Goal: Information Seeking & Learning: Learn about a topic

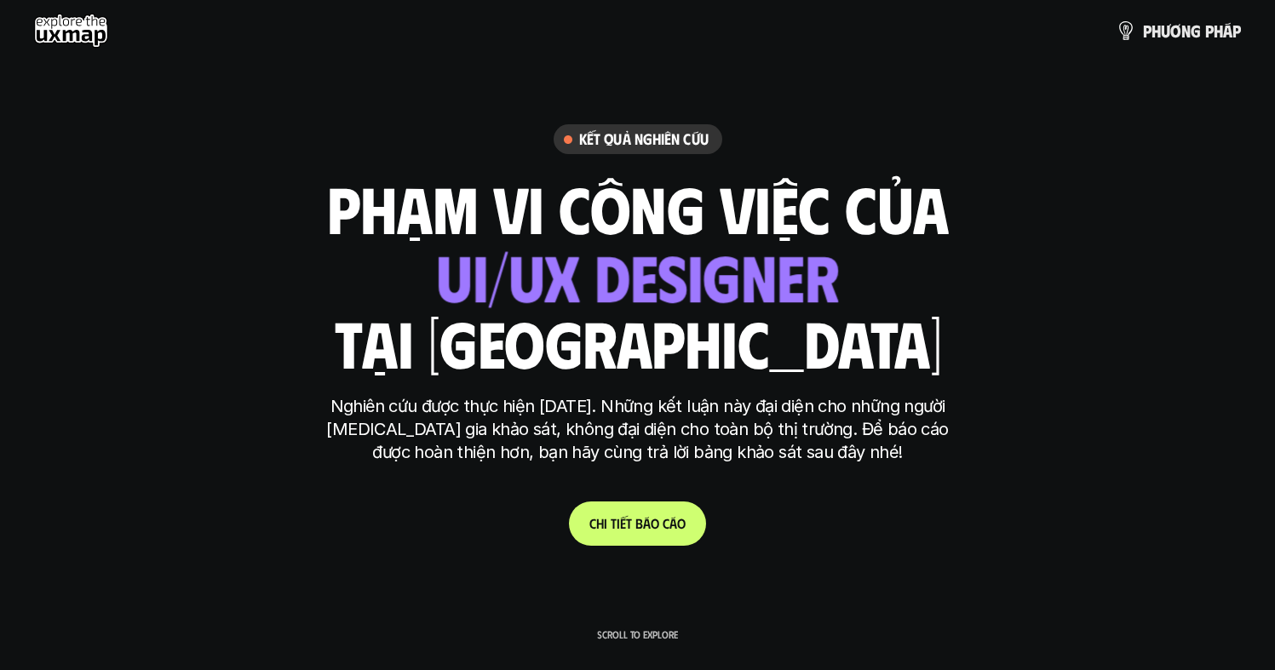
click at [471, 217] on h1 "phạm vi công việc của" at bounding box center [638, 208] width 622 height 72
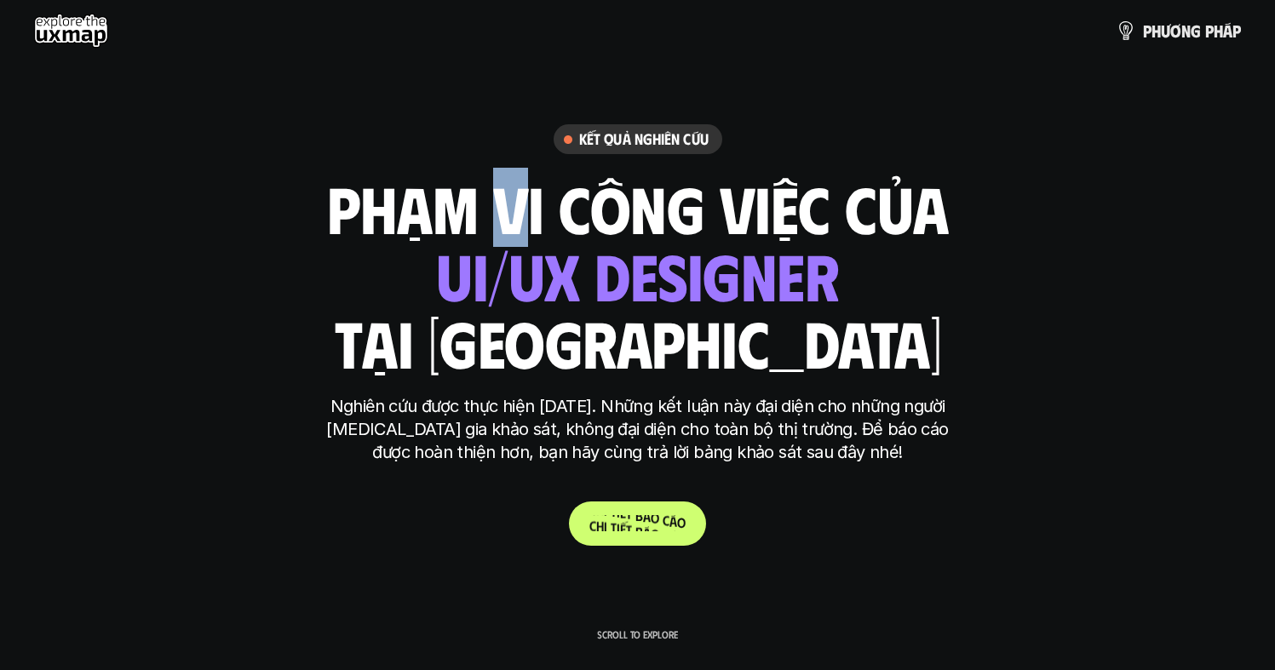
click at [661, 519] on span at bounding box center [660, 519] width 3 height 16
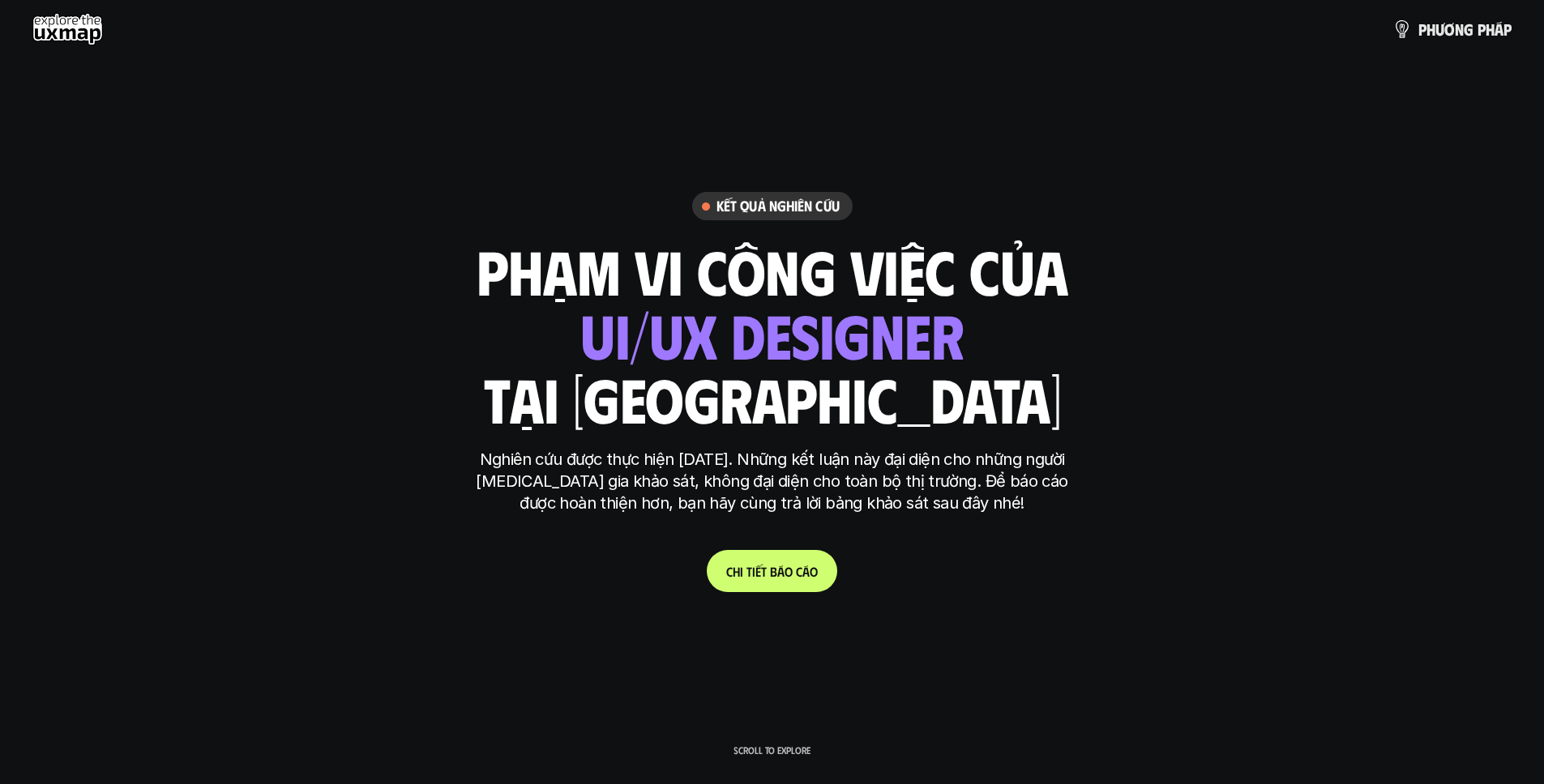
click at [746, 341] on div "ui designer ui/ux designer product designer UX designer ui designer" at bounding box center [772, 335] width 384 height 67
click at [749, 337] on div "ui designer ui/ux designer product designer UX designer ui designer" at bounding box center [772, 335] width 384 height 67
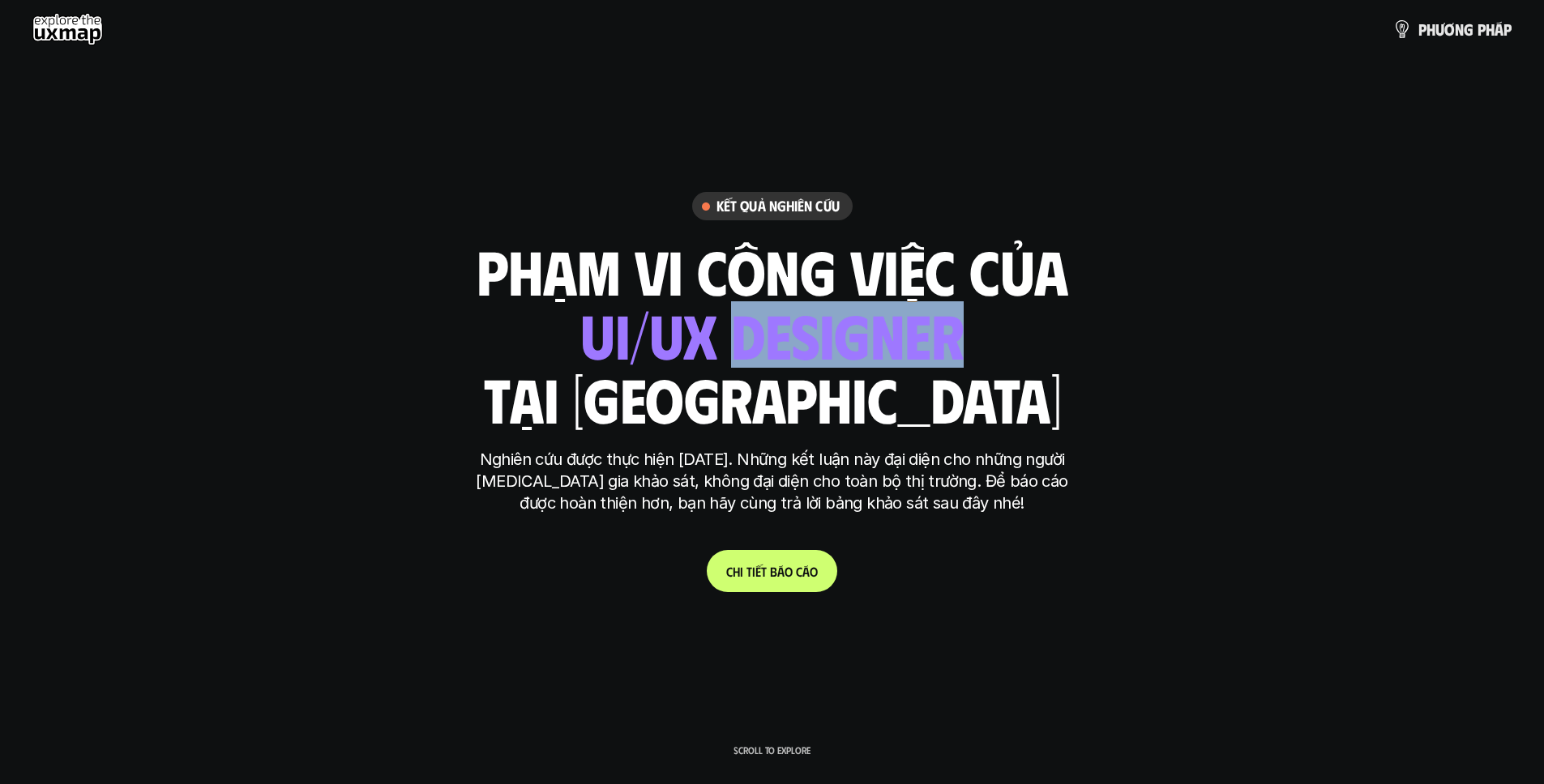
click at [749, 337] on div "ui designer ui/ux designer product designer UX designer ui designer" at bounding box center [772, 335] width 384 height 67
click at [908, 334] on div "ui designer ui/ux designer product designer UX designer ui designer" at bounding box center [772, 335] width 384 height 67
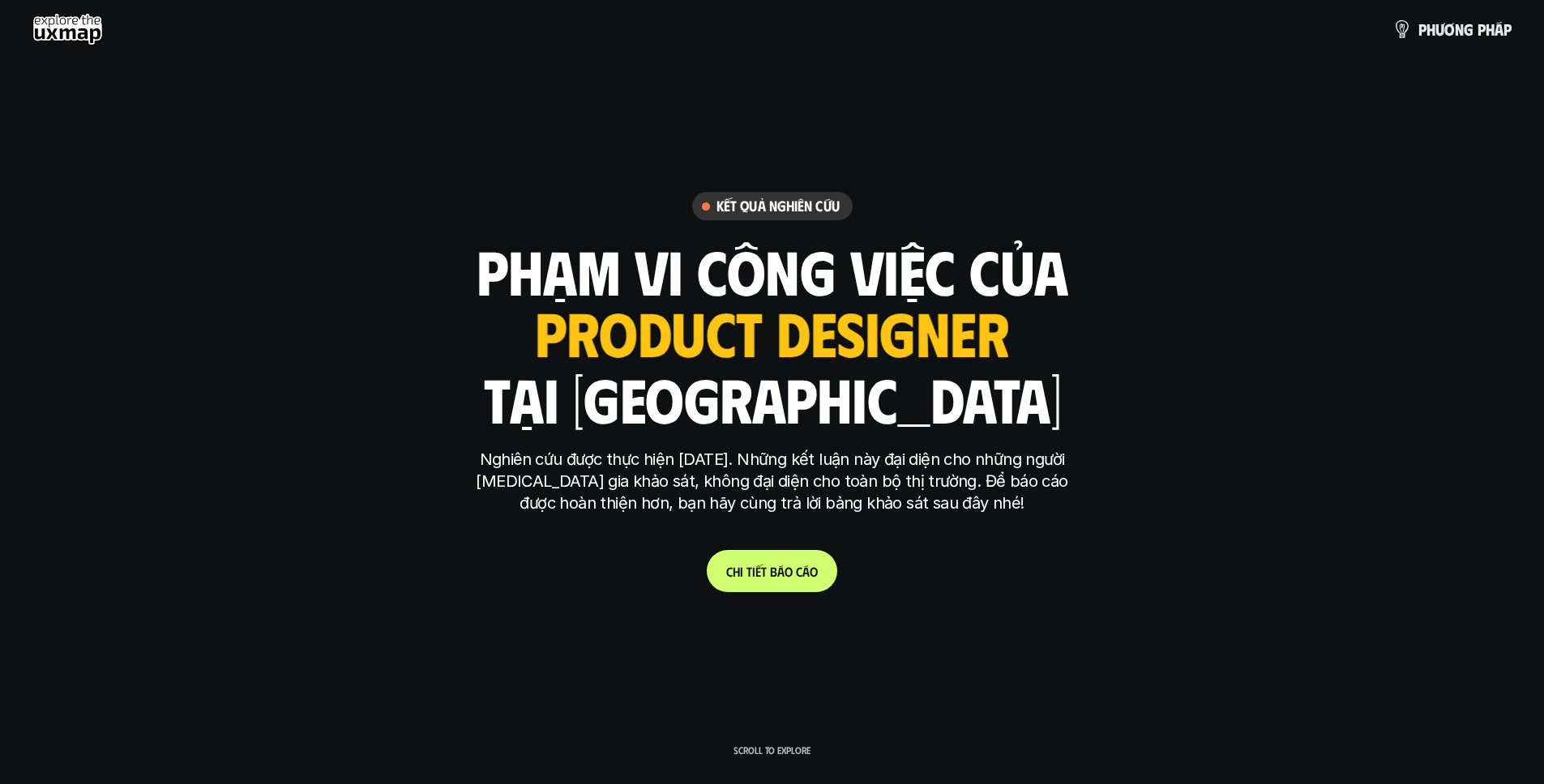
click at [918, 423] on h1 "tại [GEOGRAPHIC_DATA]" at bounding box center [772, 399] width 578 height 69
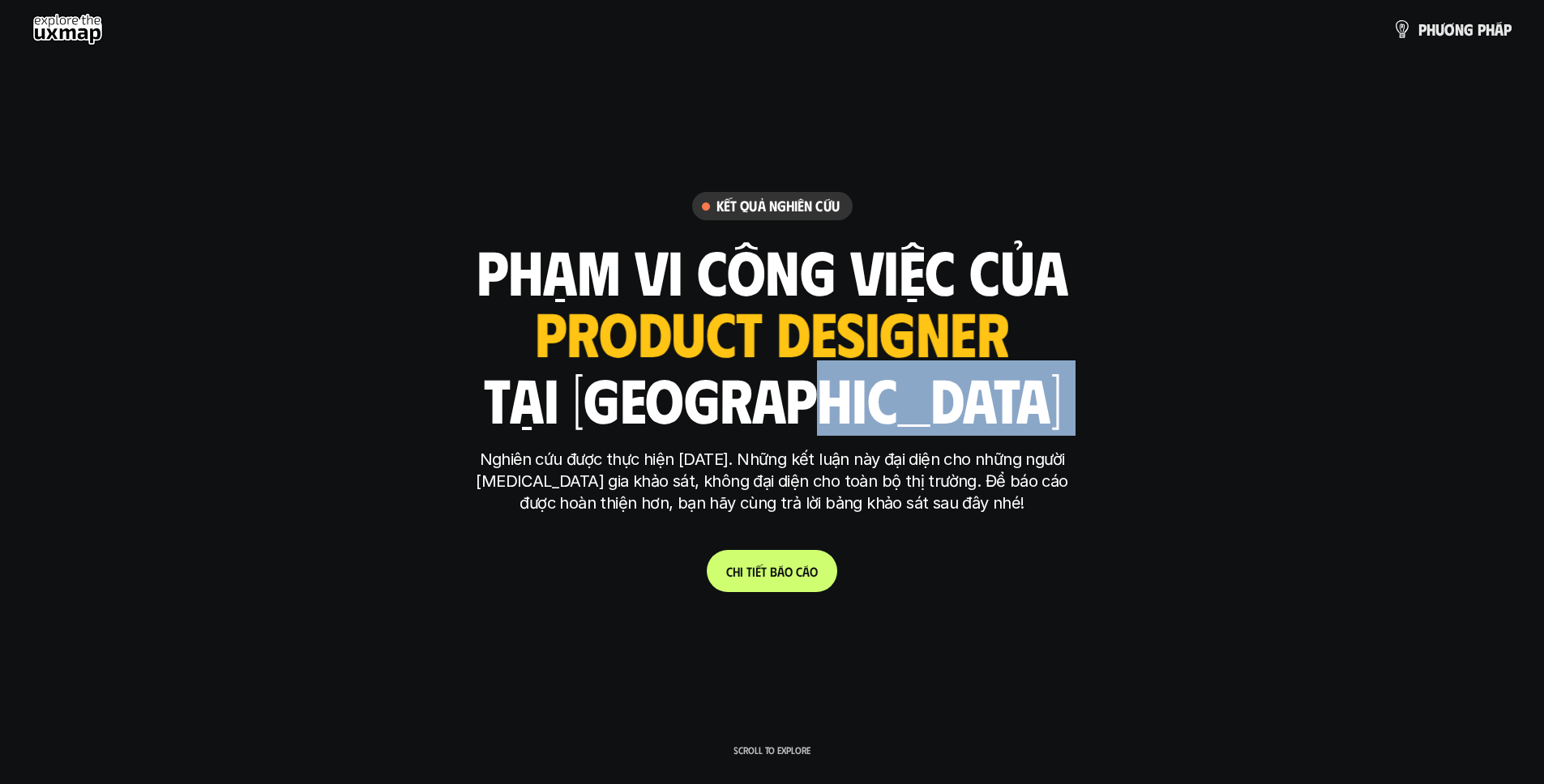
click at [918, 423] on h1 "tại [GEOGRAPHIC_DATA]" at bounding box center [772, 399] width 578 height 69
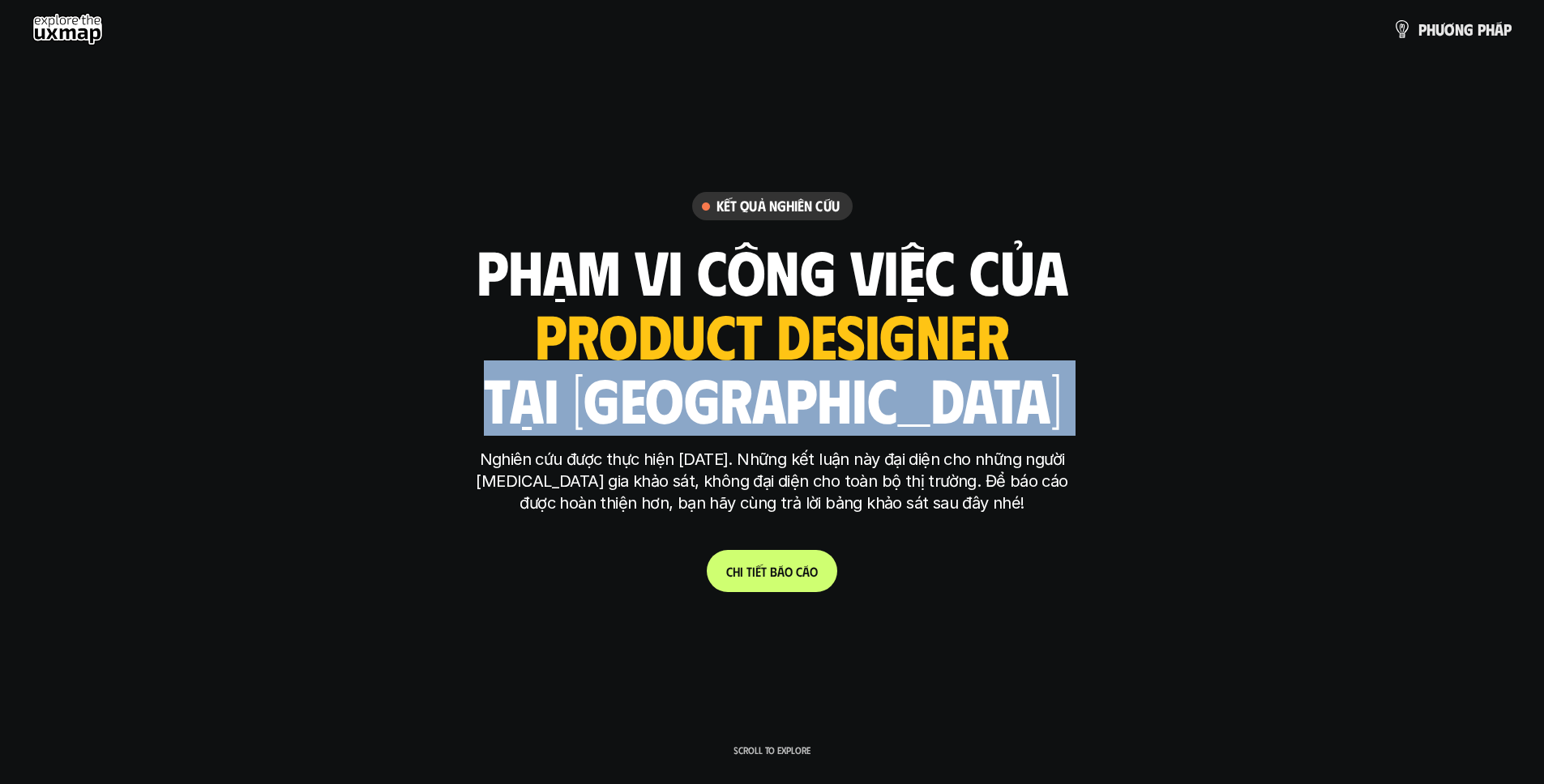
click at [918, 423] on h1 "tại [GEOGRAPHIC_DATA]" at bounding box center [772, 399] width 578 height 69
click at [769, 393] on h1 "tại [GEOGRAPHIC_DATA]" at bounding box center [772, 399] width 578 height 69
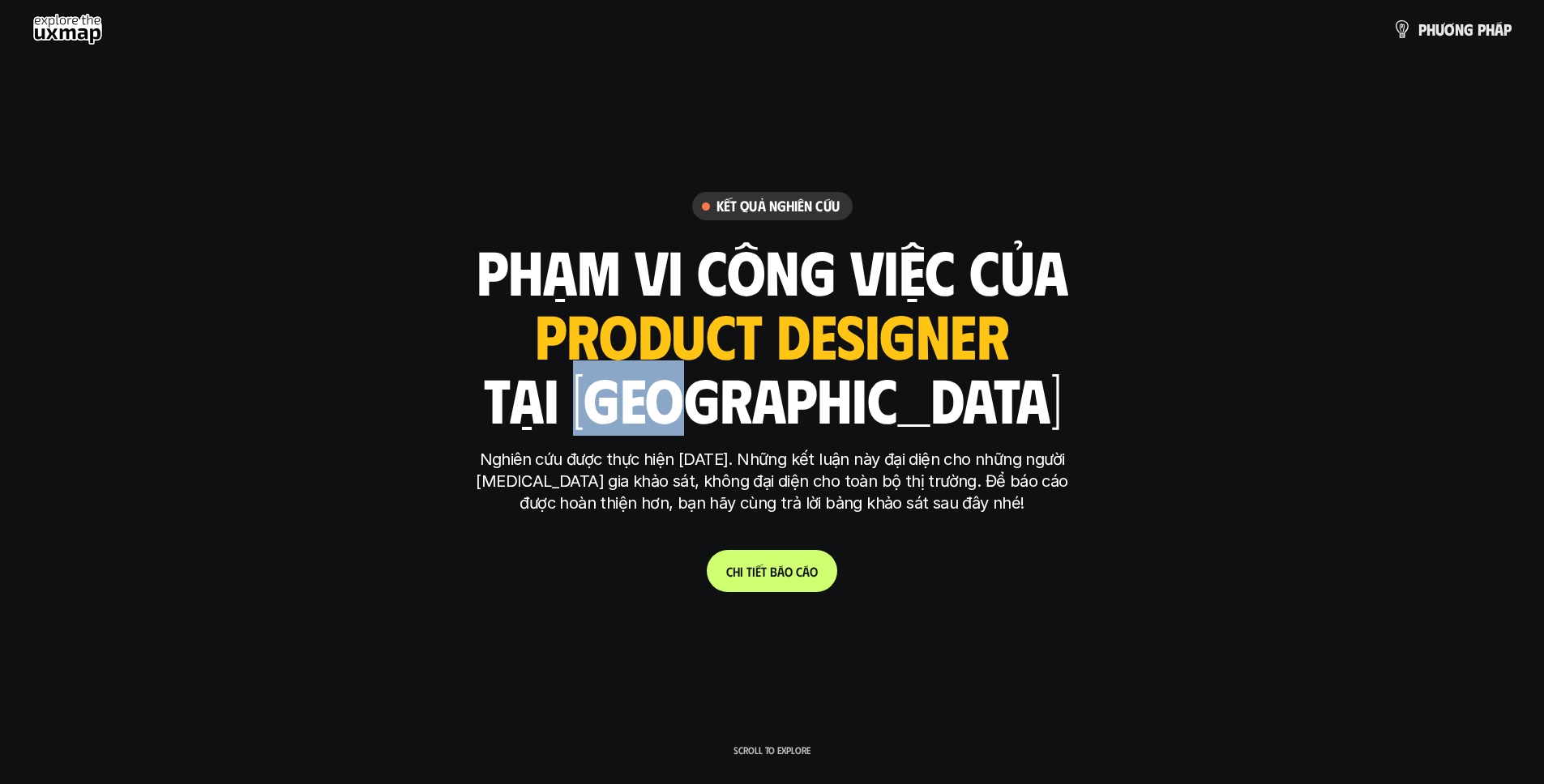
click at [769, 393] on h1 "tại [GEOGRAPHIC_DATA]" at bounding box center [772, 399] width 578 height 69
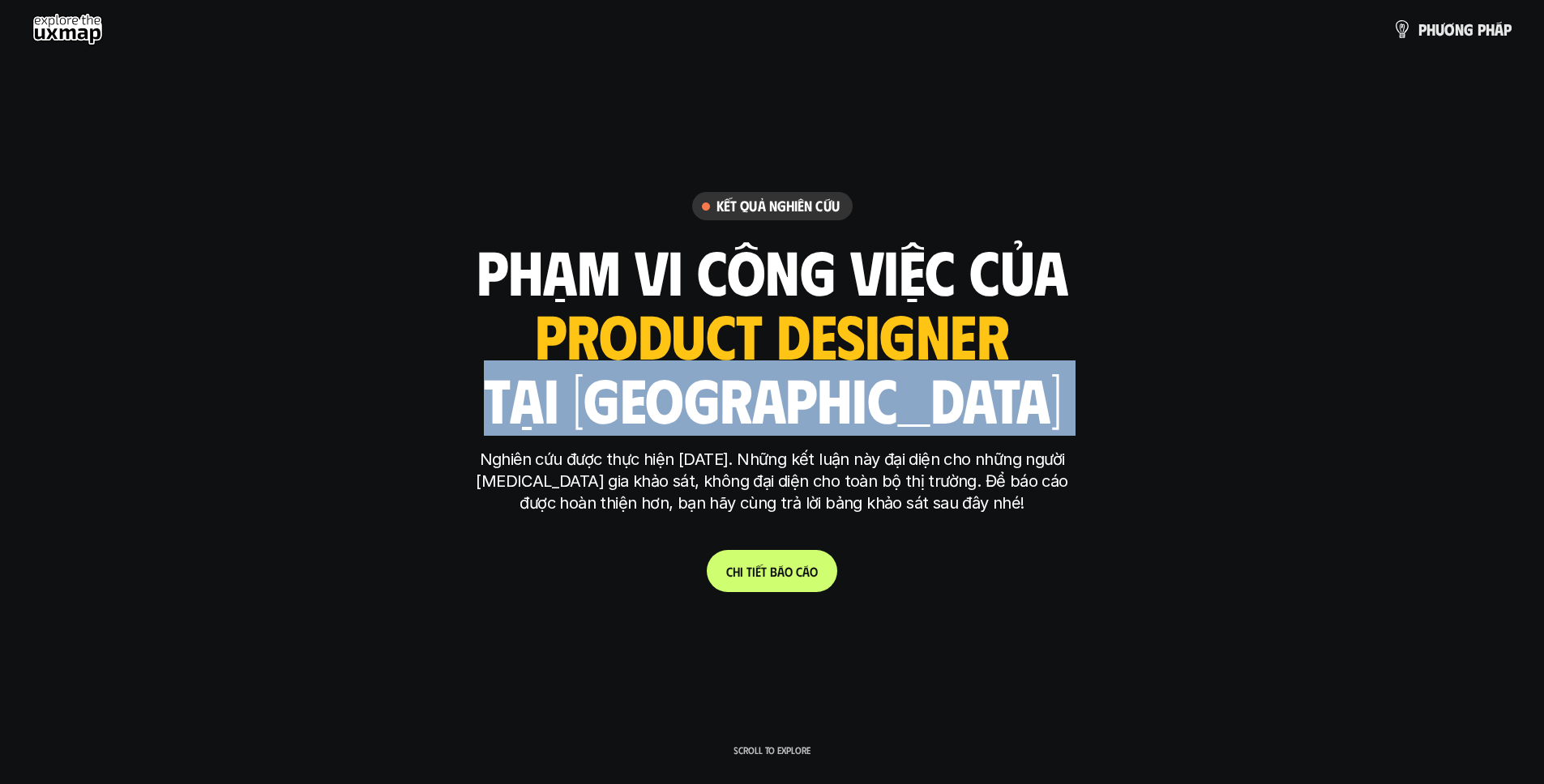
click at [769, 393] on h1 "tại [GEOGRAPHIC_DATA]" at bounding box center [772, 399] width 578 height 69
click at [835, 394] on h1 "tại [GEOGRAPHIC_DATA]" at bounding box center [772, 399] width 578 height 69
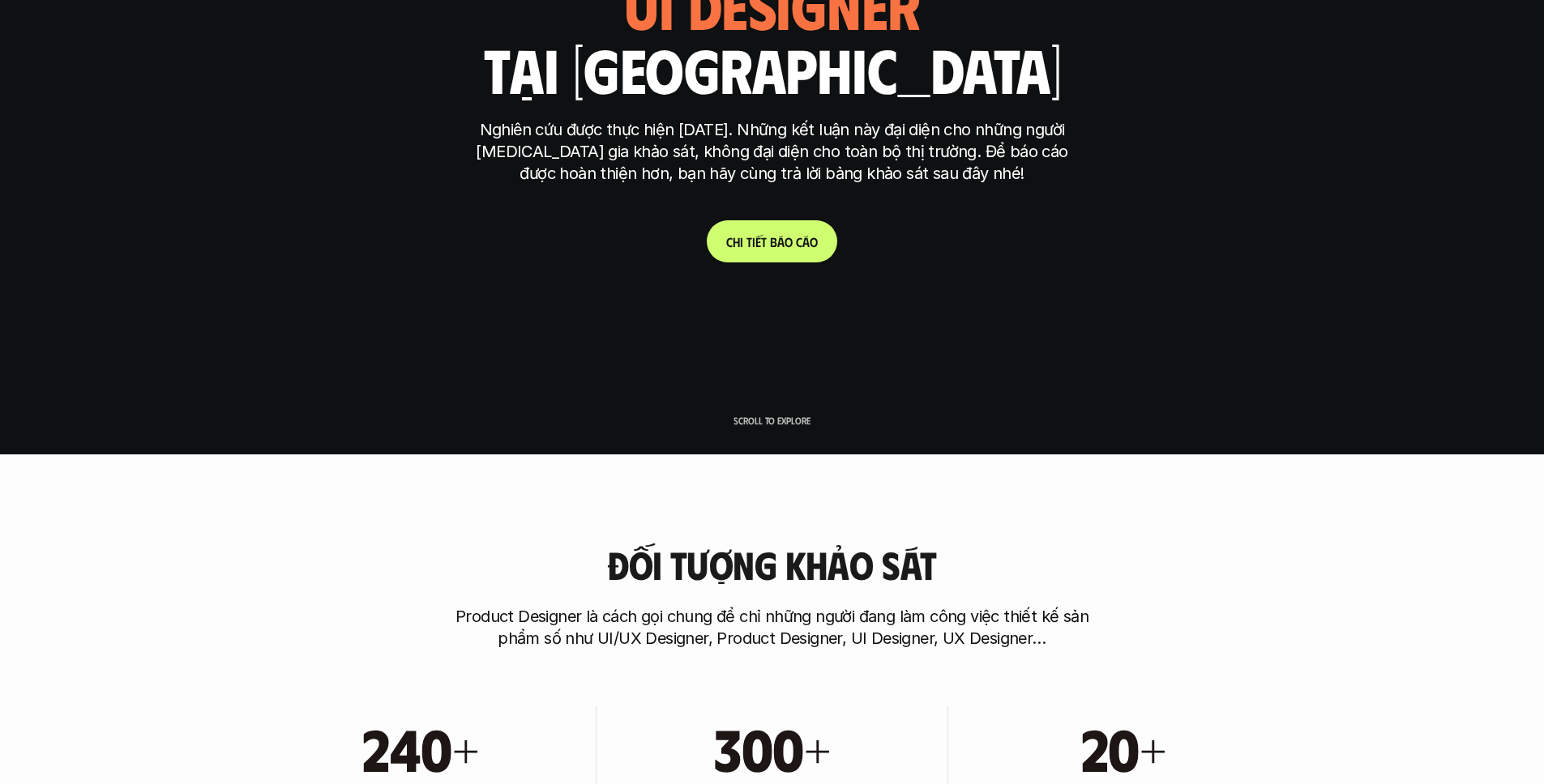
scroll to position [675, 0]
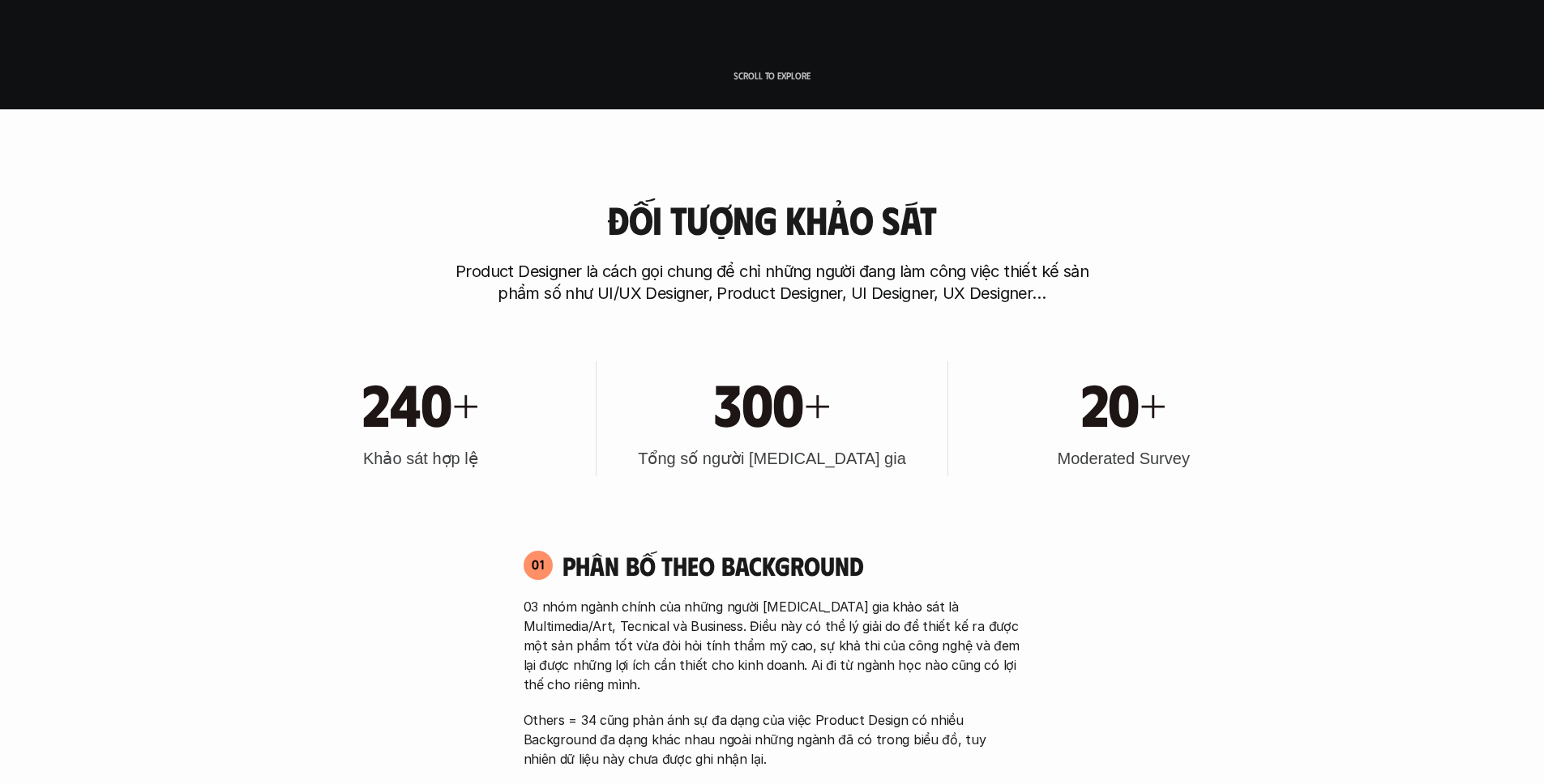
click at [774, 421] on h1 "300+" at bounding box center [772, 402] width 116 height 69
click at [736, 396] on h1 "300+" at bounding box center [772, 402] width 116 height 69
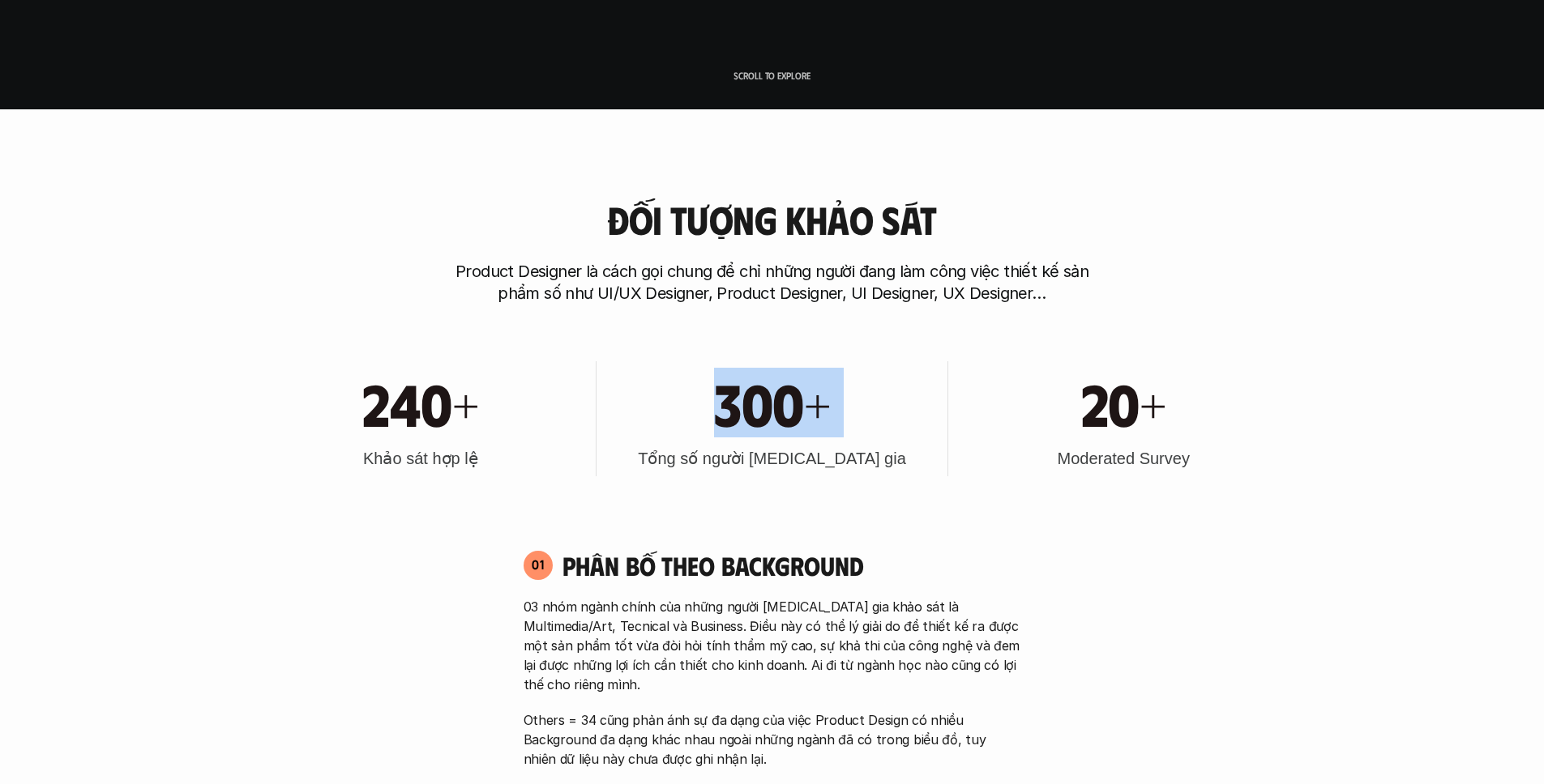
click at [736, 396] on h1 "300+" at bounding box center [772, 402] width 116 height 69
click at [859, 391] on div "300+" at bounding box center [772, 402] width 335 height 69
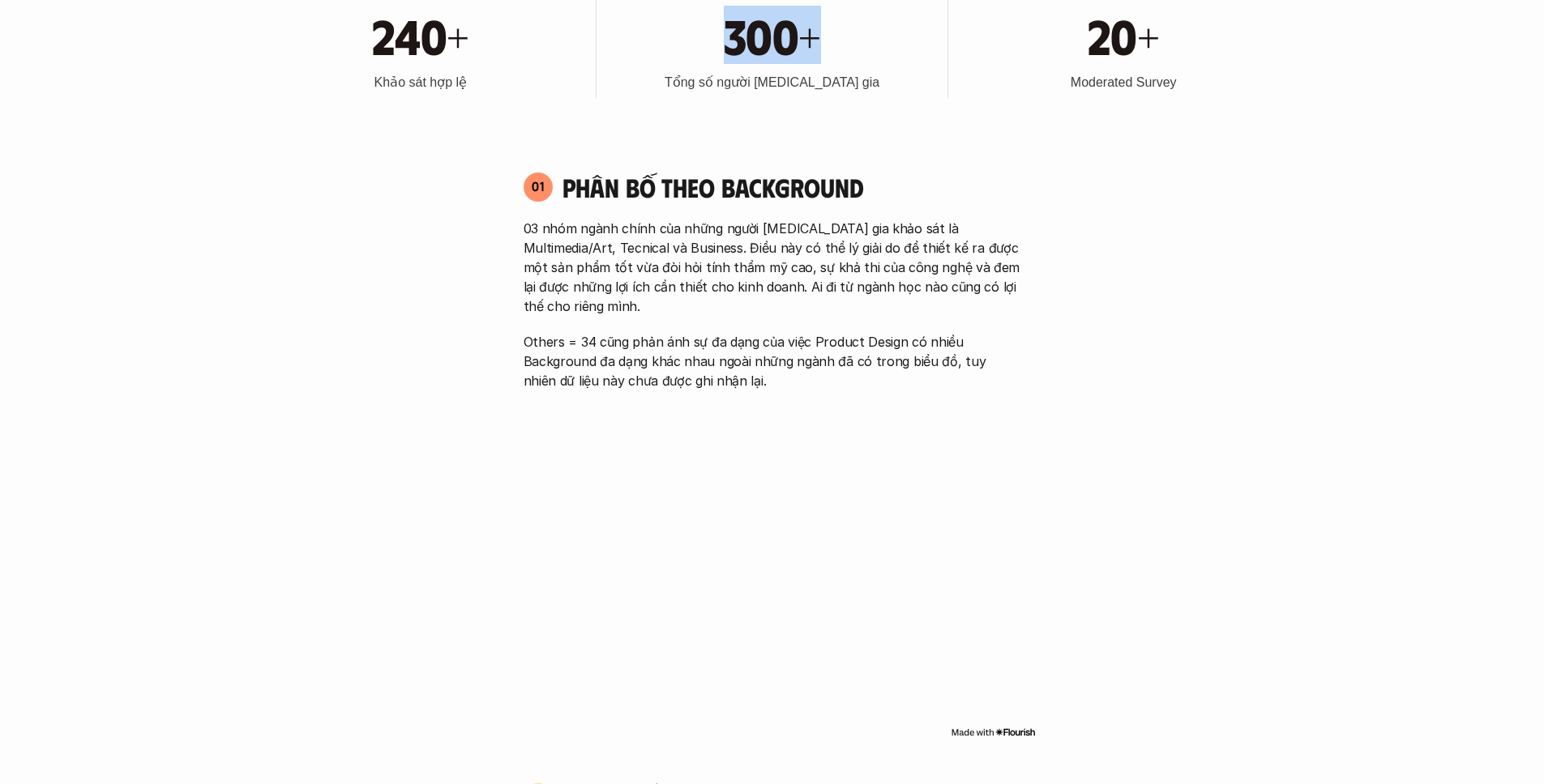
scroll to position [1040, 0]
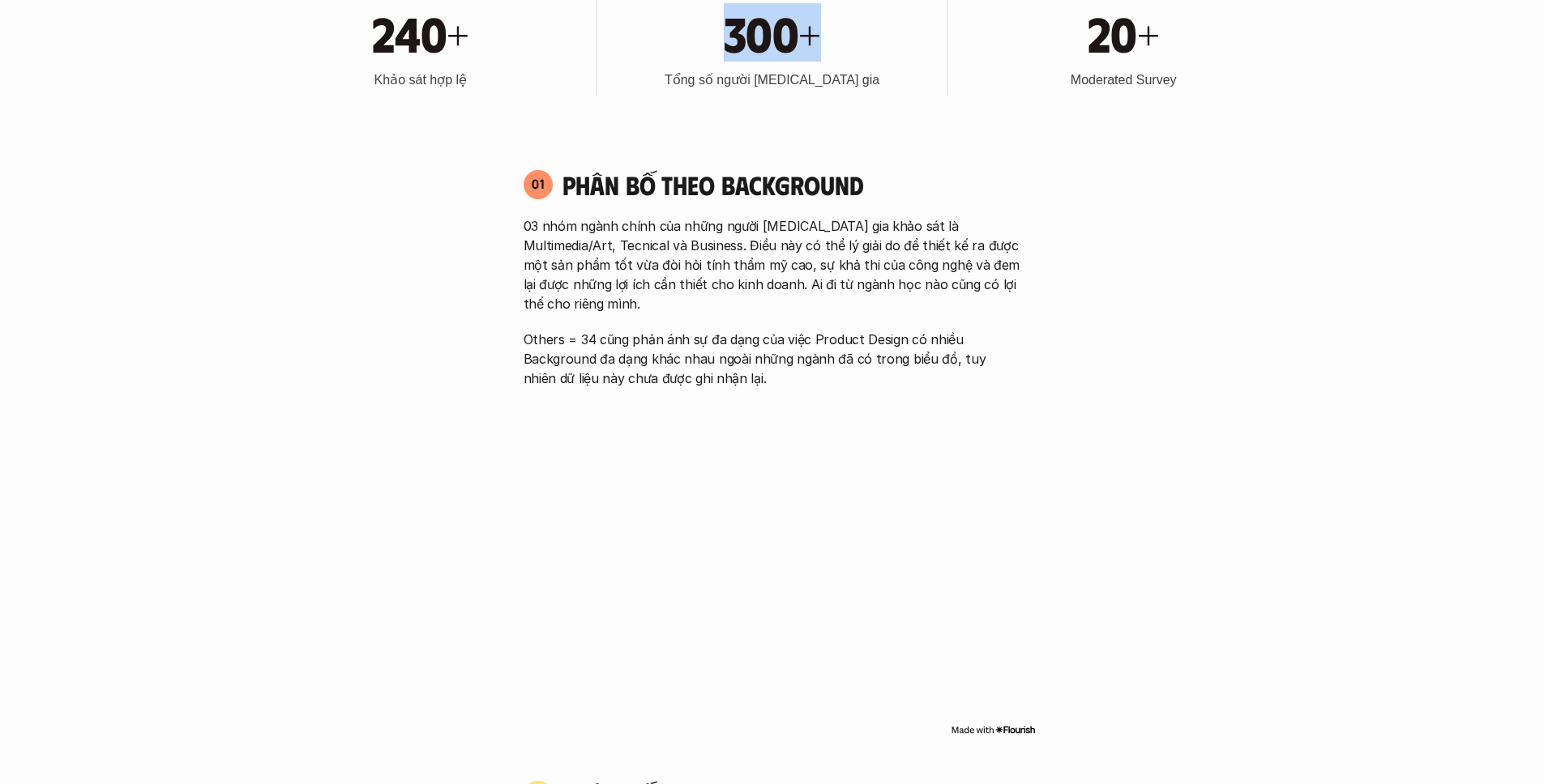
click at [774, 262] on p "03 nhóm ngành chính của những người [MEDICAL_DATA] gia khảo sát là Multimedia/A…" at bounding box center [772, 265] width 498 height 97
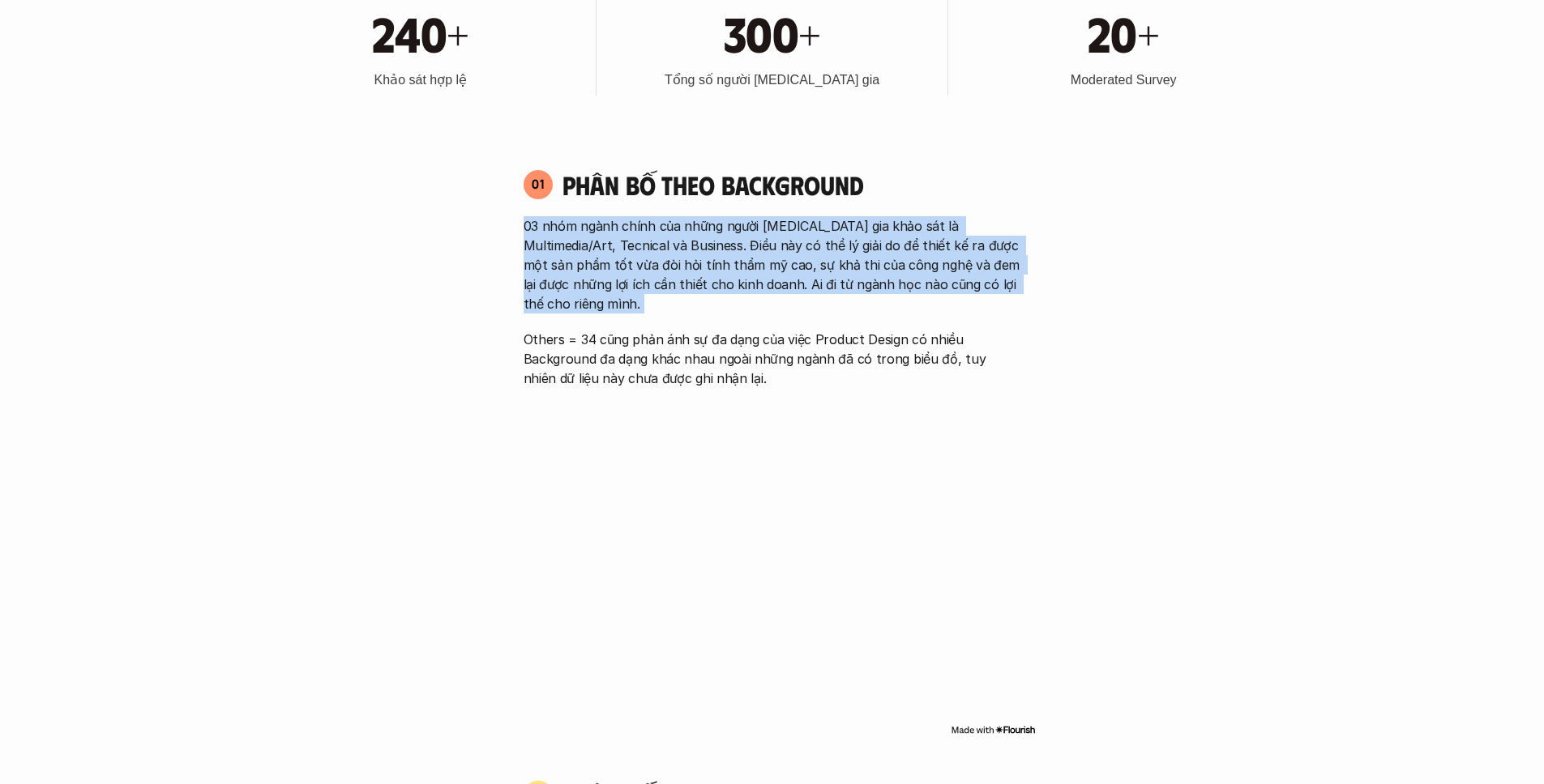
click at [702, 226] on p "03 nhóm ngành chính của những người [MEDICAL_DATA] gia khảo sát là Multimedia/A…" at bounding box center [772, 265] width 498 height 97
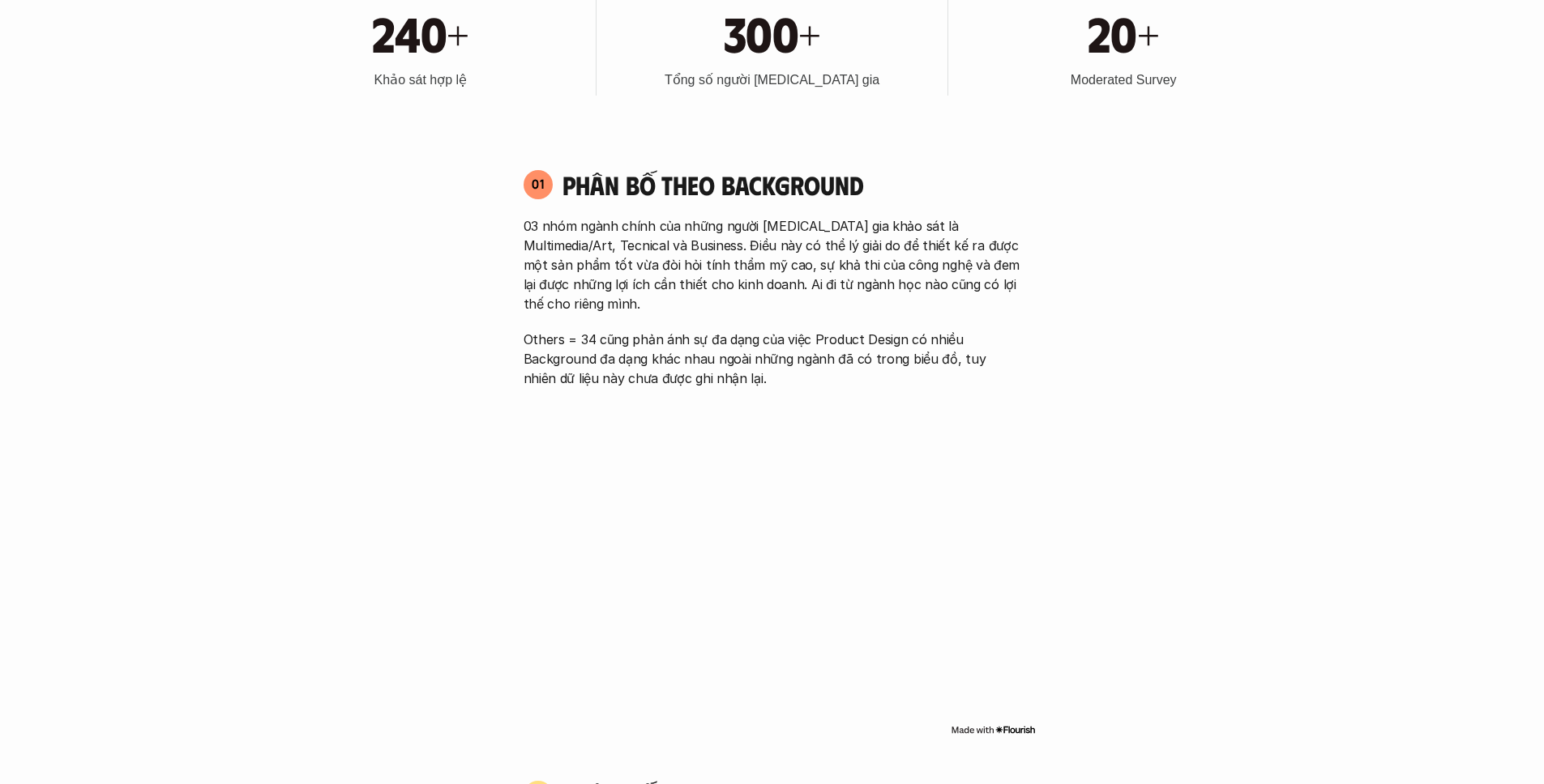
click at [702, 226] on p "03 nhóm ngành chính của những người [MEDICAL_DATA] gia khảo sát là Multimedia/A…" at bounding box center [772, 265] width 498 height 97
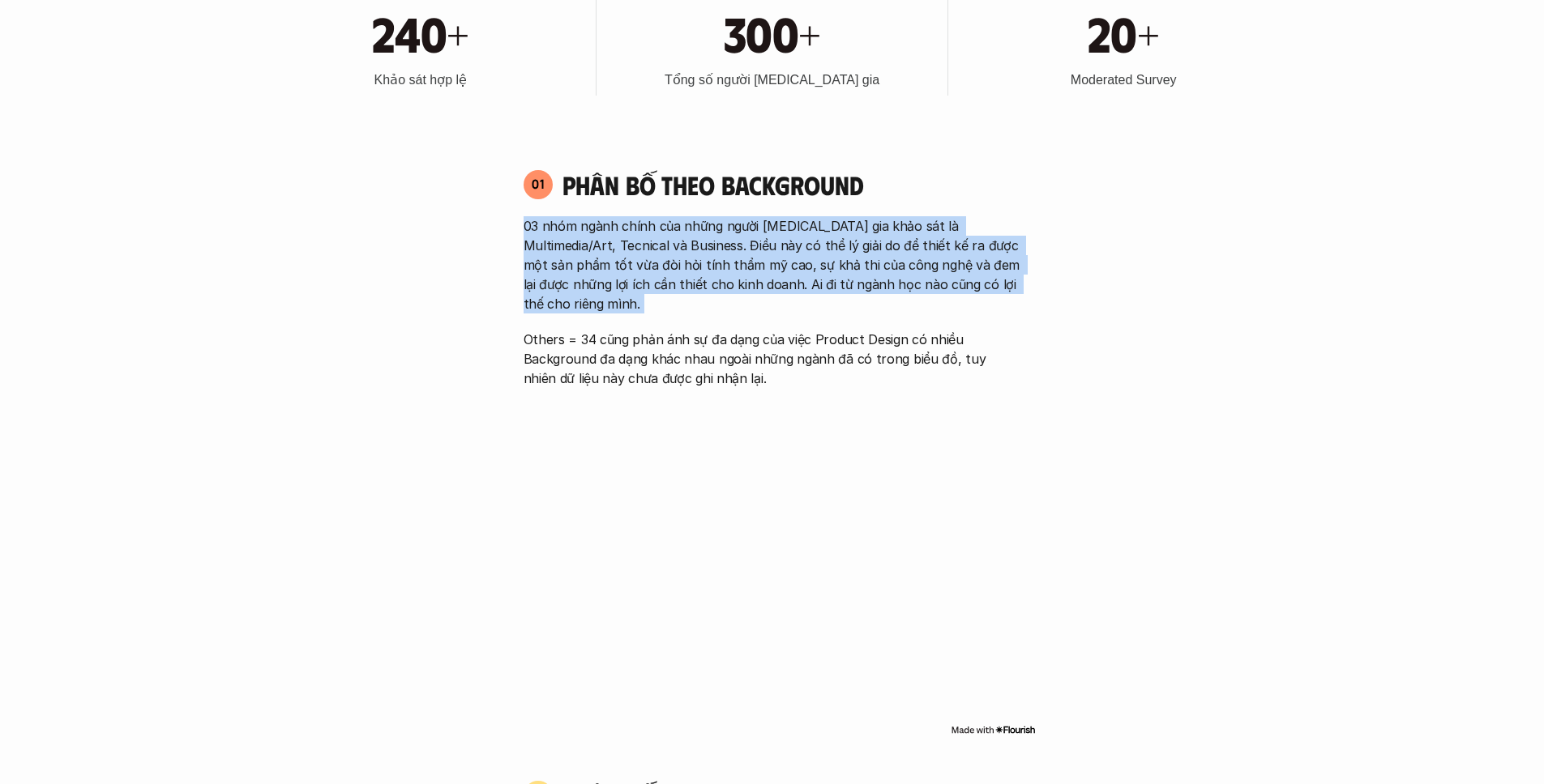
click at [681, 265] on p "03 nhóm ngành chính của những người [MEDICAL_DATA] gia khảo sát là Multimedia/A…" at bounding box center [772, 265] width 498 height 97
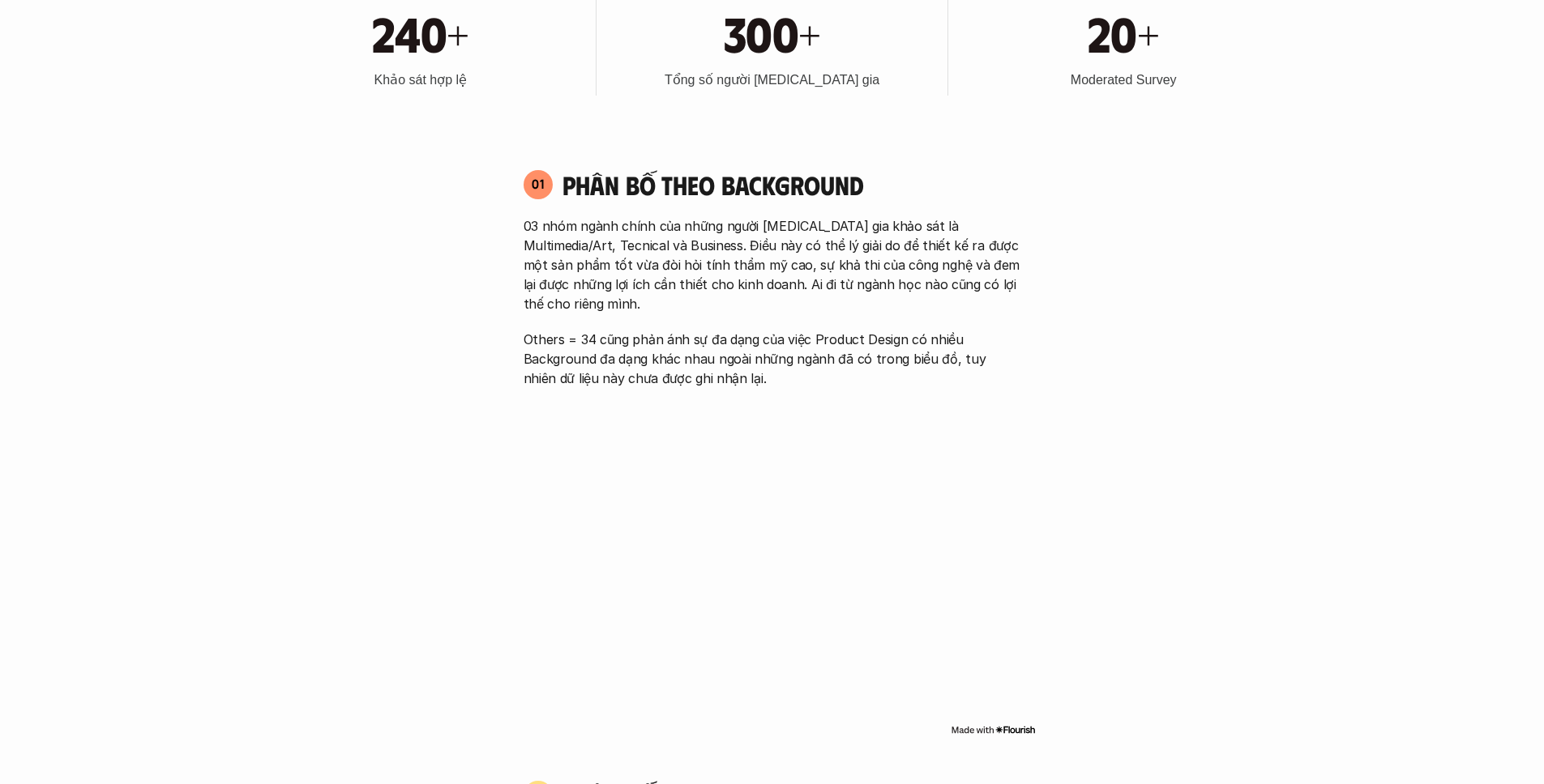
click at [681, 265] on p "03 nhóm ngành chính của những người [MEDICAL_DATA] gia khảo sát là Multimedia/A…" at bounding box center [772, 265] width 498 height 97
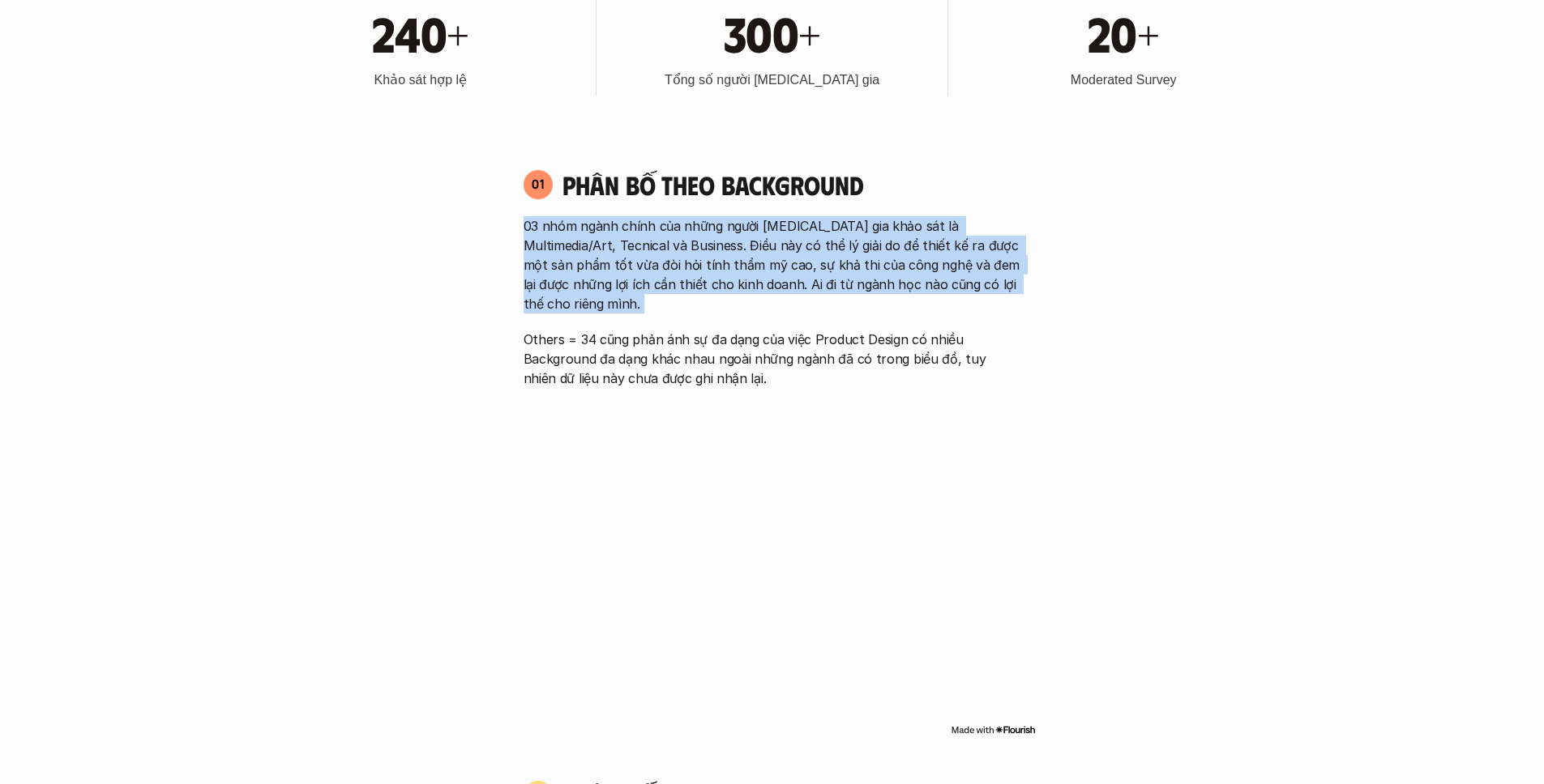
click at [730, 330] on p "Others = 34 cũng phản ánh sự đa dạng của việc Product Design có nhiều Backgroun…" at bounding box center [772, 359] width 498 height 58
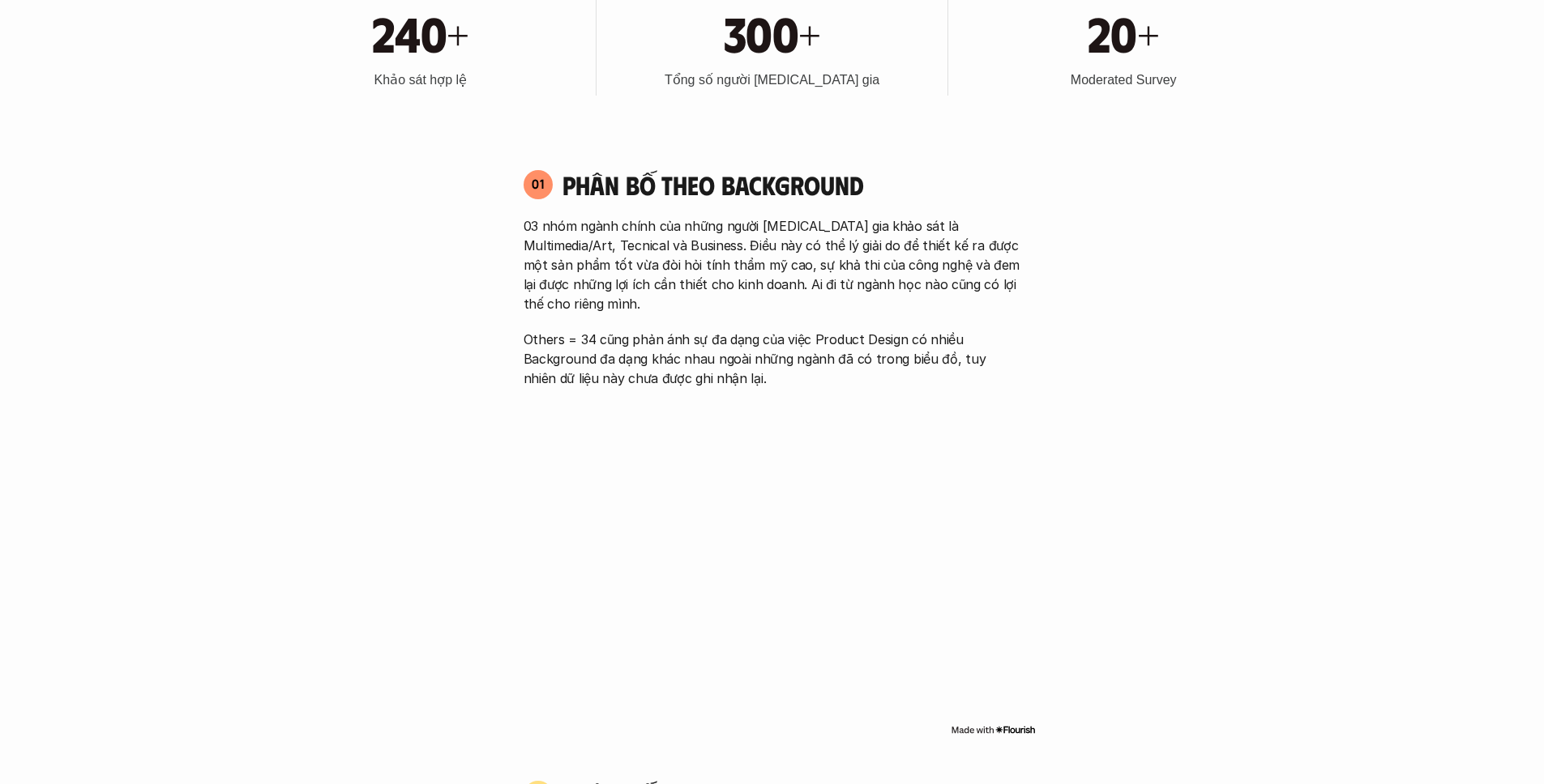
click at [730, 330] on p "Others = 34 cũng phản ánh sự đa dạng của việc Product Design có nhiều Backgroun…" at bounding box center [772, 359] width 498 height 58
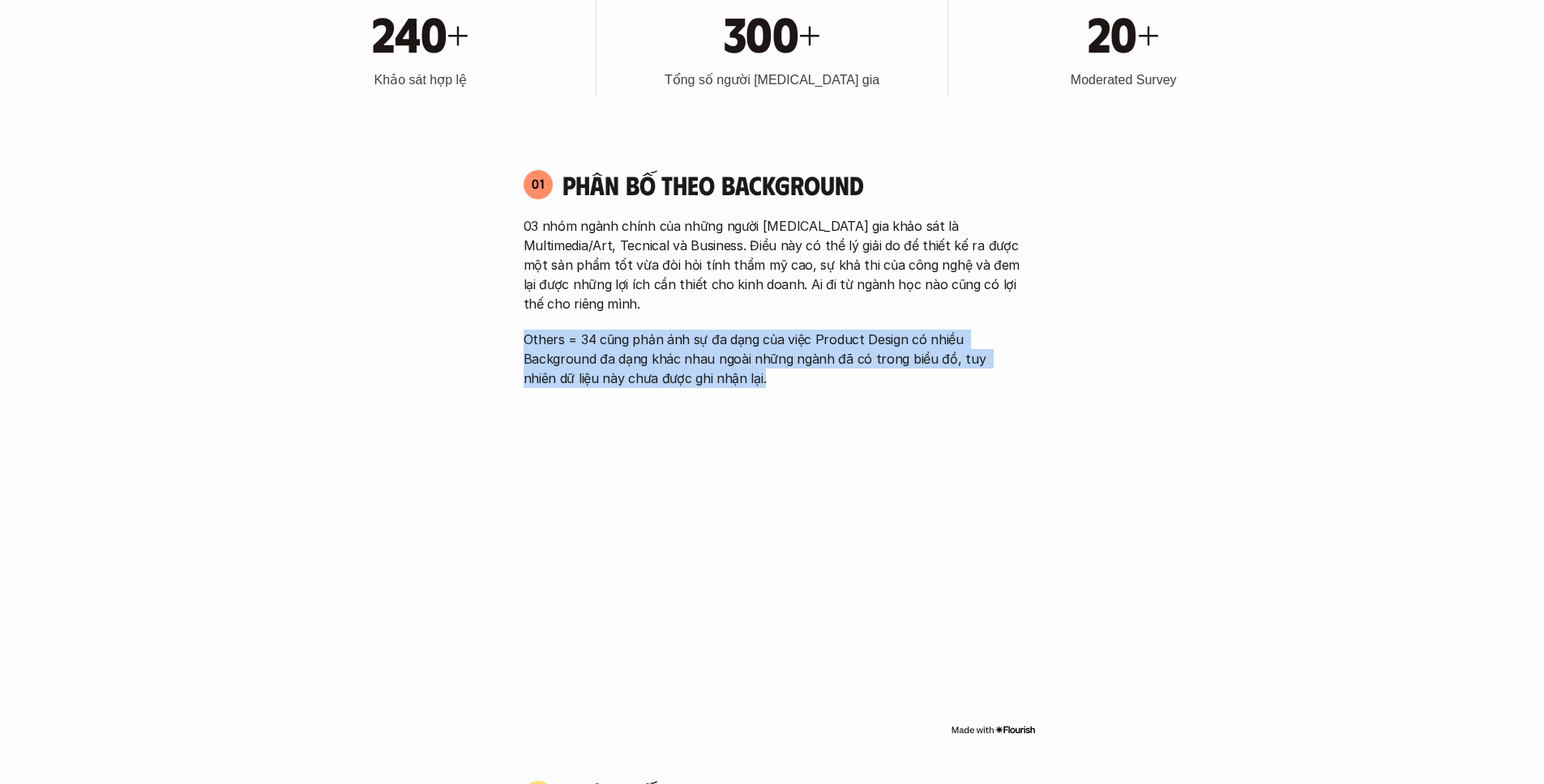
click at [804, 330] on p "Others = 34 cũng phản ánh sự đa dạng của việc Product Design có nhiều Backgroun…" at bounding box center [772, 359] width 498 height 58
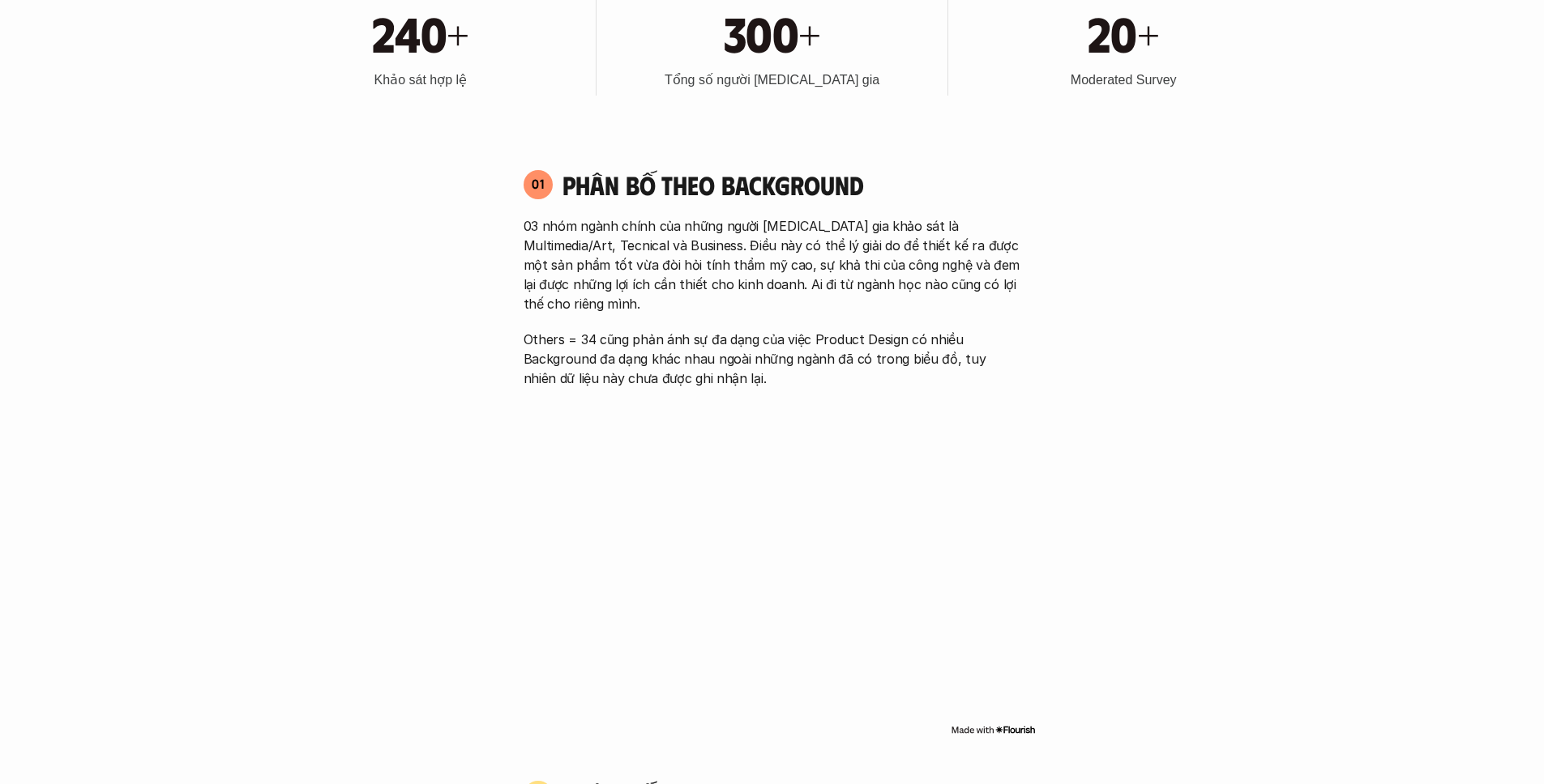
click at [804, 330] on p "Others = 34 cũng phản ánh sự đa dạng của việc Product Design có nhiều Backgroun…" at bounding box center [772, 359] width 498 height 58
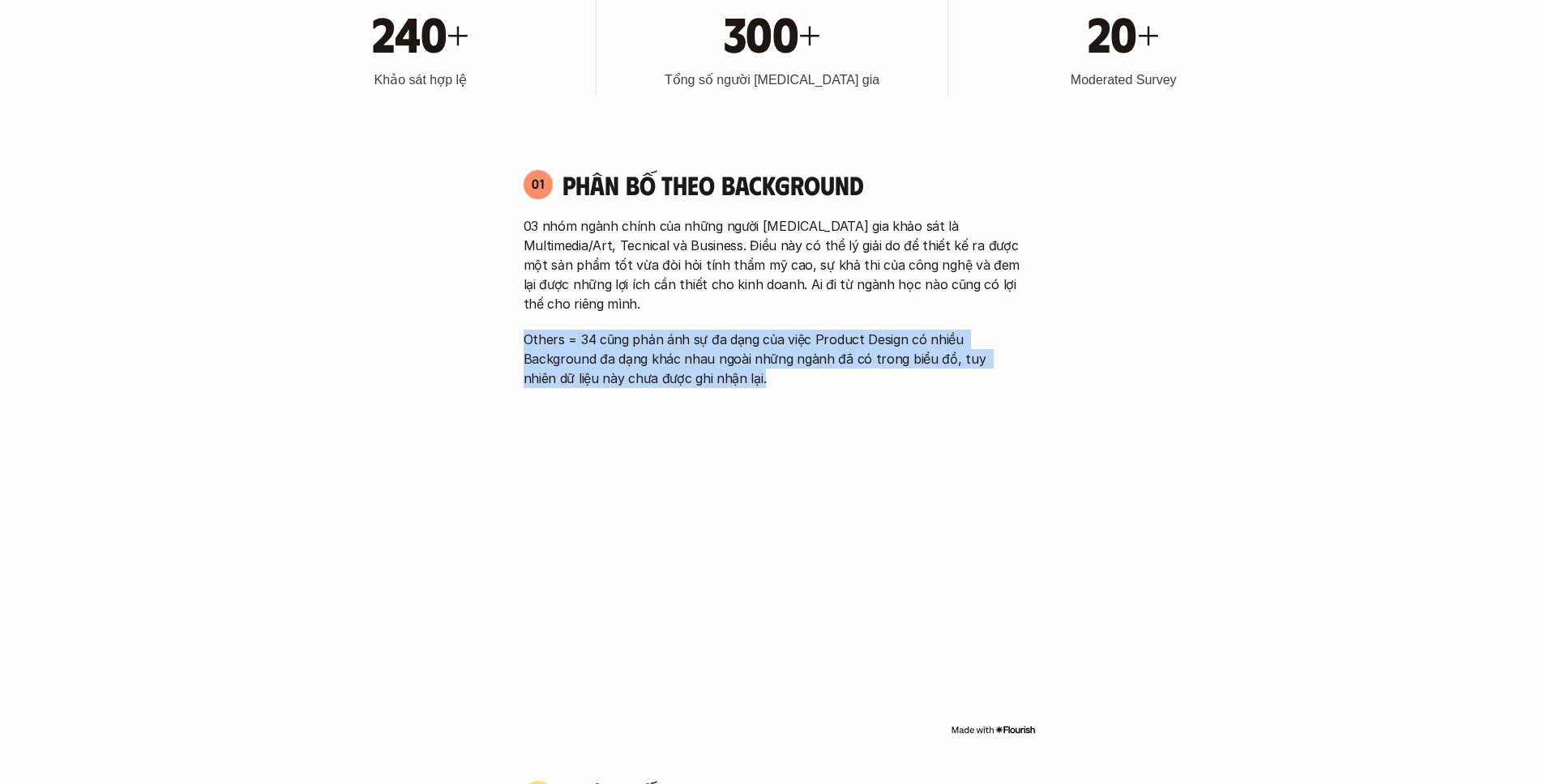
click at [860, 279] on p "03 nhóm ngành chính của những người [MEDICAL_DATA] gia khảo sát là Multimedia/A…" at bounding box center [772, 265] width 498 height 97
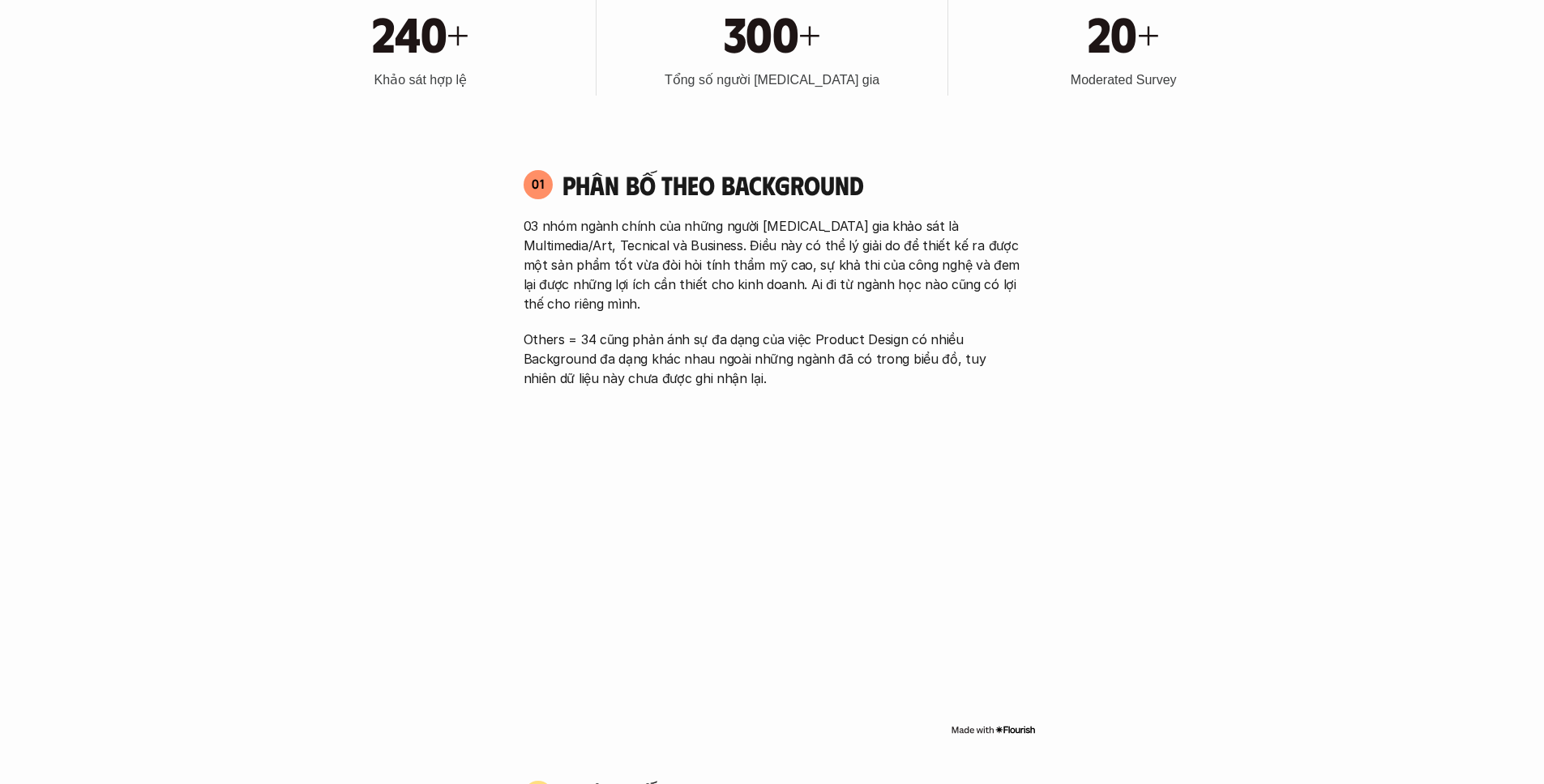
click at [860, 279] on p "03 nhóm ngành chính của những người [MEDICAL_DATA] gia khảo sát là Multimedia/A…" at bounding box center [772, 265] width 498 height 97
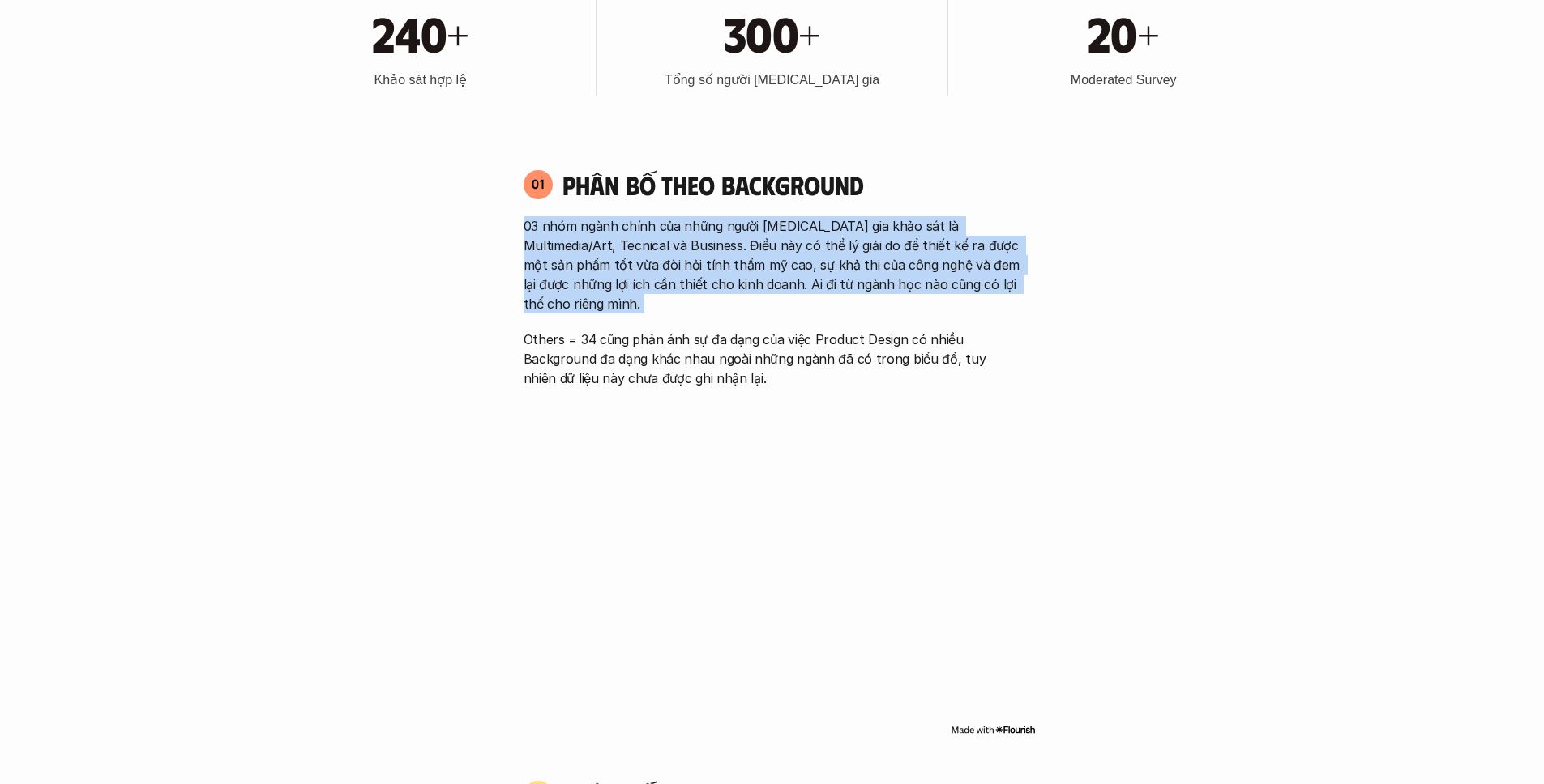
click at [860, 279] on p "03 nhóm ngành chính của những người [MEDICAL_DATA] gia khảo sát là Multimedia/A…" at bounding box center [772, 265] width 498 height 97
click at [834, 330] on p "Others = 34 cũng phản ánh sự đa dạng của việc Product Design có nhiều Backgroun…" at bounding box center [772, 359] width 498 height 58
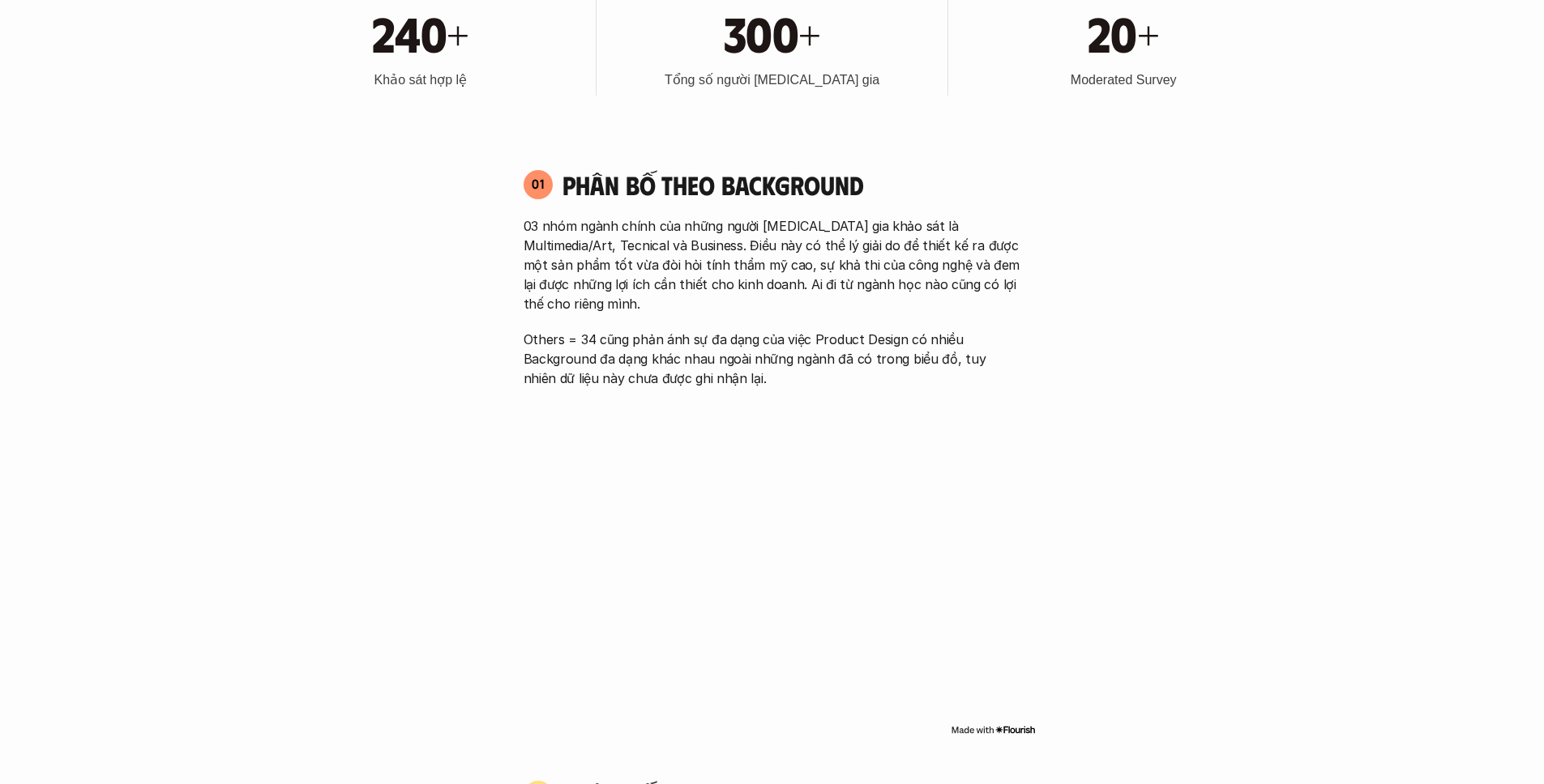
click at [834, 330] on p "Others = 34 cũng phản ánh sự đa dạng của việc Product Design có nhiều Backgroun…" at bounding box center [772, 359] width 498 height 58
click at [840, 342] on p "Others = 34 cũng phản ánh sự đa dạng của việc Product Design có nhiều Backgroun…" at bounding box center [772, 359] width 498 height 58
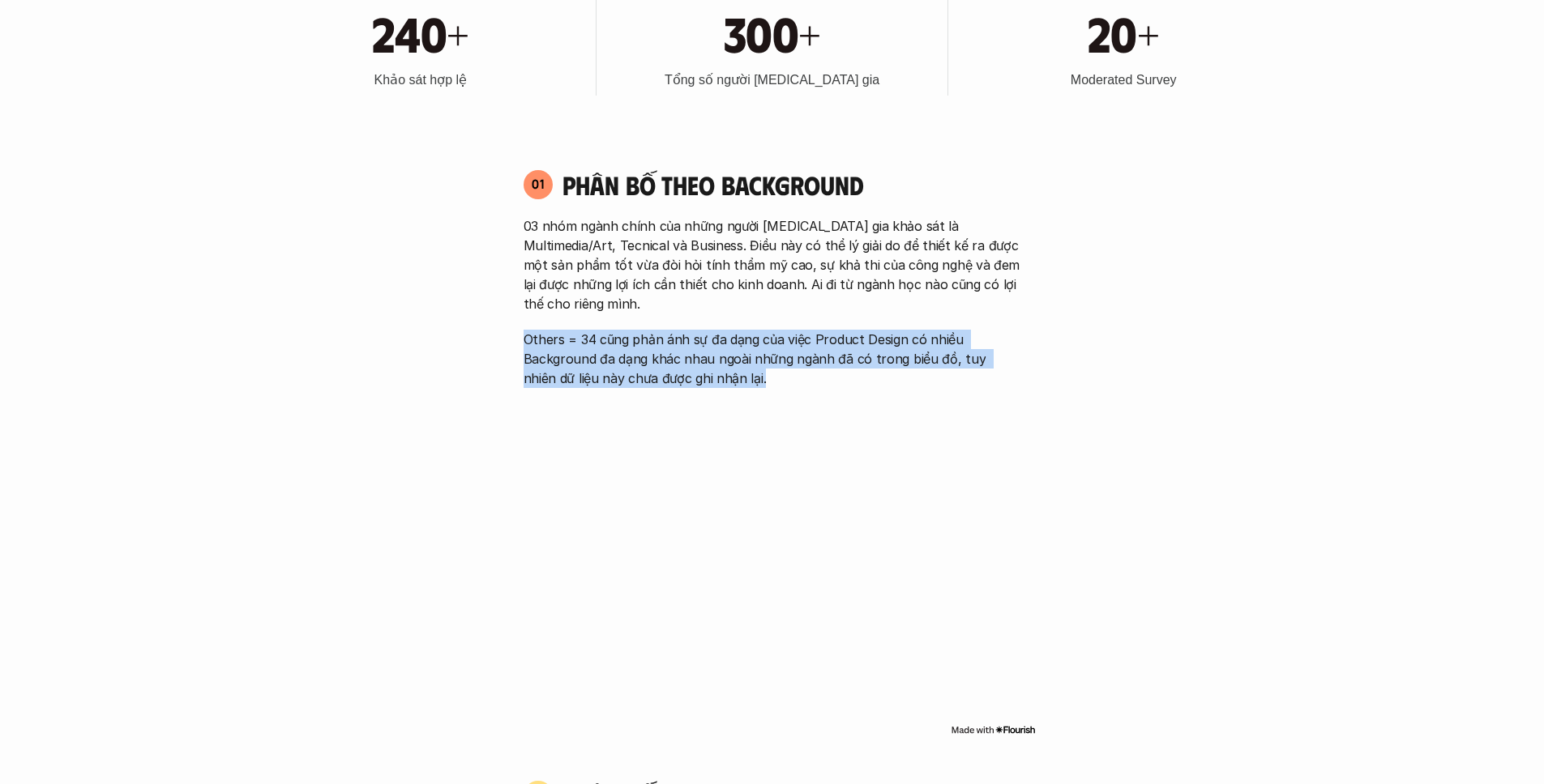
click at [787, 352] on p "Others = 34 cũng phản ánh sự đa dạng của việc Product Design có nhiều Backgroun…" at bounding box center [772, 359] width 498 height 58
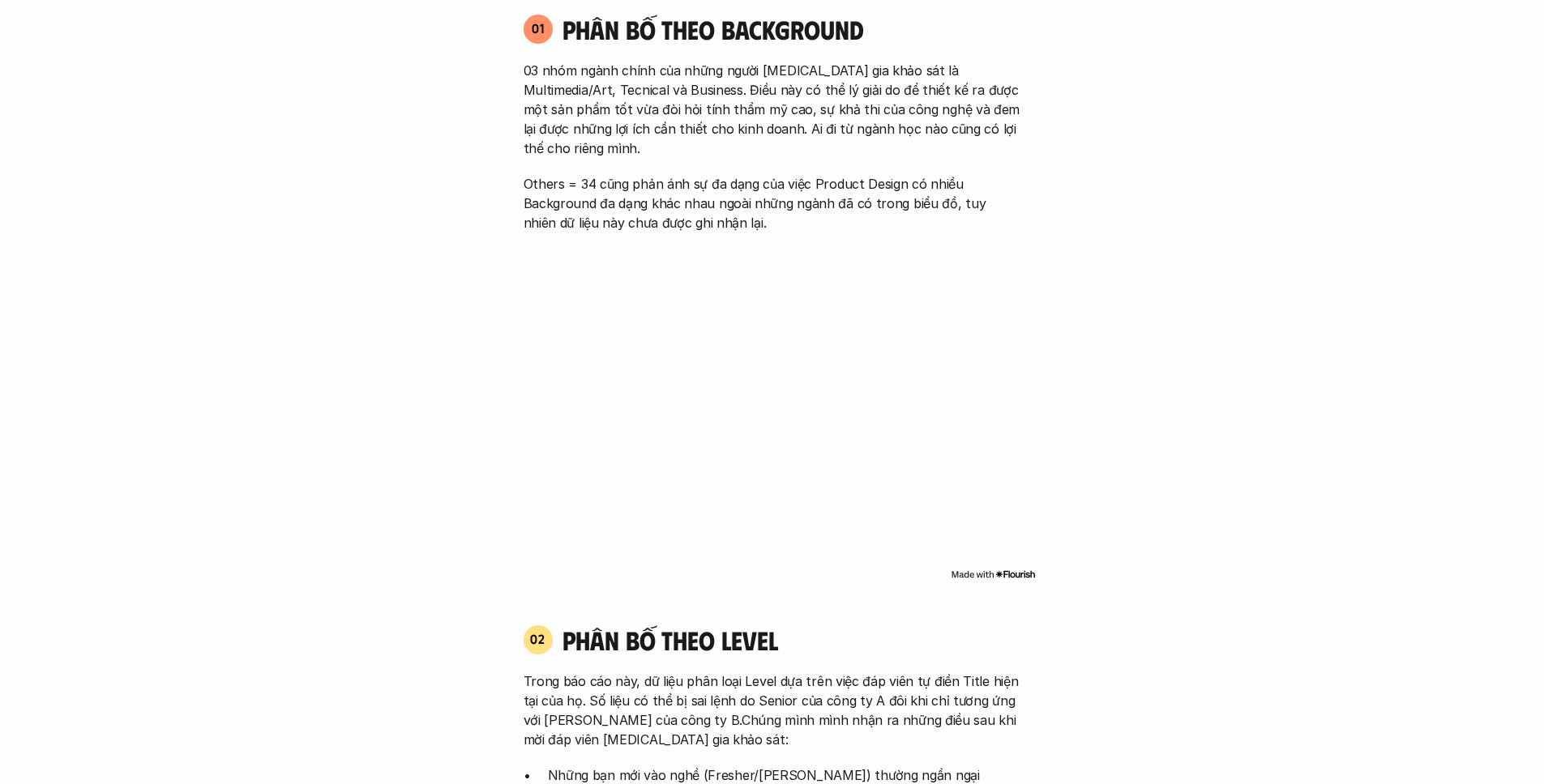
scroll to position [1205, 0]
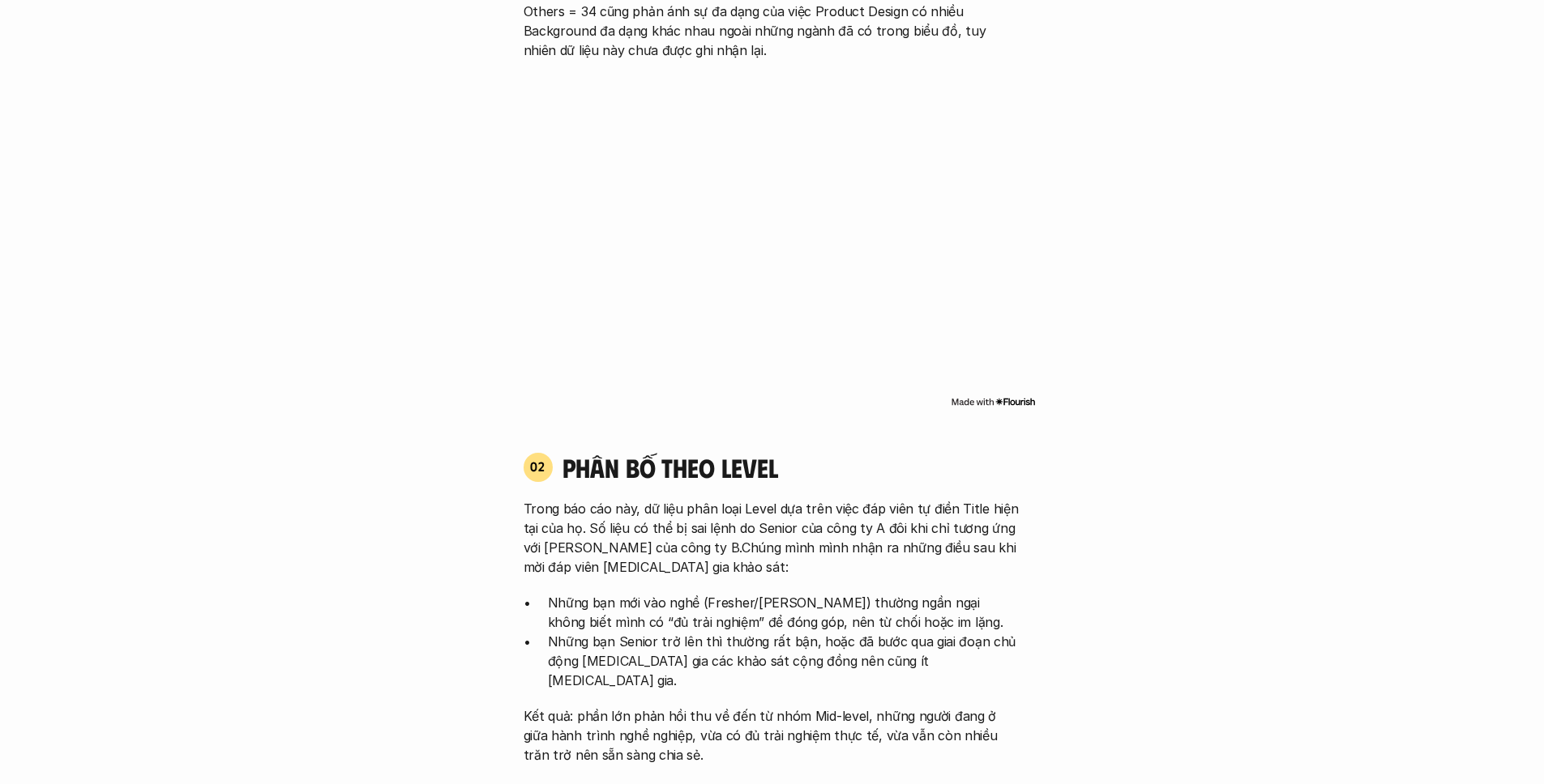
scroll to position [1372, 0]
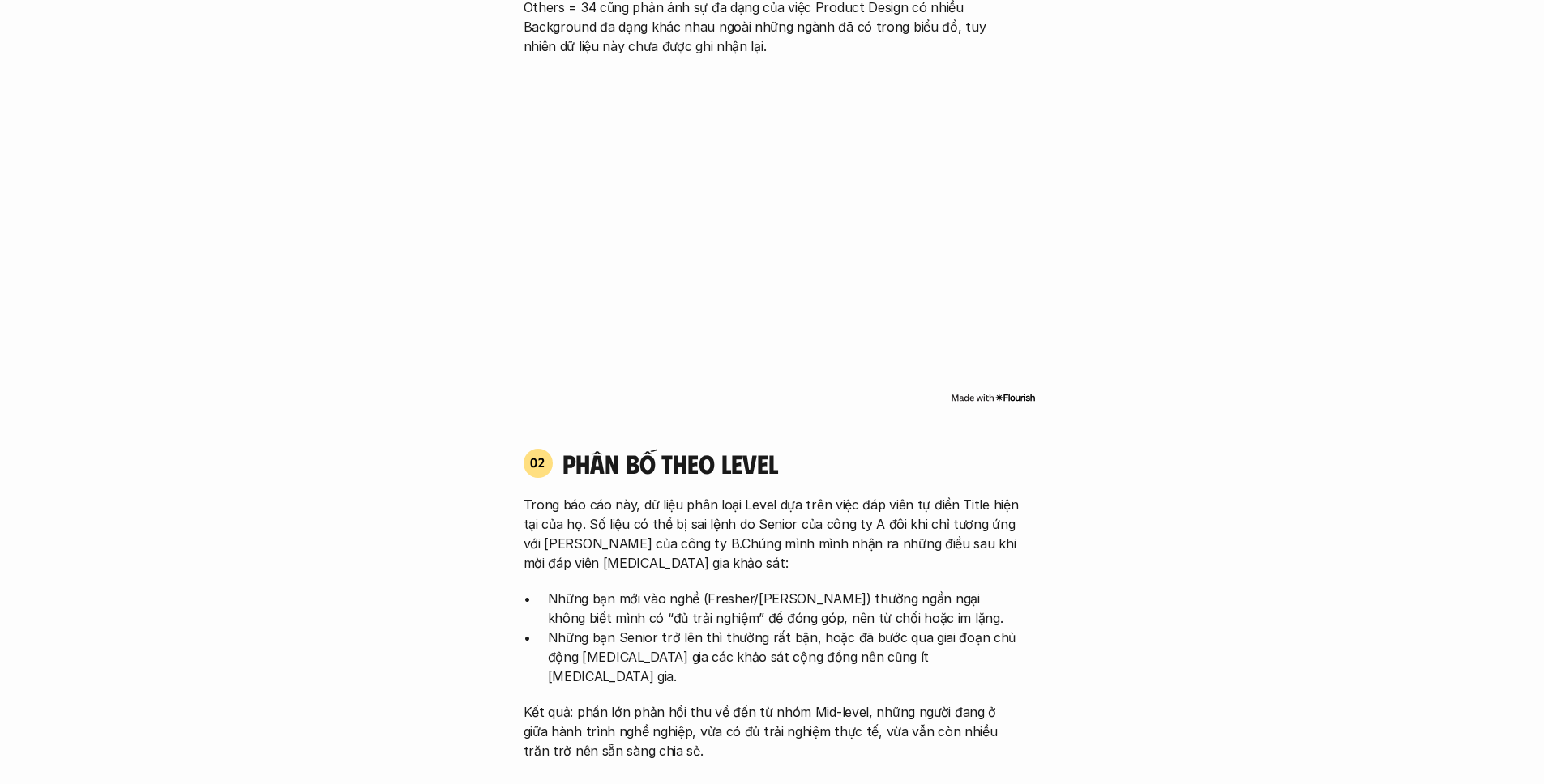
click at [698, 396] on div "01 Phân bố theo background 03 nhóm ngành chính của những người [MEDICAL_DATA] g…" at bounding box center [773, 122] width 527 height 603
drag, startPoint x: 1033, startPoint y: 371, endPoint x: 988, endPoint y: 373, distance: 45.0
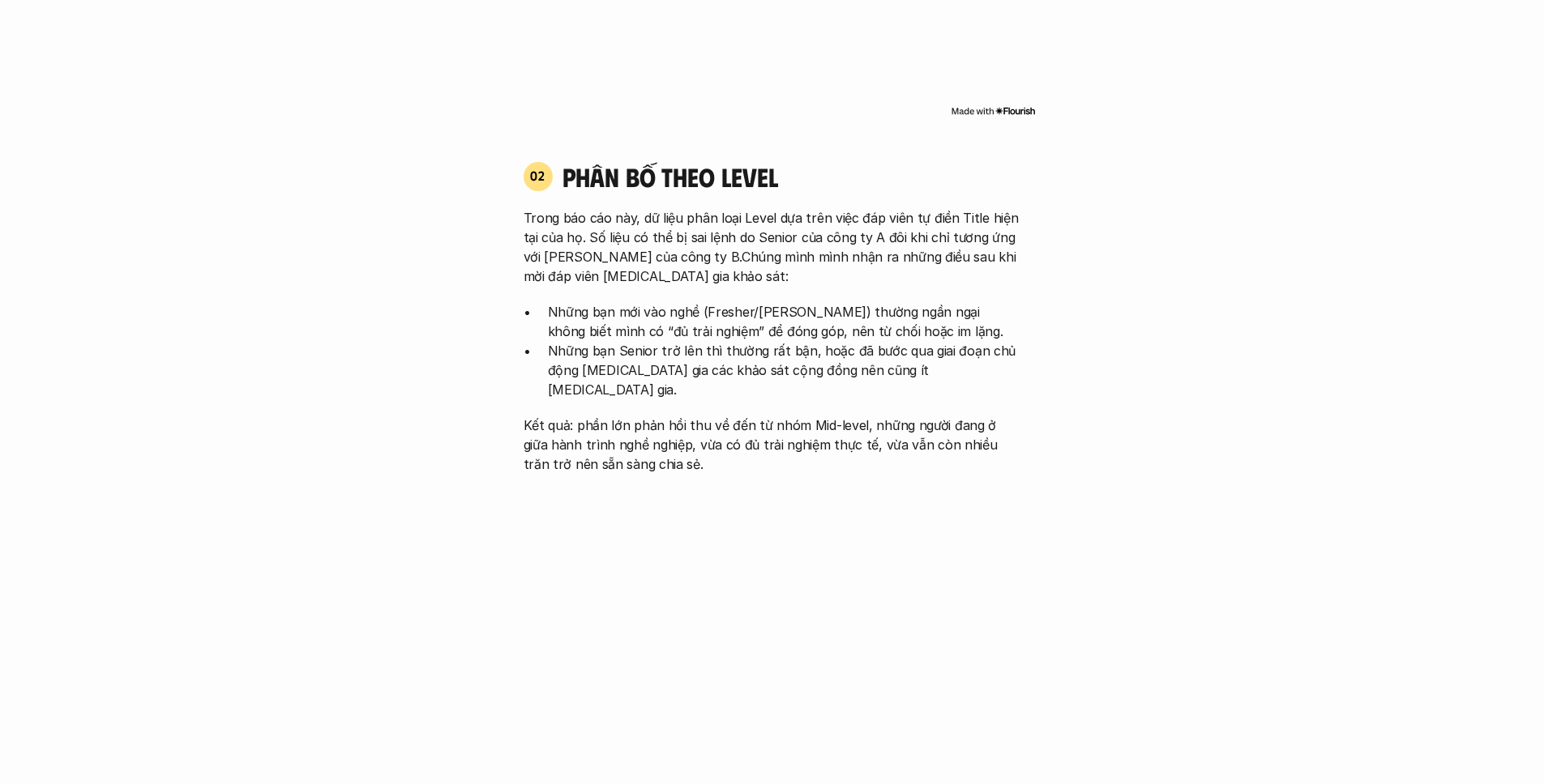
scroll to position [1659, 0]
click at [831, 341] on p "Những bạn Senior trở lên thì thường rất bận, hoặc đã bước qua giai đoạn chủ độn…" at bounding box center [784, 369] width 473 height 58
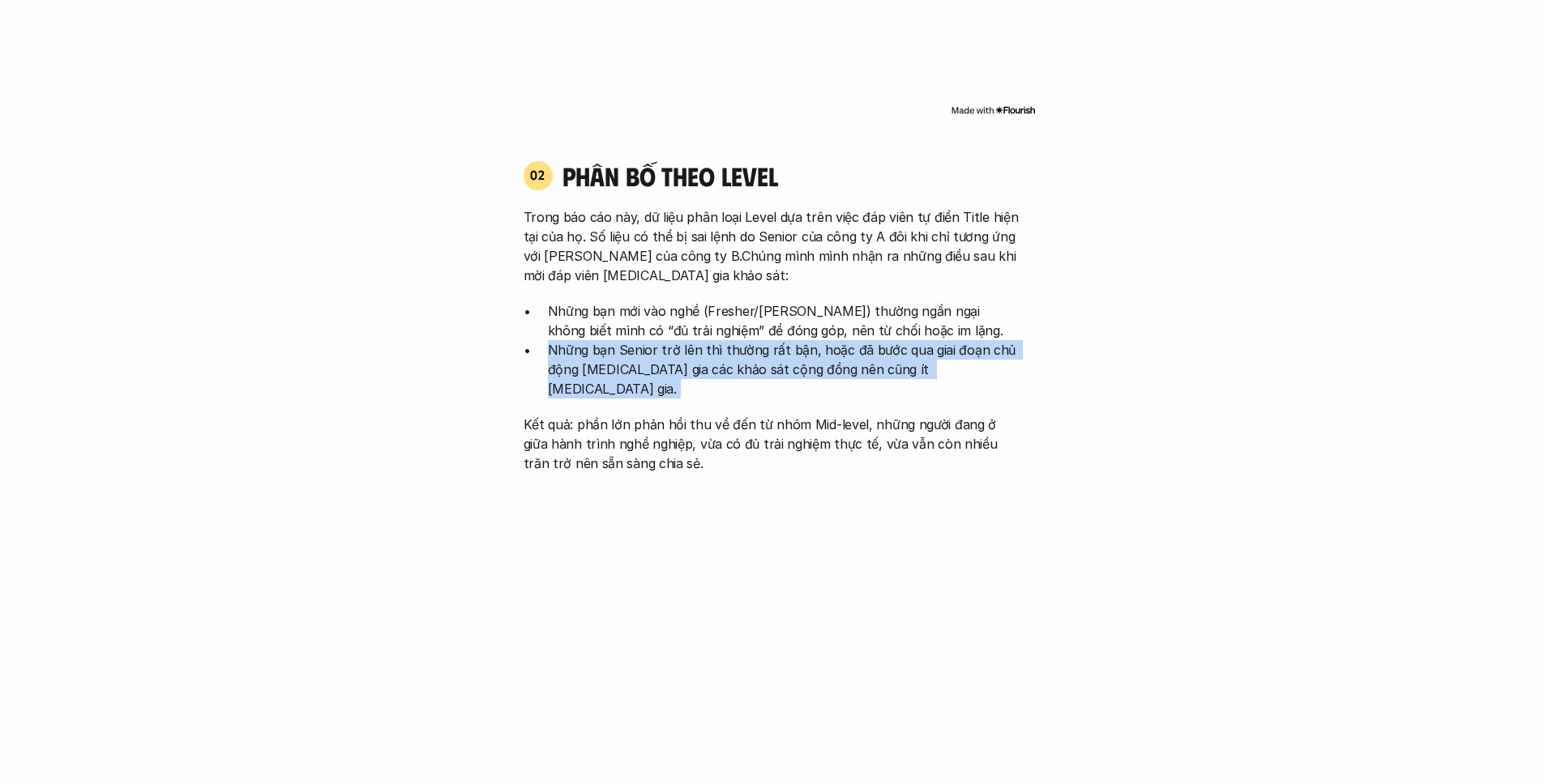
click at [831, 341] on p "Những bạn Senior trở lên thì thường rất bận, hoặc đã bước qua giai đoạn chủ độn…" at bounding box center [784, 369] width 473 height 58
click at [725, 351] on p "Những bạn Senior trở lên thì thường rất bận, hoặc đã bước qua giai đoạn chủ độn…" at bounding box center [784, 369] width 473 height 58
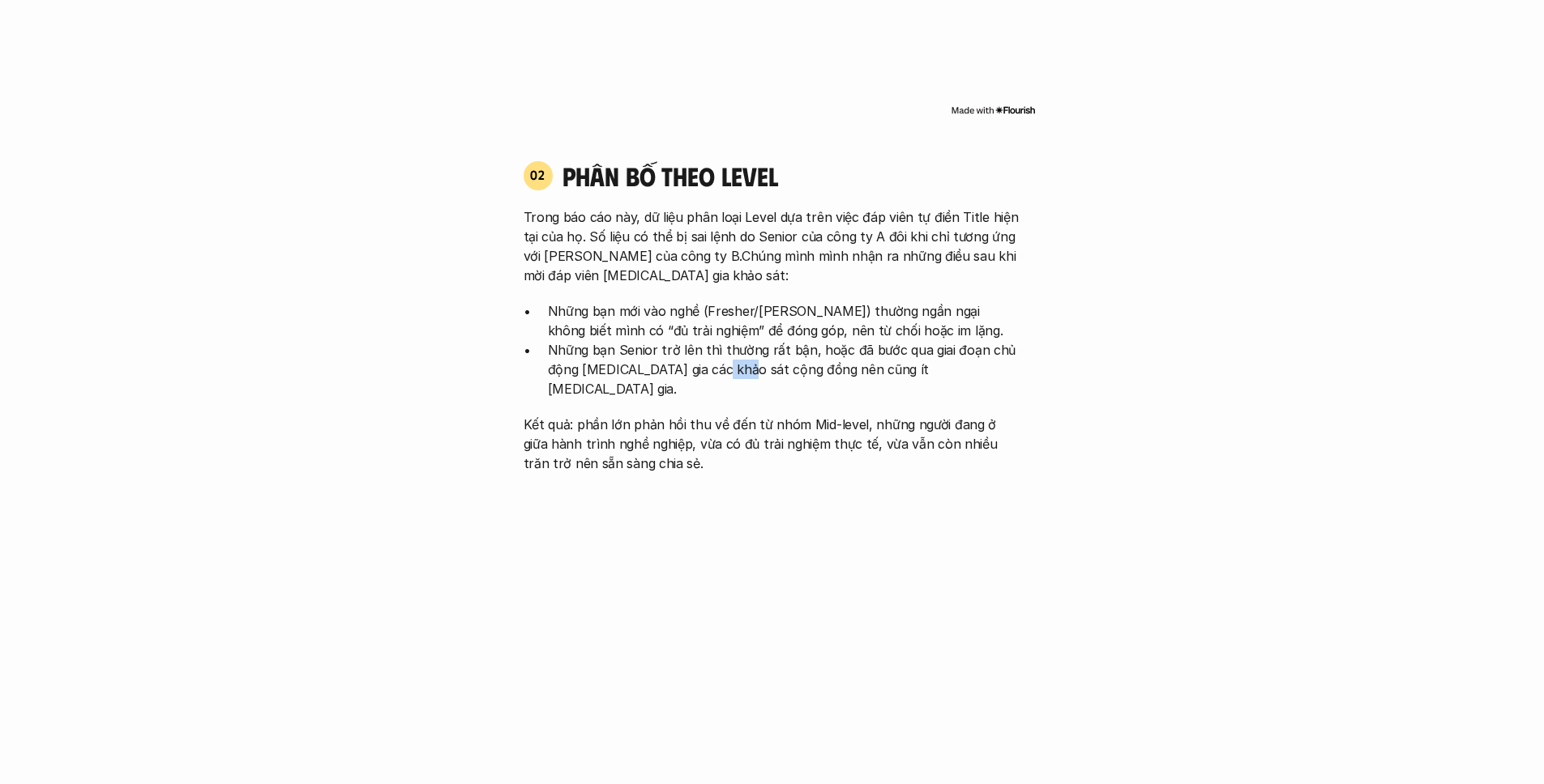
click at [725, 350] on p "Những bạn Senior trở lên thì thường rất bận, hoặc đã bước qua giai đoạn chủ độn…" at bounding box center [784, 369] width 473 height 58
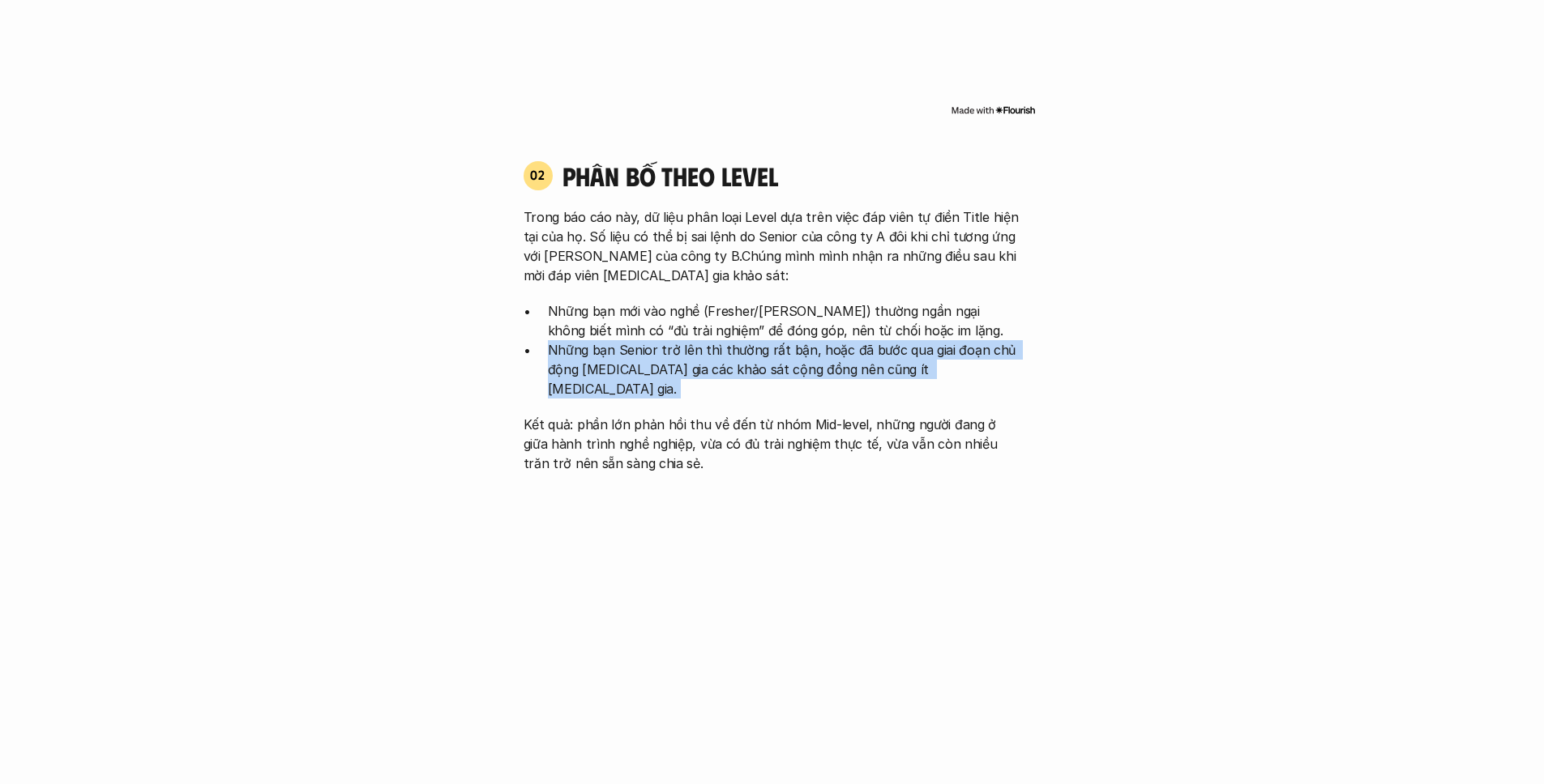
click at [725, 350] on p "Những bạn Senior trở lên thì thường rất bận, hoặc đã bước qua giai đoạn chủ độn…" at bounding box center [784, 369] width 473 height 58
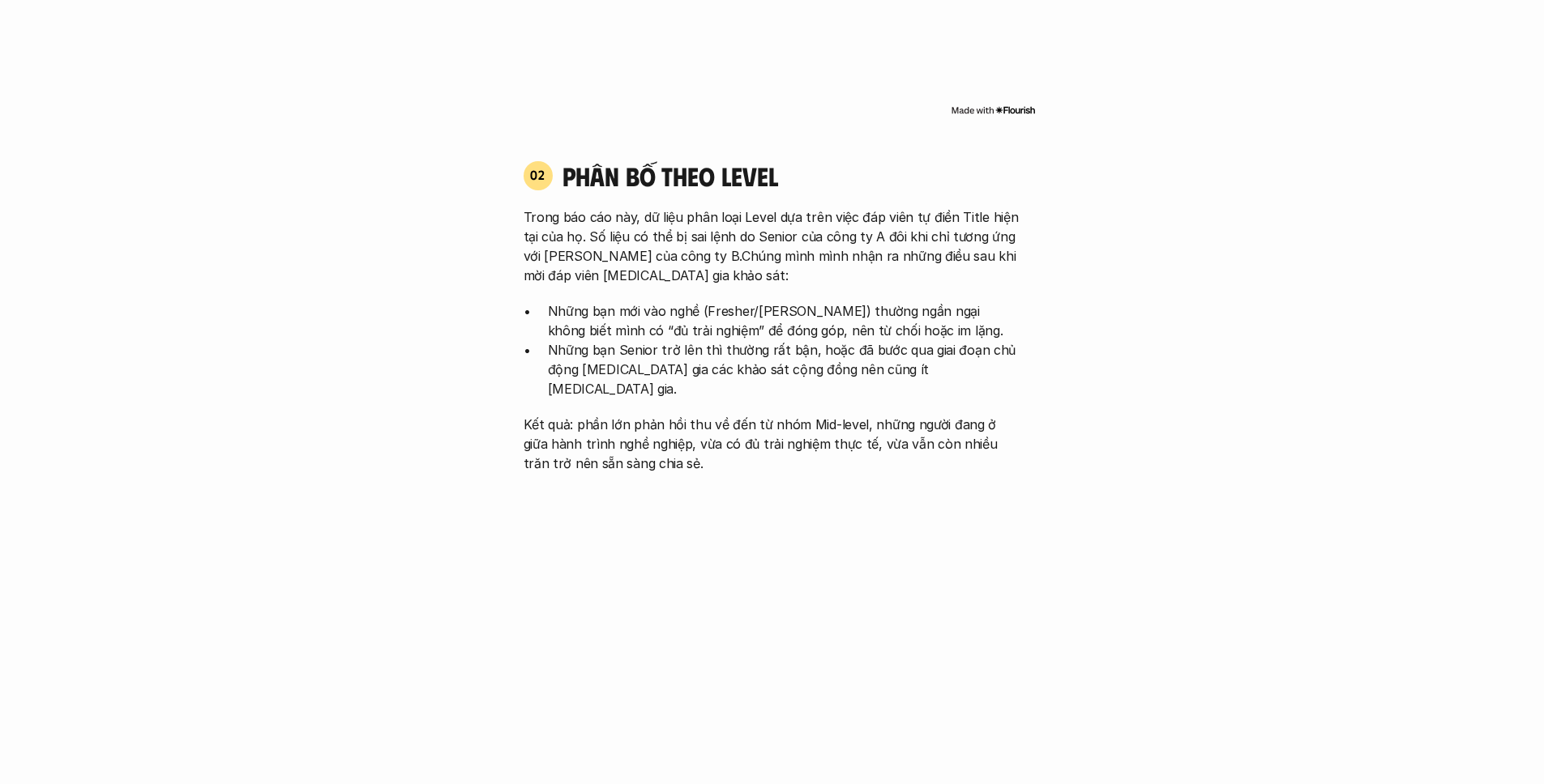
click at [729, 346] on p "Những bạn Senior trở lên thì thường rất bận, hoặc đã bước qua giai đoạn chủ độn…" at bounding box center [784, 369] width 473 height 58
click at [879, 364] on div "Trong báo cáo này, dữ liệu phân loại Level dựa trên việc đáp viên tự điền Title…" at bounding box center [772, 340] width 498 height 265
click at [802, 341] on p "Những bạn Senior trở lên thì thường rất bận, hoặc đã bước qua giai đoạn chủ độn…" at bounding box center [784, 369] width 473 height 58
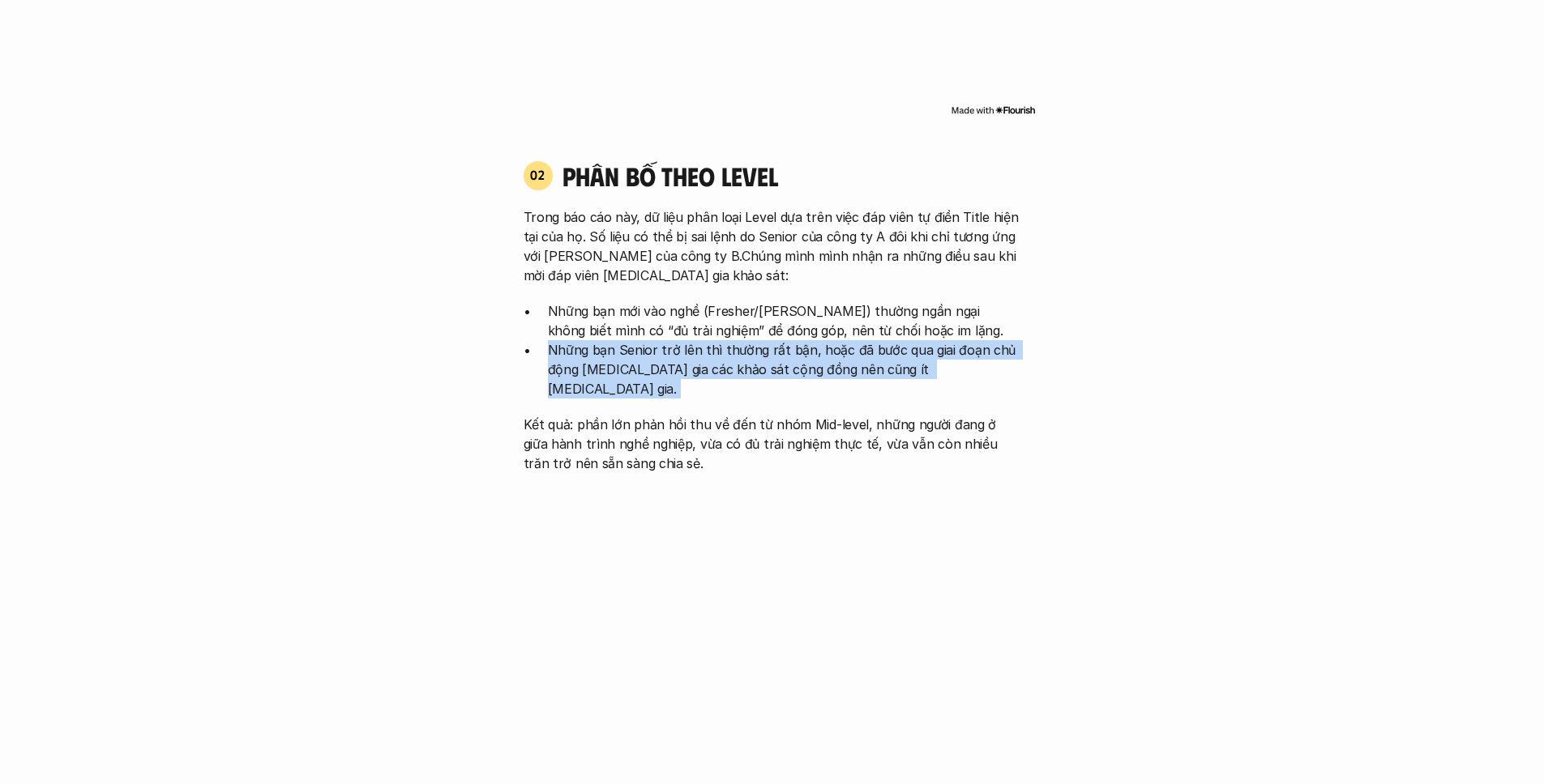
click at [802, 341] on p "Những bạn Senior trở lên thì thường rất bận, hoặc đã bước qua giai đoạn chủ độn…" at bounding box center [784, 369] width 473 height 58
click at [765, 354] on p "Những bạn Senior trở lên thì thường rất bận, hoặc đã bước qua giai đoạn chủ độn…" at bounding box center [784, 369] width 473 height 58
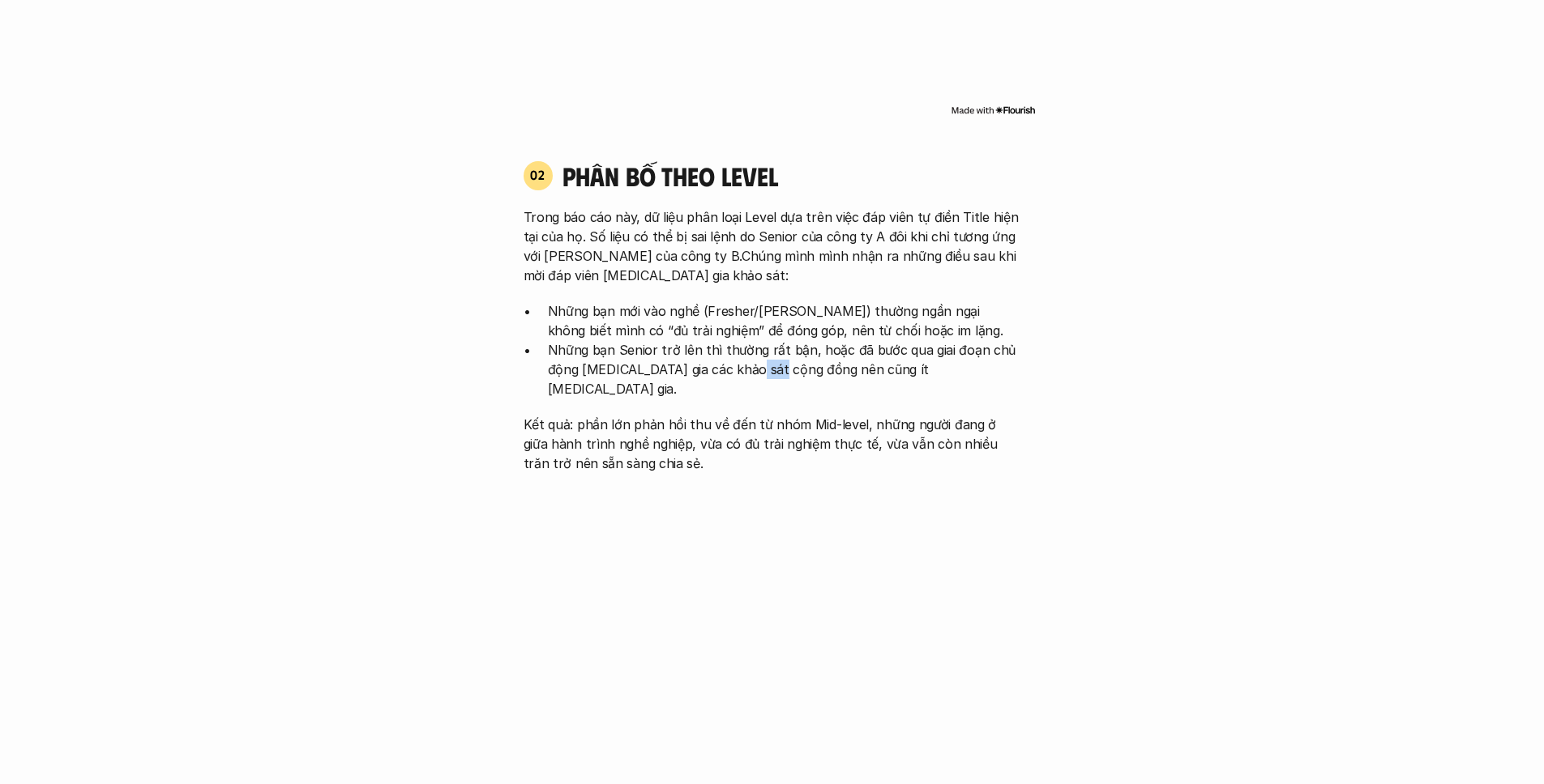
click at [765, 354] on p "Những bạn Senior trở lên thì thường rất bận, hoặc đã bước qua giai đoạn chủ độn…" at bounding box center [784, 369] width 473 height 58
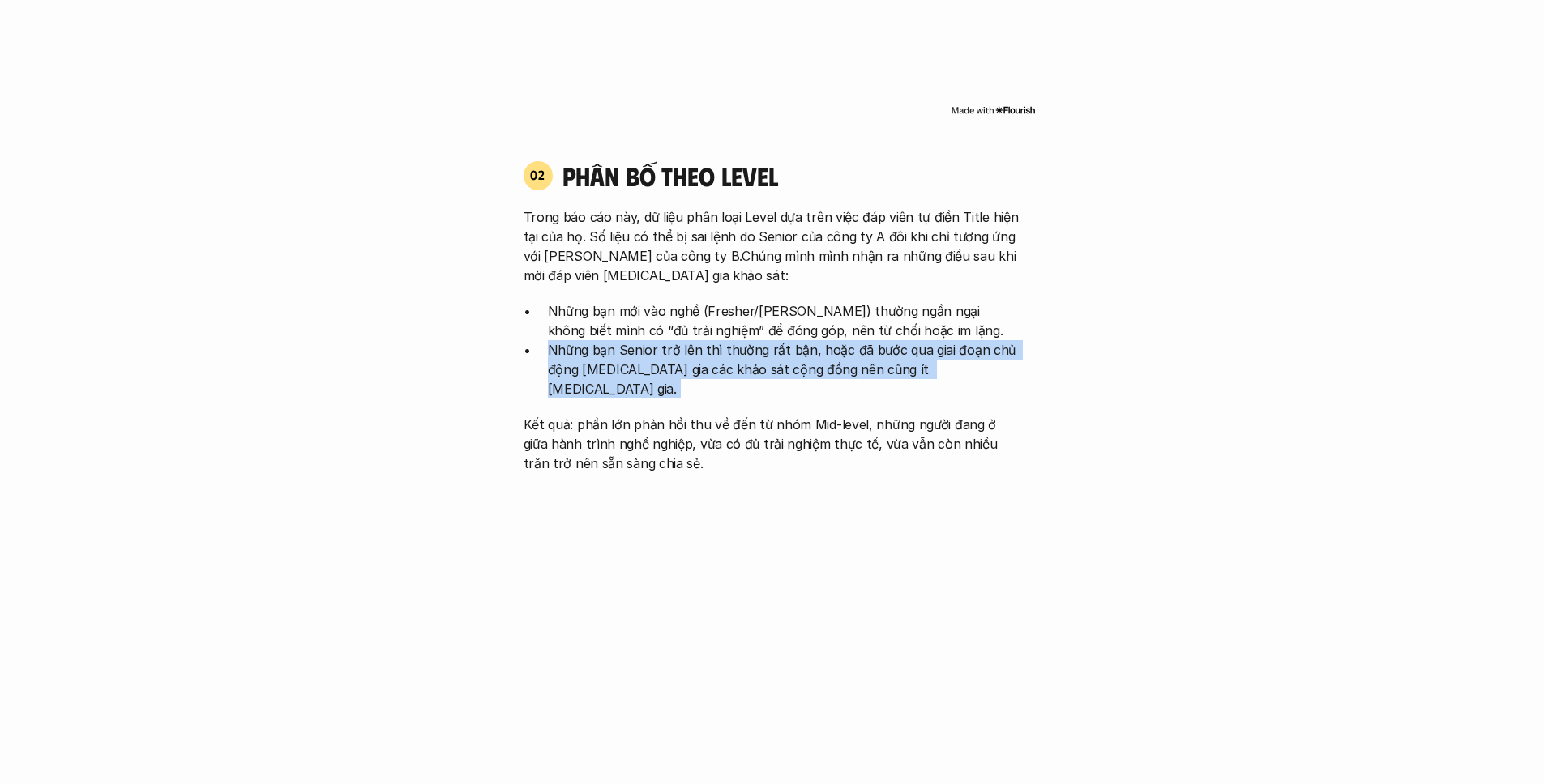
click at [765, 354] on p "Những bạn Senior trở lên thì thường rất bận, hoặc đã bước qua giai đoạn chủ độn…" at bounding box center [784, 369] width 473 height 58
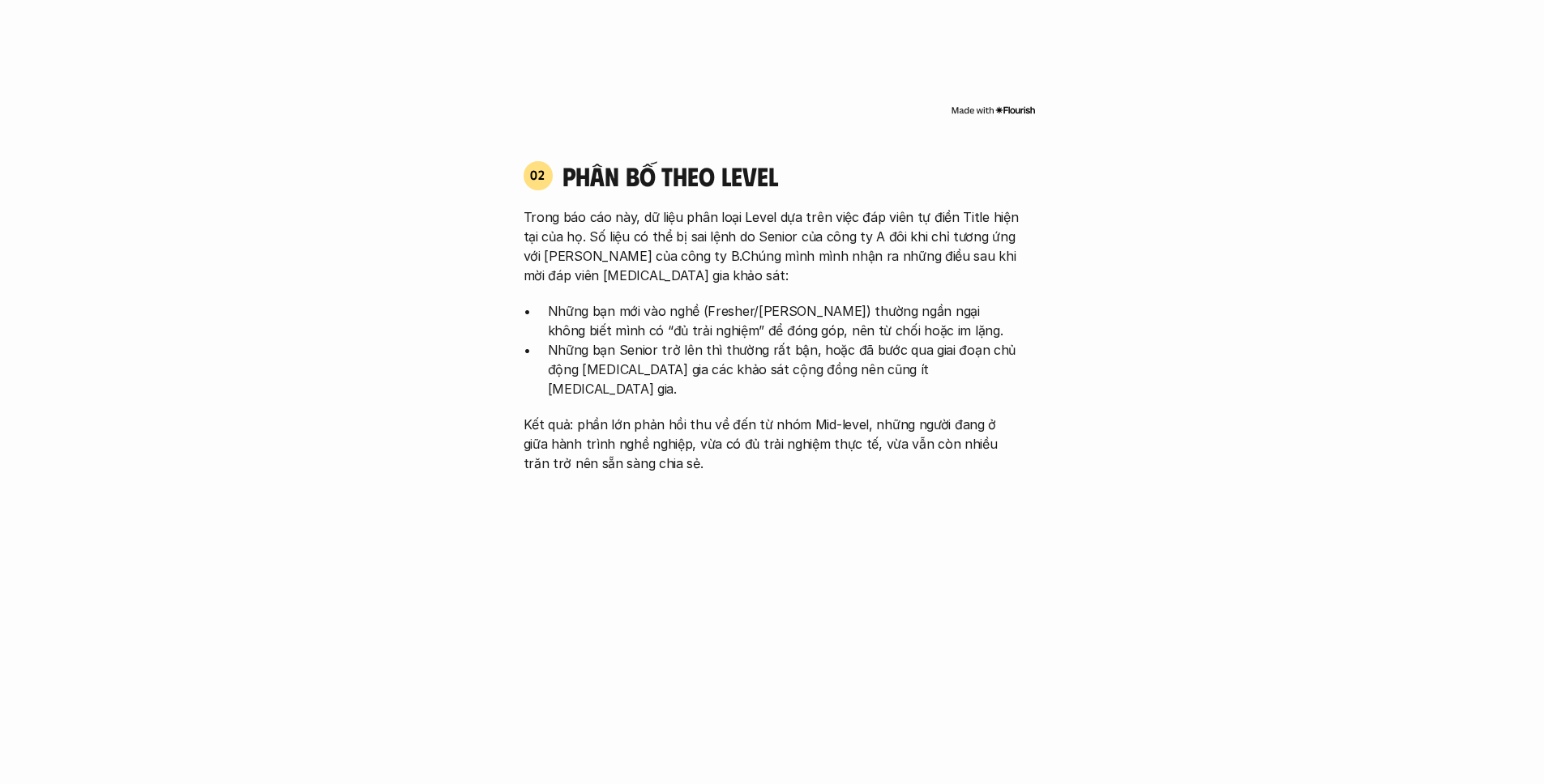
click at [734, 341] on p "Những bạn Senior trở lên thì thường rất bận, hoặc đã bước qua giai đoạn chủ độn…" at bounding box center [784, 369] width 473 height 58
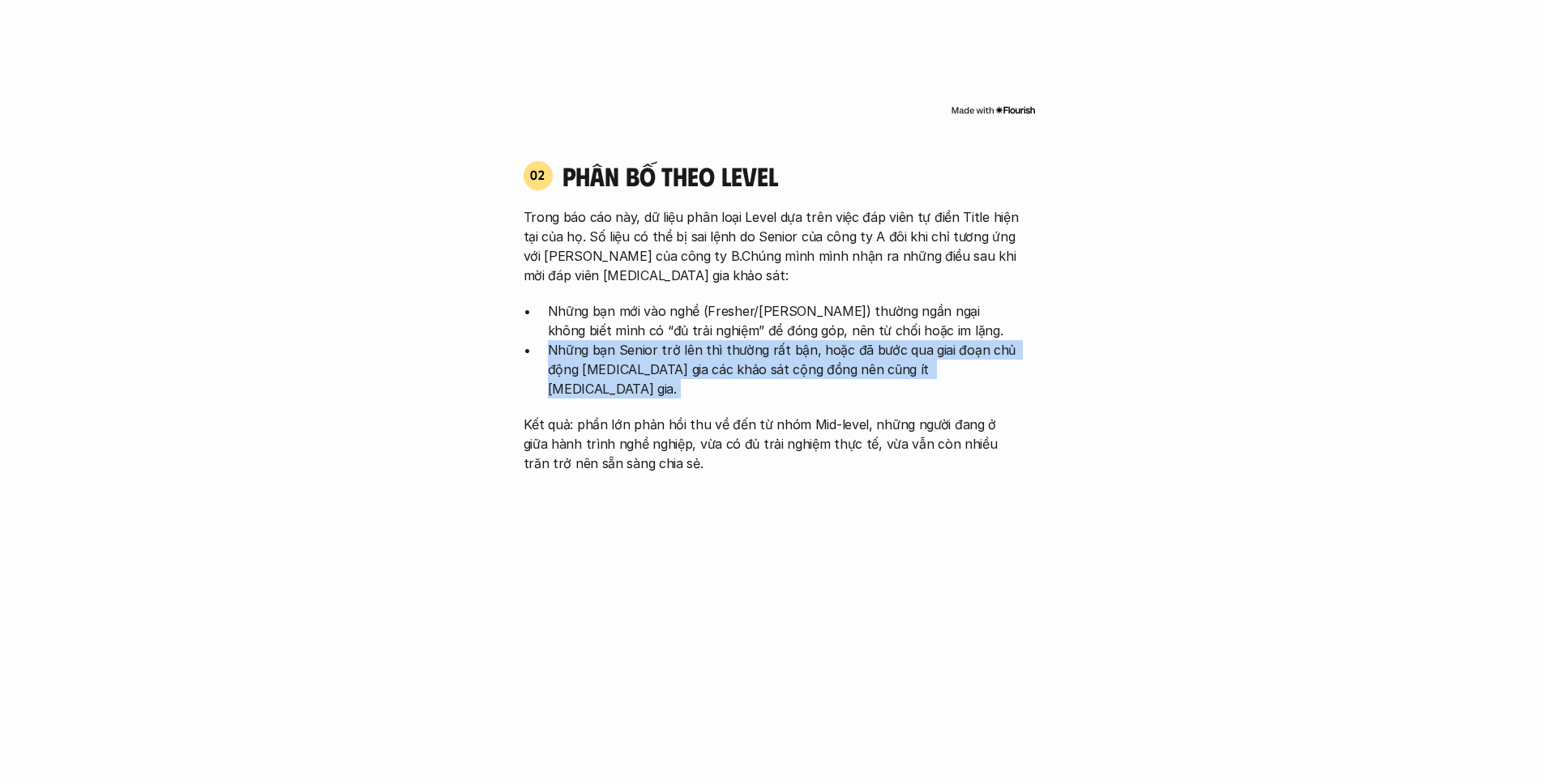
click at [734, 341] on p "Những bạn Senior trở lên thì thường rất bận, hoặc đã bước qua giai đoạn chủ độn…" at bounding box center [784, 369] width 473 height 58
click at [604, 352] on p "Những bạn Senior trở lên thì thường rất bận, hoặc đã bước qua giai đoạn chủ độn…" at bounding box center [784, 369] width 473 height 58
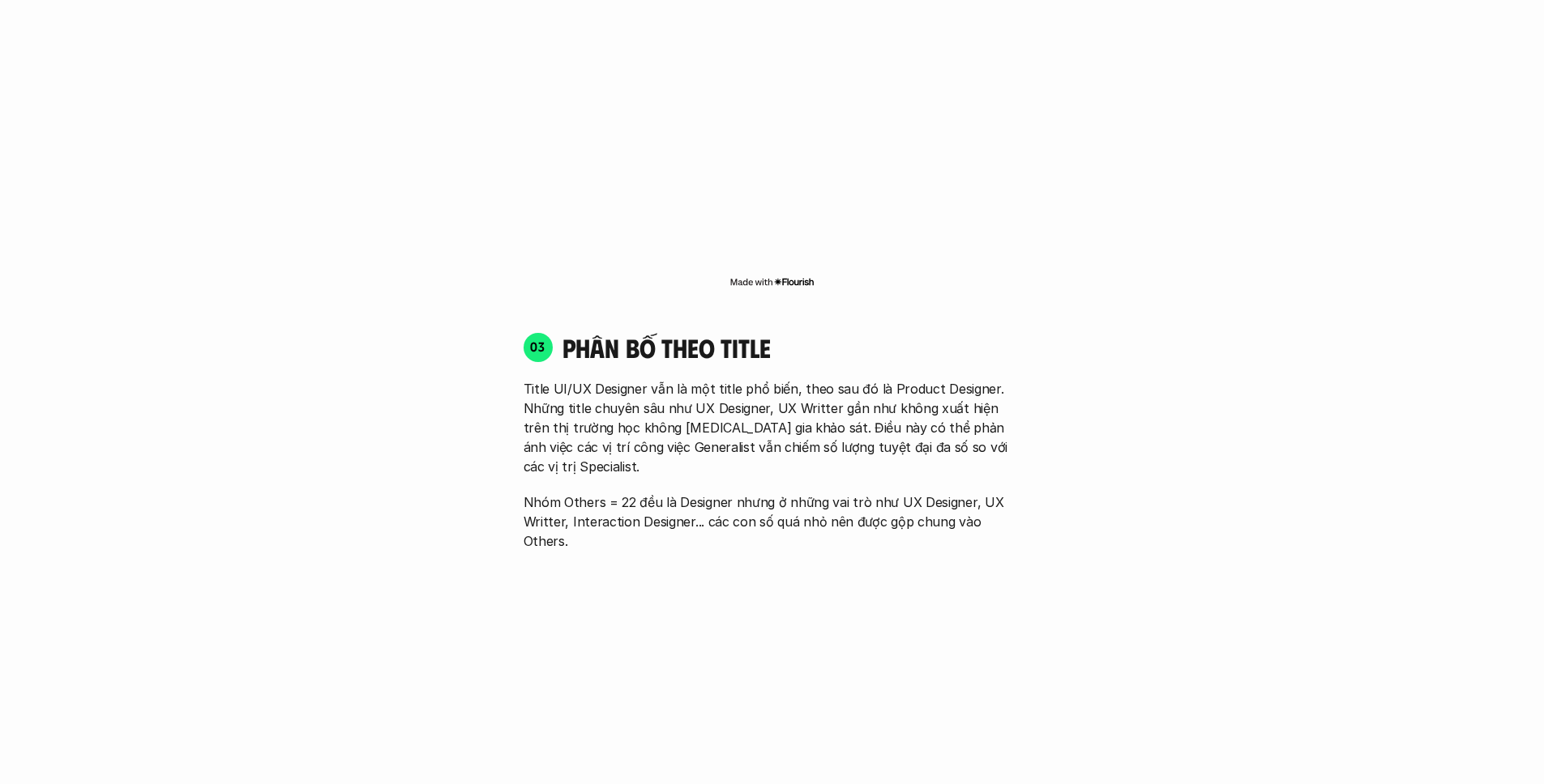
scroll to position [2322, 0]
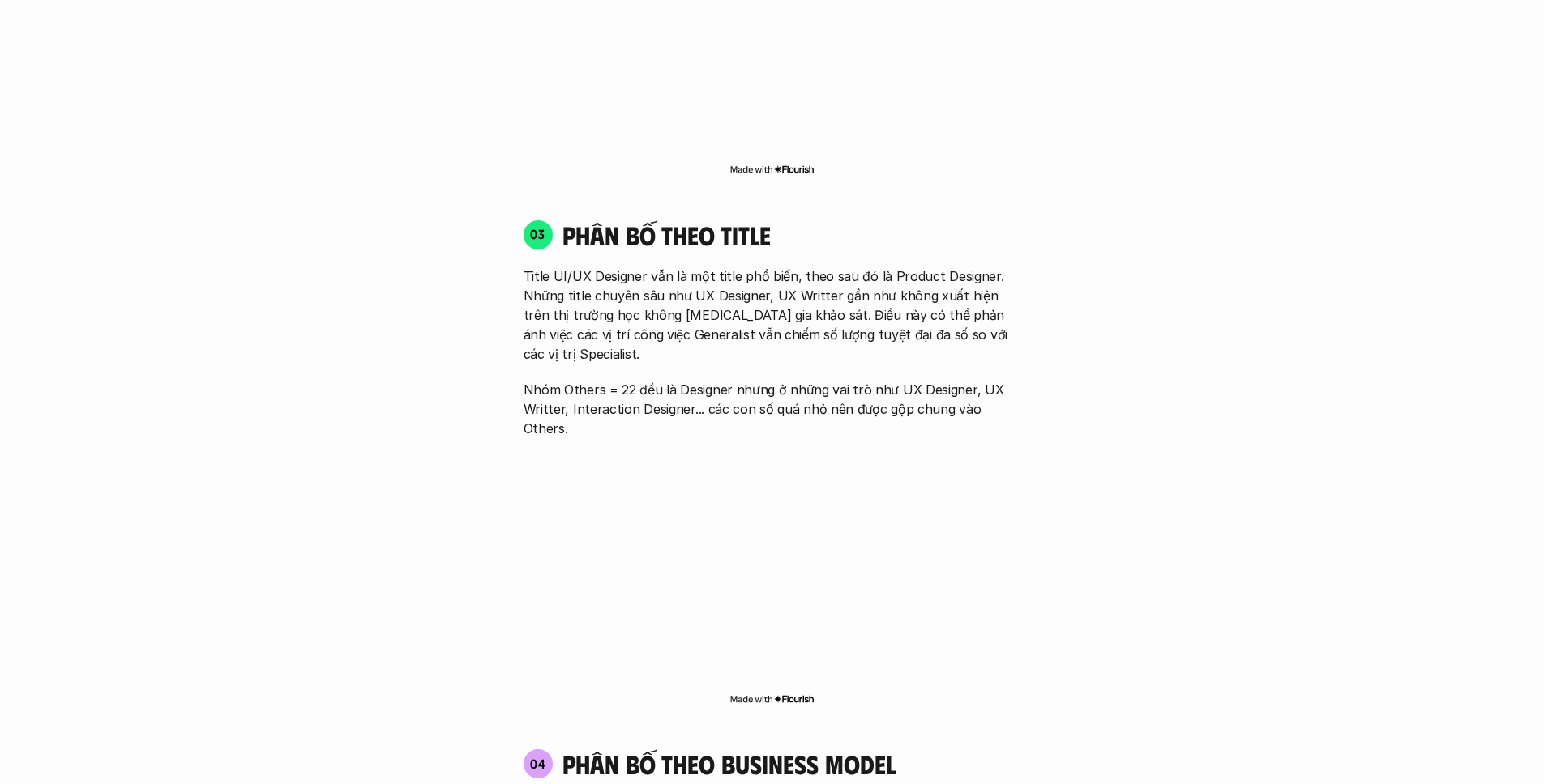
click at [703, 292] on p "Title UI/UX Designer vẫn là một title phổ biến, theo sau đó là Product Designer…" at bounding box center [772, 315] width 498 height 97
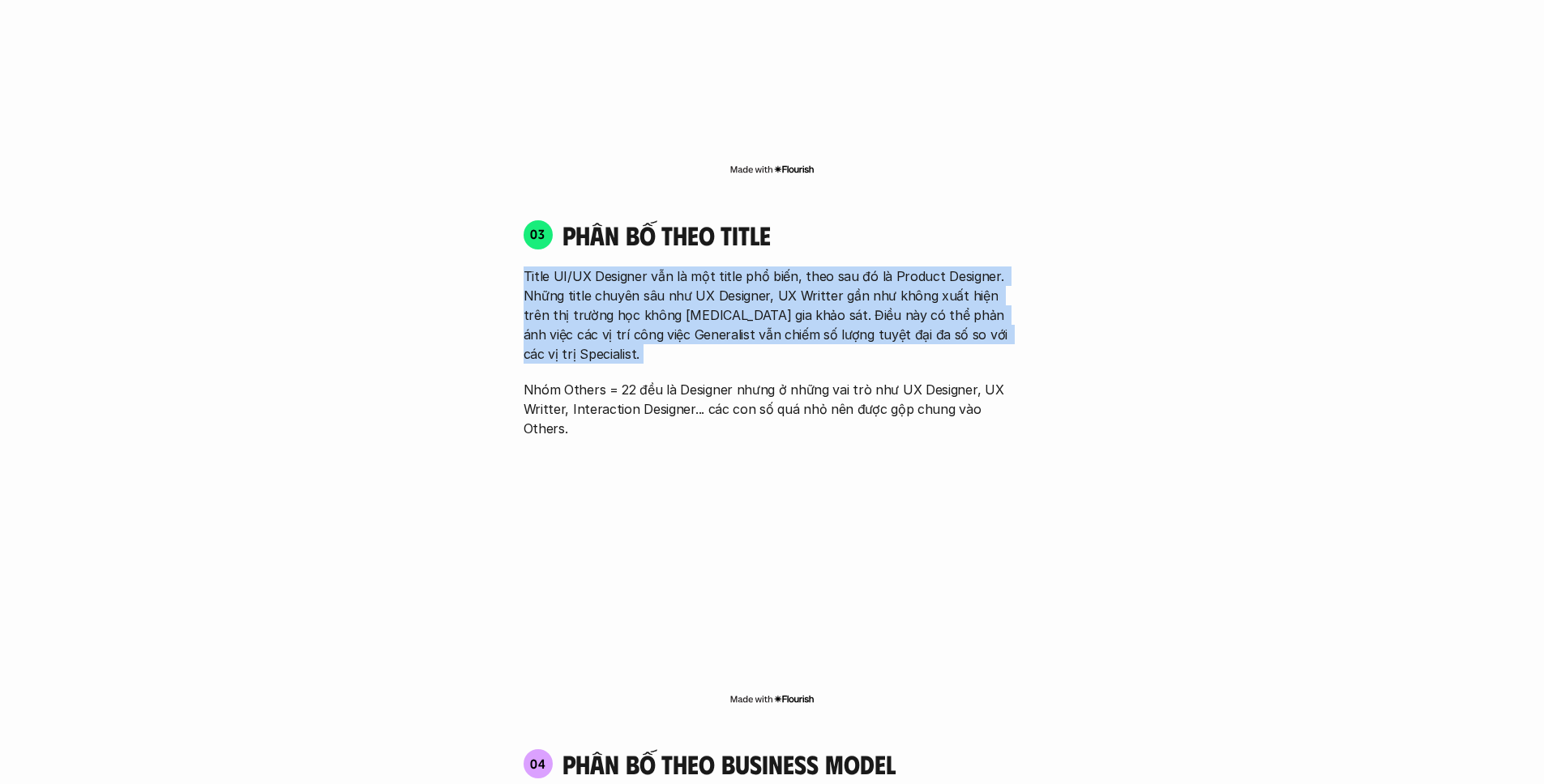
click at [703, 292] on p "Title UI/UX Designer vẫn là một title phổ biến, theo sau đó là Product Designer…" at bounding box center [772, 315] width 498 height 97
click at [811, 287] on p "Title UI/UX Designer vẫn là một title phổ biến, theo sau đó là Product Designer…" at bounding box center [772, 315] width 498 height 97
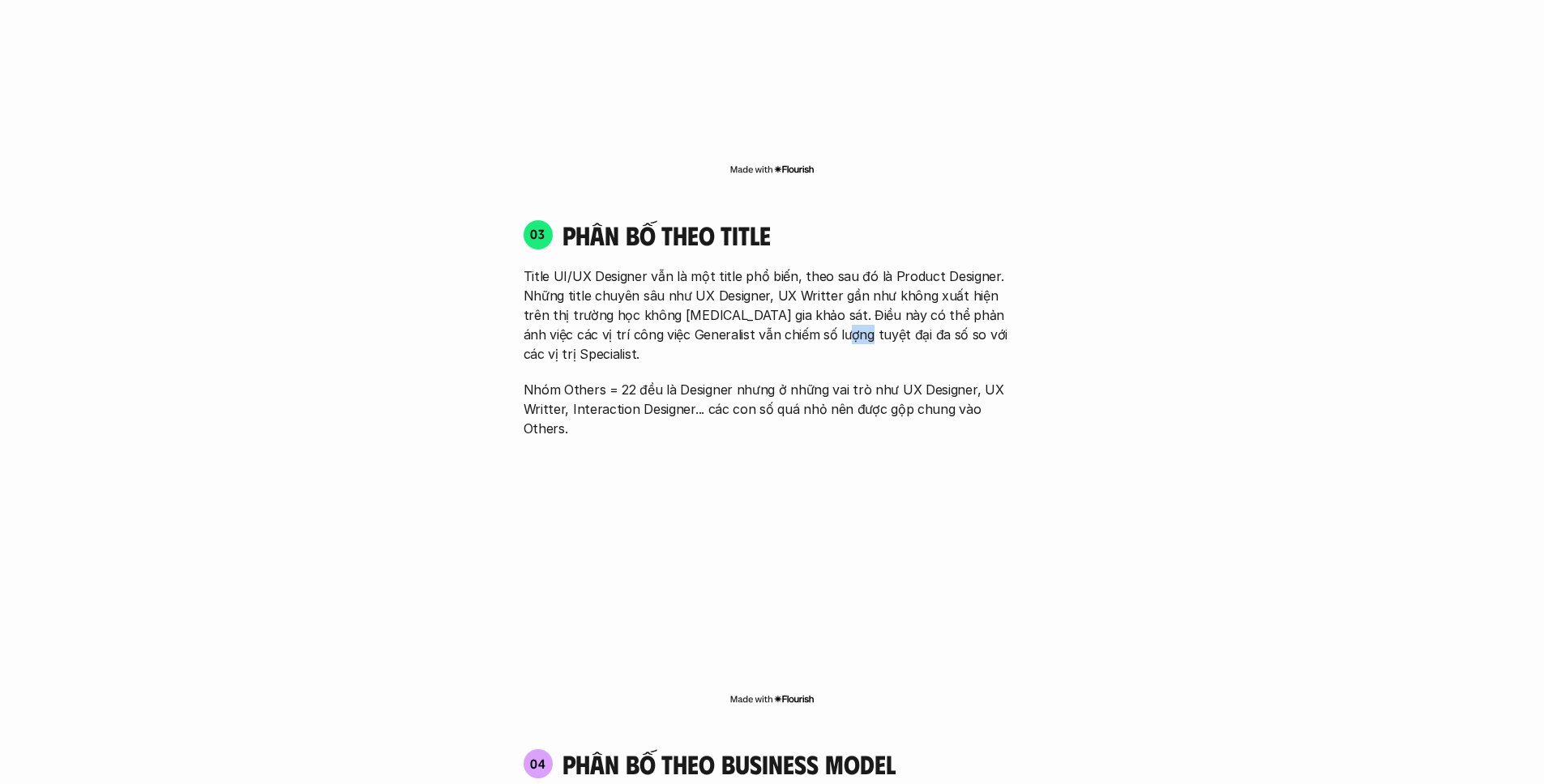
click at [811, 287] on p "Title UI/UX Designer vẫn là một title phổ biến, theo sau đó là Product Designer…" at bounding box center [772, 315] width 498 height 97
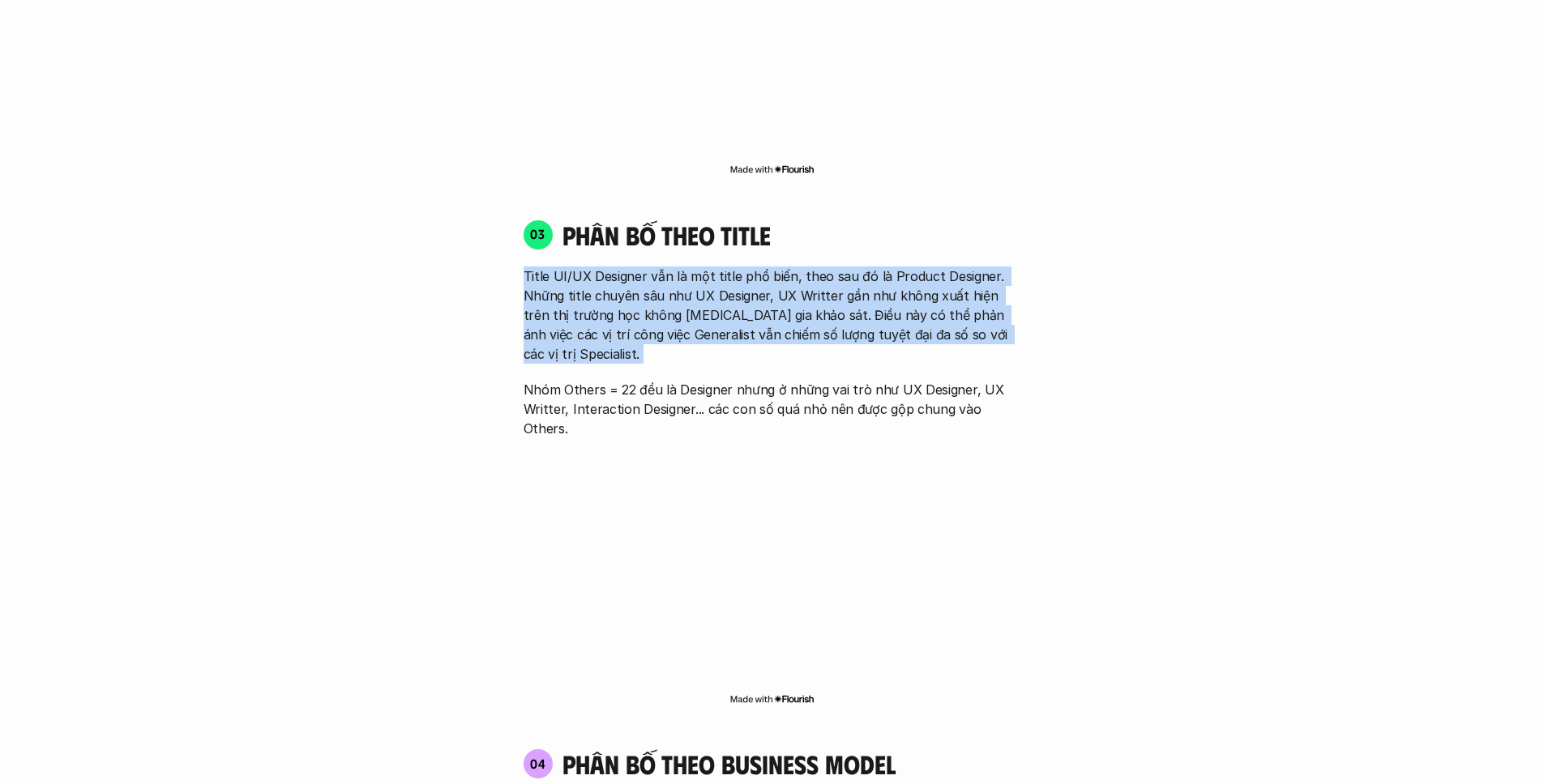
click at [811, 287] on p "Title UI/UX Designer vẫn là một title phổ biến, theo sau đó là Product Designer…" at bounding box center [772, 315] width 498 height 97
click at [789, 297] on div "Title UI/UX Designer vẫn là một title phổ biến, theo sau đó là Product Designer…" at bounding box center [772, 352] width 498 height 172
click at [789, 297] on p "Title UI/UX Designer vẫn là một title phổ biến, theo sau đó là Product Designer…" at bounding box center [772, 315] width 498 height 97
click at [803, 292] on p "Title UI/UX Designer vẫn là một title phổ biến, theo sau đó là Product Designer…" at bounding box center [772, 315] width 498 height 97
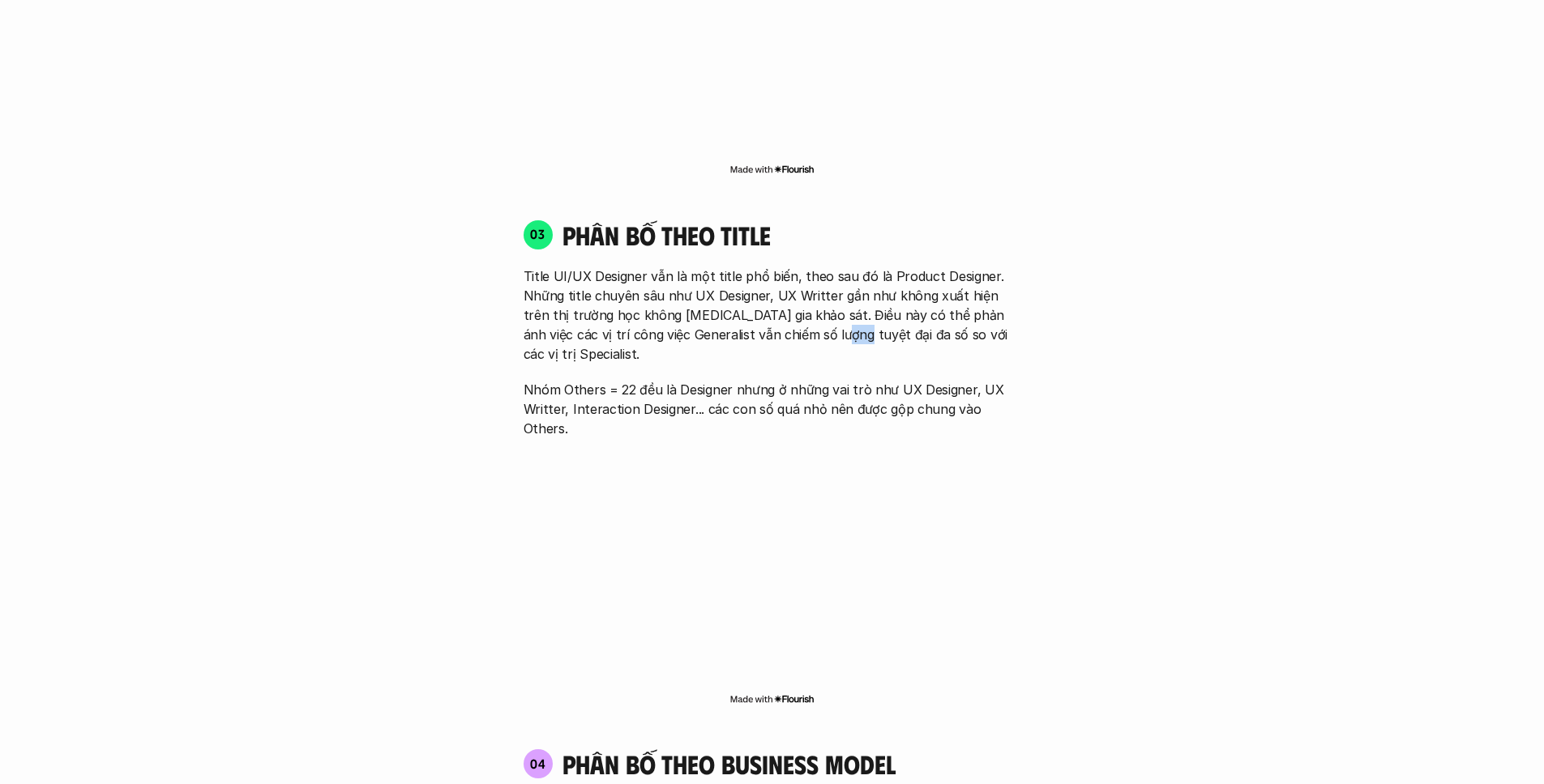
click at [803, 292] on p "Title UI/UX Designer vẫn là một title phổ biến, theo sau đó là Product Designer…" at bounding box center [772, 315] width 498 height 97
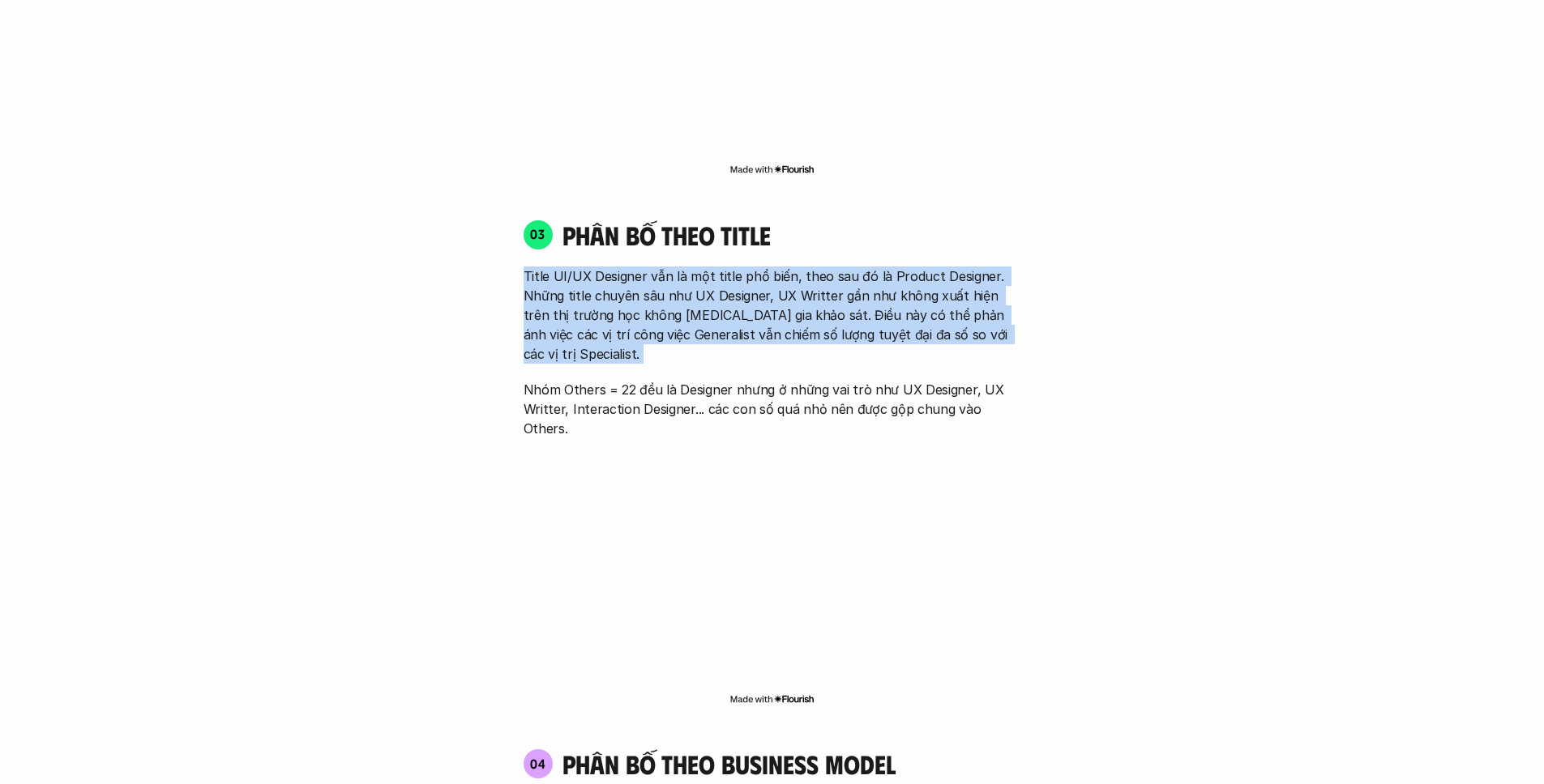
click at [803, 292] on p "Title UI/UX Designer vẫn là một title phổ biến, theo sau đó là Product Designer…" at bounding box center [772, 315] width 498 height 97
click at [713, 292] on p "Title UI/UX Designer vẫn là một title phổ biến, theo sau đó là Product Designer…" at bounding box center [772, 315] width 498 height 97
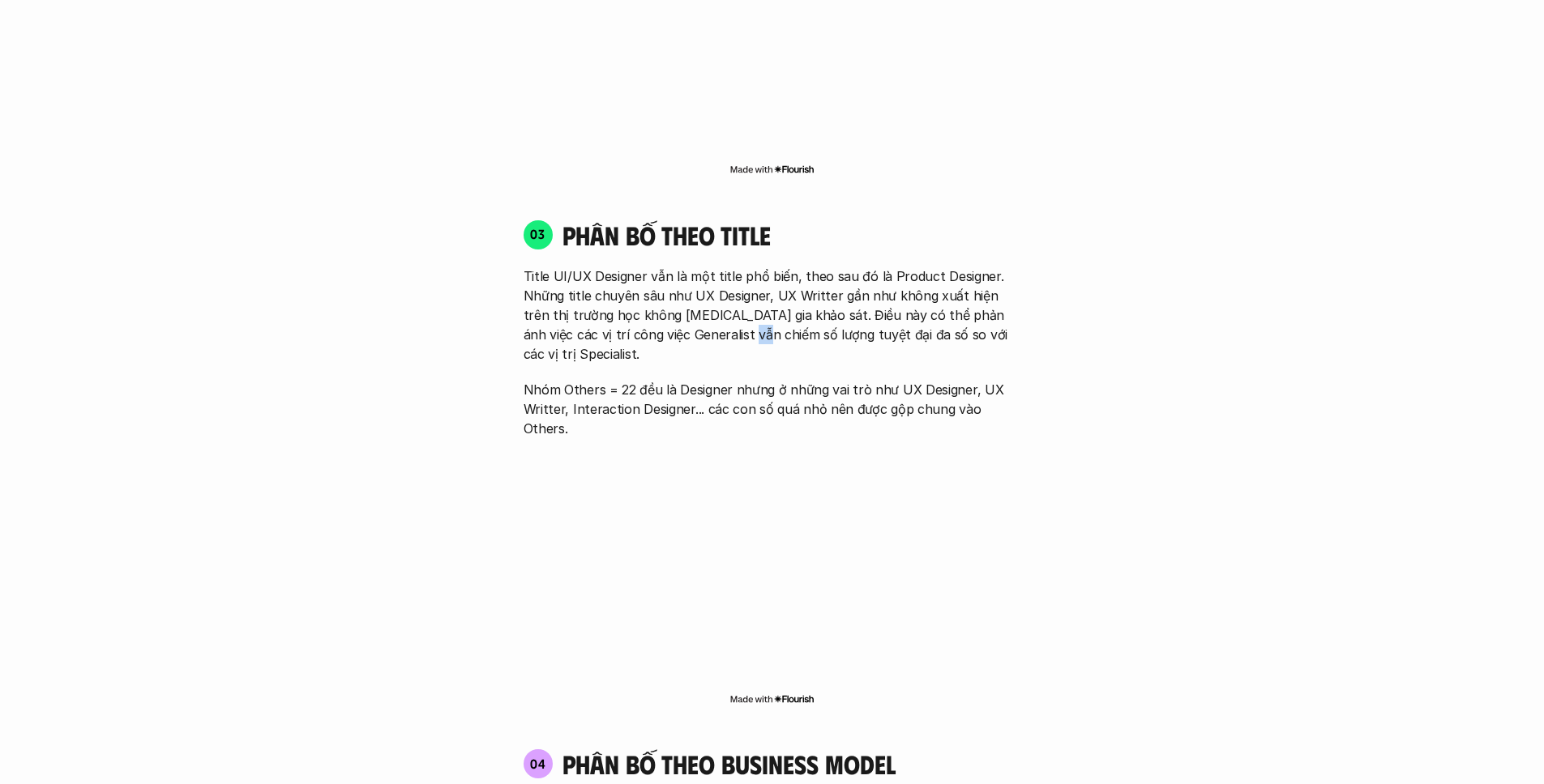
click at [713, 292] on p "Title UI/UX Designer vẫn là một title phổ biến, theo sau đó là Product Designer…" at bounding box center [772, 315] width 498 height 97
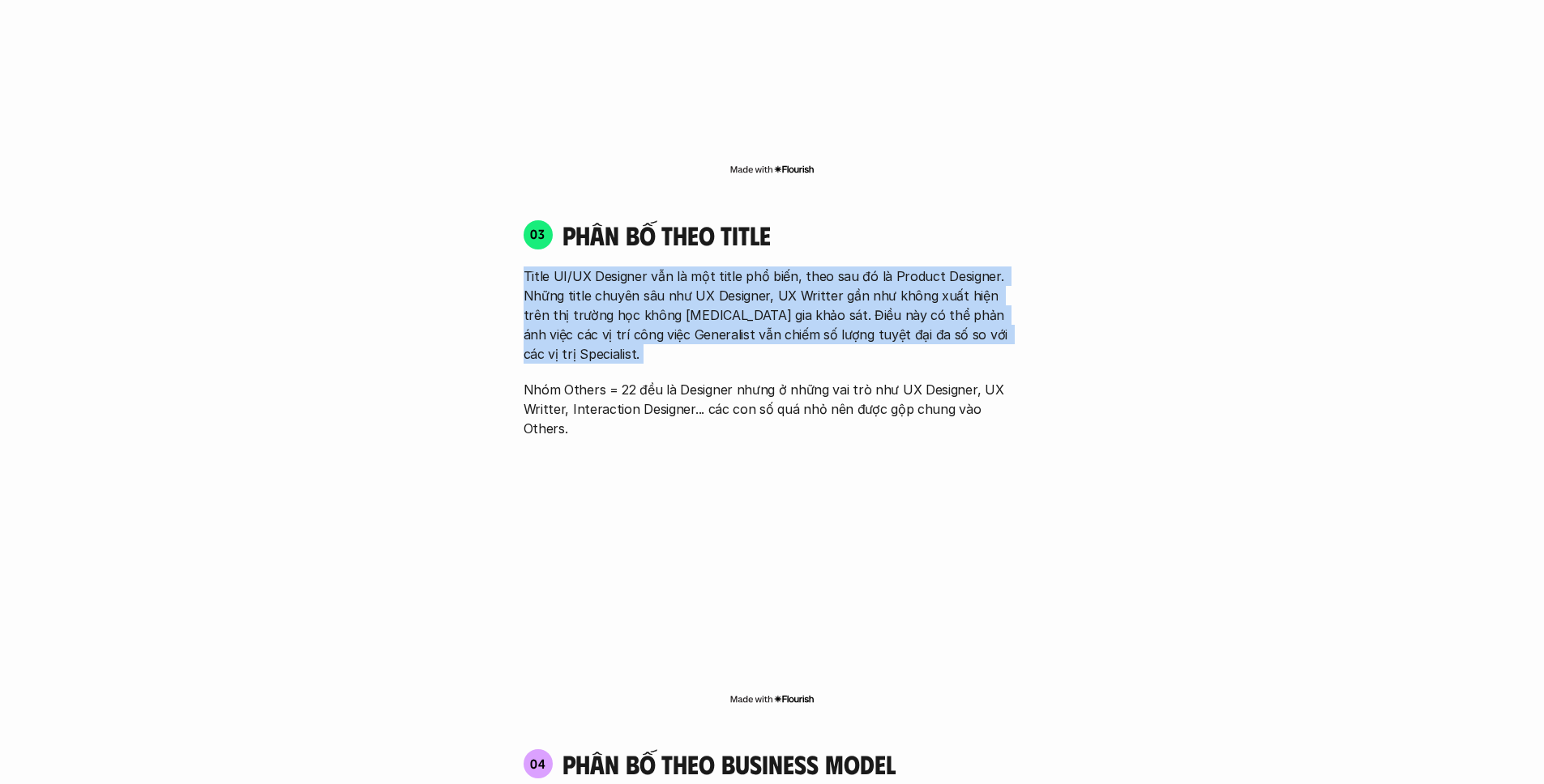
click at [713, 292] on p "Title UI/UX Designer vẫn là một title phổ biến, theo sau đó là Product Designer…" at bounding box center [772, 315] width 498 height 97
click at [735, 292] on p "Title UI/UX Designer vẫn là một title phổ biến, theo sau đó là Product Designer…" at bounding box center [772, 315] width 498 height 97
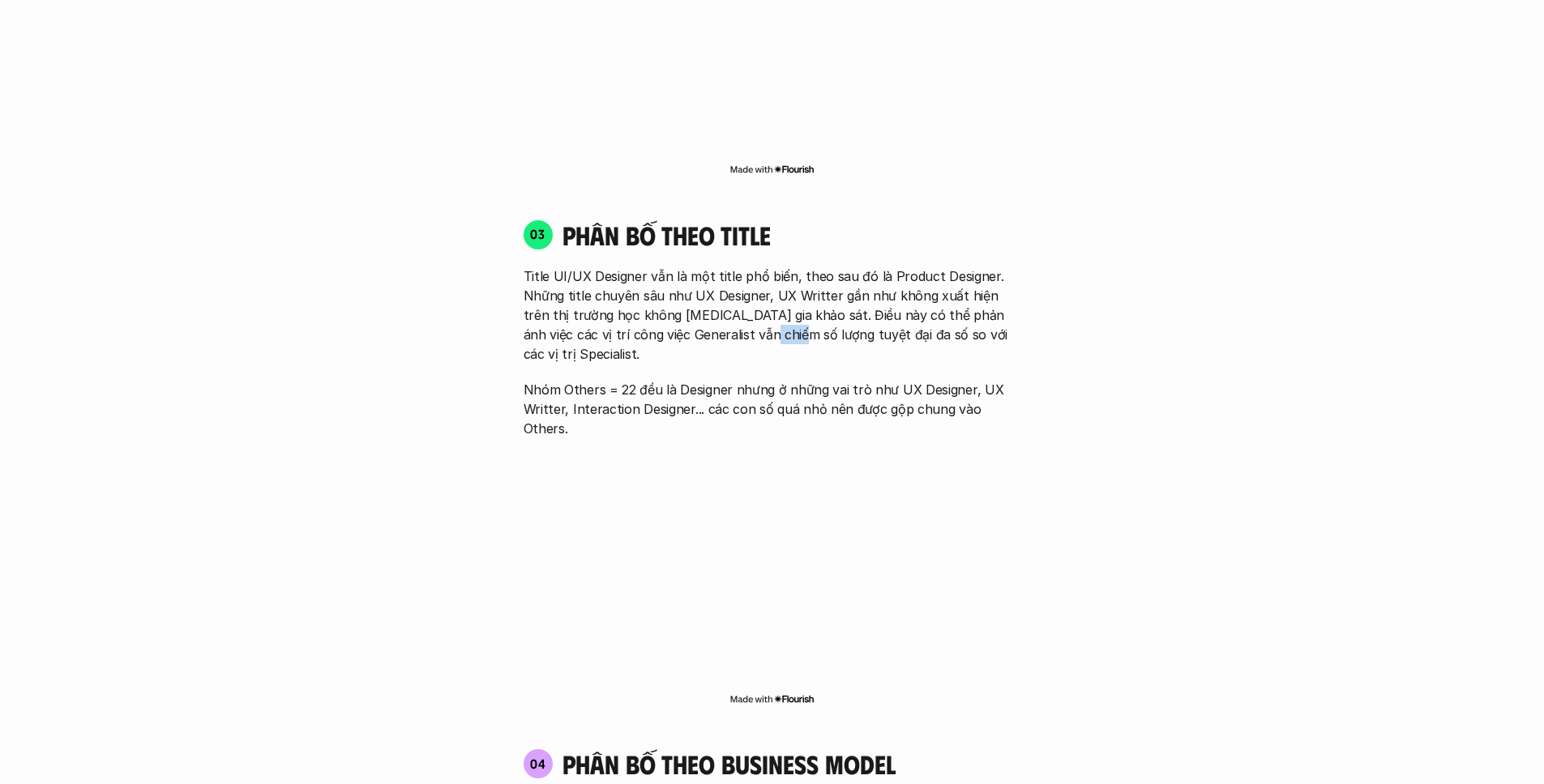
click at [735, 292] on p "Title UI/UX Designer vẫn là một title phổ biến, theo sau đó là Product Designer…" at bounding box center [772, 315] width 498 height 97
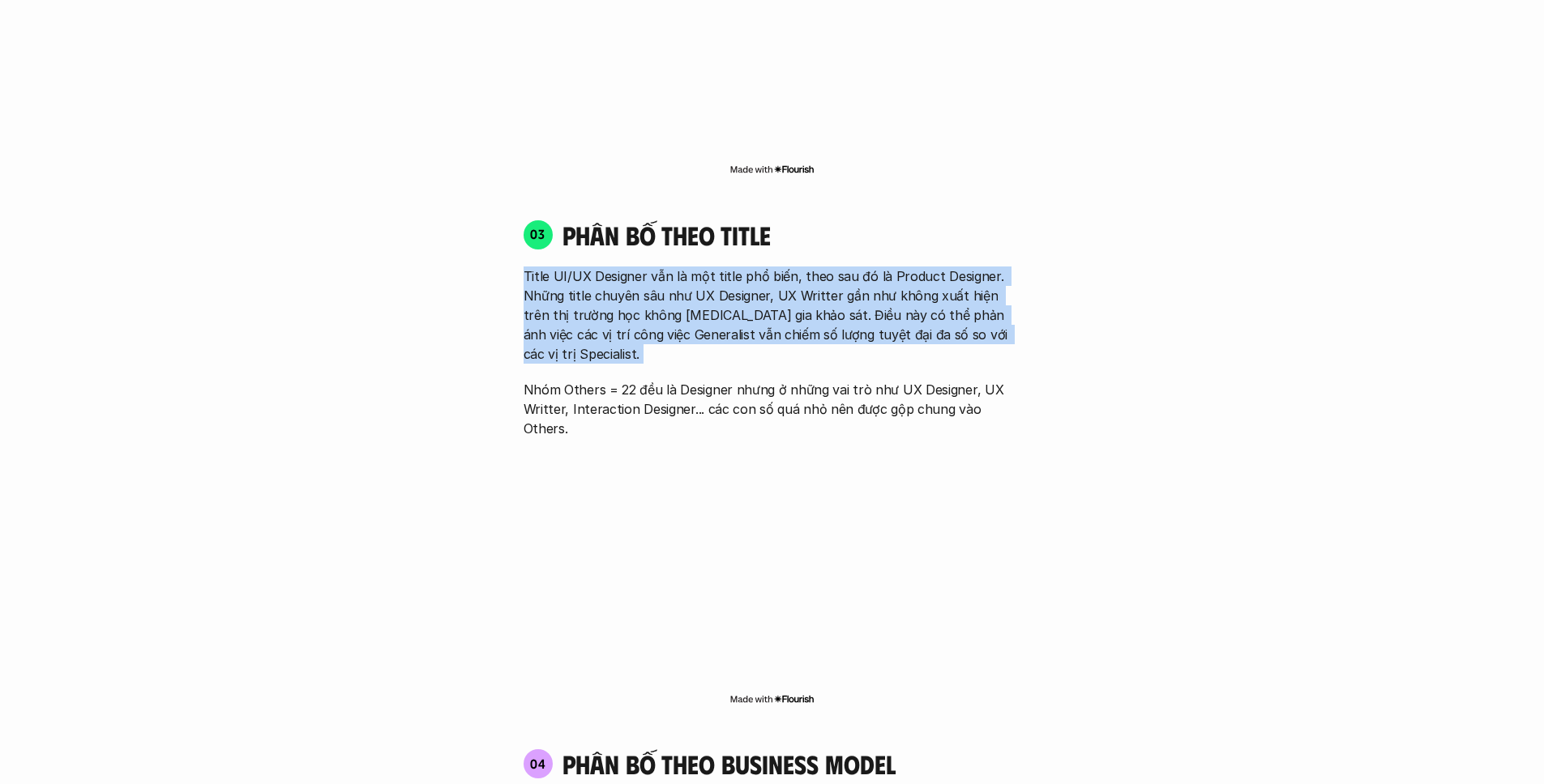
click at [735, 292] on p "Title UI/UX Designer vẫn là một title phổ biến, theo sau đó là Product Designer…" at bounding box center [772, 315] width 498 height 97
click at [663, 289] on p "Title UI/UX Designer vẫn là một title phổ biến, theo sau đó là Product Designer…" at bounding box center [772, 315] width 498 height 97
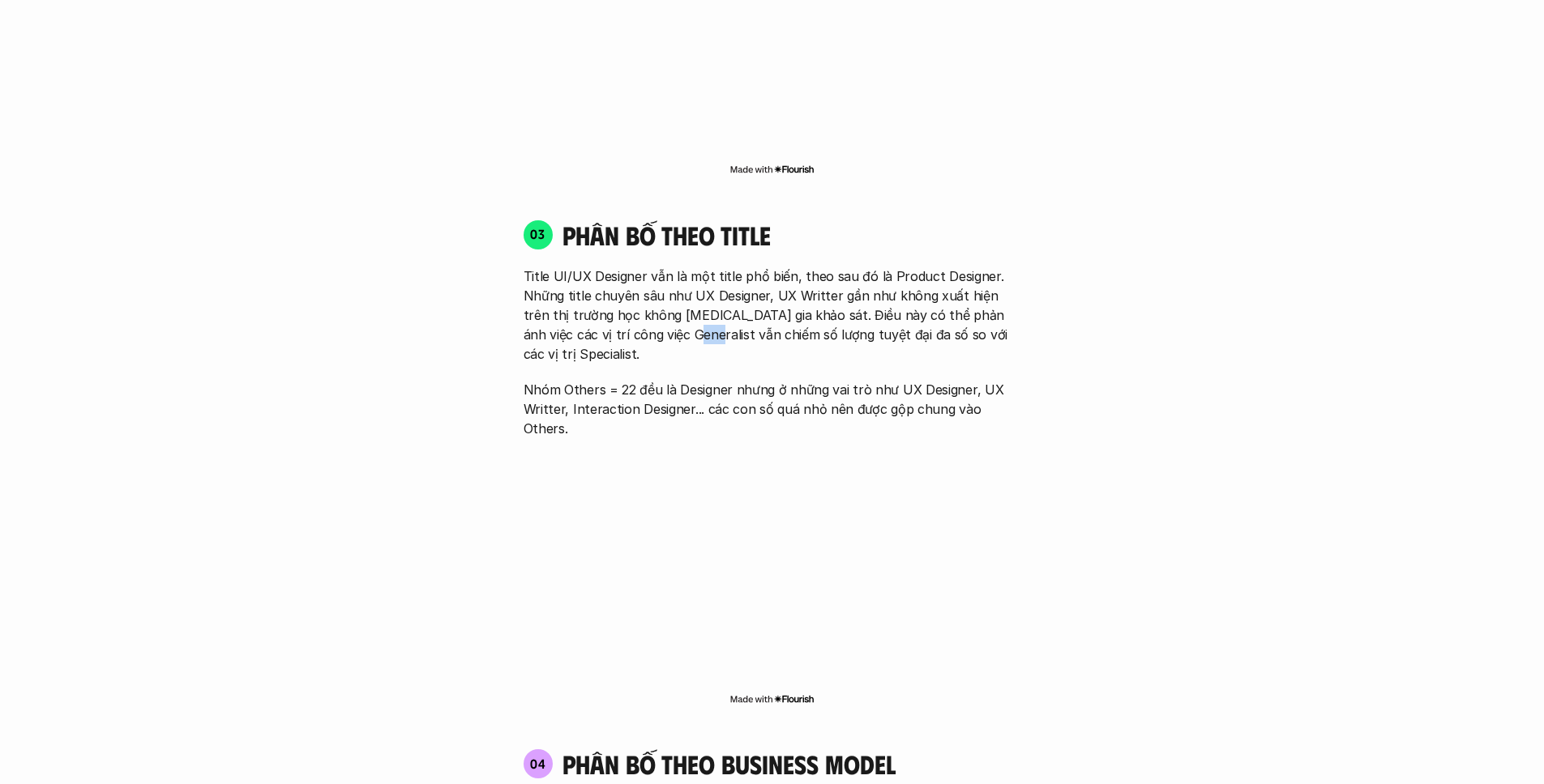
click at [663, 289] on p "Title UI/UX Designer vẫn là một title phổ biến, theo sau đó là Product Designer…" at bounding box center [772, 315] width 498 height 97
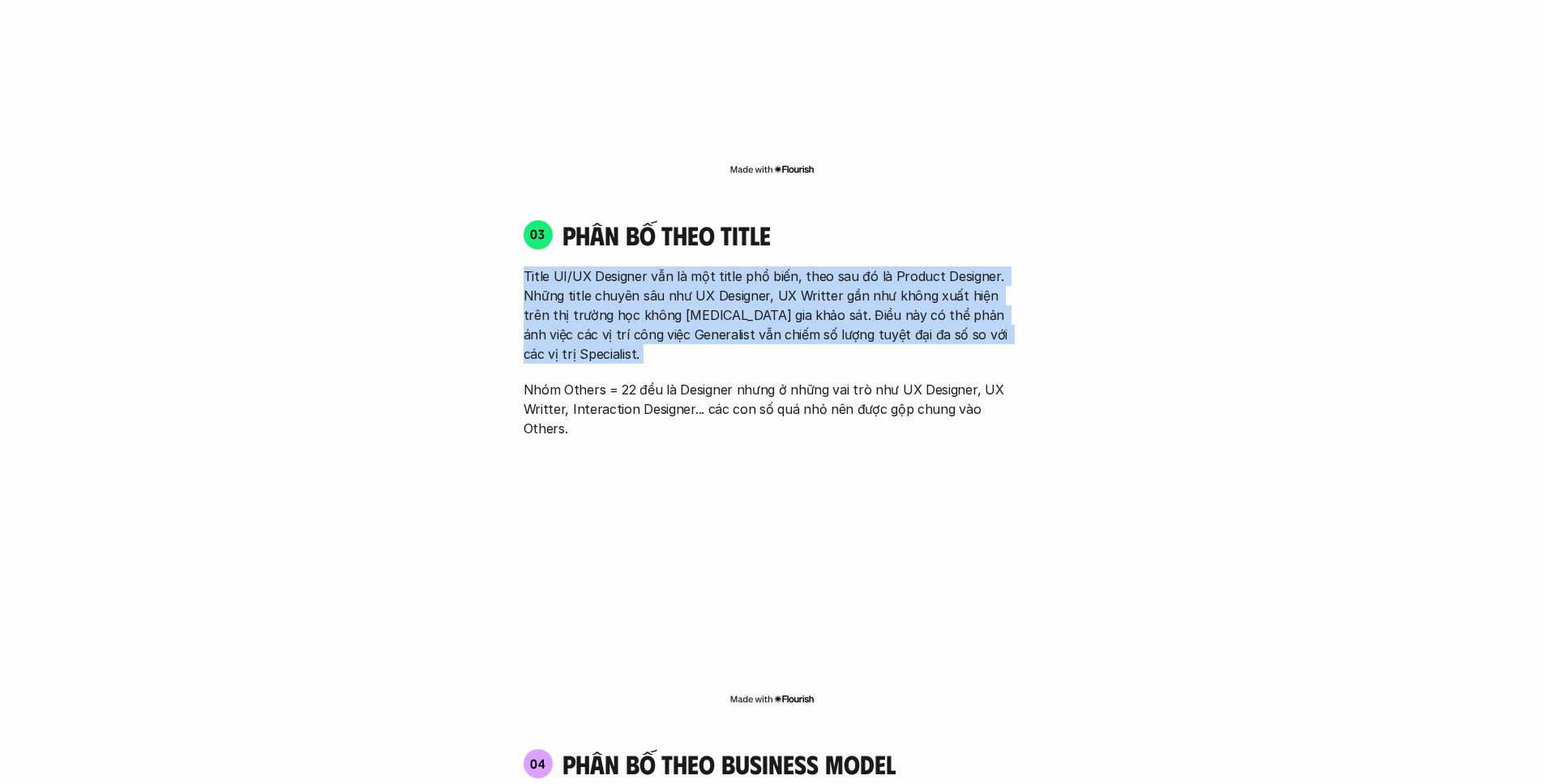
click at [663, 289] on p "Title UI/UX Designer vẫn là một title phổ biến, theo sau đó là Product Designer…" at bounding box center [772, 315] width 498 height 97
click at [621, 293] on p "Title UI/UX Designer vẫn là một title phổ biến, theo sau đó là Product Designer…" at bounding box center [772, 315] width 498 height 97
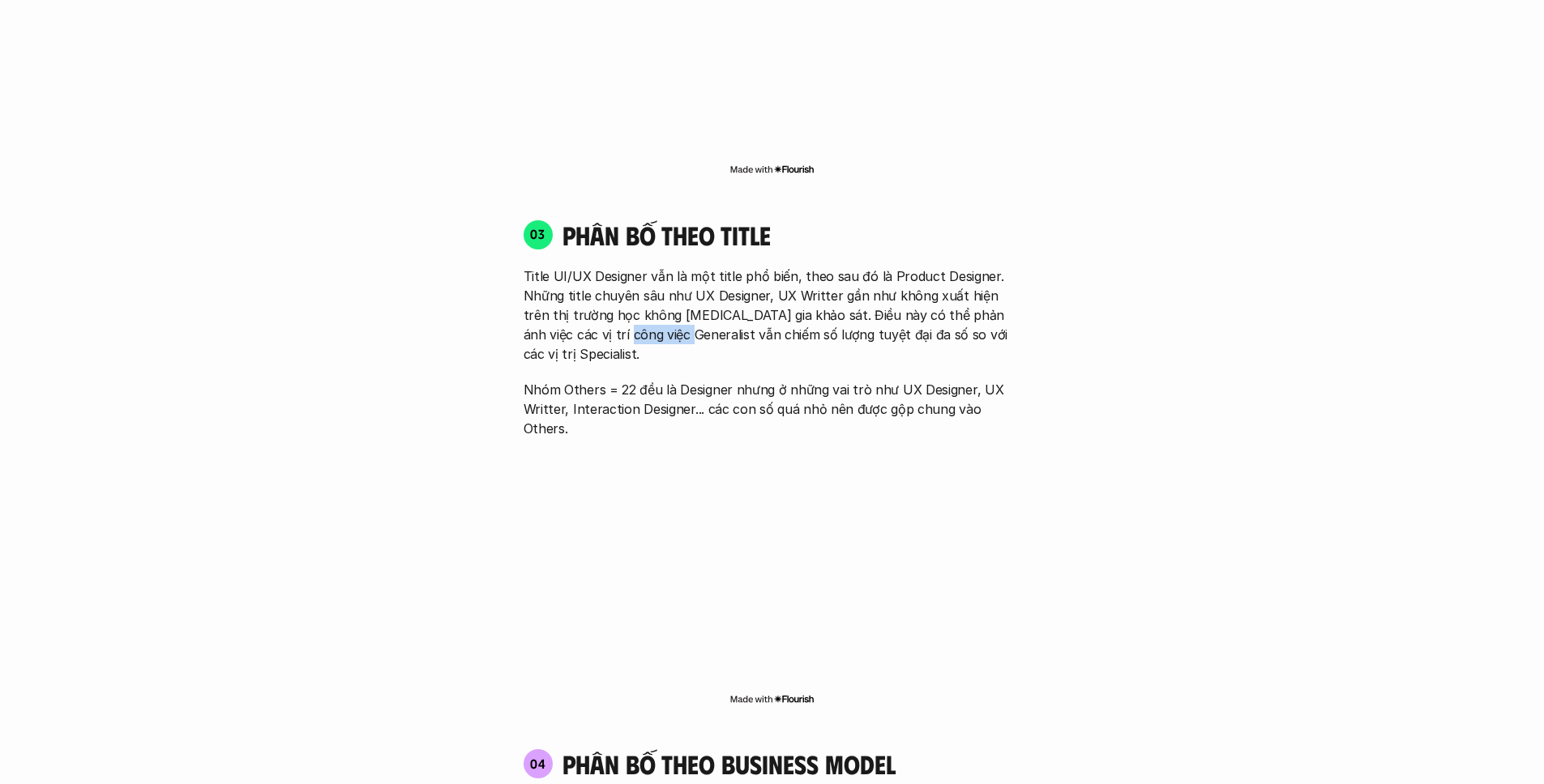
click at [621, 293] on p "Title UI/UX Designer vẫn là một title phổ biến, theo sau đó là Product Designer…" at bounding box center [772, 315] width 498 height 97
click at [697, 286] on p "Title UI/UX Designer vẫn là một title phổ biến, theo sau đó là Product Designer…" at bounding box center [772, 315] width 498 height 97
click at [698, 285] on p "Title UI/UX Designer vẫn là một title phổ biến, theo sau đó là Product Designer…" at bounding box center [772, 315] width 498 height 97
click at [718, 279] on p "Title UI/UX Designer vẫn là một title phổ biến, theo sau đó là Product Designer…" at bounding box center [772, 315] width 498 height 97
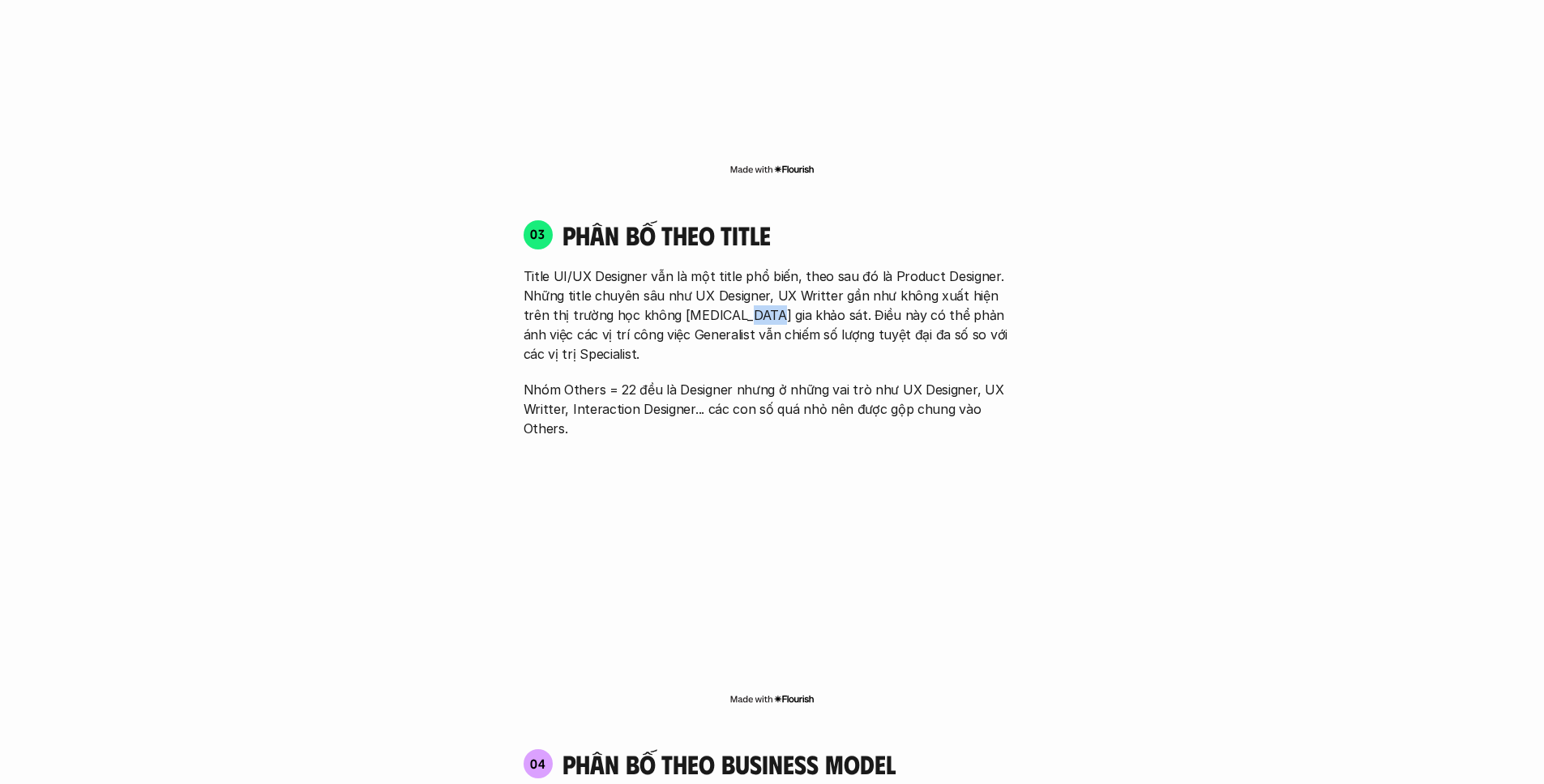
click at [718, 279] on p "Title UI/UX Designer vẫn là một title phổ biến, theo sau đó là Product Designer…" at bounding box center [772, 315] width 498 height 97
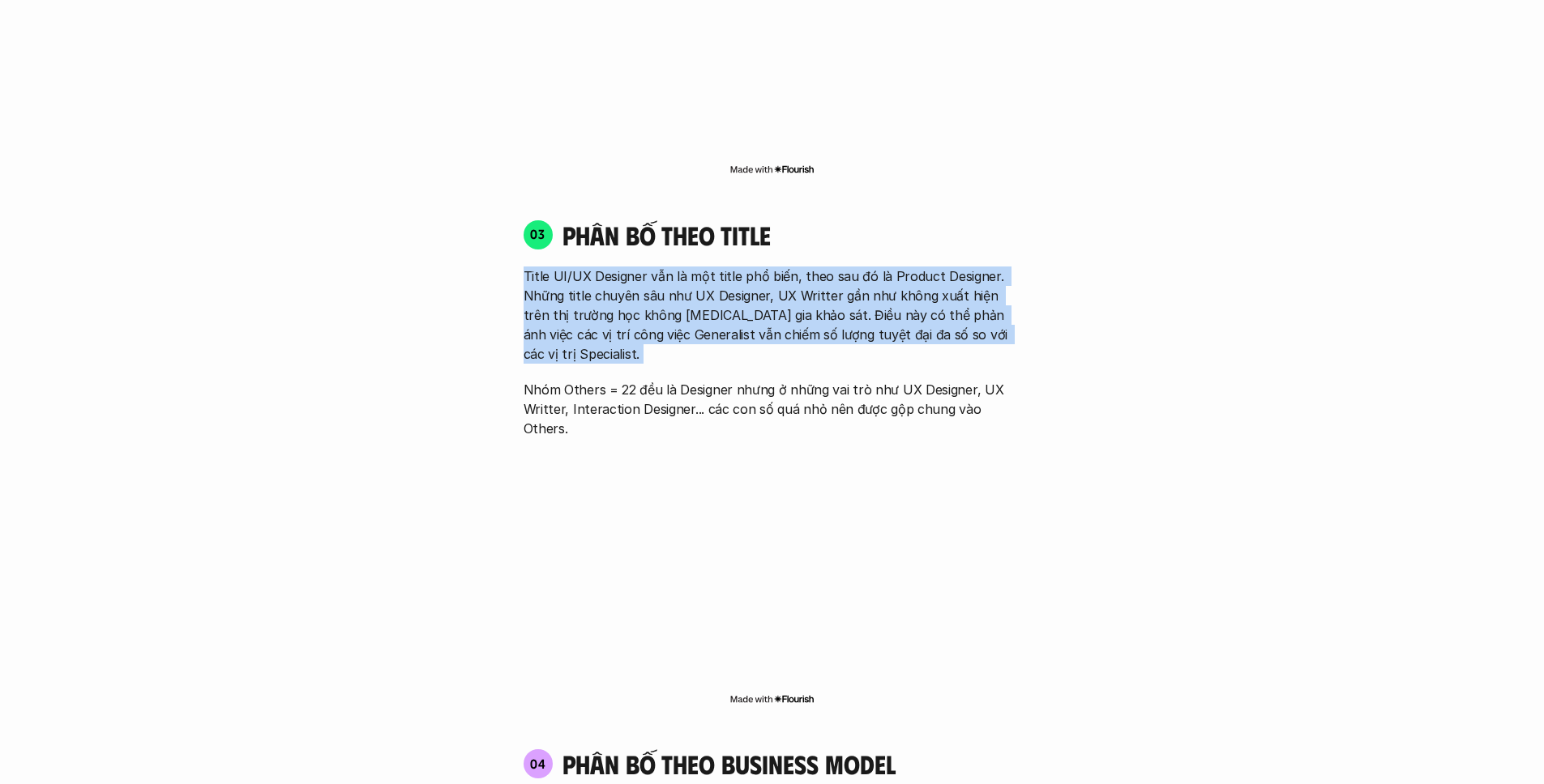
click at [718, 279] on p "Title UI/UX Designer vẫn là một title phổ biến, theo sau đó là Product Designer…" at bounding box center [772, 315] width 498 height 97
click at [670, 314] on div "Title UI/UX Designer vẫn là một title phổ biến, theo sau đó là Product Designer…" at bounding box center [772, 352] width 498 height 172
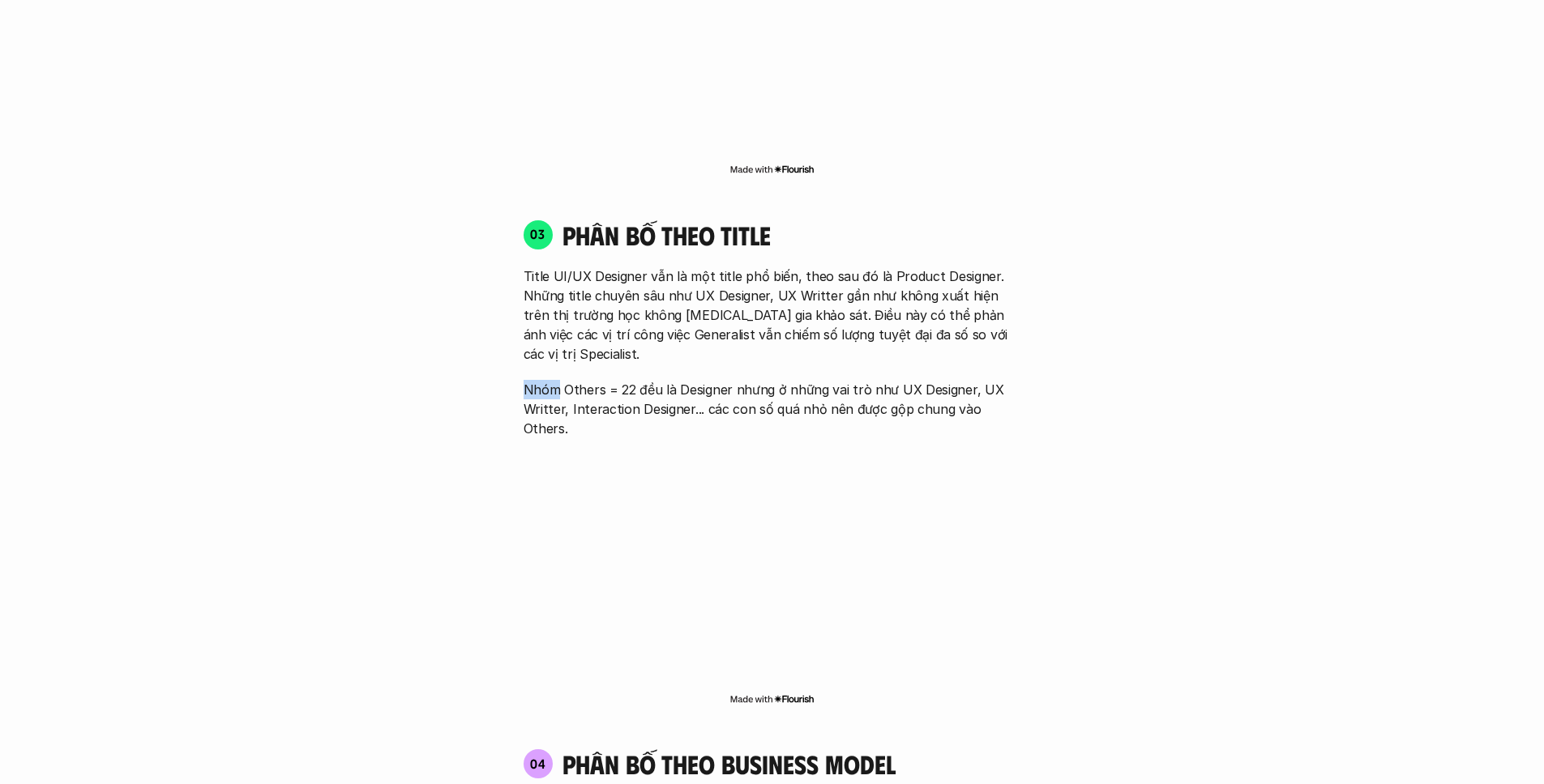
click at [670, 314] on div "Title UI/UX Designer vẫn là một title phổ biến, theo sau đó là Product Designer…" at bounding box center [772, 352] width 498 height 172
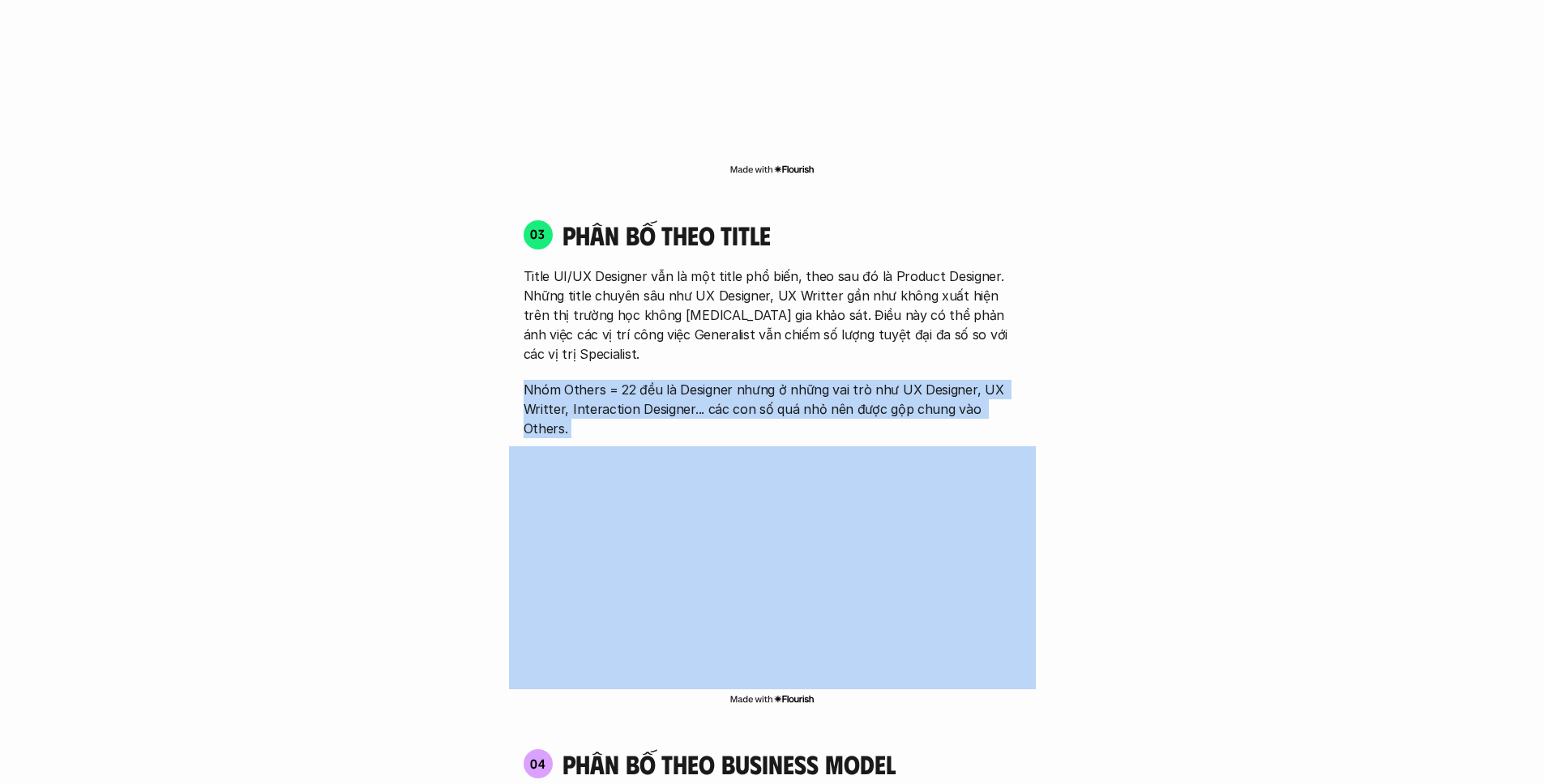
click at [670, 314] on div "Title UI/UX Designer vẫn là một title phổ biến, theo sau đó là Product Designer…" at bounding box center [772, 352] width 498 height 172
click at [635, 380] on p "Nhóm Others = 22 đều là Designer nhưng ở những vai trò như UX Designer, UX Writ…" at bounding box center [772, 408] width 498 height 58
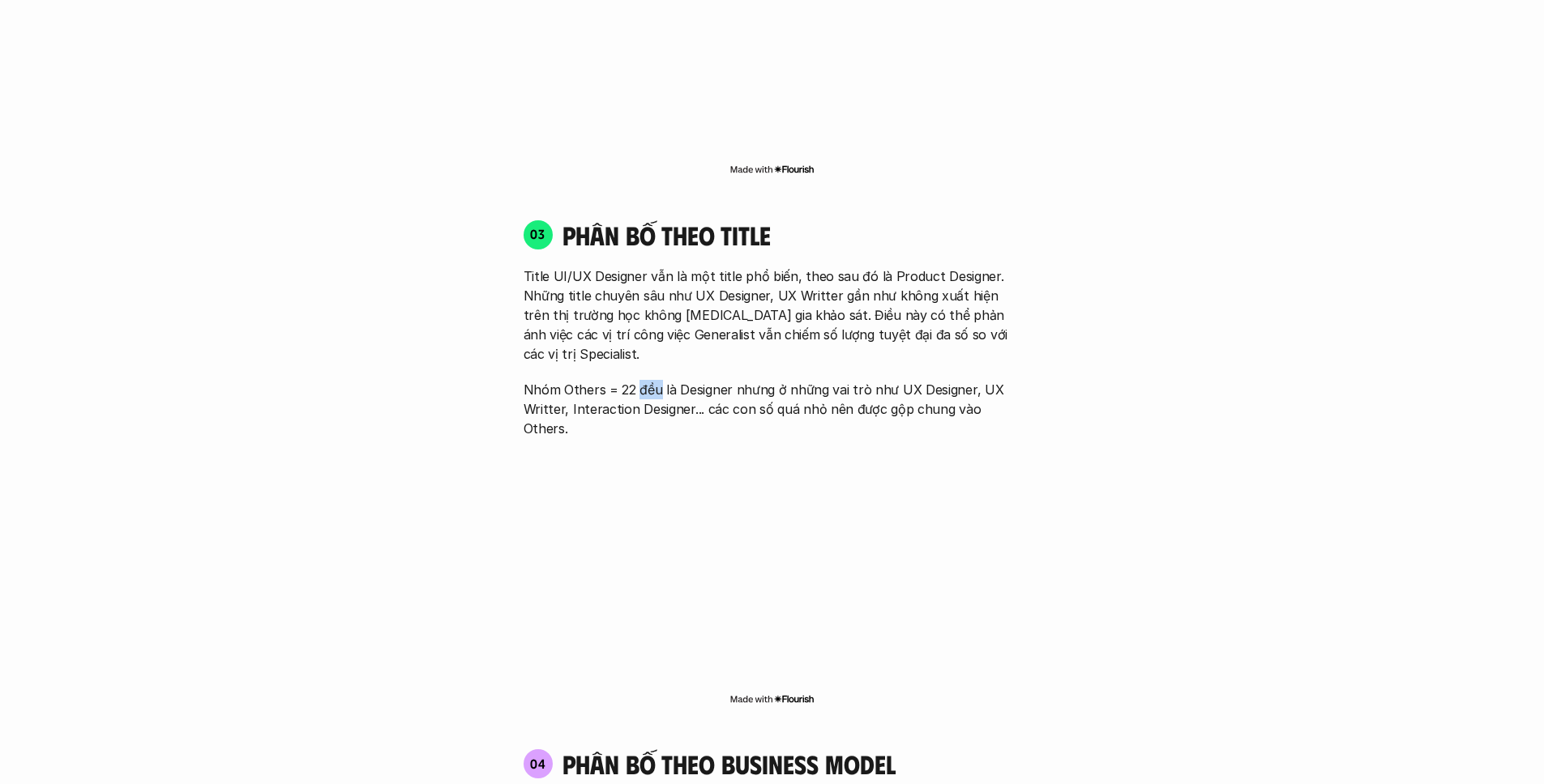
click at [635, 380] on p "Nhóm Others = 22 đều là Designer nhưng ở những vai trò như UX Designer, UX Writ…" at bounding box center [772, 408] width 498 height 58
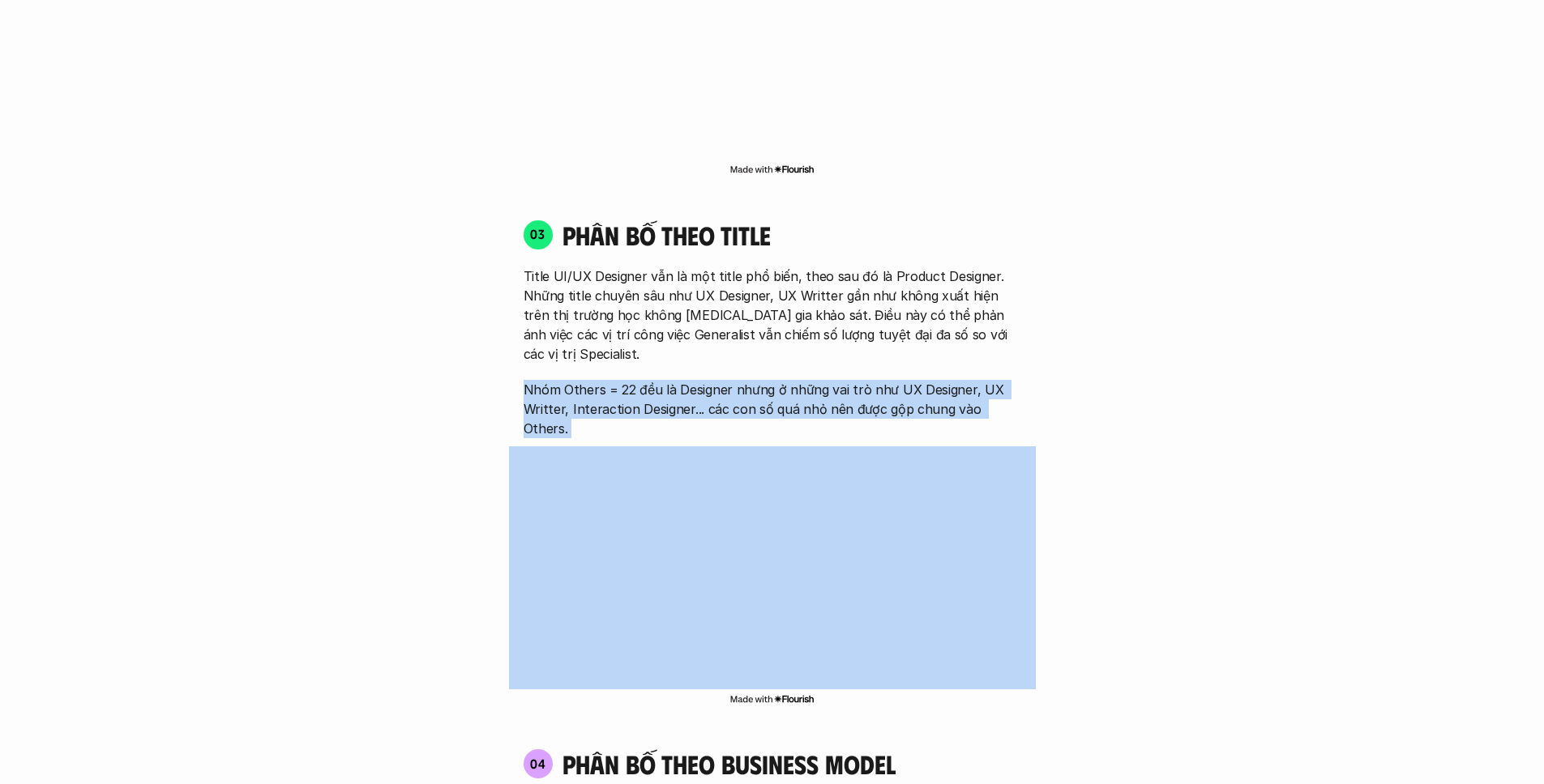
click at [635, 380] on p "Nhóm Others = 22 đều là Designer nhưng ở những vai trò như UX Designer, UX Writ…" at bounding box center [772, 408] width 498 height 58
click at [690, 380] on p "Nhóm Others = 22 đều là Designer nhưng ở những vai trò như UX Designer, UX Writ…" at bounding box center [772, 408] width 498 height 58
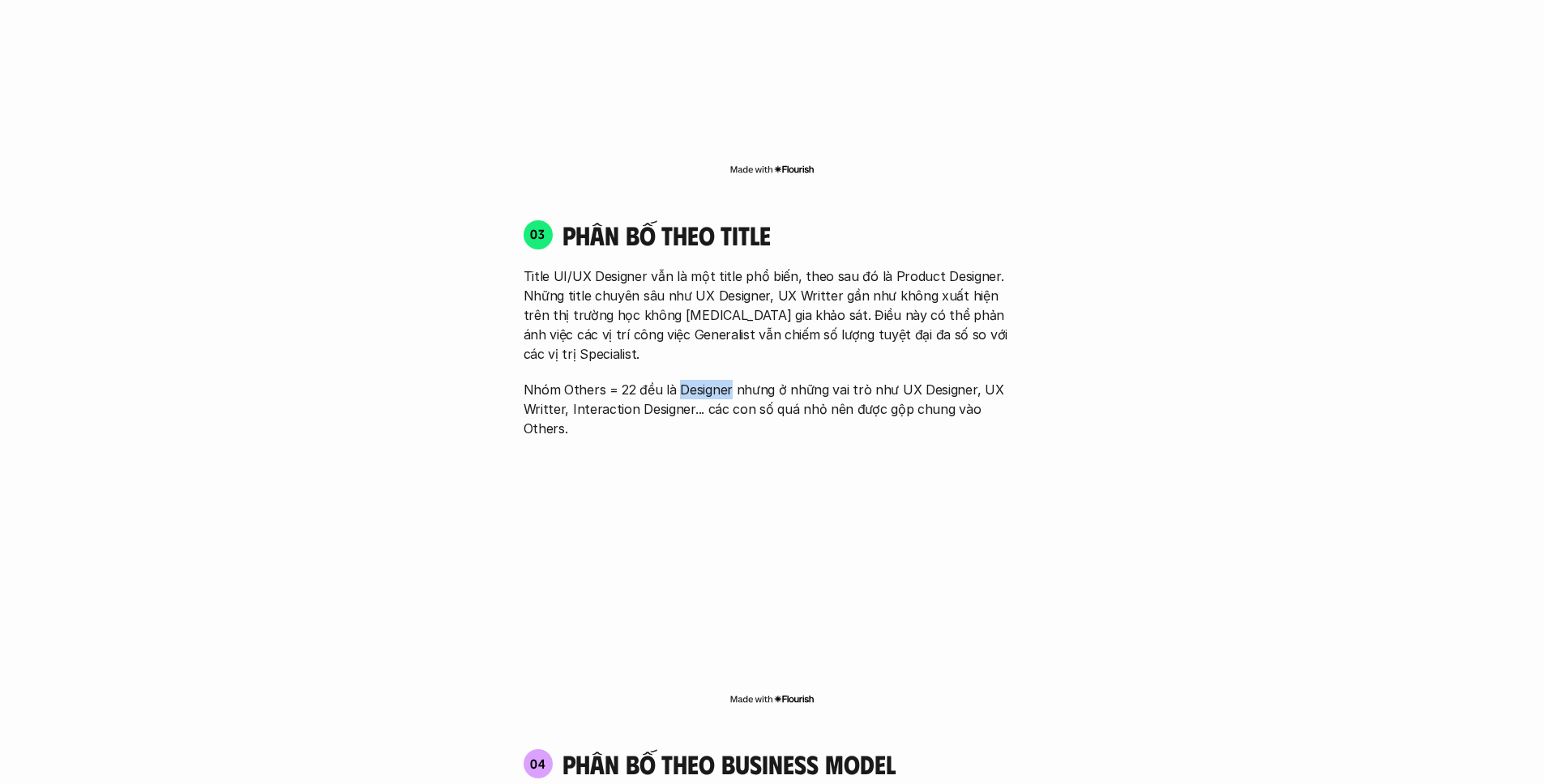
click at [690, 380] on p "Nhóm Others = 22 đều là Designer nhưng ở những vai trò như UX Designer, UX Writ…" at bounding box center [772, 408] width 498 height 58
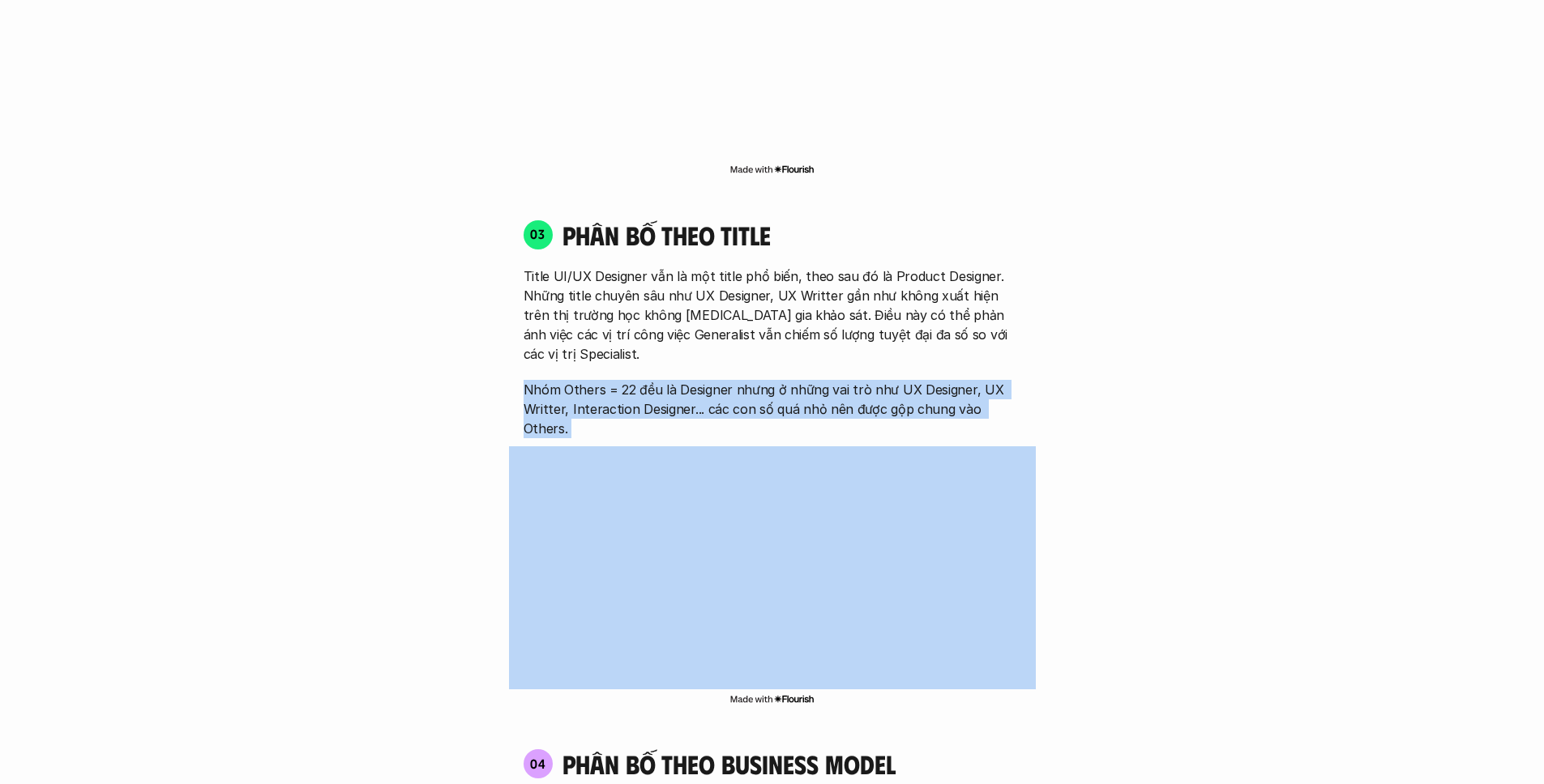
click at [690, 380] on p "Nhóm Others = 22 đều là Designer nhưng ở những vai trò như UX Designer, UX Writ…" at bounding box center [772, 408] width 498 height 58
click at [756, 380] on p "Nhóm Others = 22 đều là Designer nhưng ở những vai trò như UX Designer, UX Writ…" at bounding box center [772, 408] width 498 height 58
click at [804, 380] on p "Nhóm Others = 22 đều là Designer nhưng ở những vai trò như UX Designer, UX Writ…" at bounding box center [772, 408] width 498 height 58
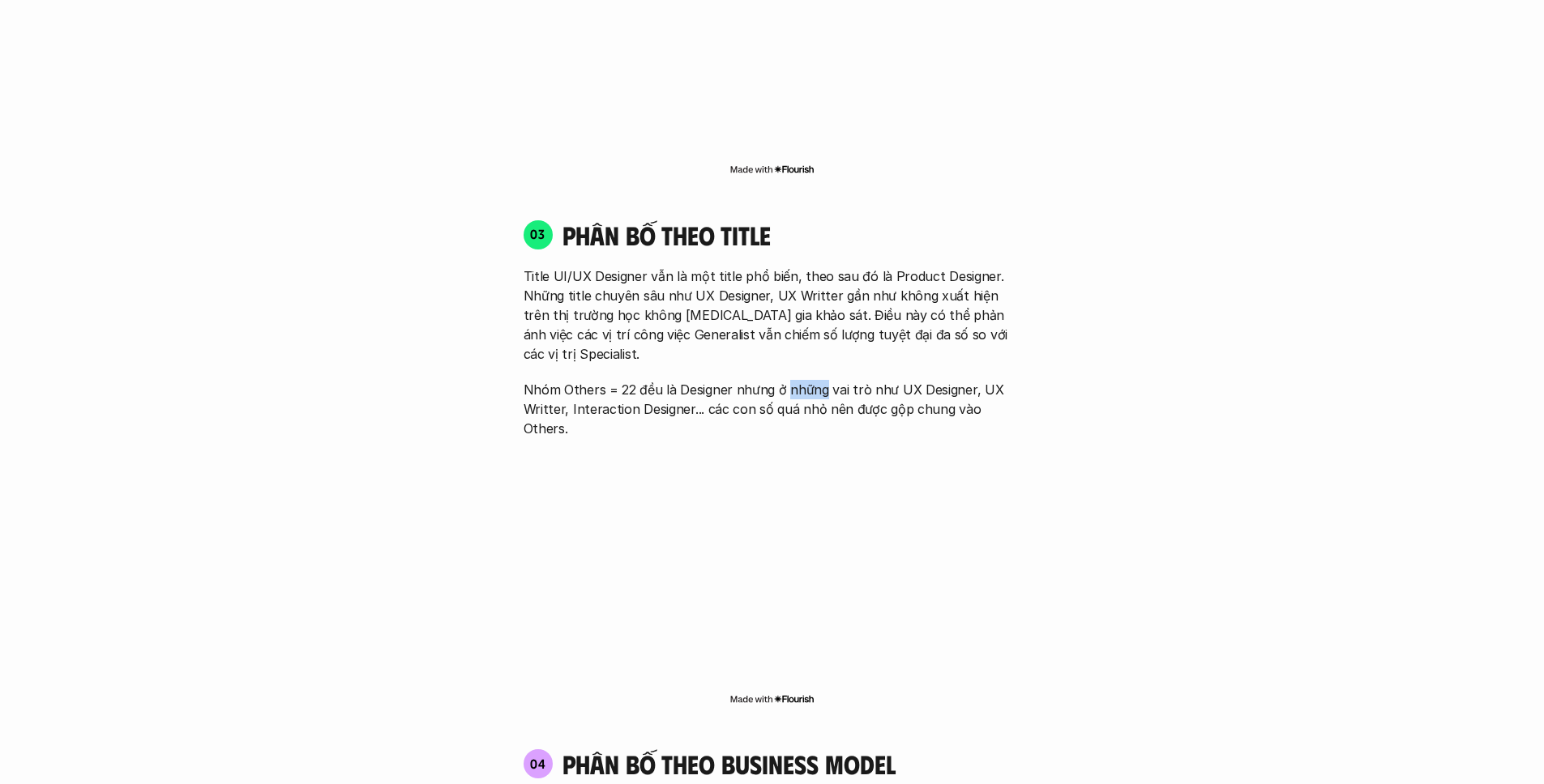
click at [804, 380] on p "Nhóm Others = 22 đều là Designer nhưng ở những vai trò như UX Designer, UX Writ…" at bounding box center [772, 408] width 498 height 58
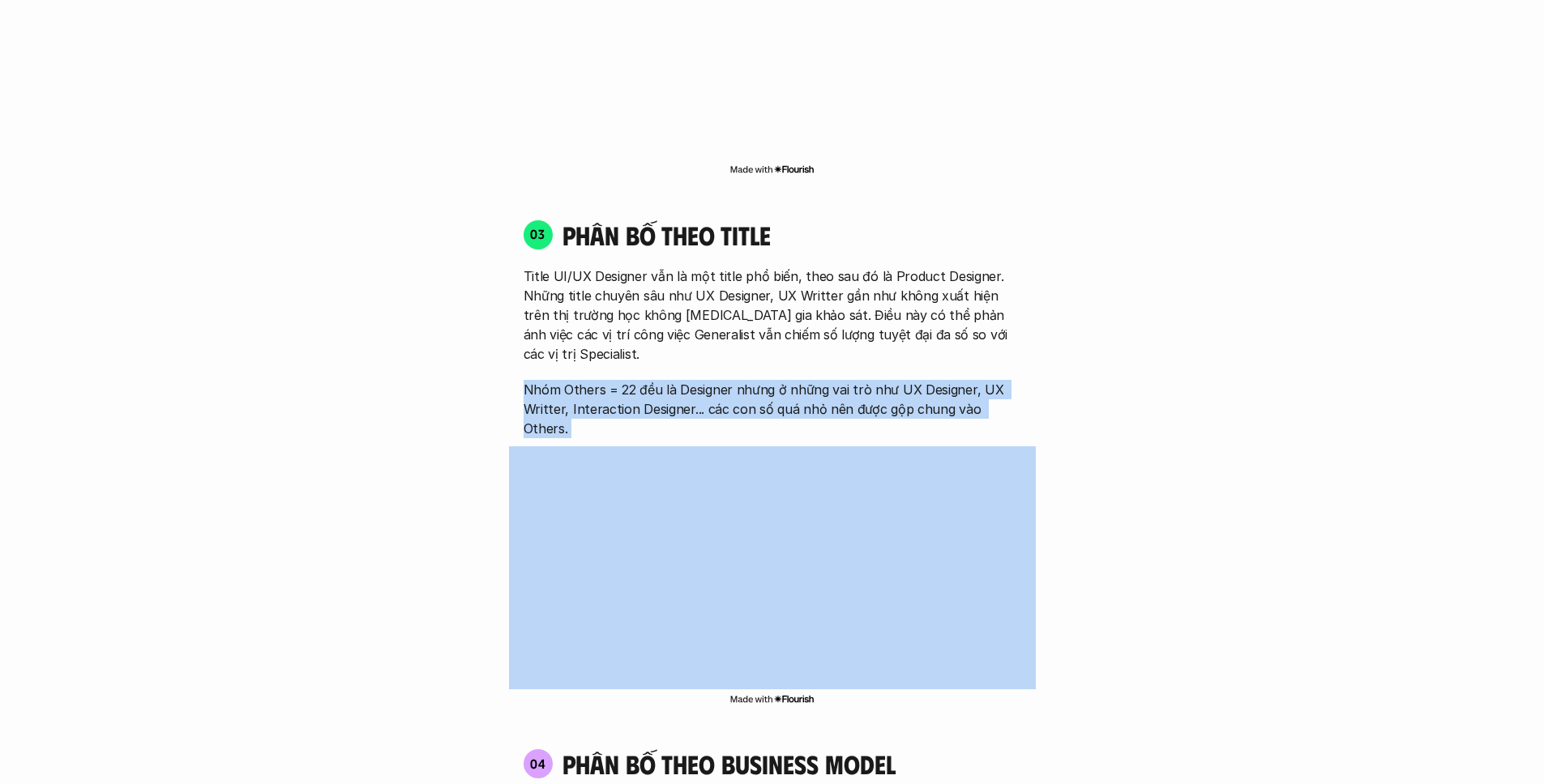
click at [805, 380] on p "Nhóm Others = 22 đều là Designer nhưng ở những vai trò như UX Designer, UX Writ…" at bounding box center [772, 408] width 498 height 58
click at [659, 380] on p "Nhóm Others = 22 đều là Designer nhưng ở những vai trò như UX Designer, UX Writ…" at bounding box center [772, 408] width 498 height 58
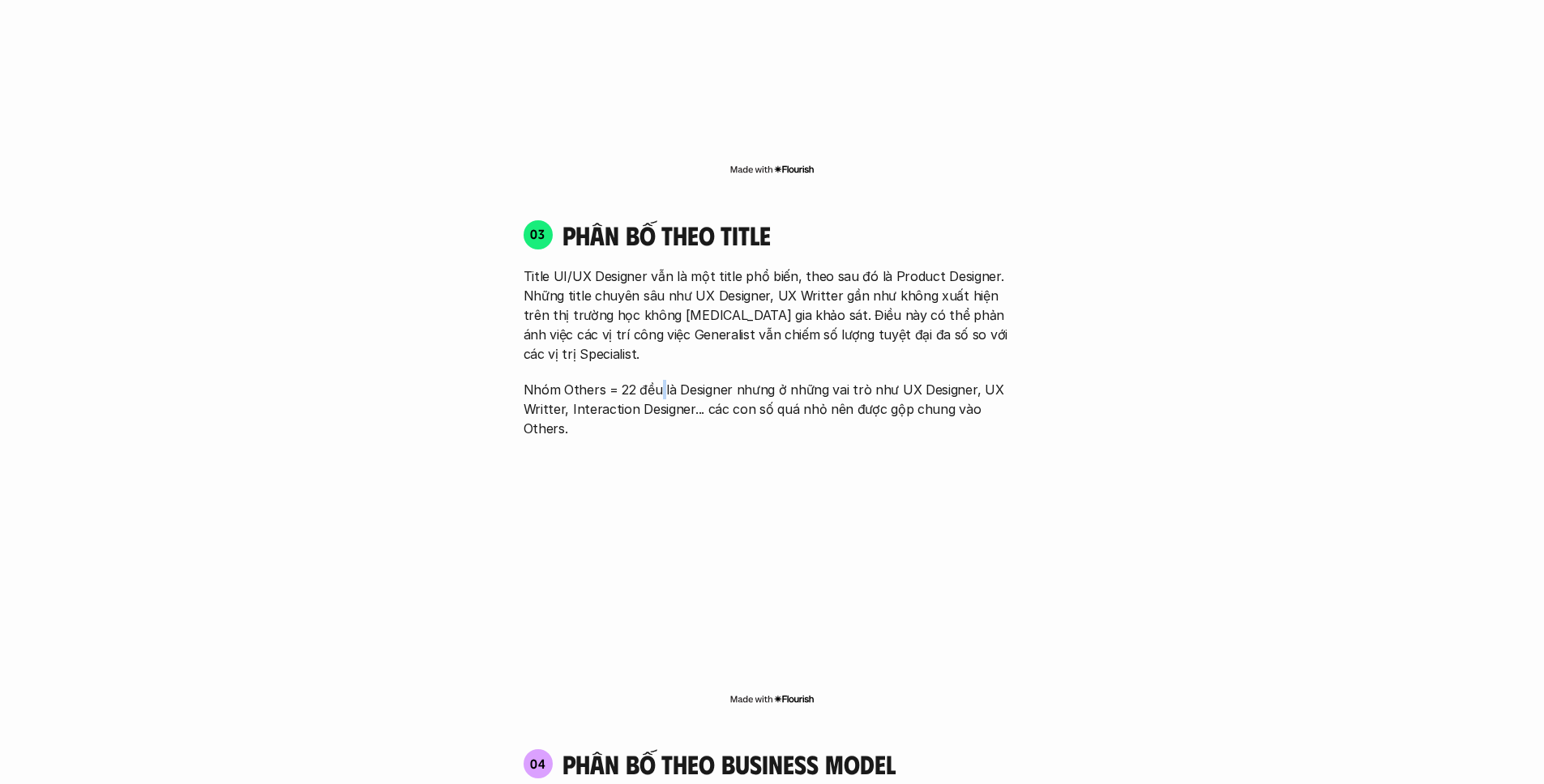
click at [659, 380] on p "Nhóm Others = 22 đều là Designer nhưng ở những vai trò như UX Designer, UX Writ…" at bounding box center [772, 408] width 498 height 58
click at [785, 380] on p "Nhóm Others = 22 đều là Designer nhưng ở những vai trò như UX Designer, UX Writ…" at bounding box center [772, 408] width 498 height 58
drag, startPoint x: 762, startPoint y: 356, endPoint x: 937, endPoint y: 352, distance: 175.0
click at [937, 380] on p "Nhóm Others = 22 đều là Designer nhưng ở những vai trò như UX Designer, UX Writ…" at bounding box center [772, 408] width 498 height 58
click at [938, 380] on p "Nhóm Others = 22 đều là Designer nhưng ở những vai trò như UX Designer, UX Writ…" at bounding box center [772, 408] width 498 height 58
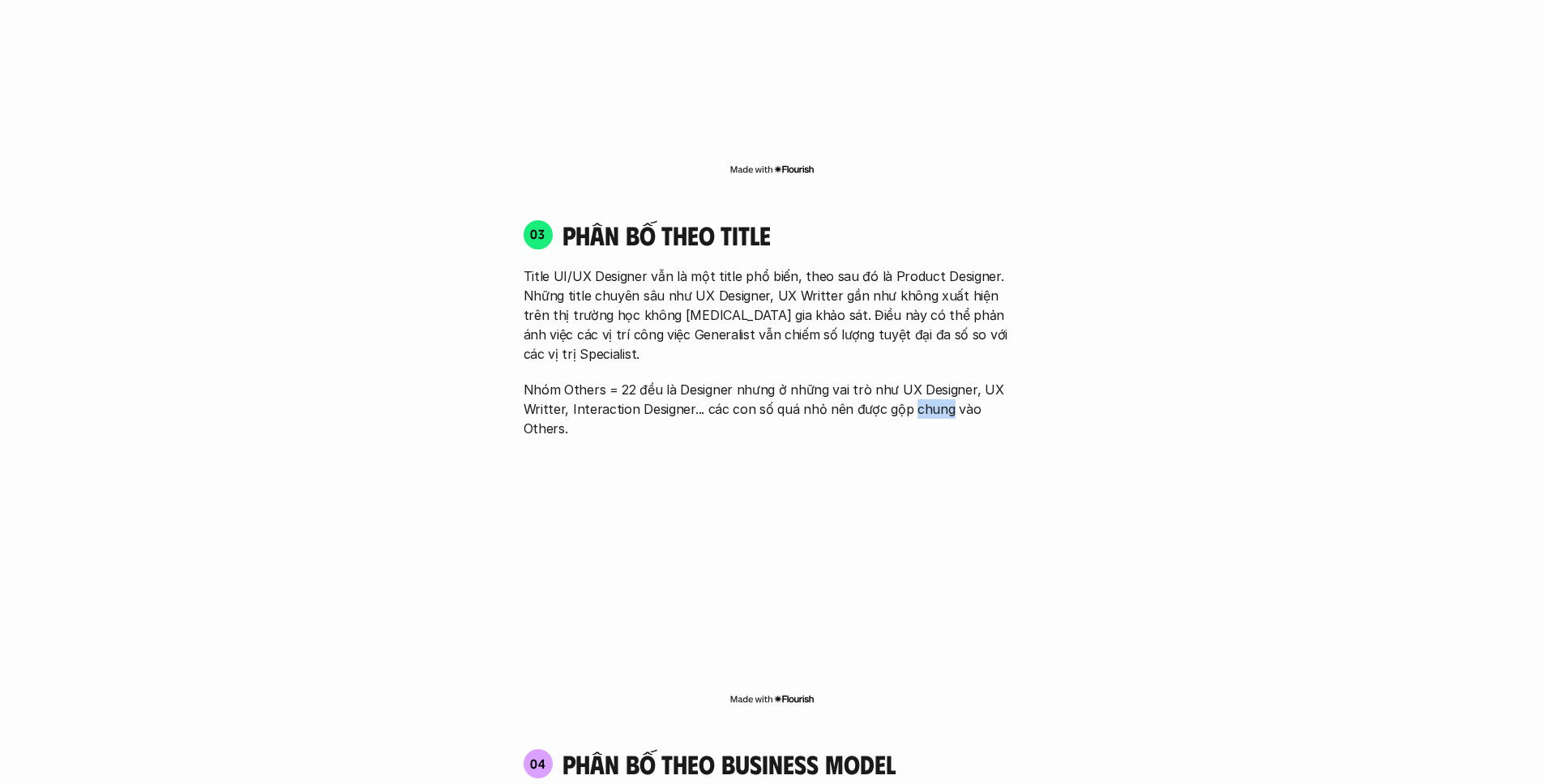
click at [938, 380] on p "Nhóm Others = 22 đều là Designer nhưng ở những vai trò như UX Designer, UX Writ…" at bounding box center [772, 408] width 498 height 58
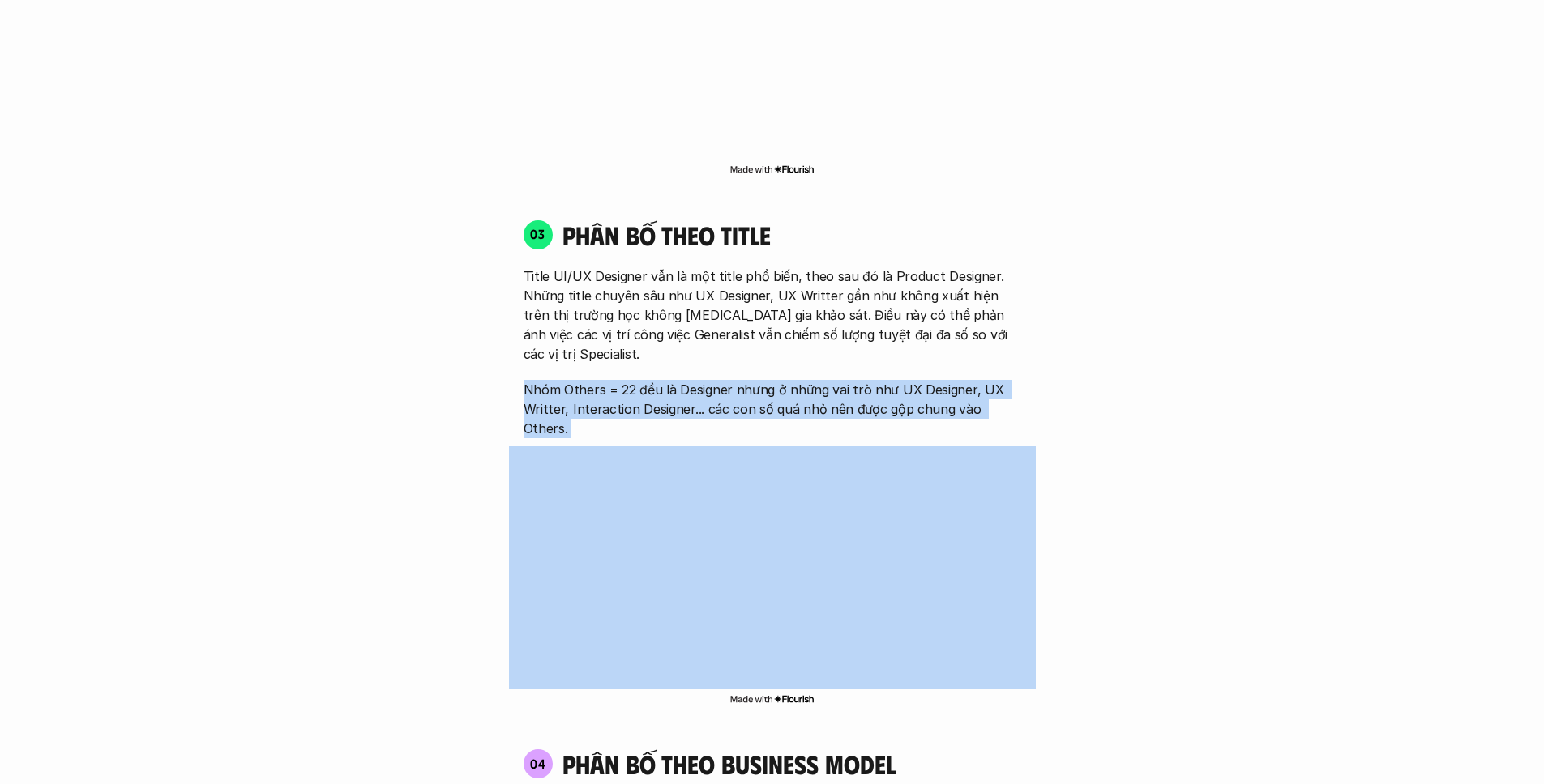
click at [938, 380] on p "Nhóm Others = 22 đều là Designer nhưng ở những vai trò như UX Designer, UX Writ…" at bounding box center [772, 408] width 498 height 58
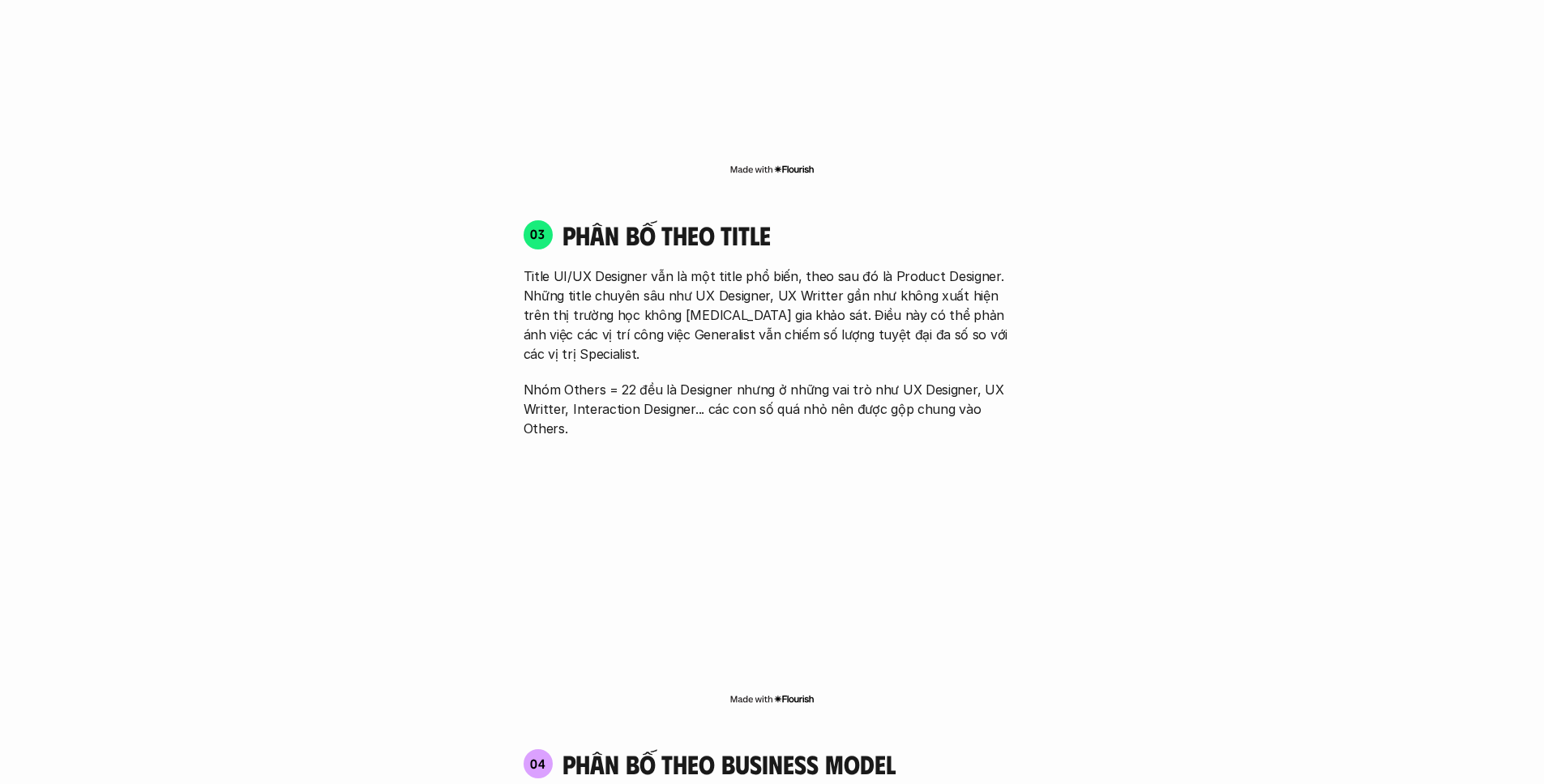
click at [811, 380] on p "Nhóm Others = 22 đều là Designer nhưng ở những vai trò như UX Designer, UX Writ…" at bounding box center [772, 408] width 498 height 58
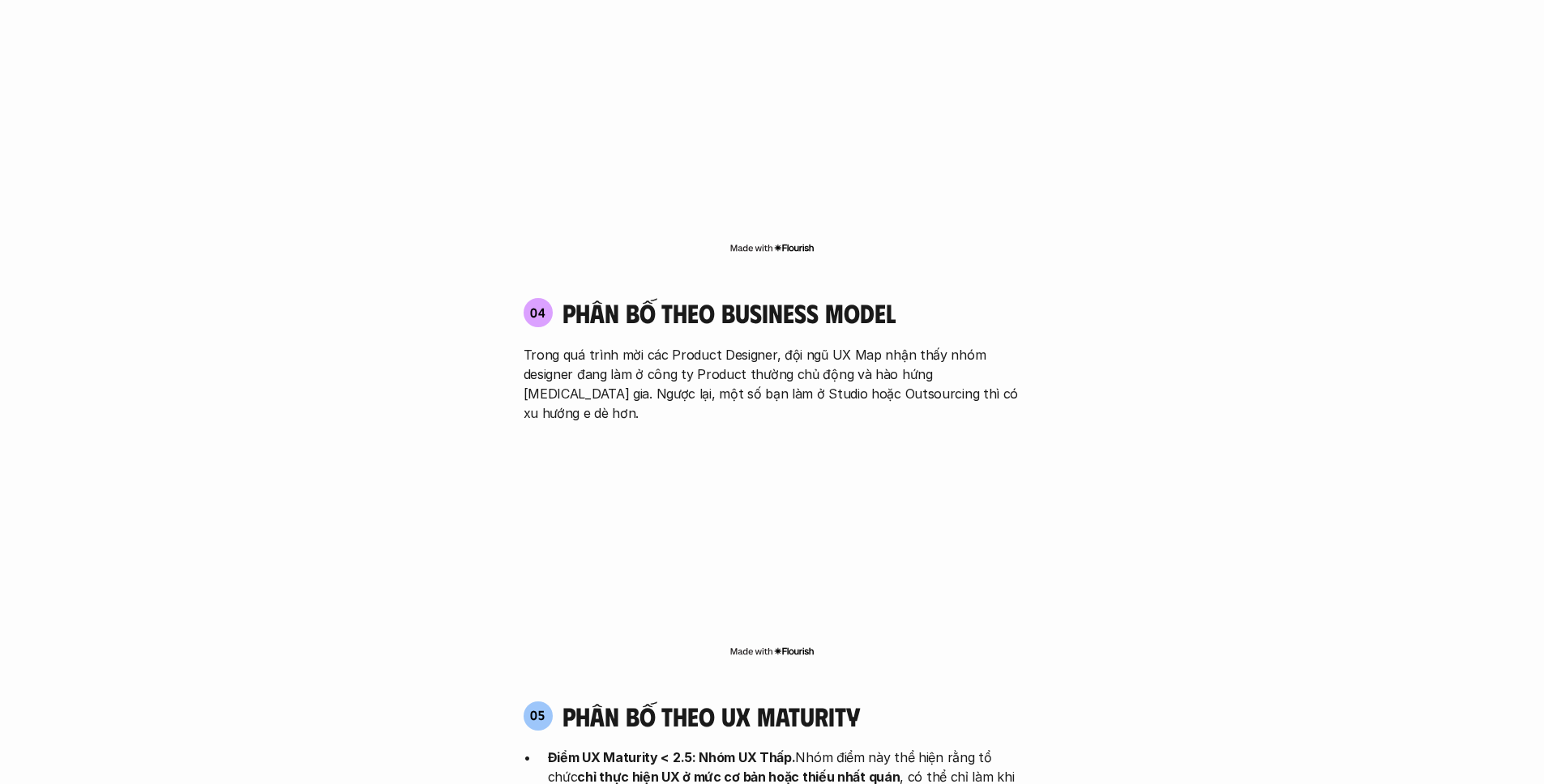
scroll to position [2788, 0]
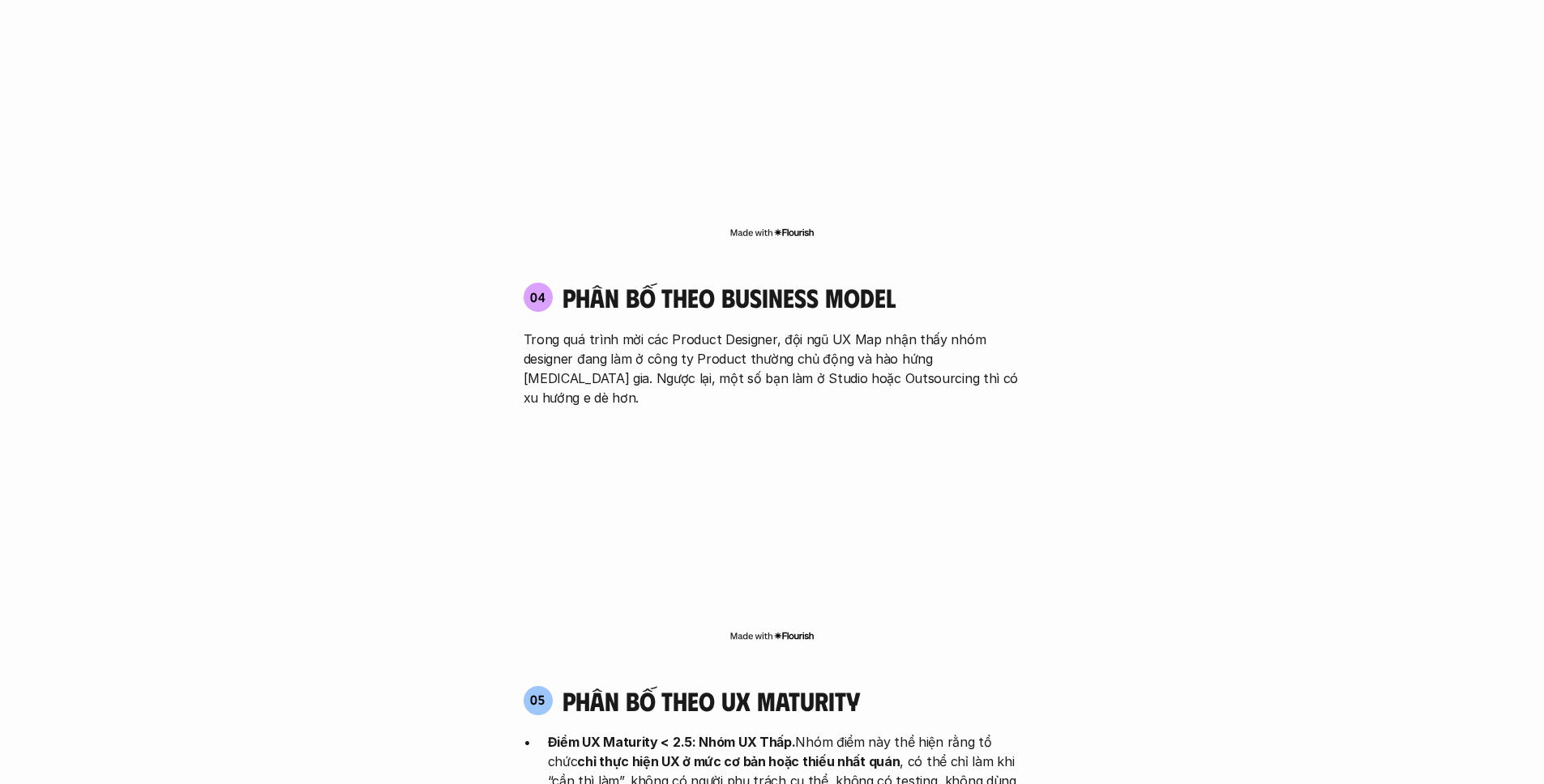
click at [736, 330] on p "Trong quá trình mời các Product Designer, đội ngũ UX Map nhận thấy nhóm designe…" at bounding box center [772, 369] width 498 height 78
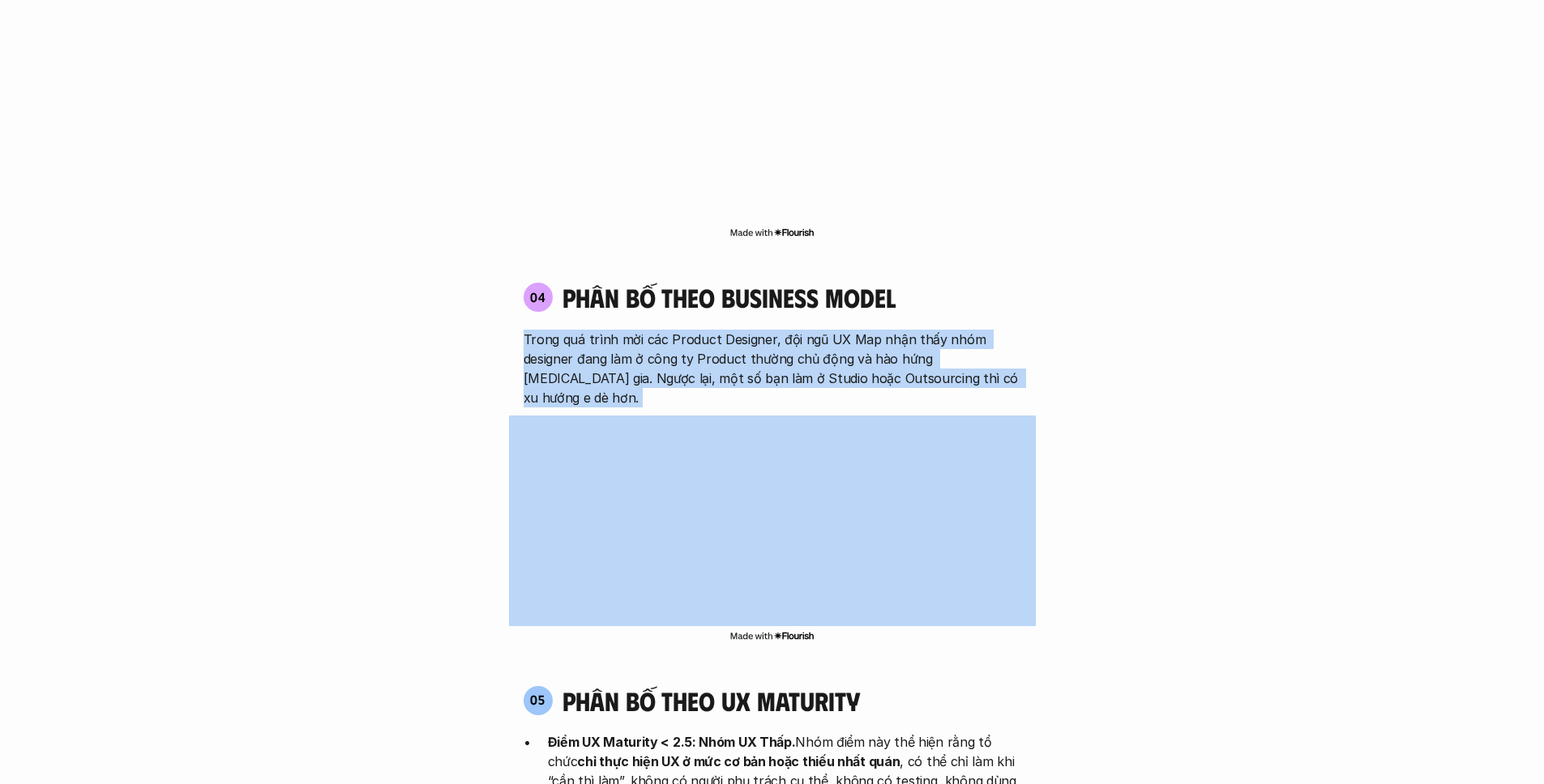
click at [736, 330] on p "Trong quá trình mời các Product Designer, đội ngũ UX Map nhận thấy nhóm designe…" at bounding box center [772, 369] width 498 height 78
click at [767, 330] on p "Trong quá trình mời các Product Designer, đội ngũ UX Map nhận thấy nhóm designe…" at bounding box center [772, 369] width 498 height 78
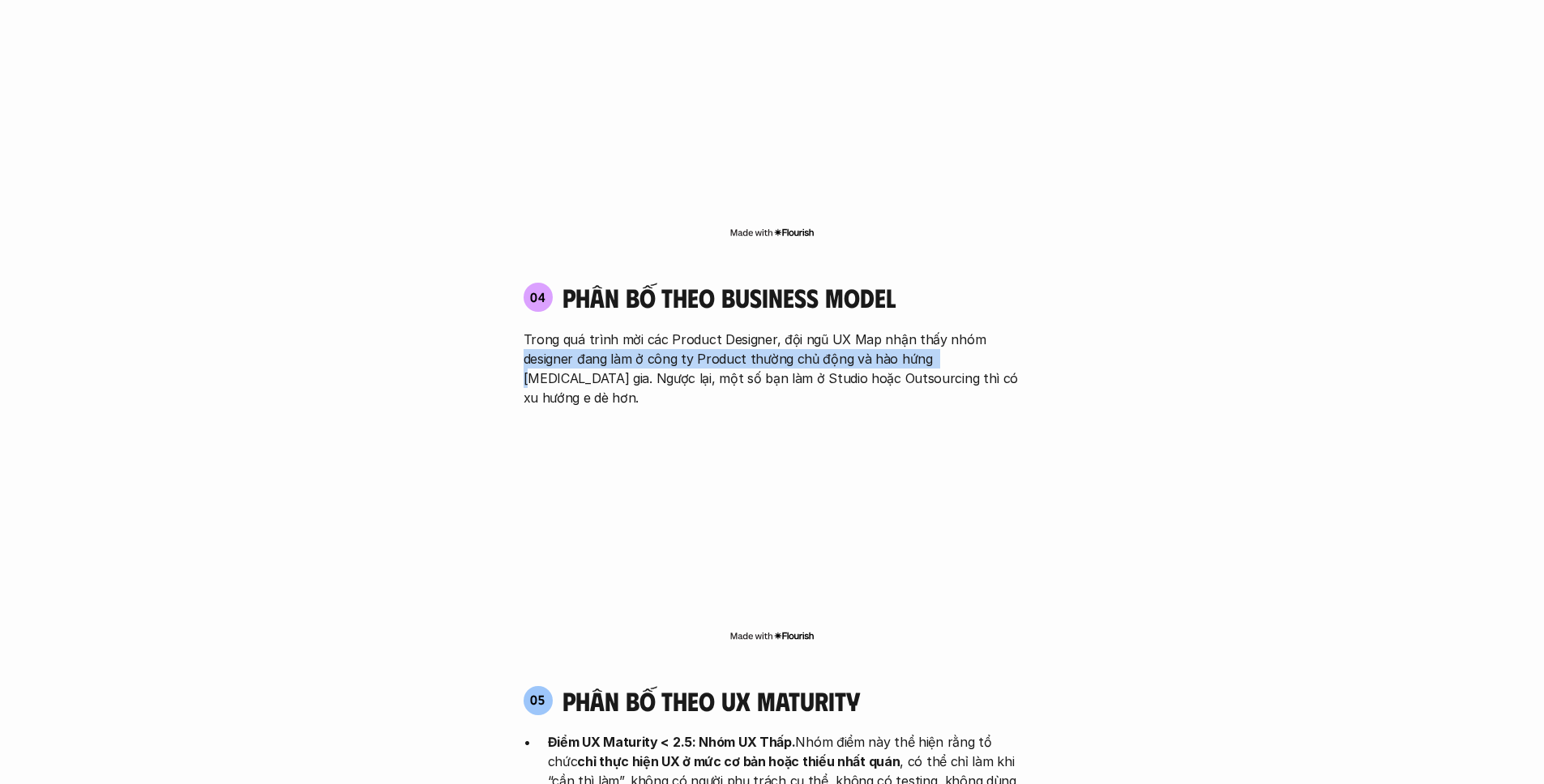
drag, startPoint x: 553, startPoint y: 281, endPoint x: 927, endPoint y: 273, distance: 374.1
click at [927, 282] on div "04 phân bố theo business model Trong quá trình mời các Product Designer, đội ng…" at bounding box center [773, 343] width 527 height 125
click at [848, 330] on p "Trong quá trình mời các Product Designer, đội ngũ UX Map nhận thấy nhóm designe…" at bounding box center [772, 369] width 498 height 78
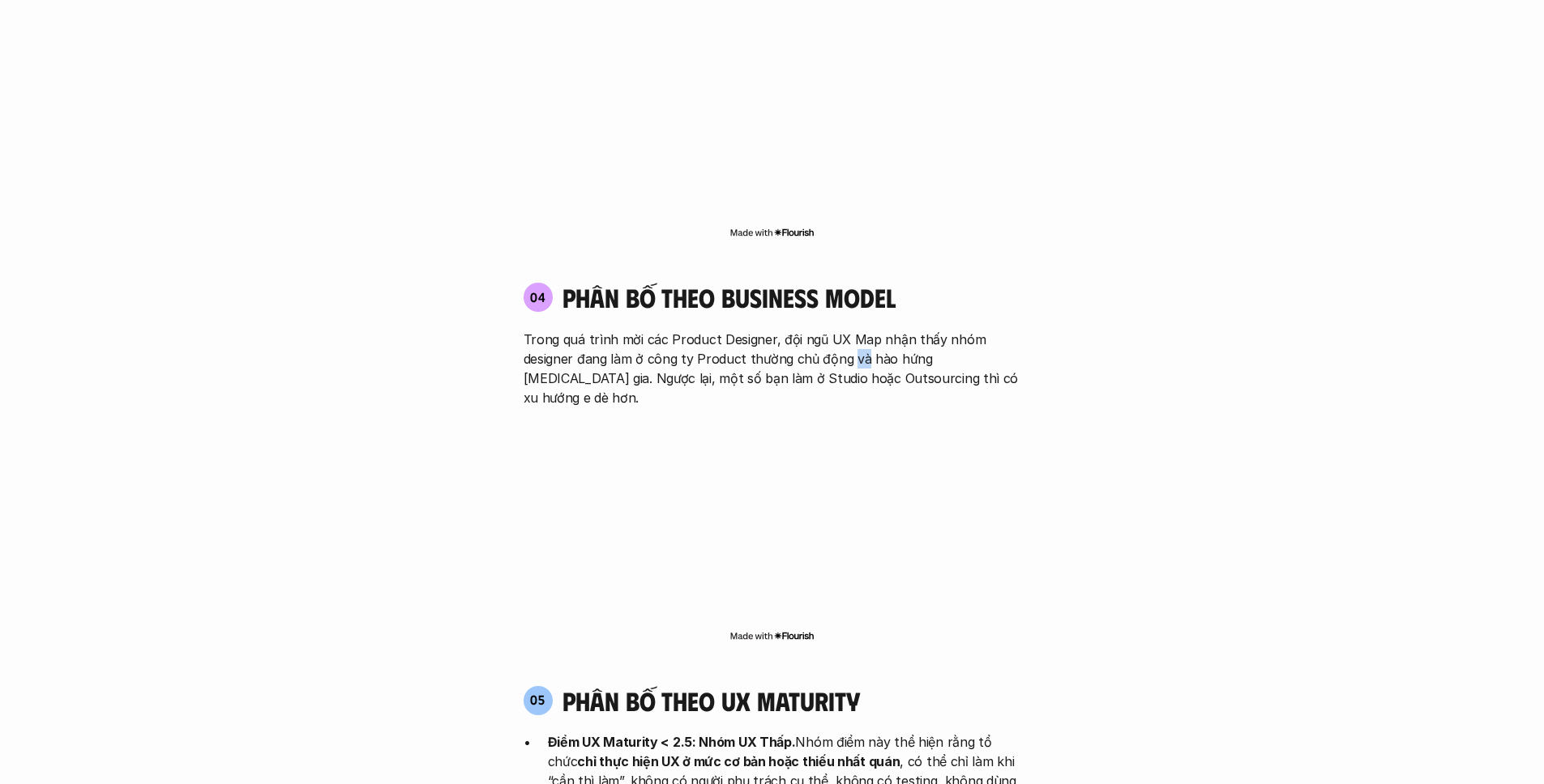
click at [848, 330] on p "Trong quá trình mời các Product Designer, đội ngũ UX Map nhận thấy nhóm designe…" at bounding box center [772, 369] width 498 height 78
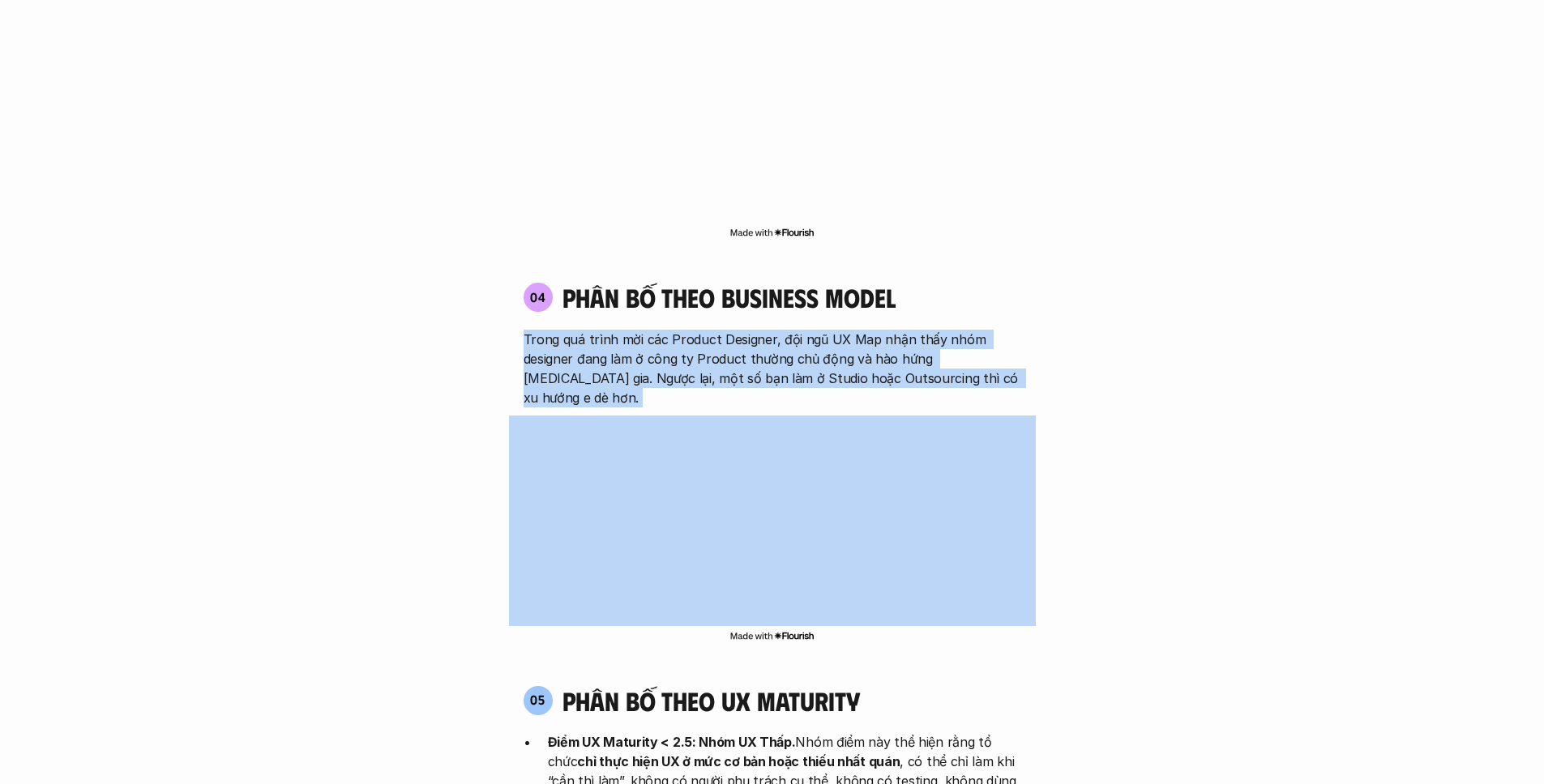
click at [848, 330] on p "Trong quá trình mời các Product Designer, đội ngũ UX Map nhận thấy nhóm designe…" at bounding box center [772, 369] width 498 height 78
click at [773, 330] on p "Trong quá trình mời các Product Designer, đội ngũ UX Map nhận thấy nhóm designe…" at bounding box center [772, 369] width 498 height 78
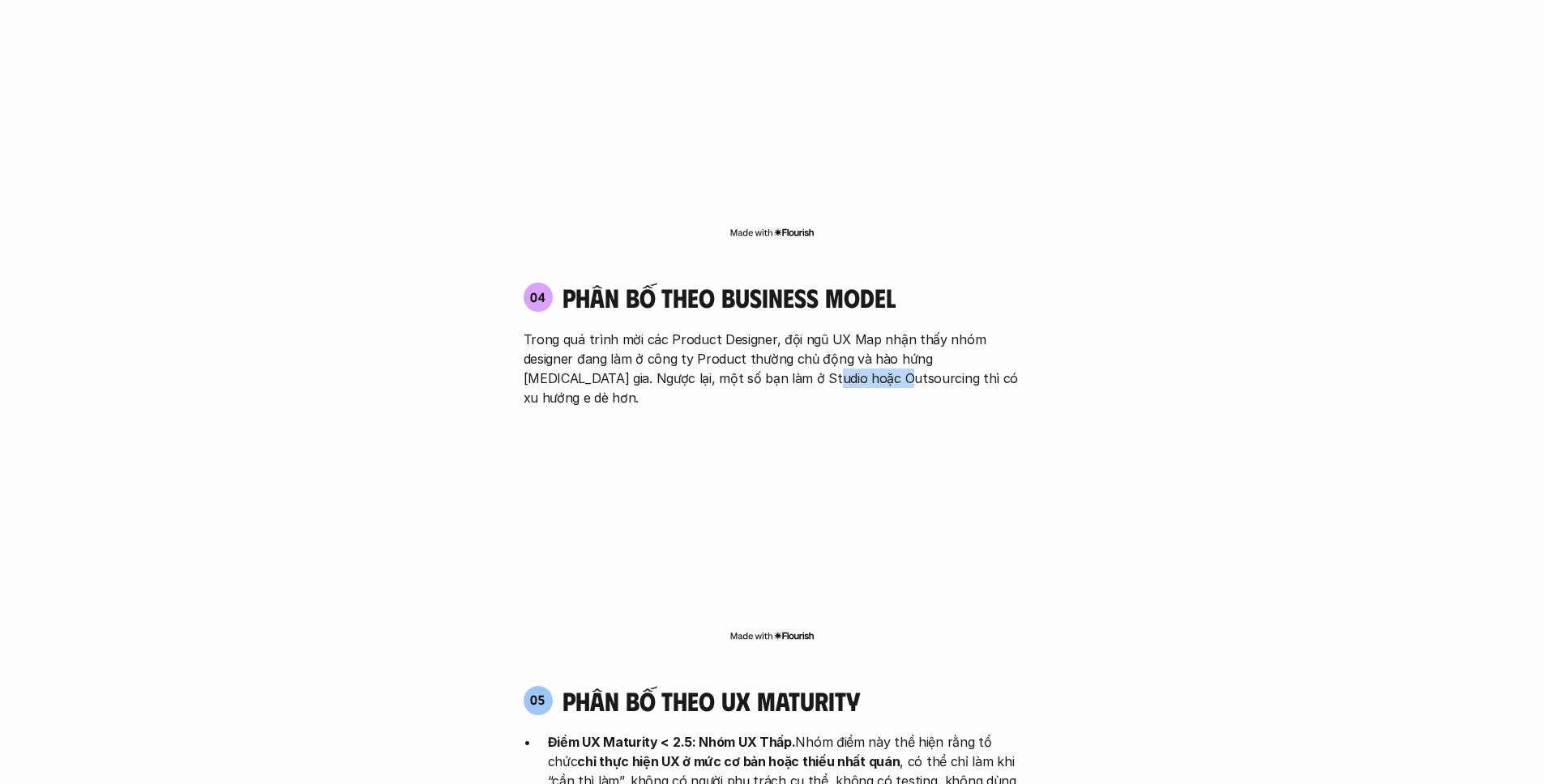
click at [773, 330] on p "Trong quá trình mời các Product Designer, đội ngũ UX Map nhận thấy nhóm designe…" at bounding box center [772, 369] width 498 height 78
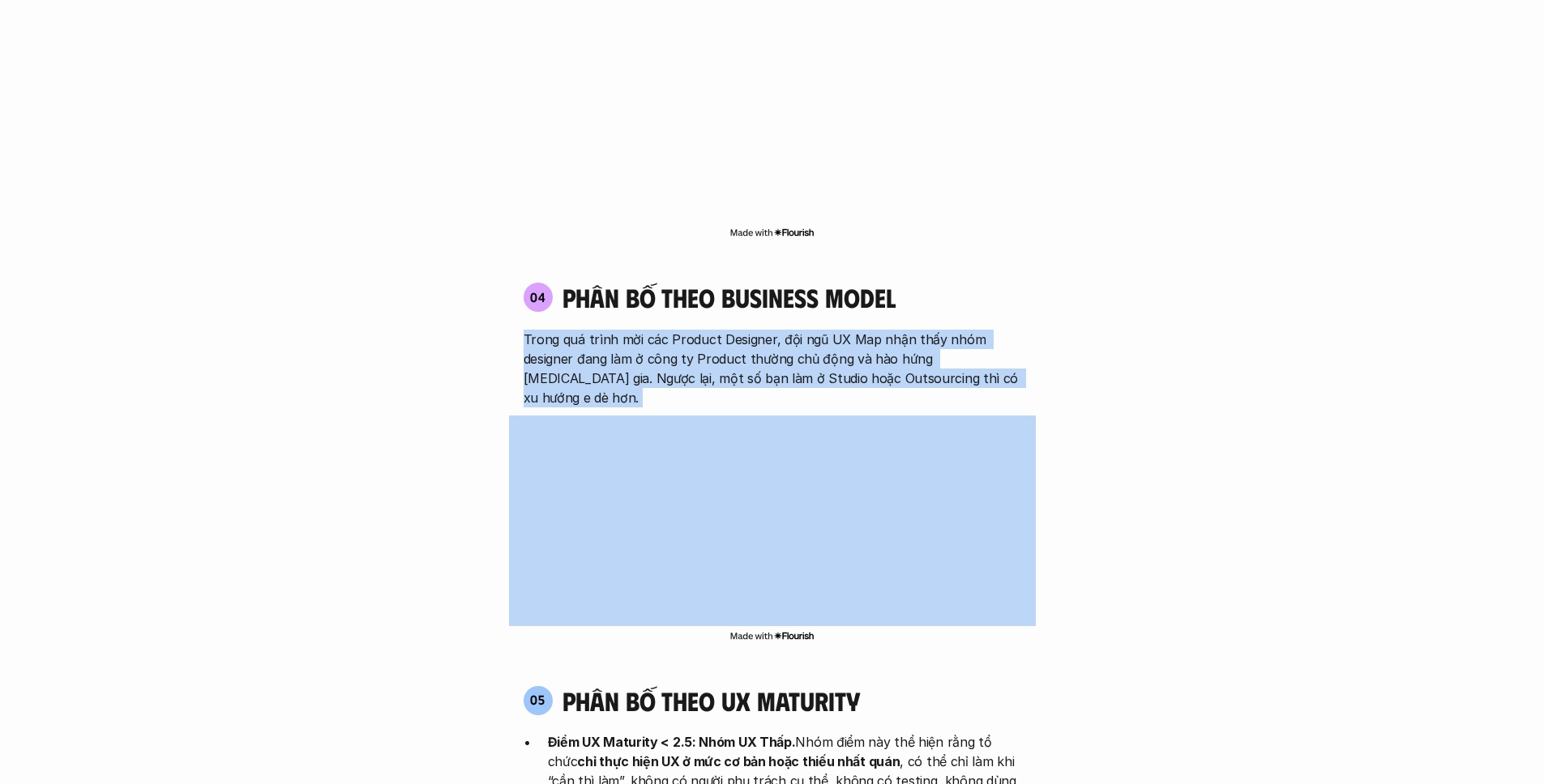
click at [773, 330] on p "Trong quá trình mời các Product Designer, đội ngũ UX Map nhận thấy nhóm designe…" at bounding box center [772, 369] width 498 height 78
click at [805, 330] on p "Trong quá trình mời các Product Designer, đội ngũ UX Map nhận thấy nhóm designe…" at bounding box center [772, 369] width 498 height 78
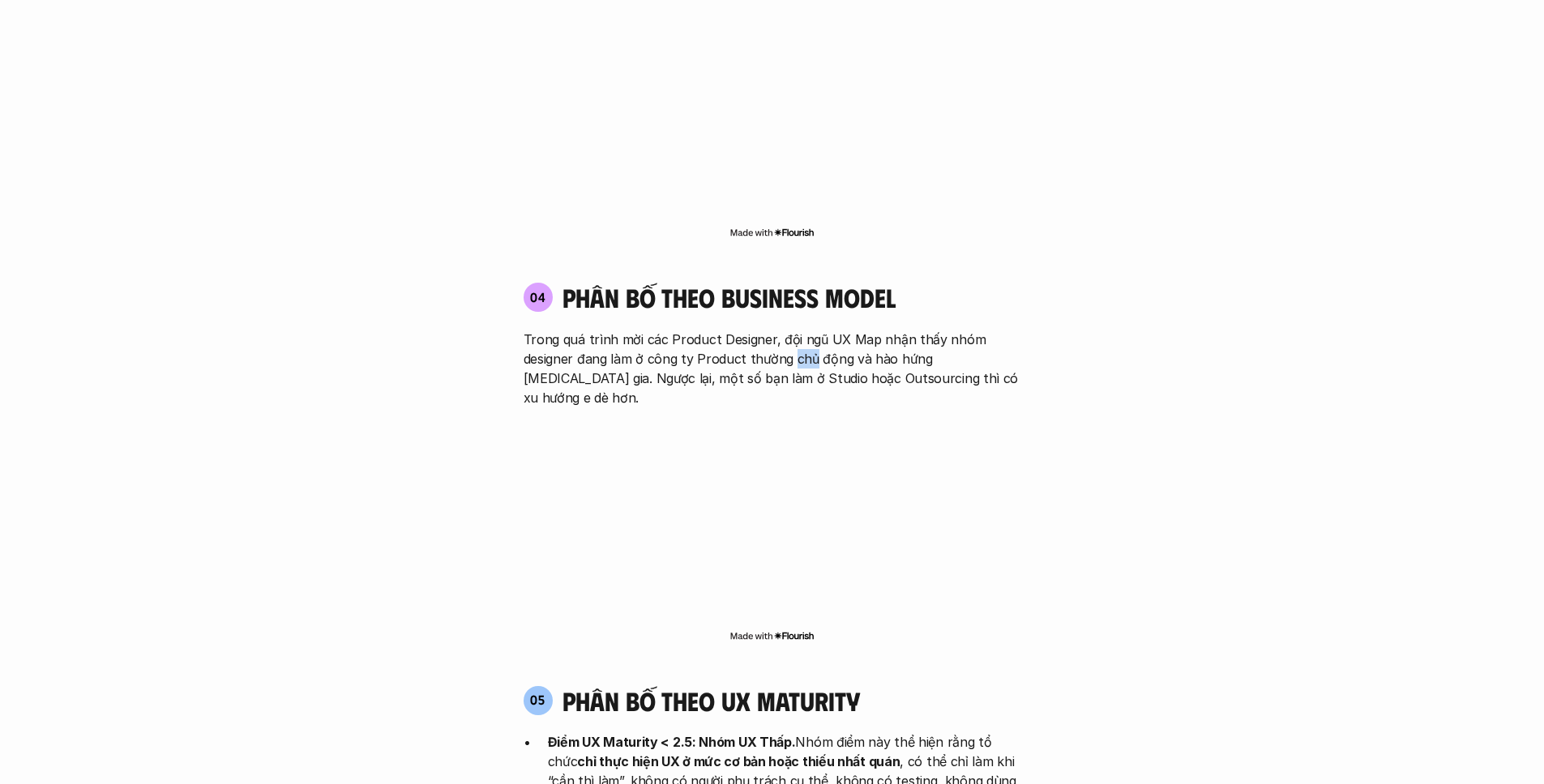
click at [805, 330] on p "Trong quá trình mời các Product Designer, đội ngũ UX Map nhận thấy nhóm designe…" at bounding box center [772, 369] width 498 height 78
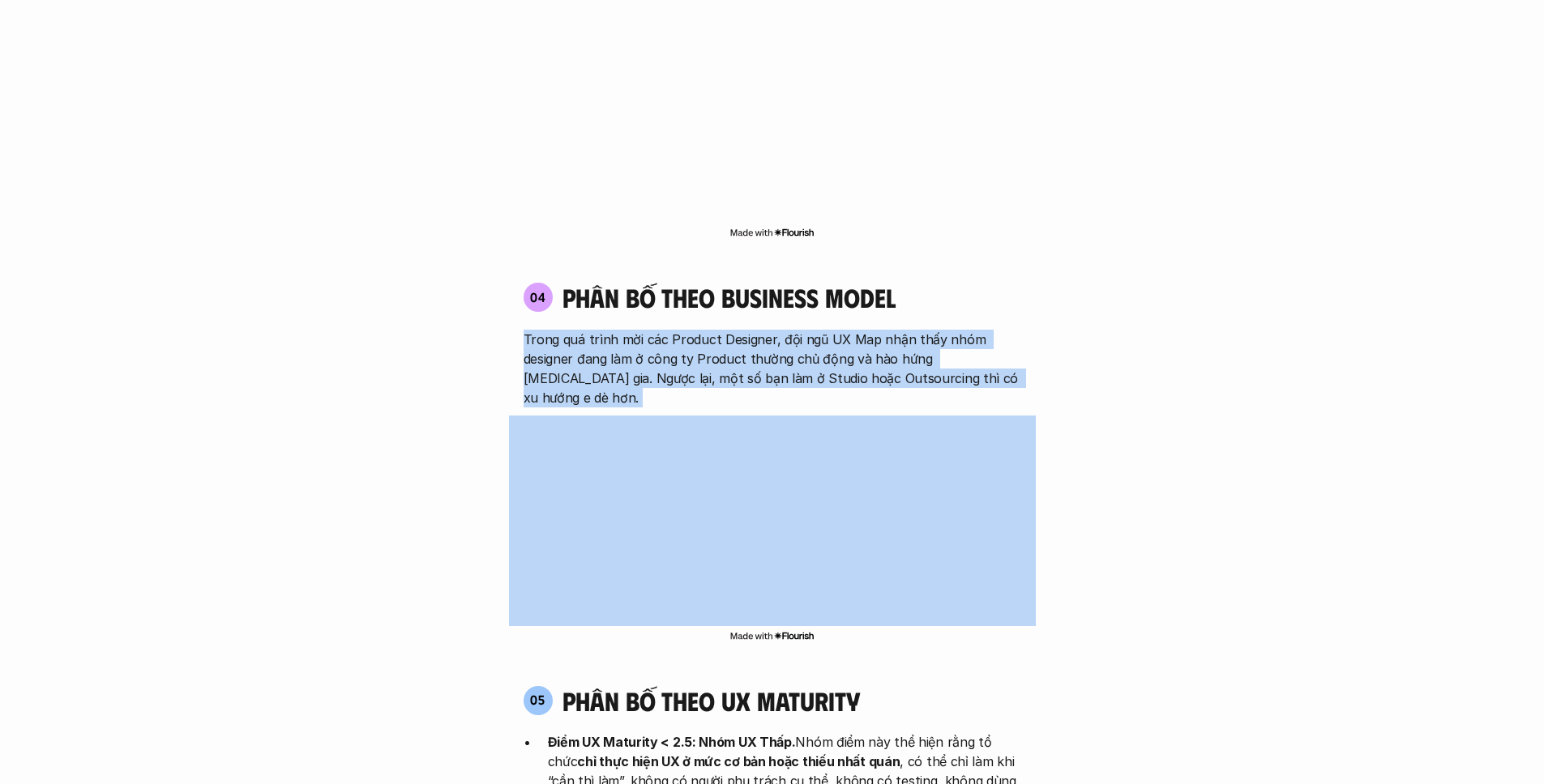
click at [805, 330] on p "Trong quá trình mời các Product Designer, đội ngũ UX Map nhận thấy nhóm designe…" at bounding box center [772, 369] width 498 height 78
click at [824, 330] on p "Trong quá trình mời các Product Designer, đội ngũ UX Map nhận thấy nhóm designe…" at bounding box center [772, 369] width 498 height 78
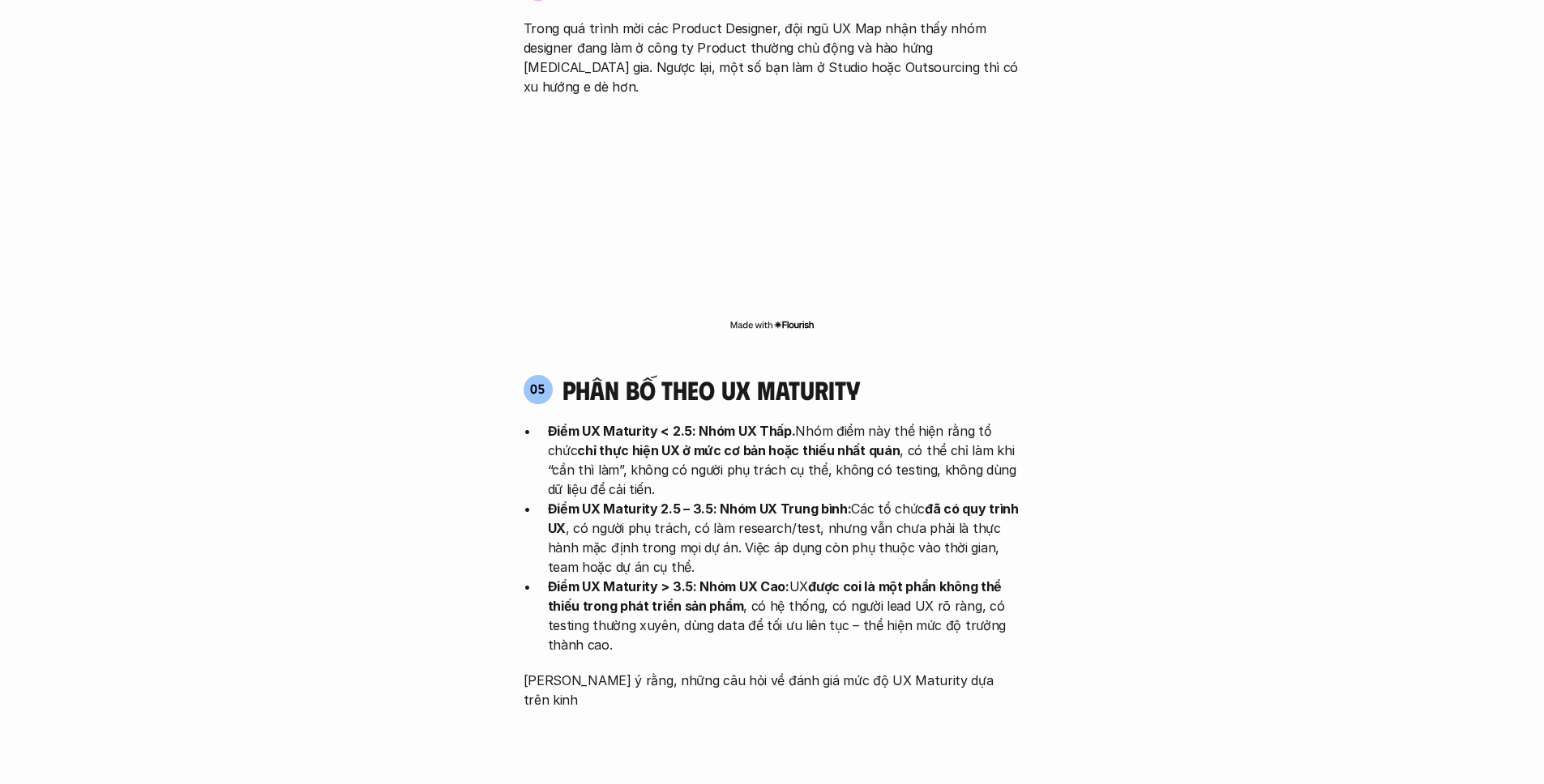
scroll to position [3100, 0]
click at [828, 374] on h4 "phân bố theo ux maturity" at bounding box center [711, 389] width 298 height 30
click at [818, 253] on div at bounding box center [818, 253] width 0 height 0
click at [842, 374] on h4 "phân bố theo ux maturity" at bounding box center [711, 389] width 298 height 30
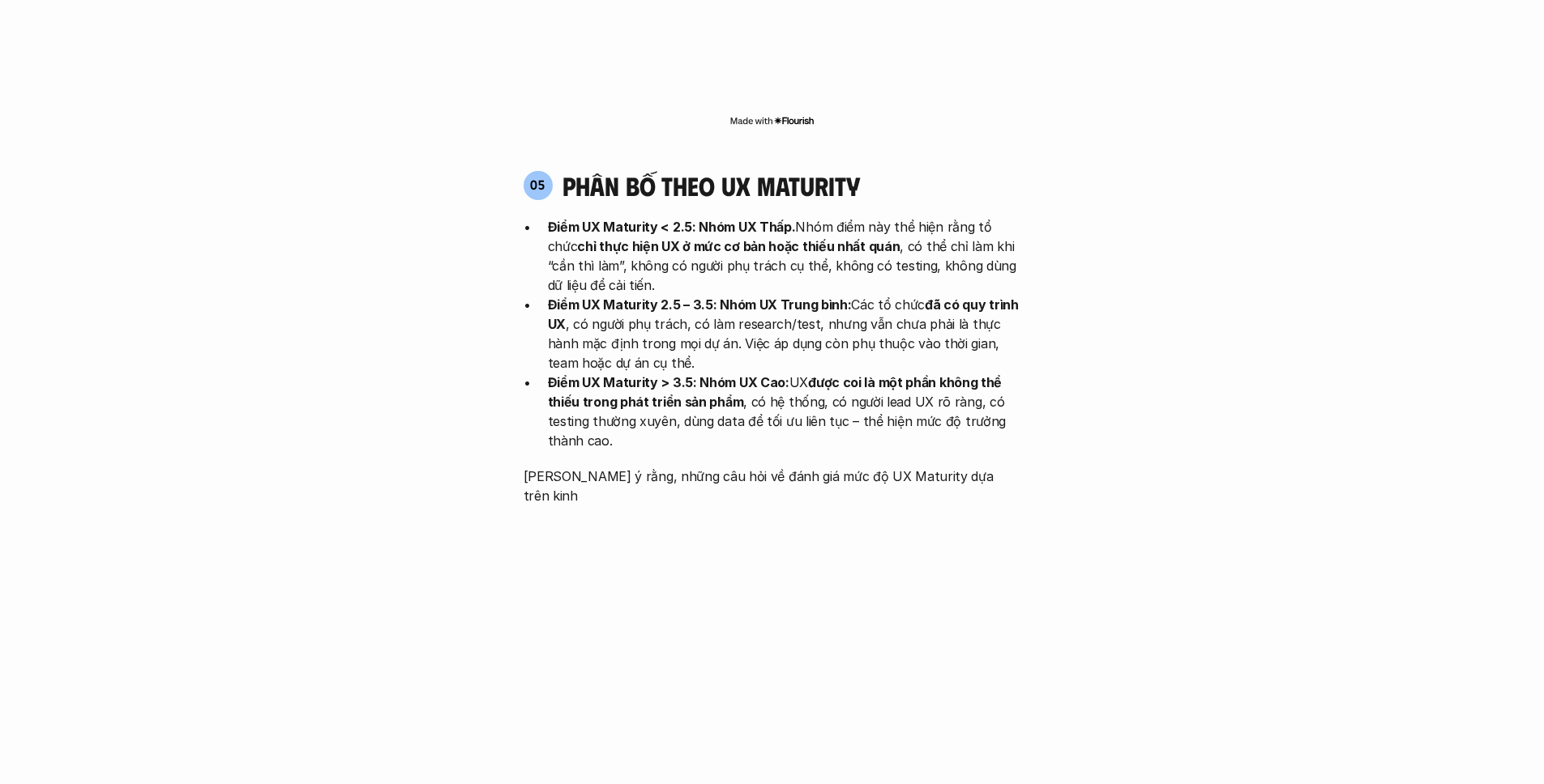
scroll to position [3305, 0]
click at [881, 370] on p "Điểm UX Maturity > 3.5: Nhóm UX Cao: UX được coi là một phần không thể thiếu tr…" at bounding box center [784, 409] width 473 height 78
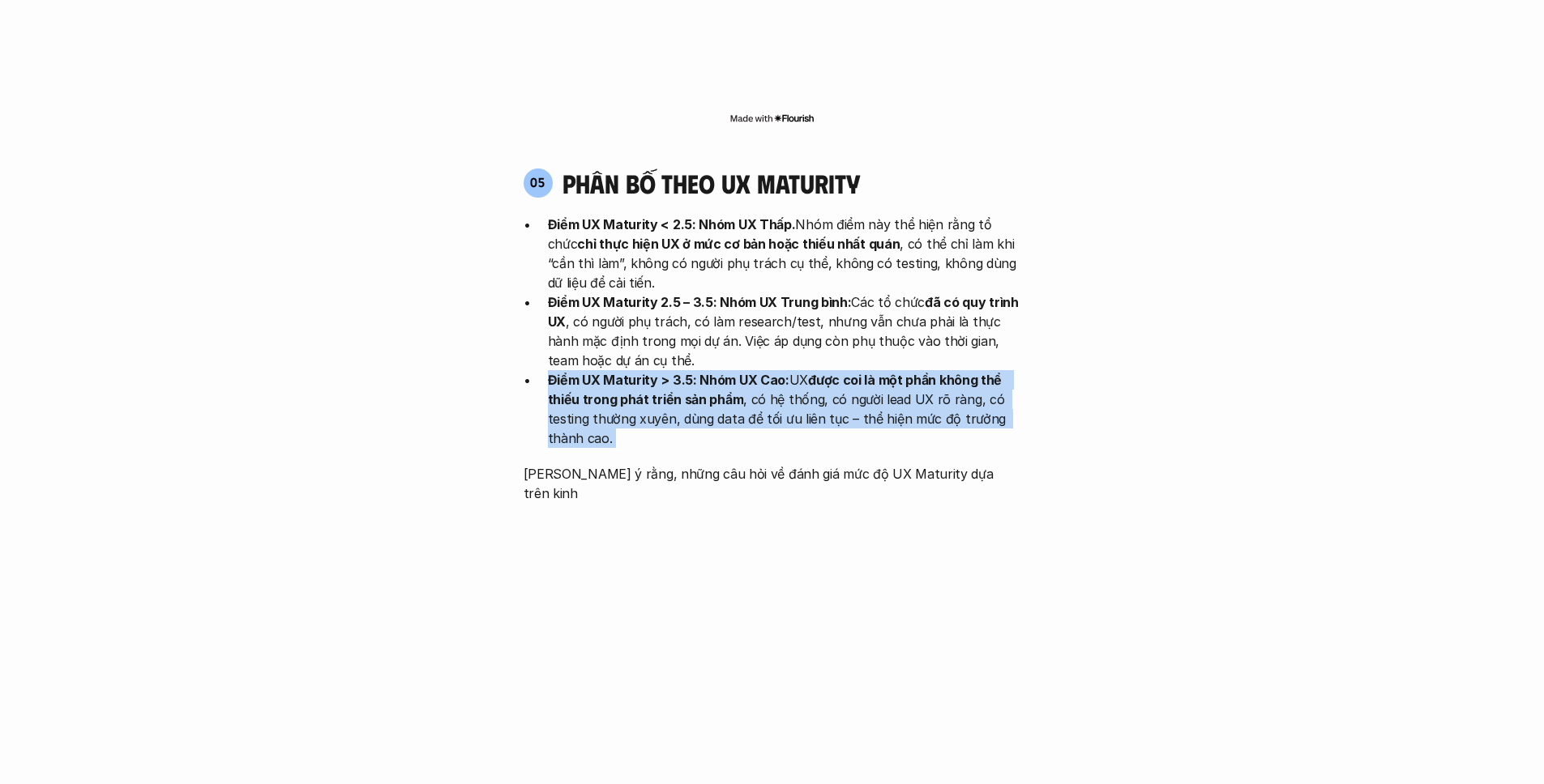
click at [881, 370] on p "Điểm UX Maturity > 3.5: Nhóm UX Cao: UX được coi là một phần không thể thiếu tr…" at bounding box center [784, 409] width 473 height 78
click at [884, 370] on p "Điểm UX Maturity > 3.5: Nhóm UX Cao: UX được coi là một phần không thể thiếu tr…" at bounding box center [784, 409] width 473 height 78
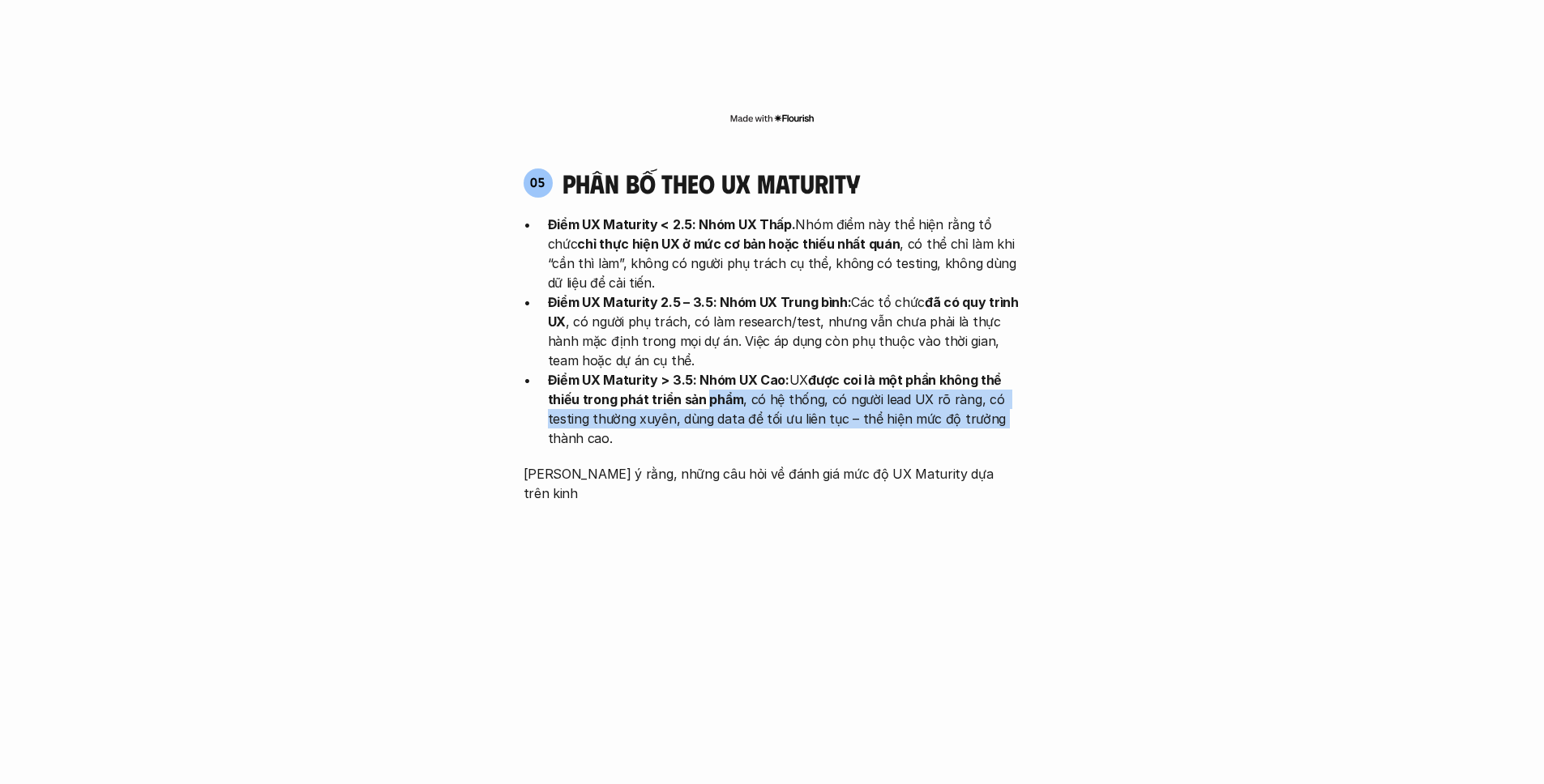
drag, startPoint x: 897, startPoint y: 314, endPoint x: 1016, endPoint y: 320, distance: 119.2
click at [1016, 370] on p "Điểm UX Maturity > 3.5: Nhóm UX Cao: UX được coi là một phần không thể thiếu tr…" at bounding box center [784, 409] width 473 height 78
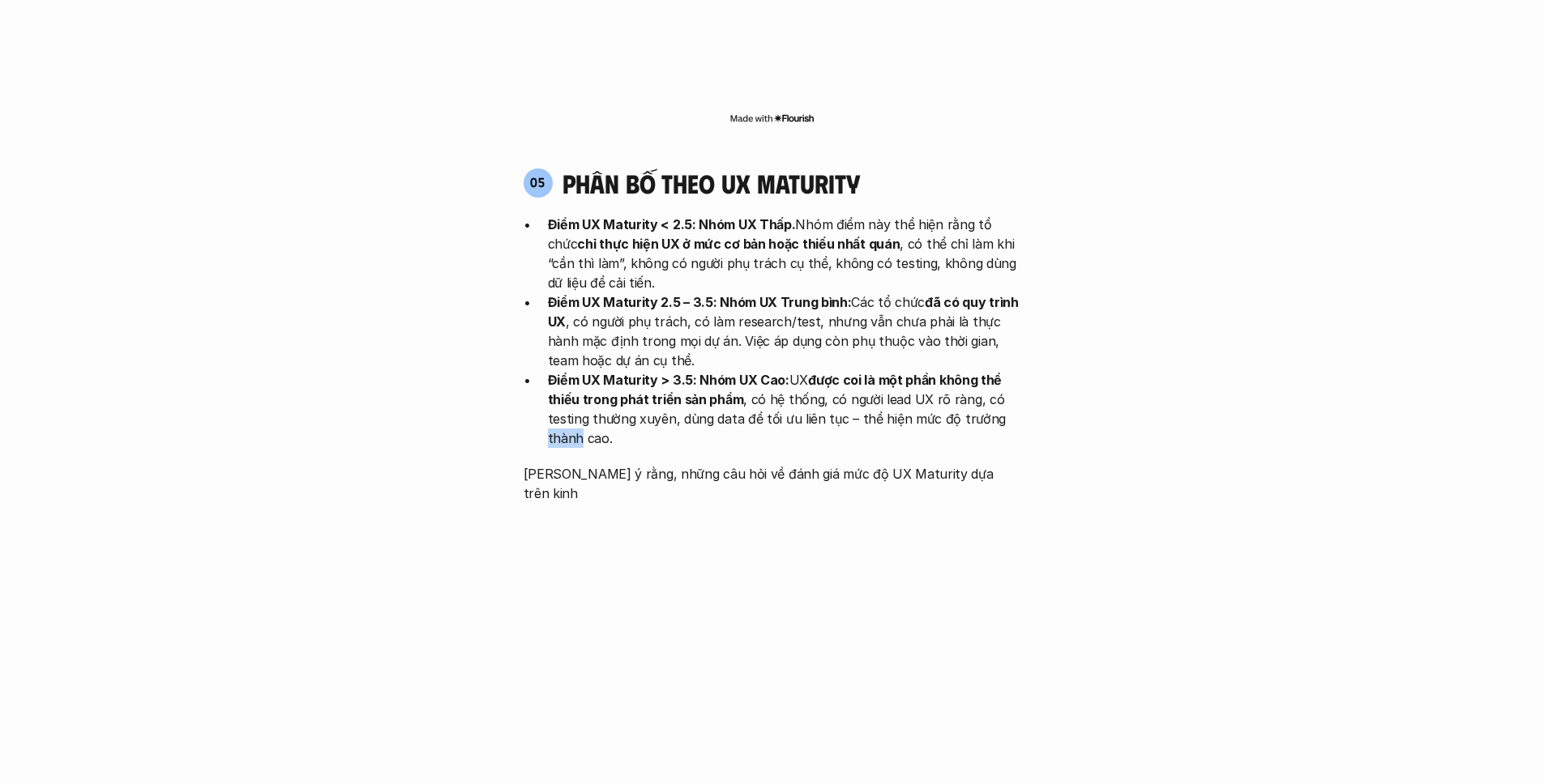
click at [1016, 370] on p "Điểm UX Maturity > 3.5: Nhóm UX Cao: UX được coi là một phần không thể thiếu tr…" at bounding box center [784, 409] width 473 height 78
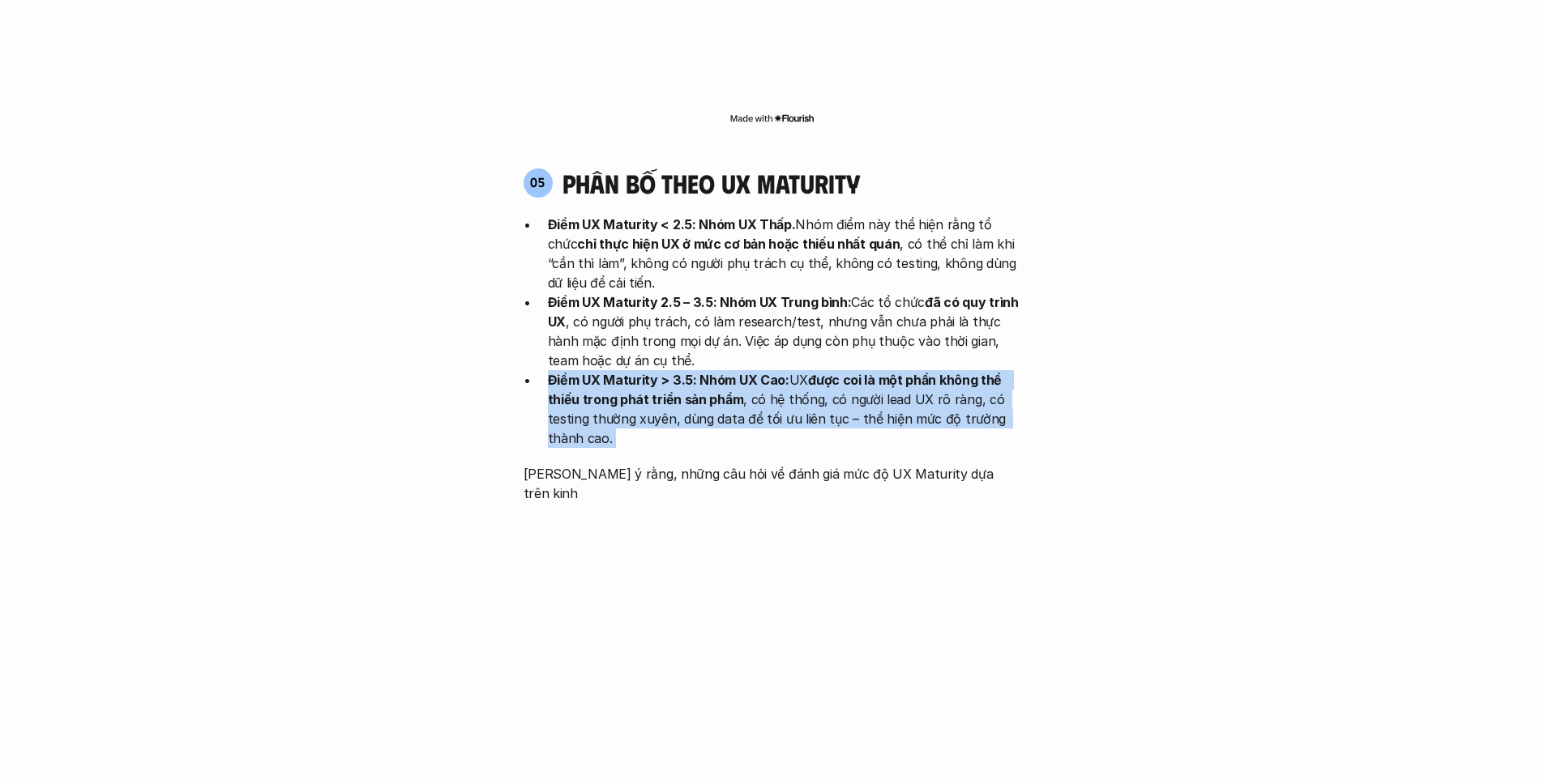
click at [1016, 370] on p "Điểm UX Maturity > 3.5: Nhóm UX Cao: UX được coi là một phần không thể thiếu tr…" at bounding box center [784, 409] width 473 height 78
click at [1015, 370] on p "Điểm UX Maturity > 3.5: Nhóm UX Cao: UX được coi là một phần không thể thiếu tr…" at bounding box center [784, 409] width 473 height 78
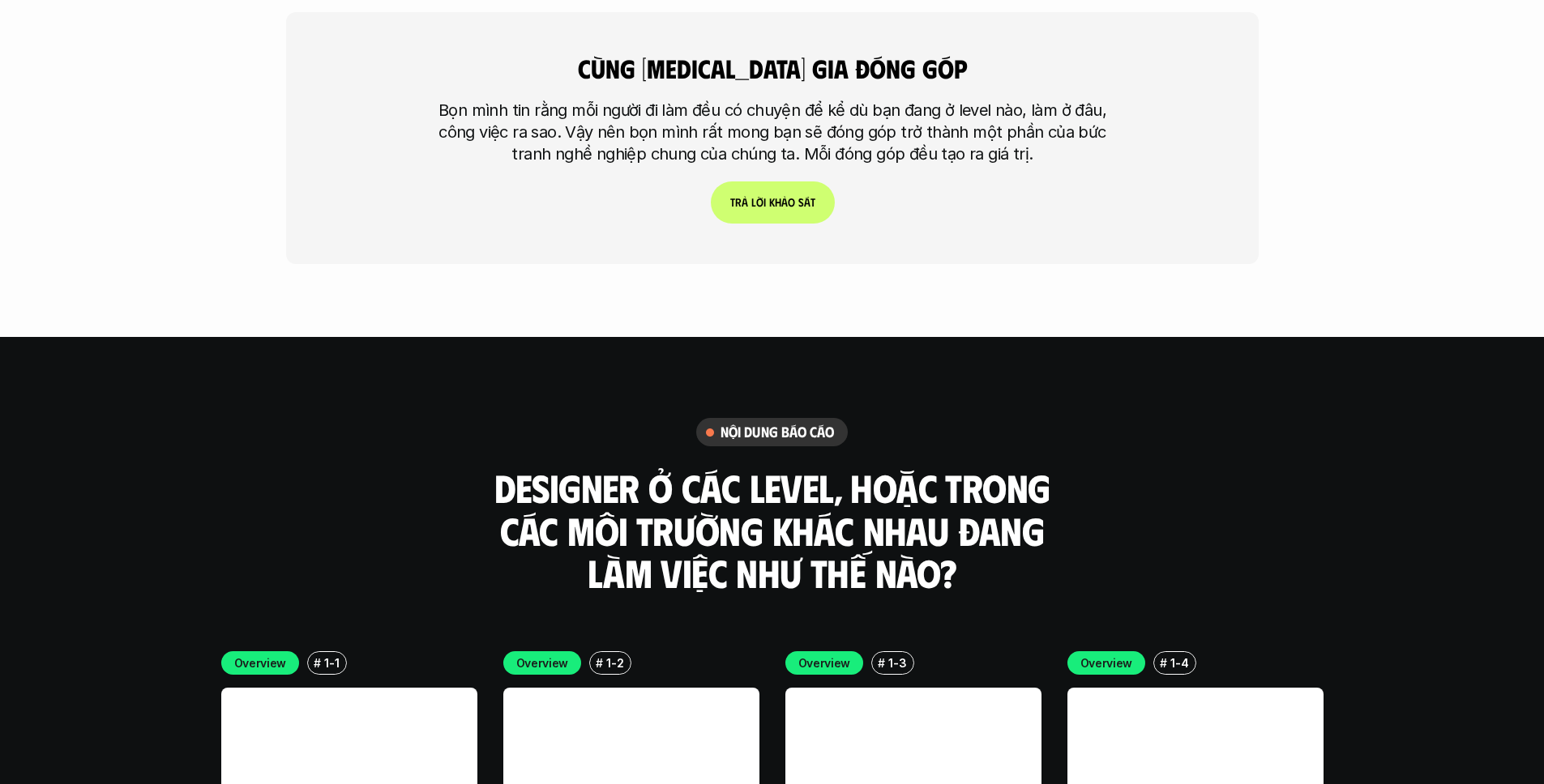
scroll to position [3939, 0]
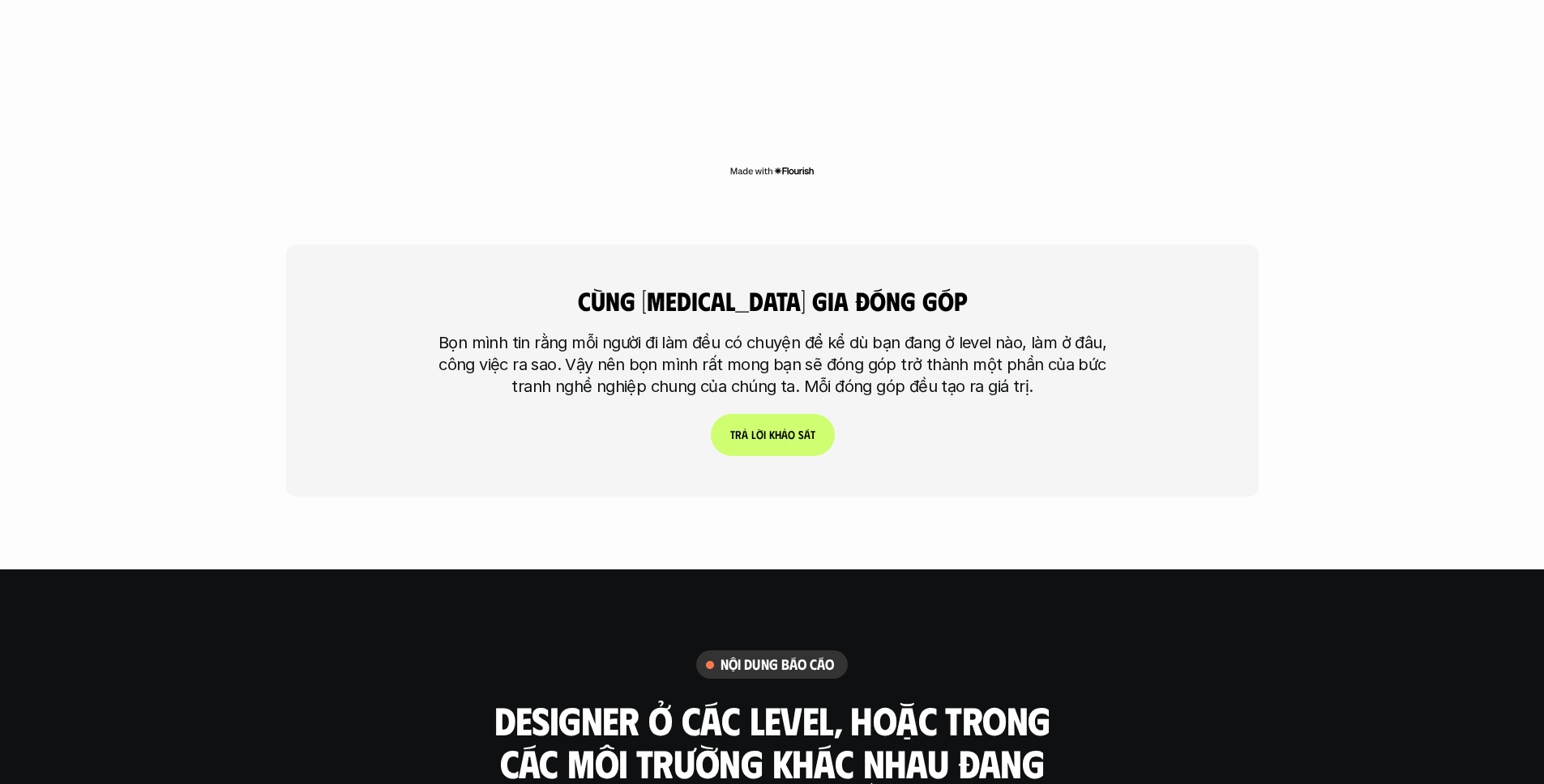
click at [839, 332] on p "Bọn mình tin rằng mỗi người đi làm đều có chuyện để kể dù bạn đang ở level nào,…" at bounding box center [773, 364] width 689 height 66
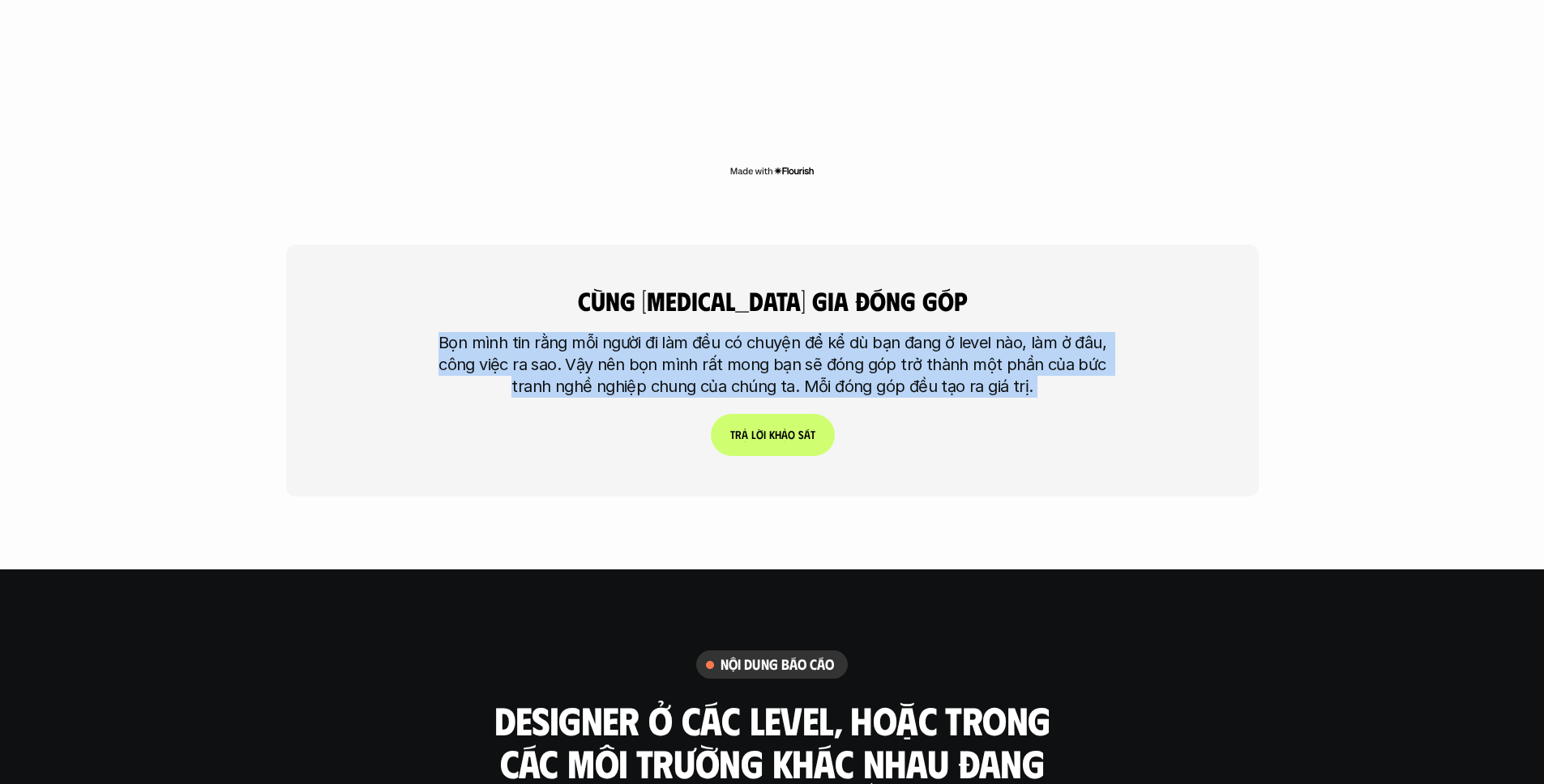
click at [839, 332] on p "Bọn mình tin rằng mỗi người đi làm đều có chuyện để kể dù bạn đang ở level nào,…" at bounding box center [773, 364] width 689 height 66
click at [920, 286] on div "cùng [MEDICAL_DATA] gia đóng góp Bọn mình tin rằng mỗi người đi làm đều có chuy…" at bounding box center [773, 370] width 973 height 252
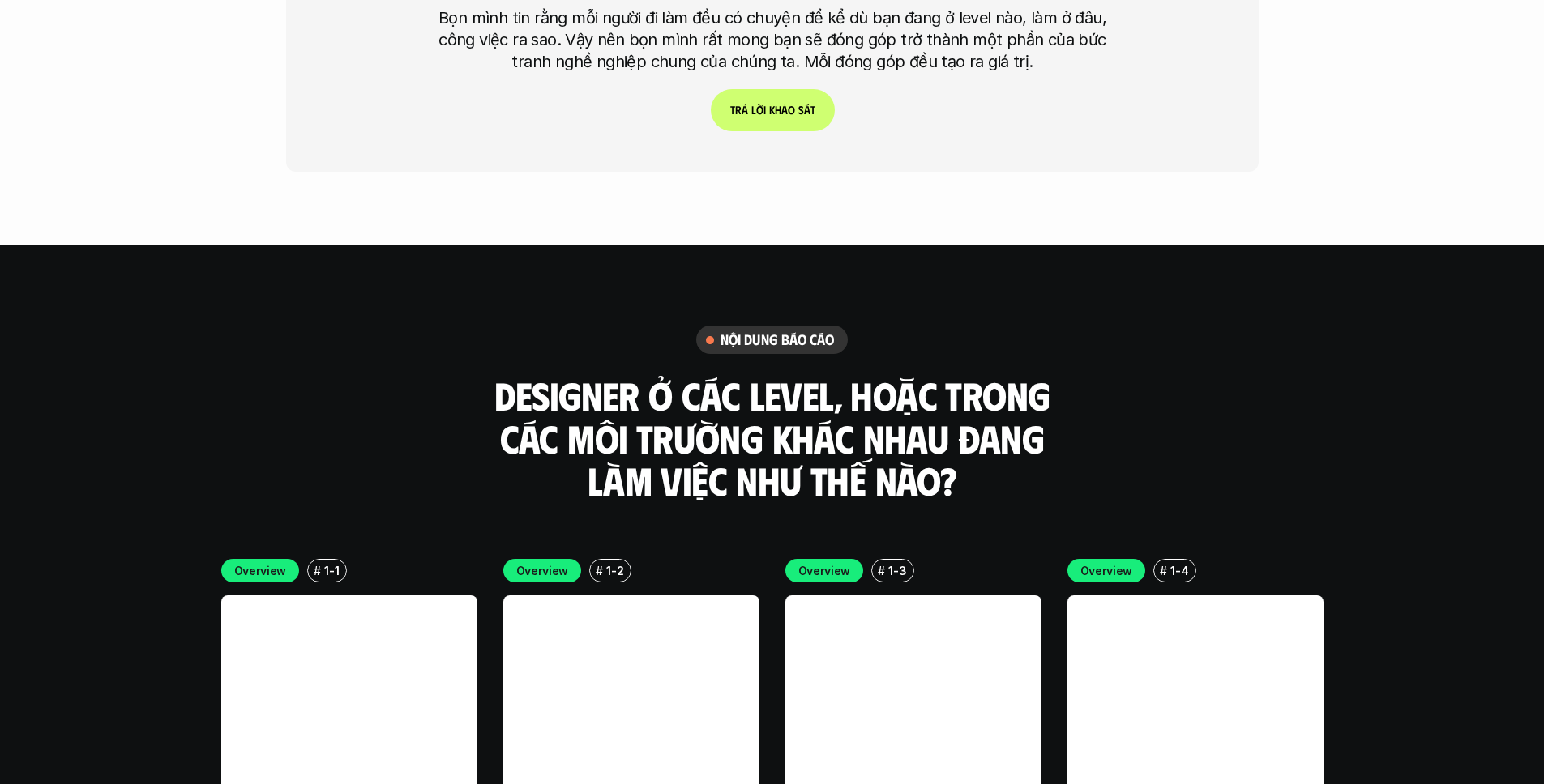
scroll to position [4285, 0]
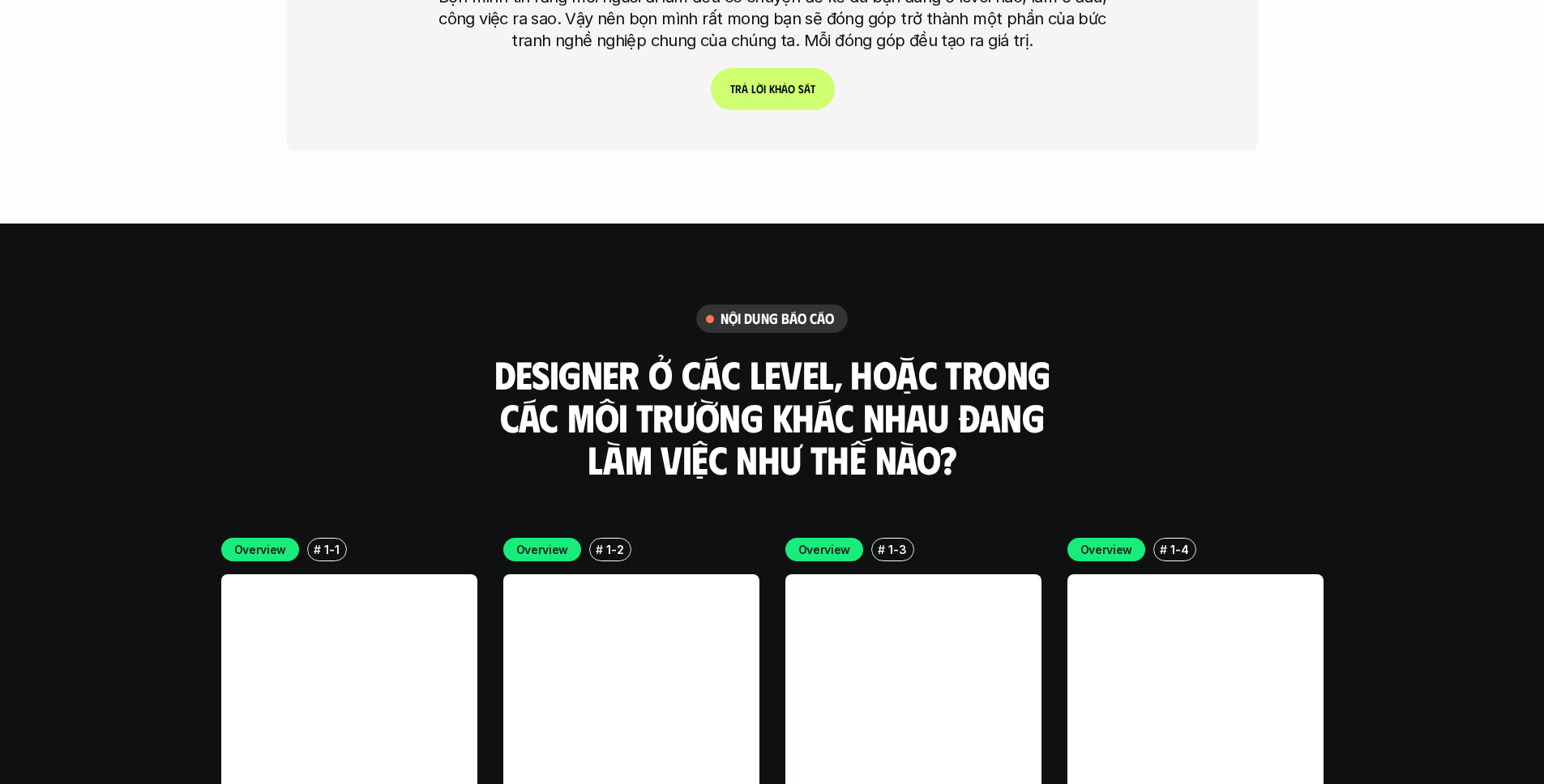
click at [727, 353] on h3 "Designer ở các level, hoặc trong các môi trường khác nhau đang làm việc như thế…" at bounding box center [772, 417] width 567 height 128
click at [728, 353] on h3 "Designer ở các level, hoặc trong các môi trường khác nhau đang làm việc như thế…" at bounding box center [772, 417] width 567 height 128
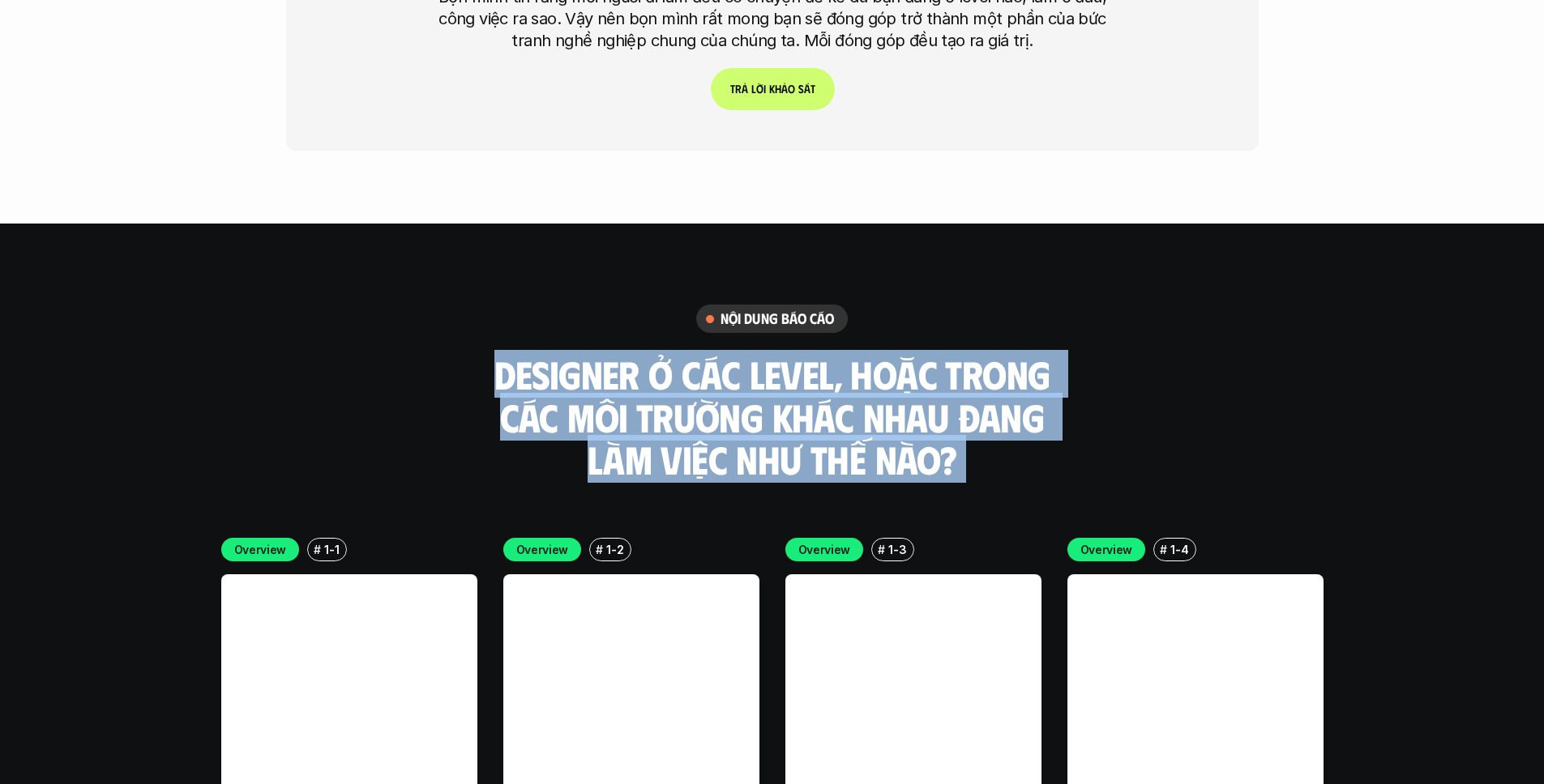
click at [728, 353] on h3 "Designer ở các level, hoặc trong các môi trường khác nhau đang làm việc như thế…" at bounding box center [772, 417] width 567 height 128
click at [647, 353] on h3 "Designer ở các level, hoặc trong các môi trường khác nhau đang làm việc như thế…" at bounding box center [772, 417] width 567 height 128
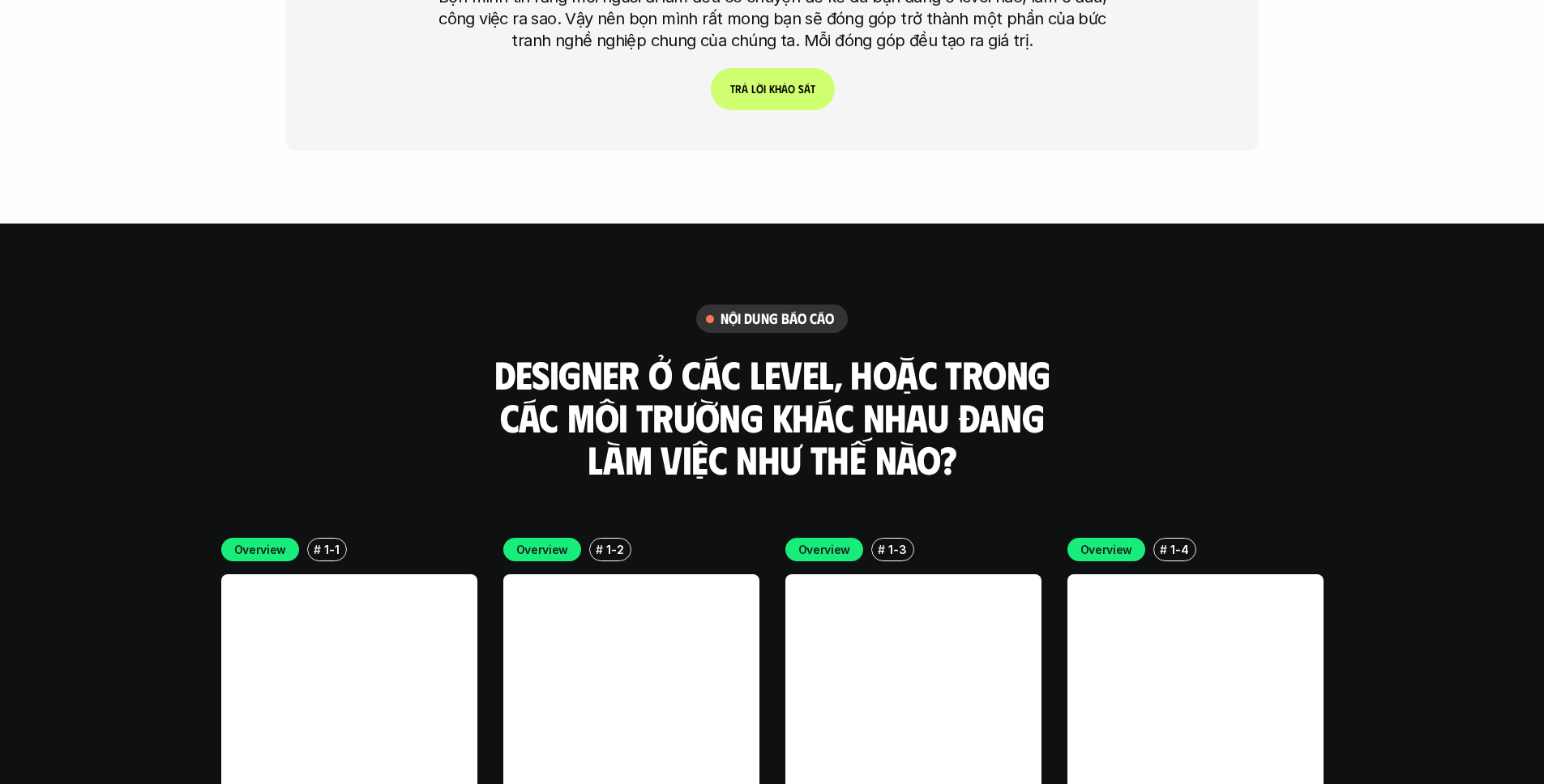
click at [327, 575] on link at bounding box center [348, 702] width 256 height 256
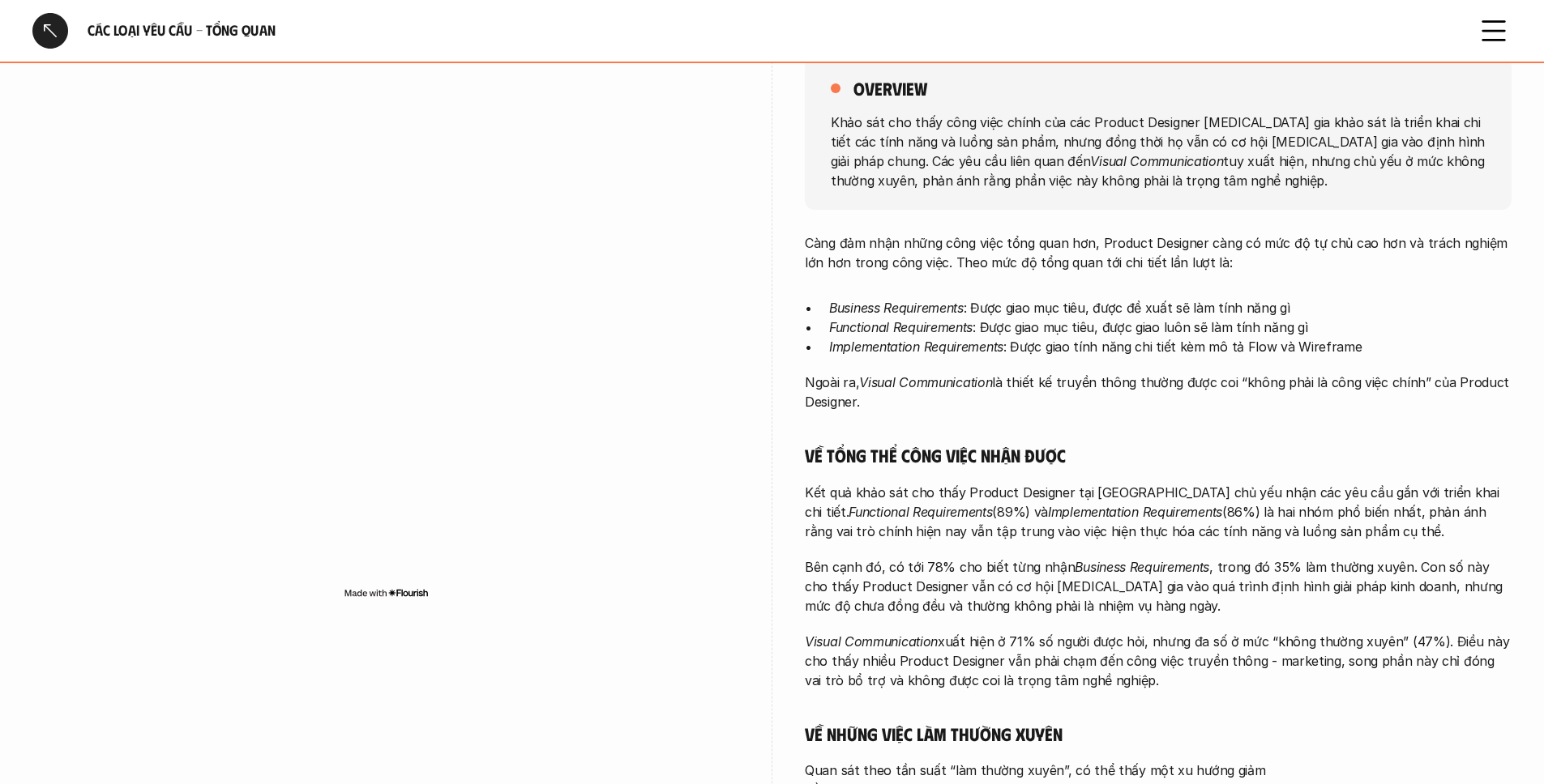
scroll to position [196, 0]
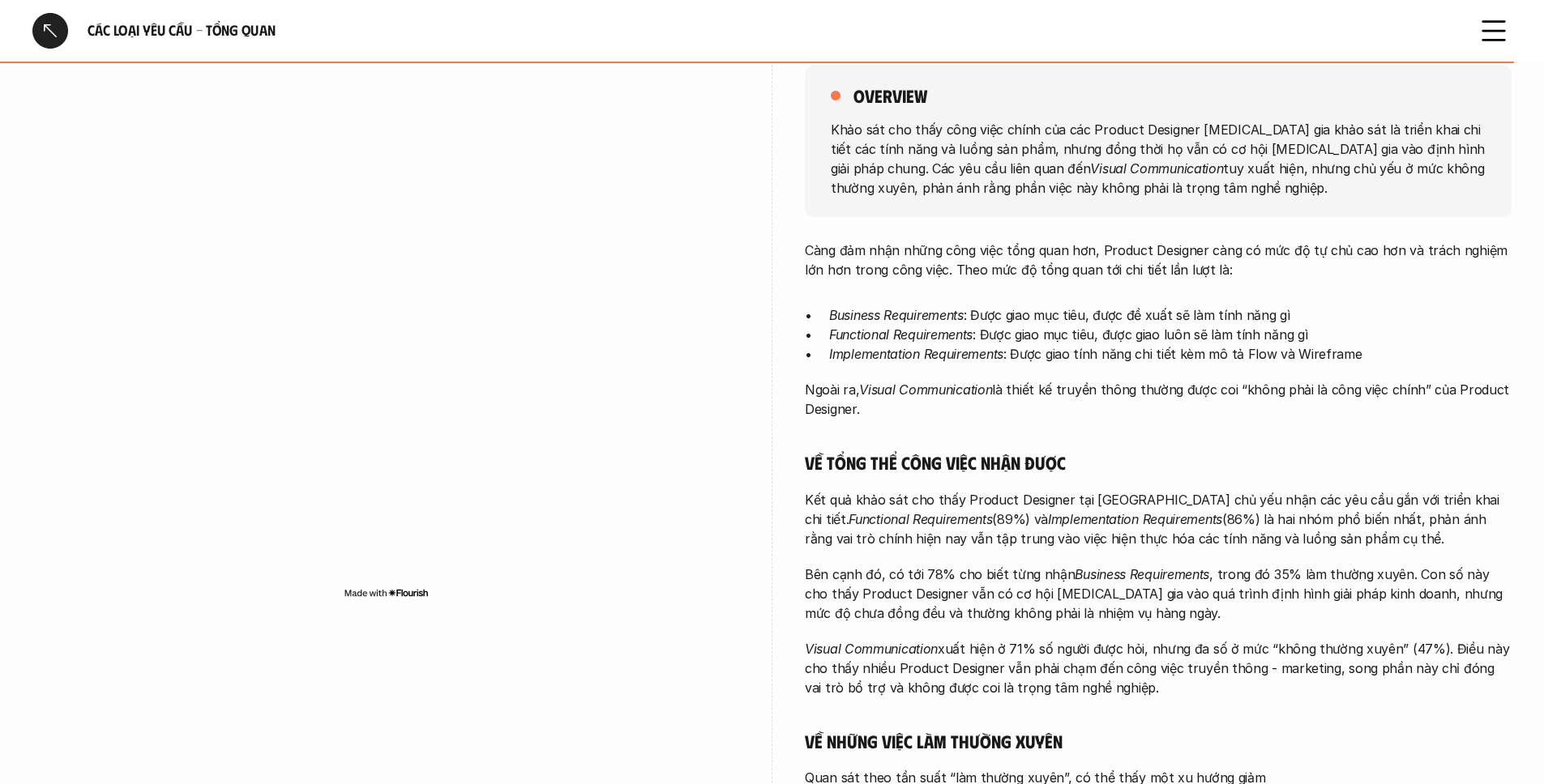
click at [767, 417] on div "overview Khảo sát cho thấy công việc chính của các Product Designer [MEDICAL_DA…" at bounding box center [772, 498] width 1479 height 946
click at [977, 376] on div "Càng đảm nhận những công việc tổng quan hơn, Product Designer càng có mức độ tự…" at bounding box center [1158, 580] width 707 height 679
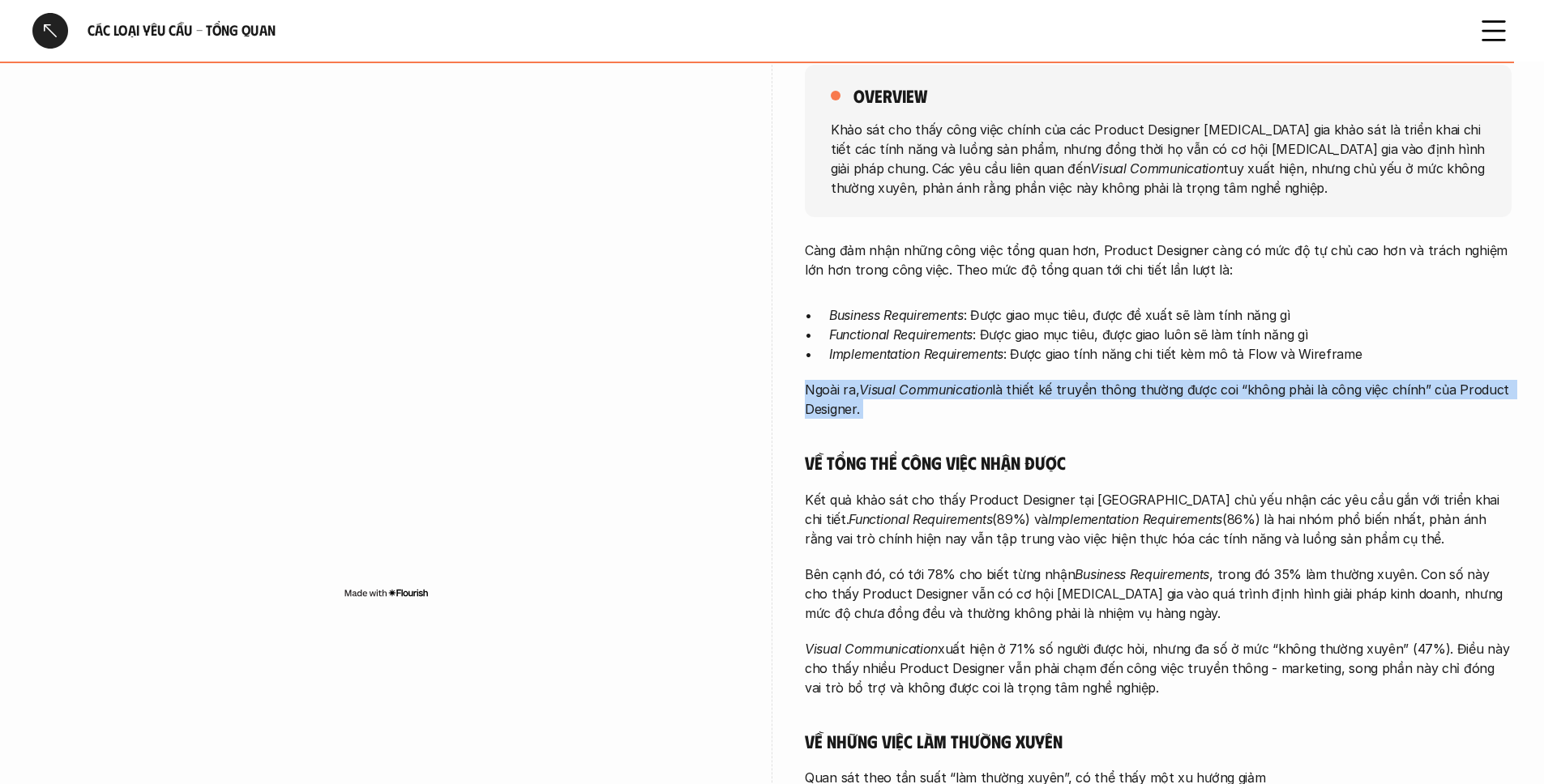
click at [977, 376] on div "Càng đảm nhận những công việc tổng quan hơn, Product Designer càng có mức độ tự…" at bounding box center [1158, 580] width 707 height 679
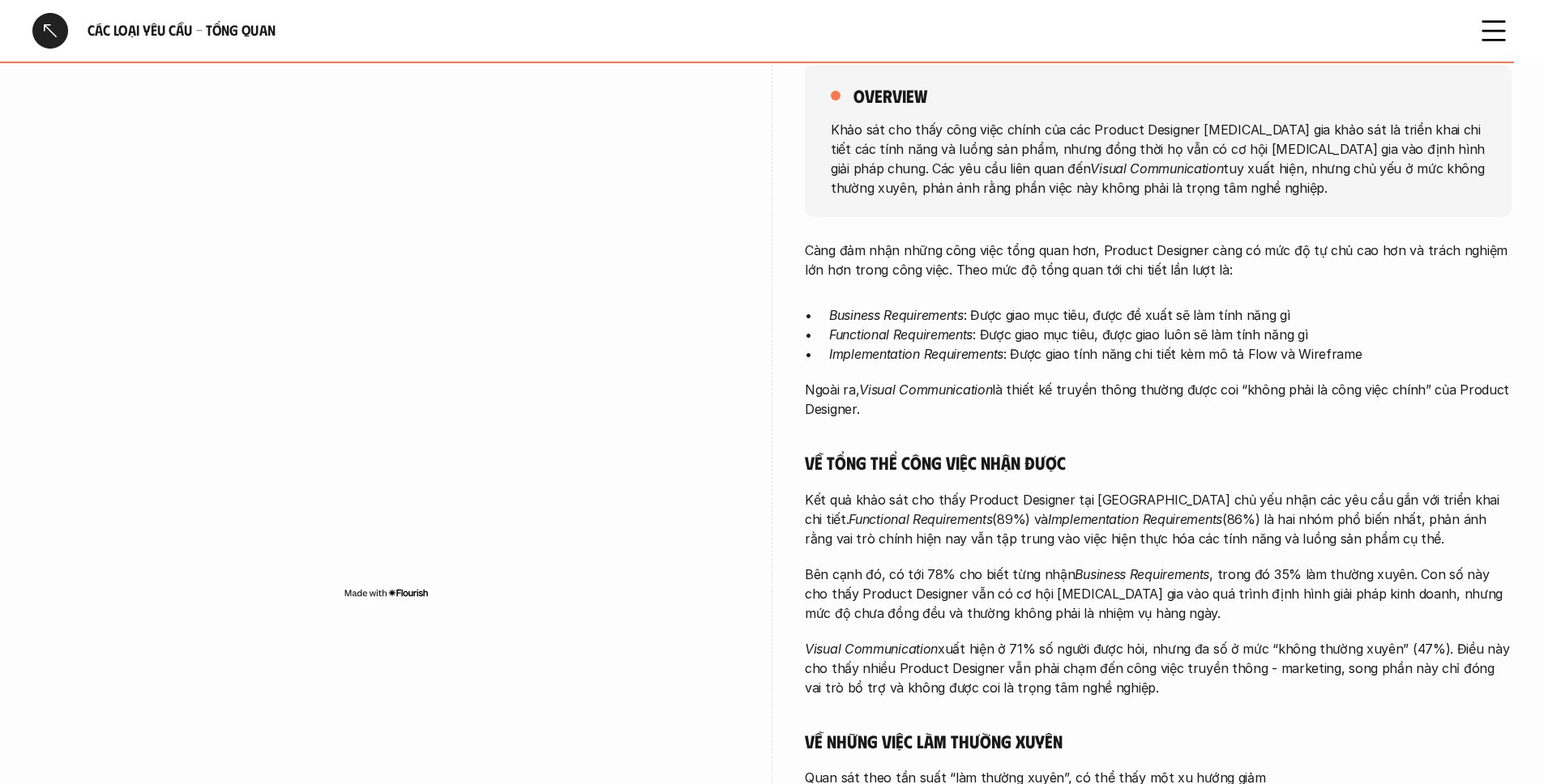
click at [888, 365] on div "Càng đảm nhận những công việc tổng quan hơn, Product Designer càng có mức độ tự…" at bounding box center [1158, 580] width 707 height 679
click at [902, 342] on em "Functional Requirements" at bounding box center [901, 334] width 144 height 16
click at [834, 323] on p "Business Requirements : Được giao mục tiêu, được đề xuất sẽ làm tính năng gì" at bounding box center [1170, 315] width 683 height 19
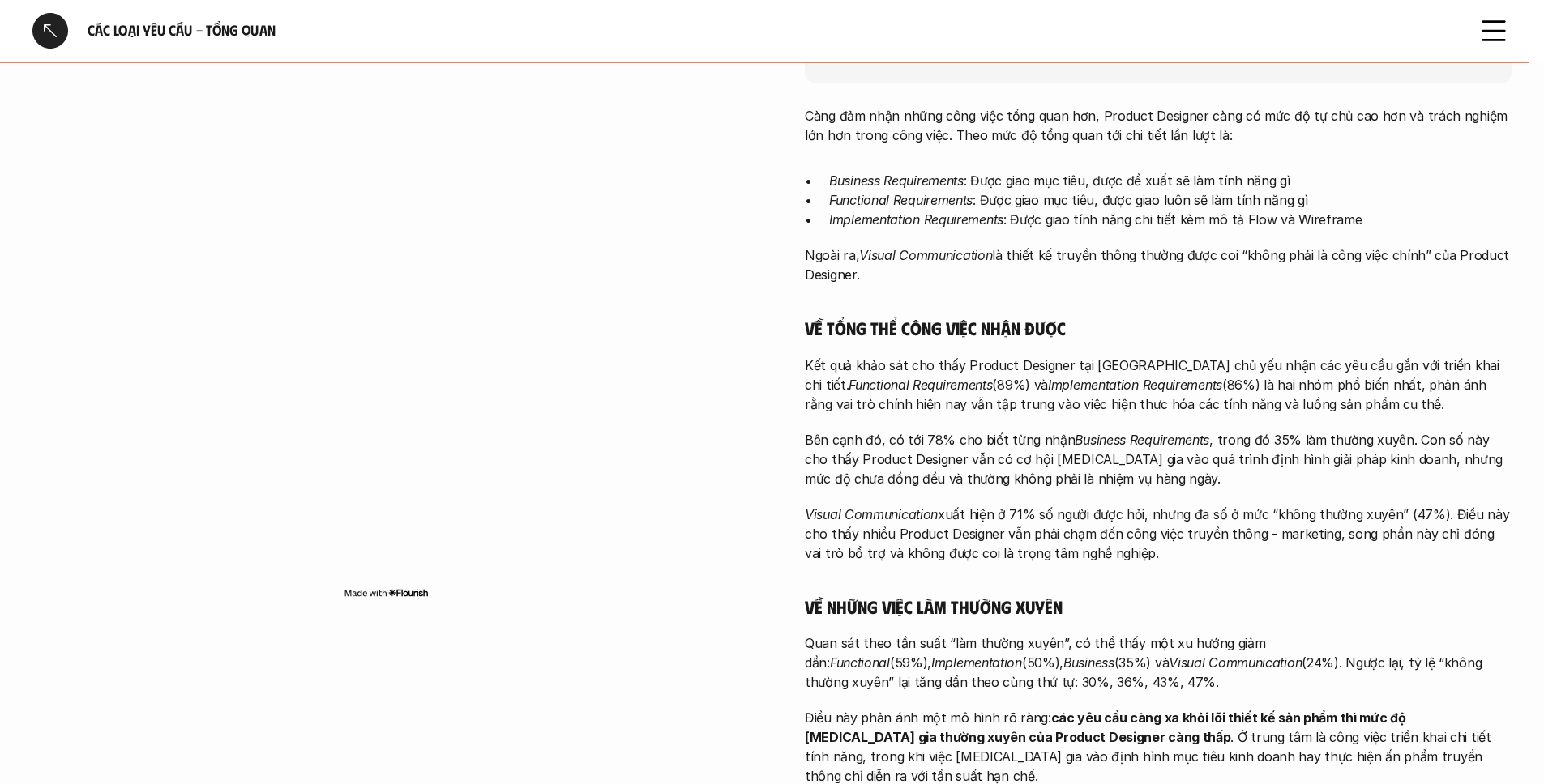
scroll to position [348, 0]
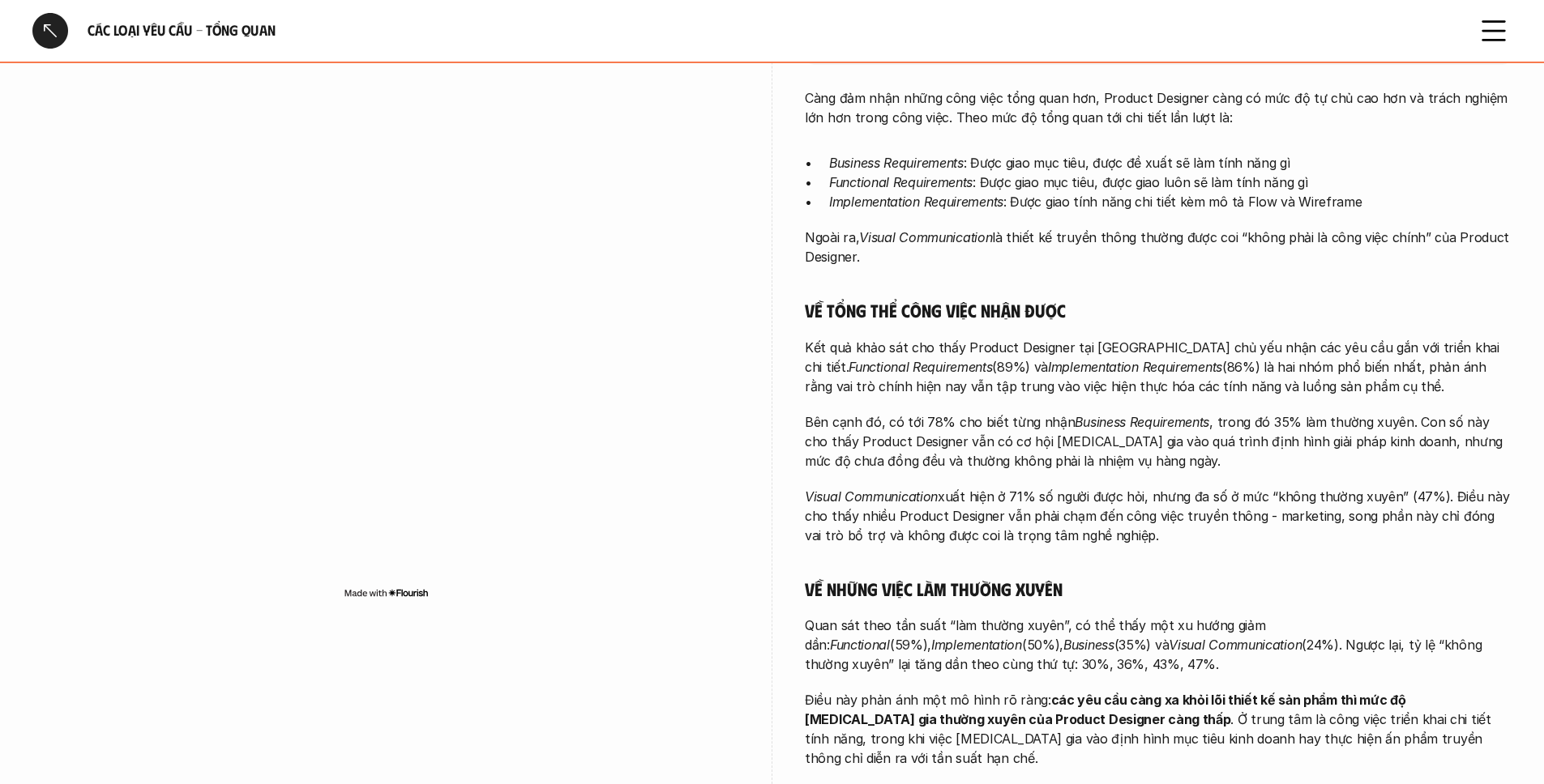
click at [888, 374] on em "Functional Requirements" at bounding box center [920, 366] width 144 height 16
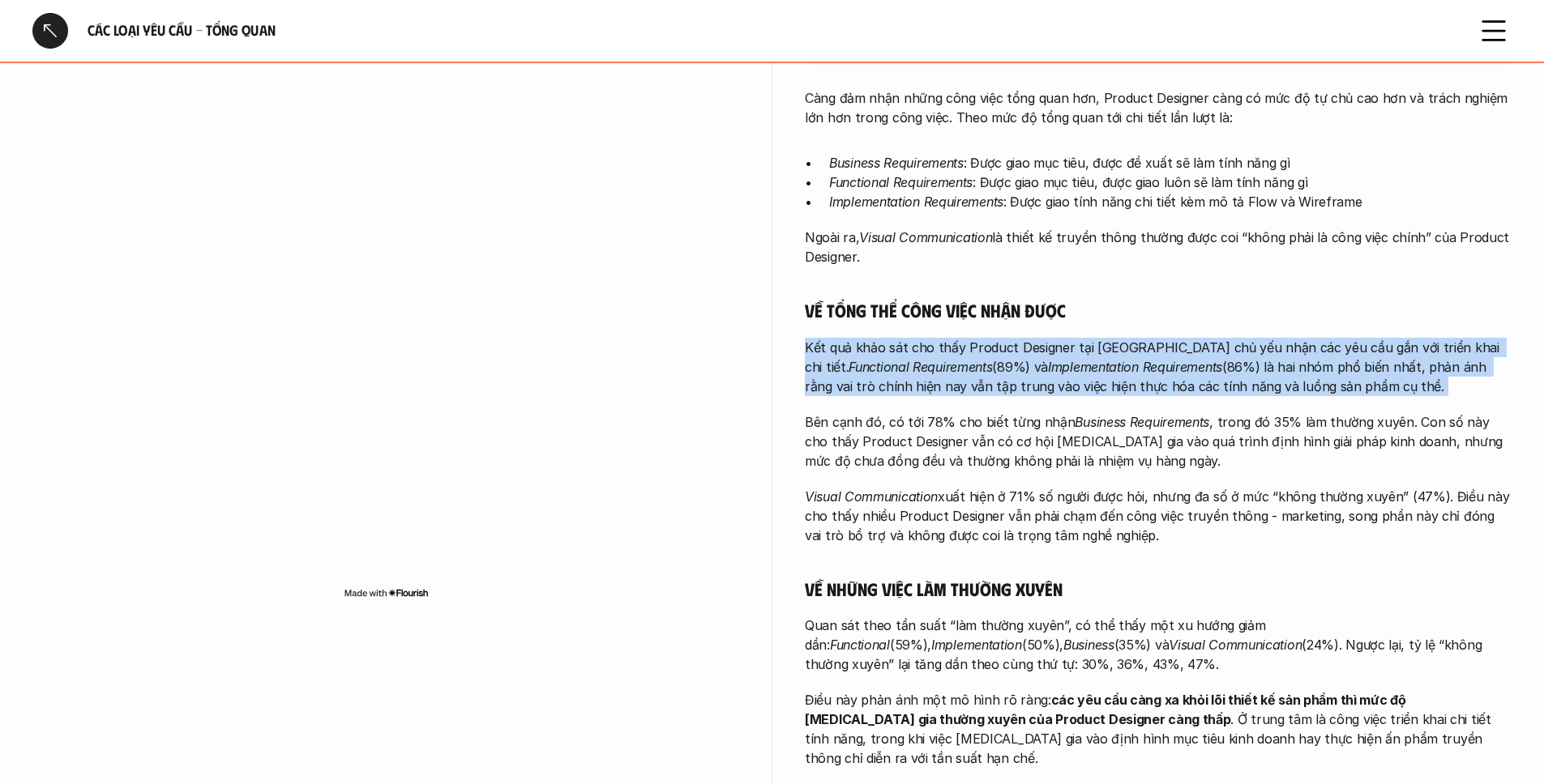
click at [888, 374] on em "Functional Requirements" at bounding box center [920, 366] width 144 height 16
click at [920, 372] on em "Functional Requirements" at bounding box center [920, 366] width 144 height 16
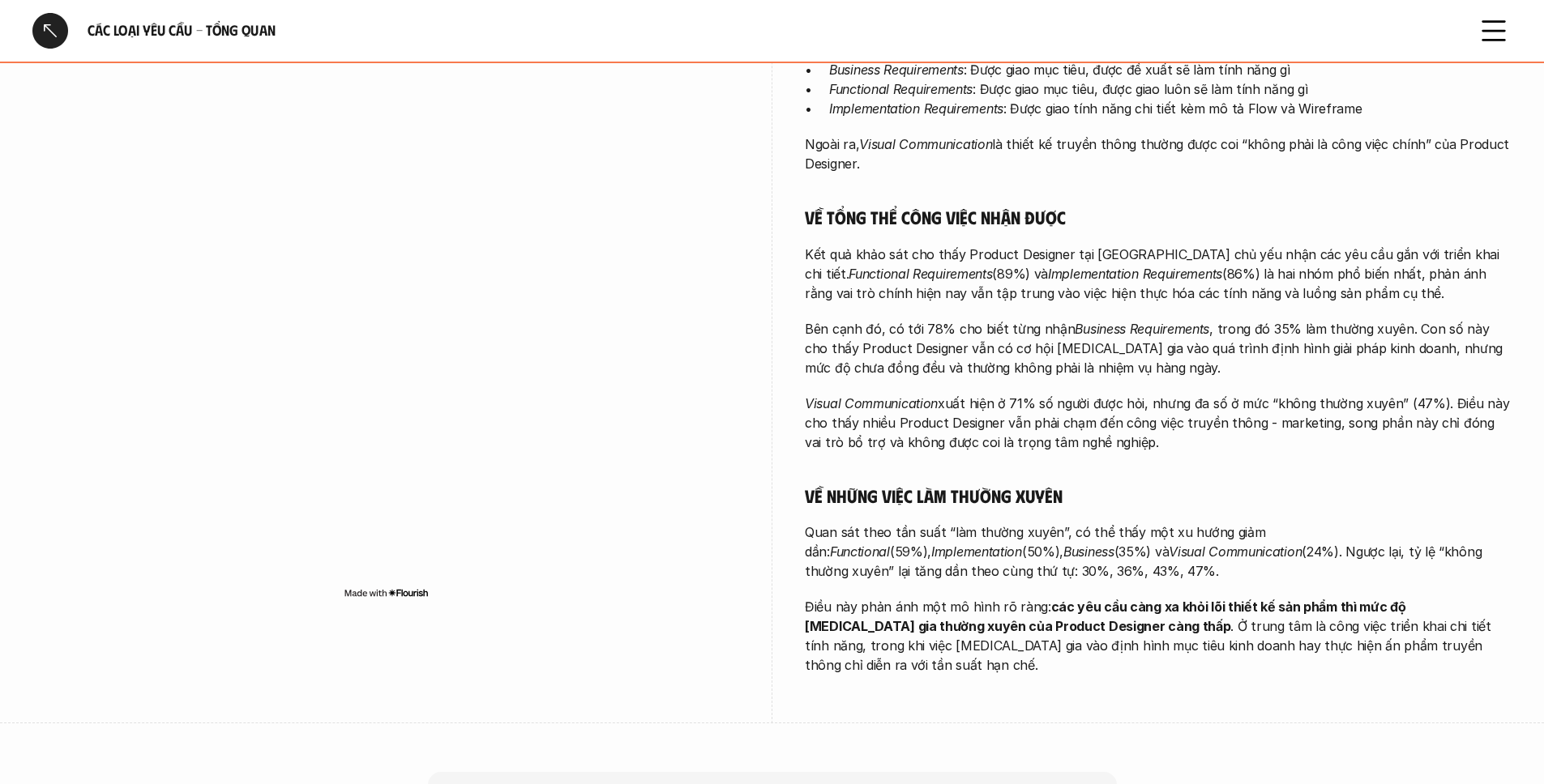
scroll to position [670, 0]
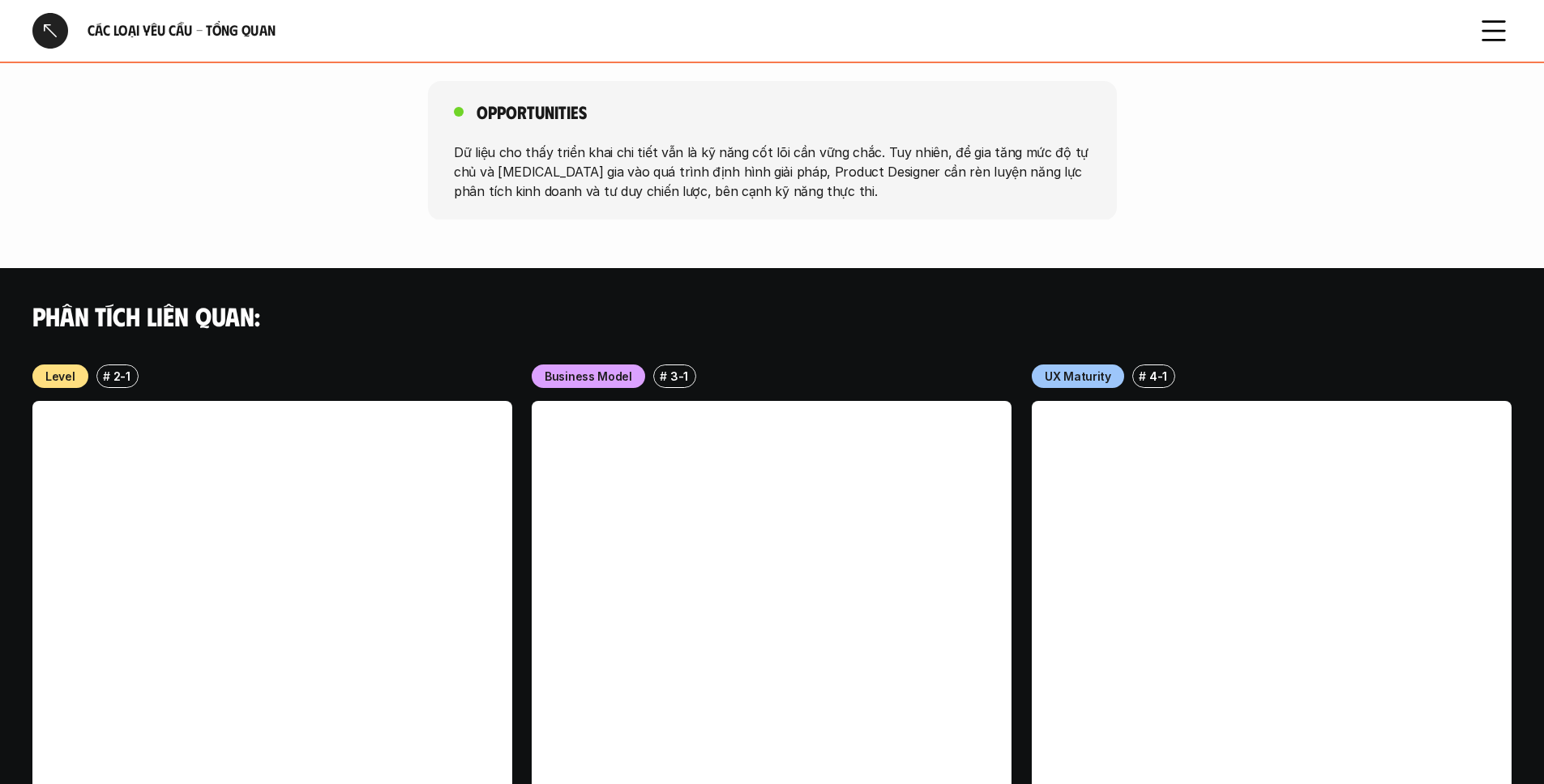
click at [55, 36] on div at bounding box center [49, 30] width 35 height 35
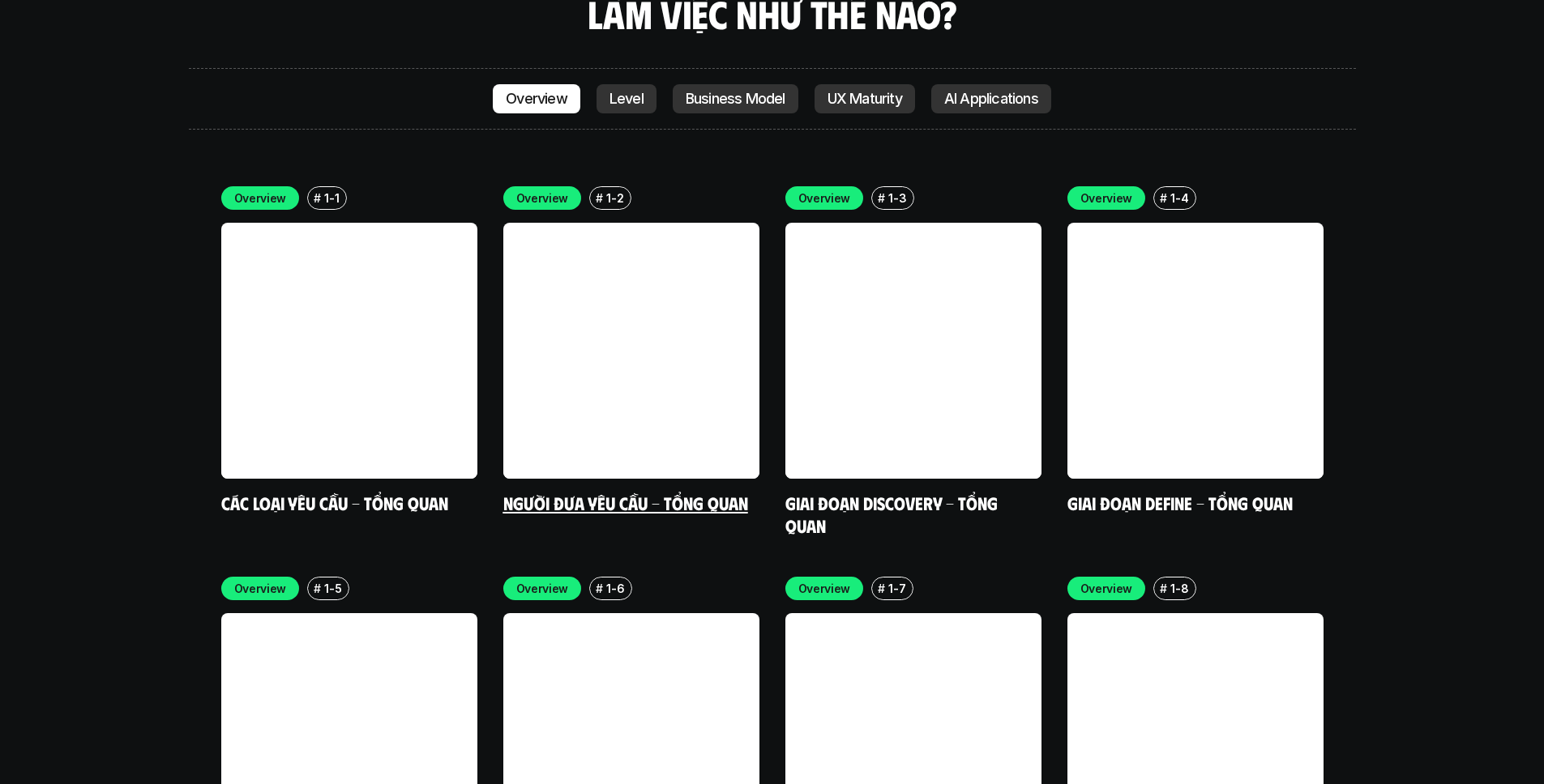
click at [692, 393] on div "Overview # 1-2 Người đưa yêu cầu - Tổng quan" at bounding box center [631, 350] width 256 height 328
click at [610, 297] on link at bounding box center [631, 350] width 256 height 256
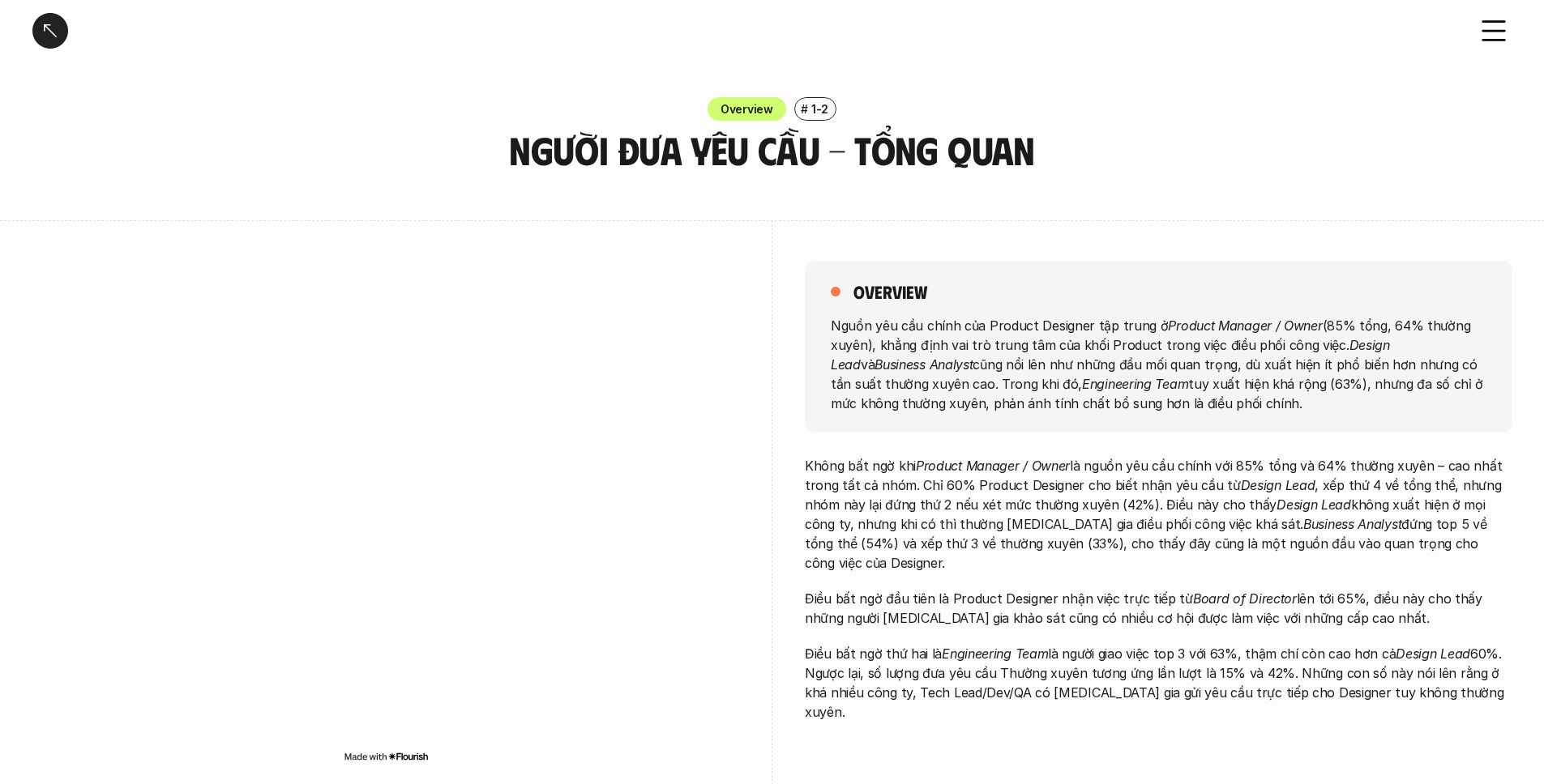
click at [882, 330] on p "Nguồn yêu cầu chính của Product Designer tập trung ở Product Manager / Owner (8…" at bounding box center [1158, 363] width 655 height 97
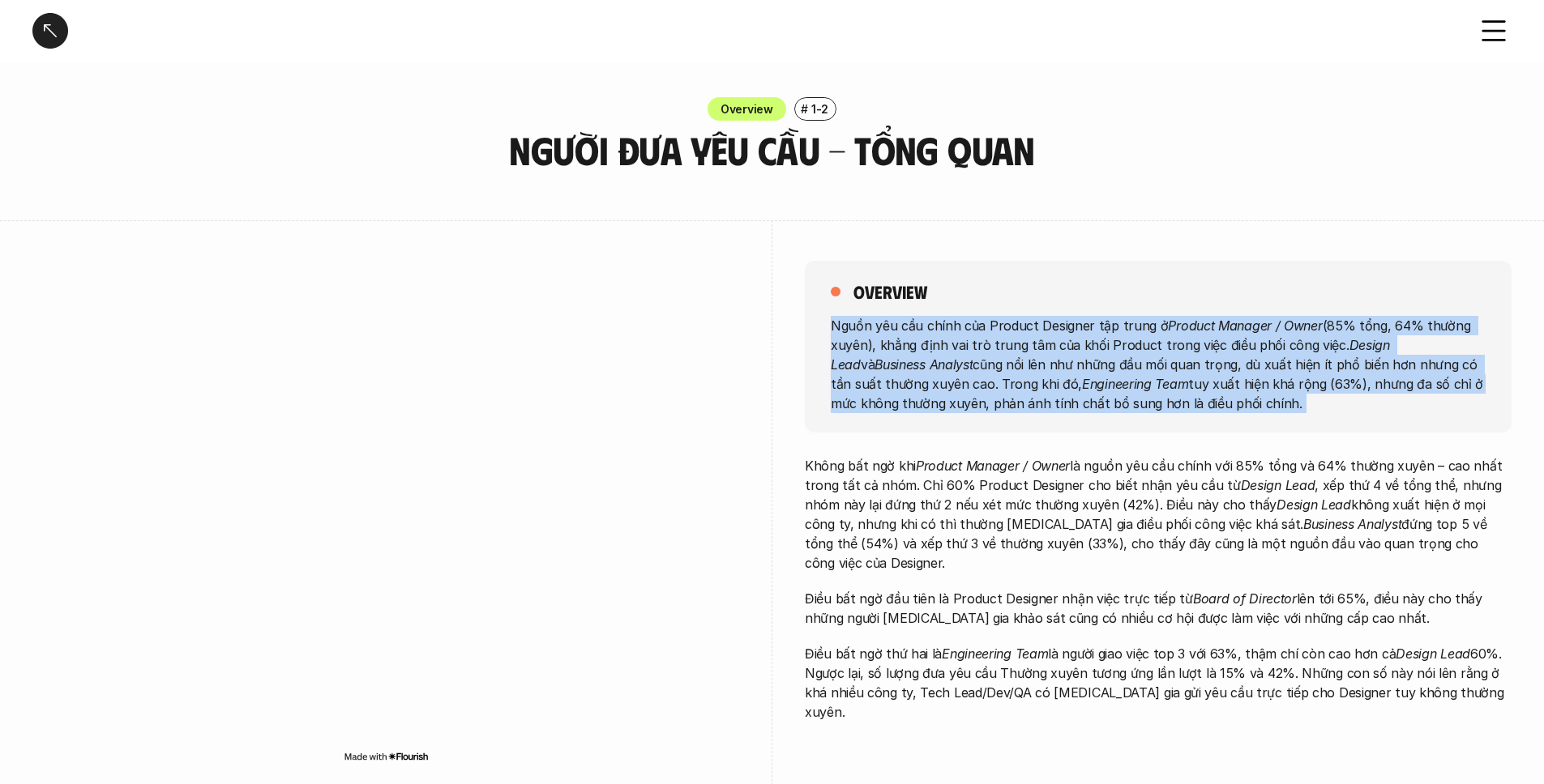
click at [882, 330] on p "Nguồn yêu cầu chính của Product Designer tập trung ở Product Manager / Owner (8…" at bounding box center [1158, 363] width 655 height 97
click at [836, 331] on p "Nguồn yêu cầu chính của Product Designer tập trung ở Product Manager / Owner (8…" at bounding box center [1158, 363] width 655 height 97
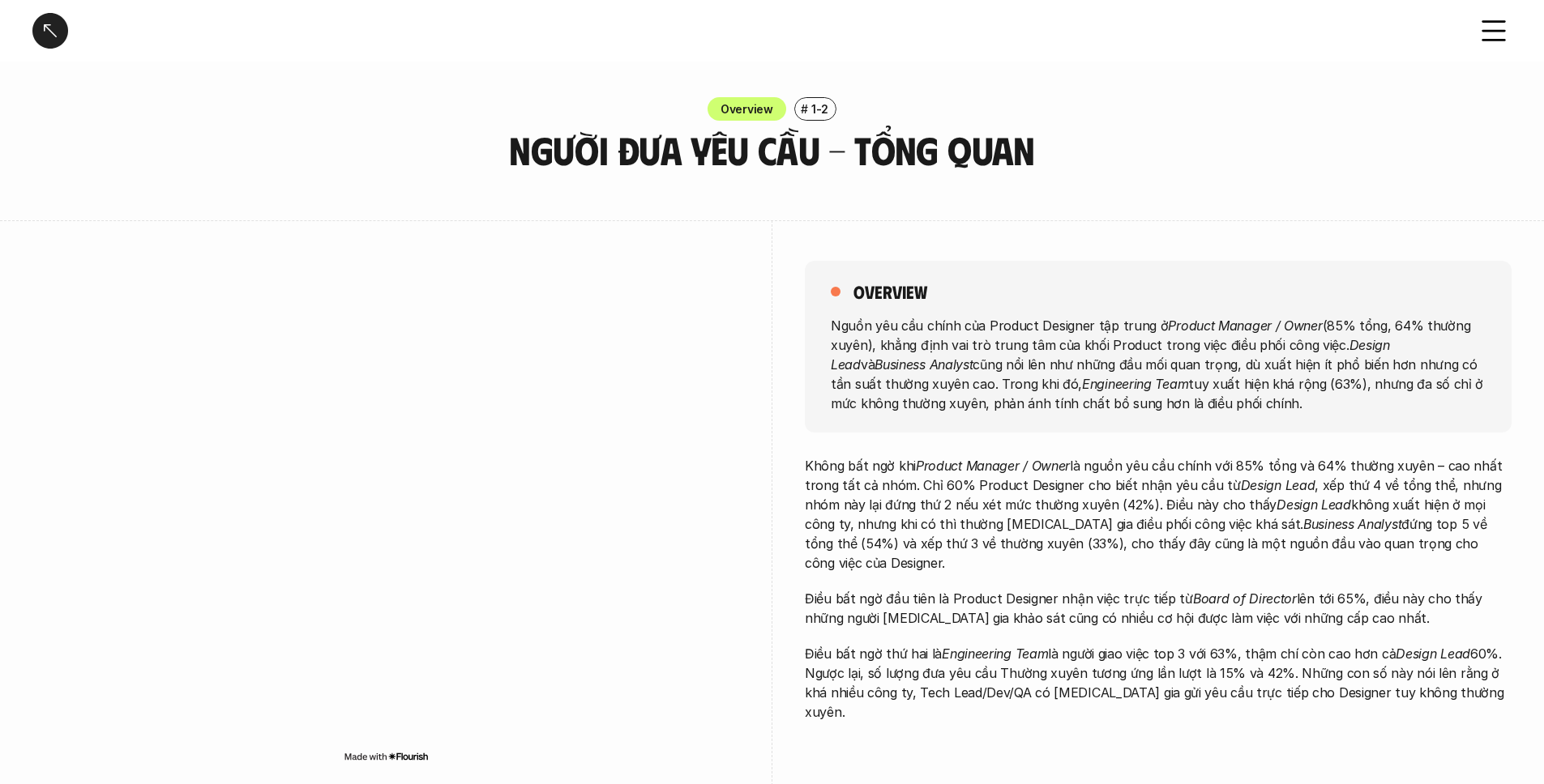
click at [820, 408] on div "overview Nguồn yêu cầu chính của Product Designer tập trung ở Product Manager /…" at bounding box center [1158, 346] width 707 height 172
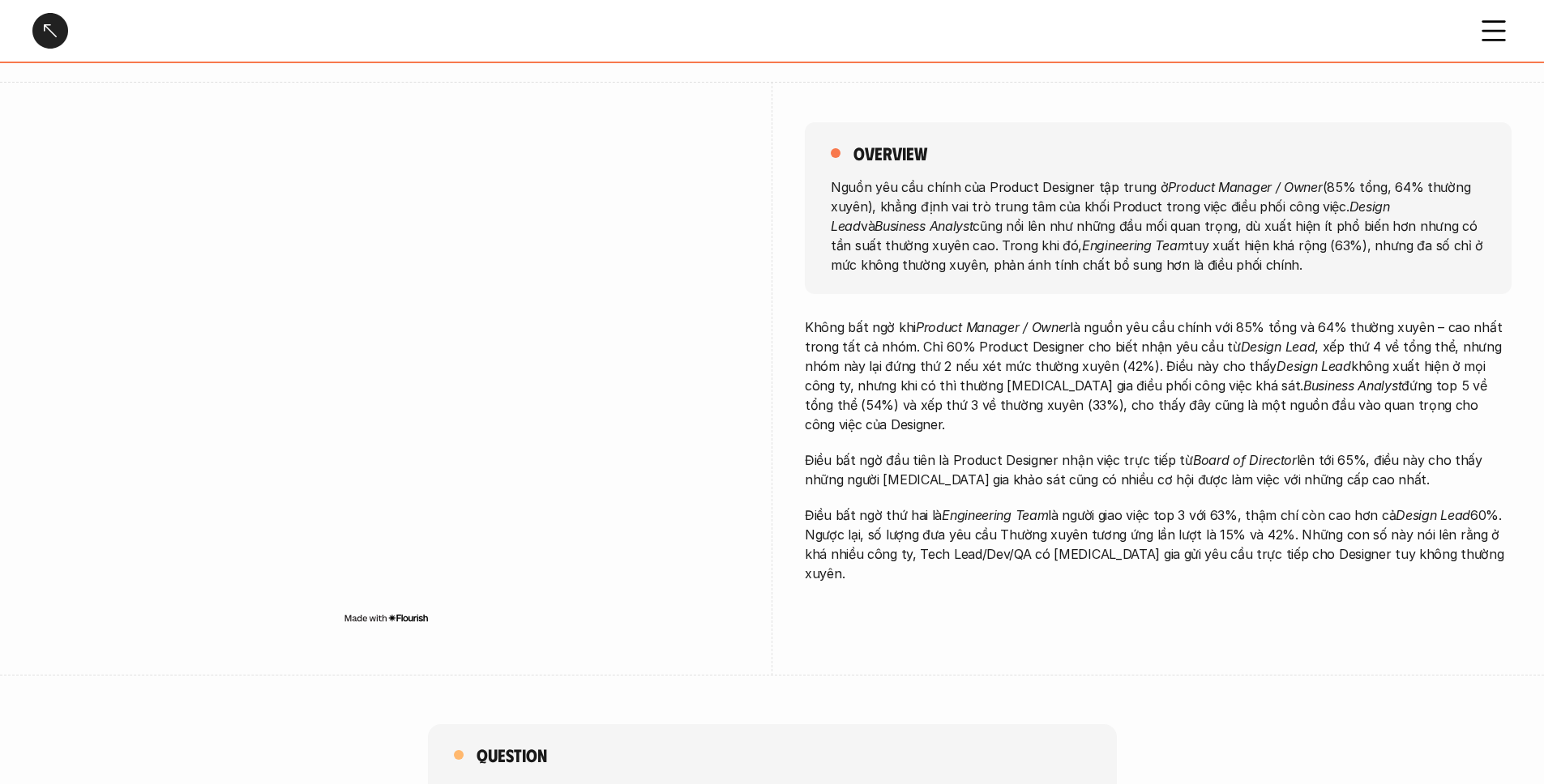
scroll to position [150, 0]
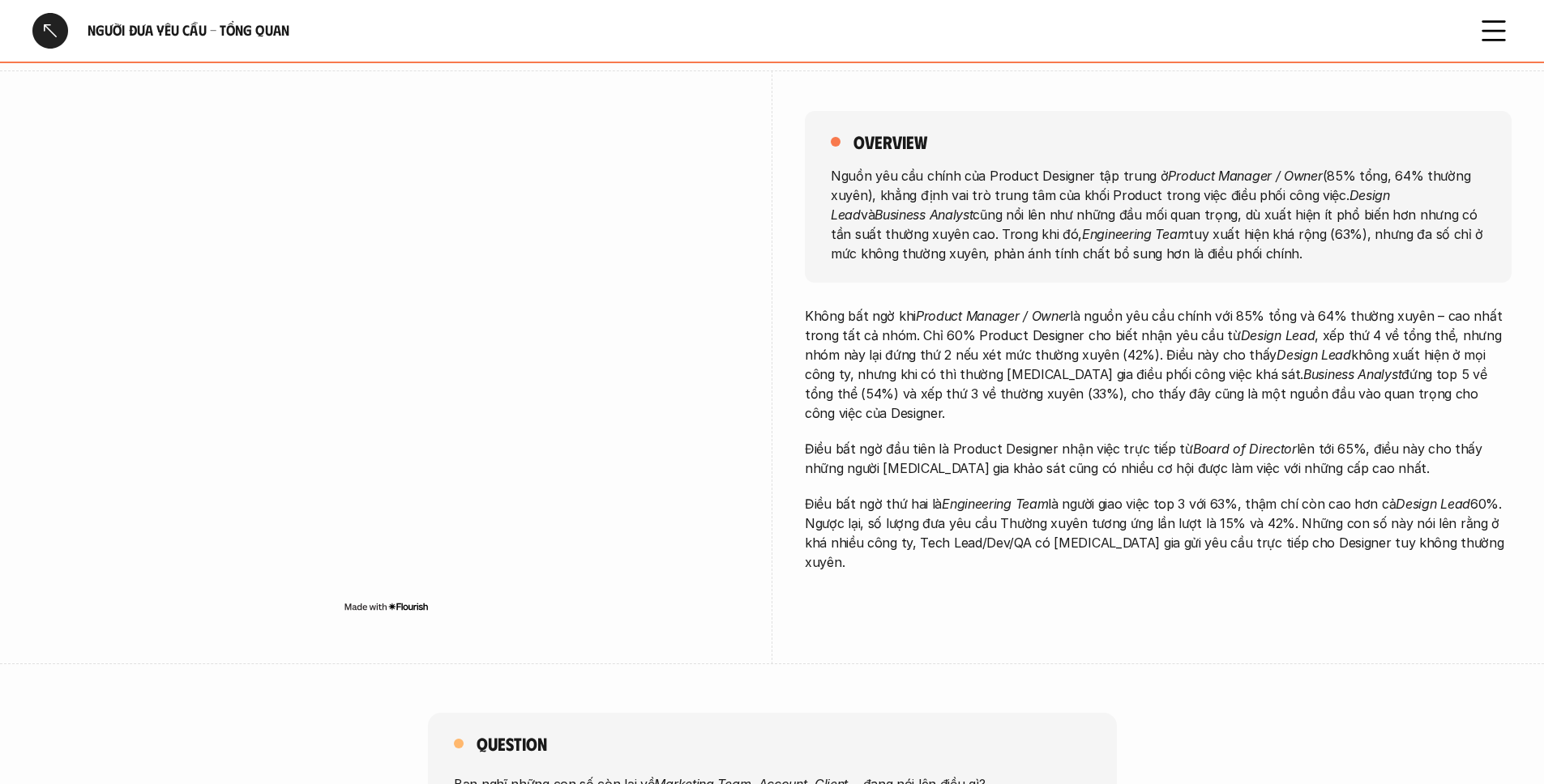
click at [1010, 385] on p "Không bất ngờ khi Product Manager / Owner là nguồn yêu cầu chính với 85% tổng v…" at bounding box center [1158, 364] width 707 height 117
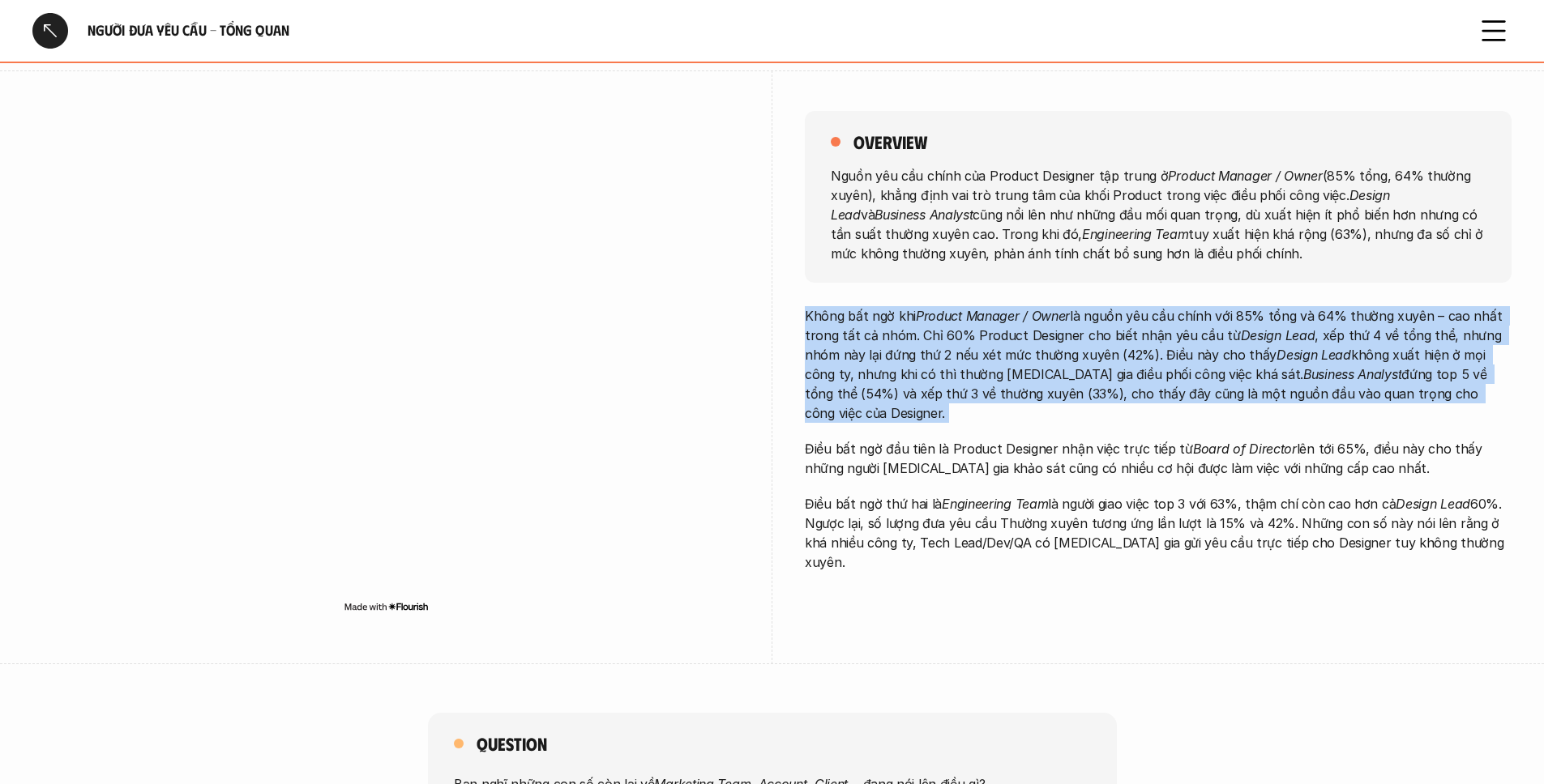
click at [1010, 385] on p "Không bất ngờ khi Product Manager / Owner là nguồn yêu cầu chính với 85% tổng v…" at bounding box center [1158, 364] width 707 height 117
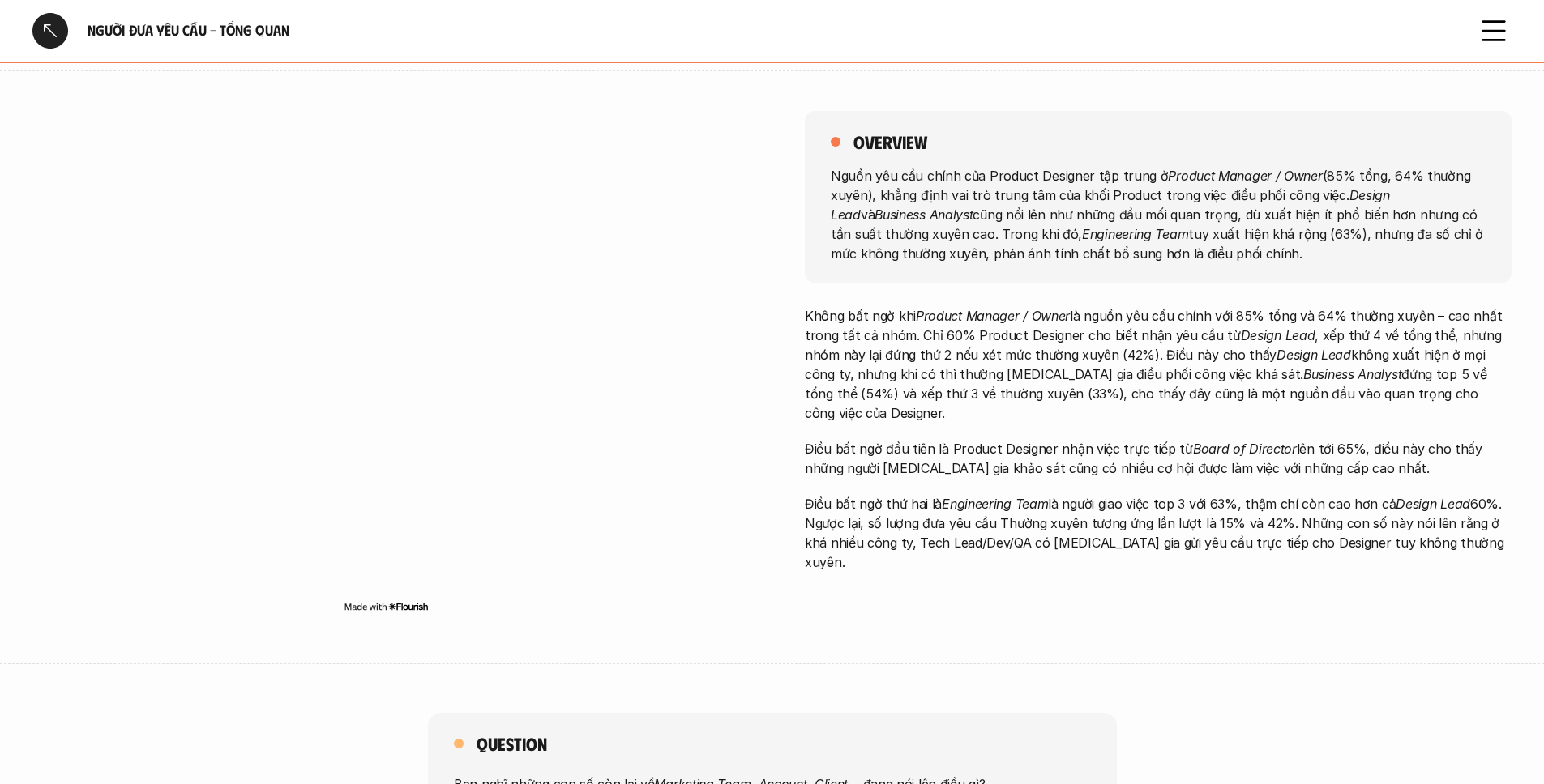
click at [918, 404] on div "Không bất ngờ khi Product Manager / Owner là nguồn yêu cầu chính với 85% tổng v…" at bounding box center [1158, 439] width 707 height 265
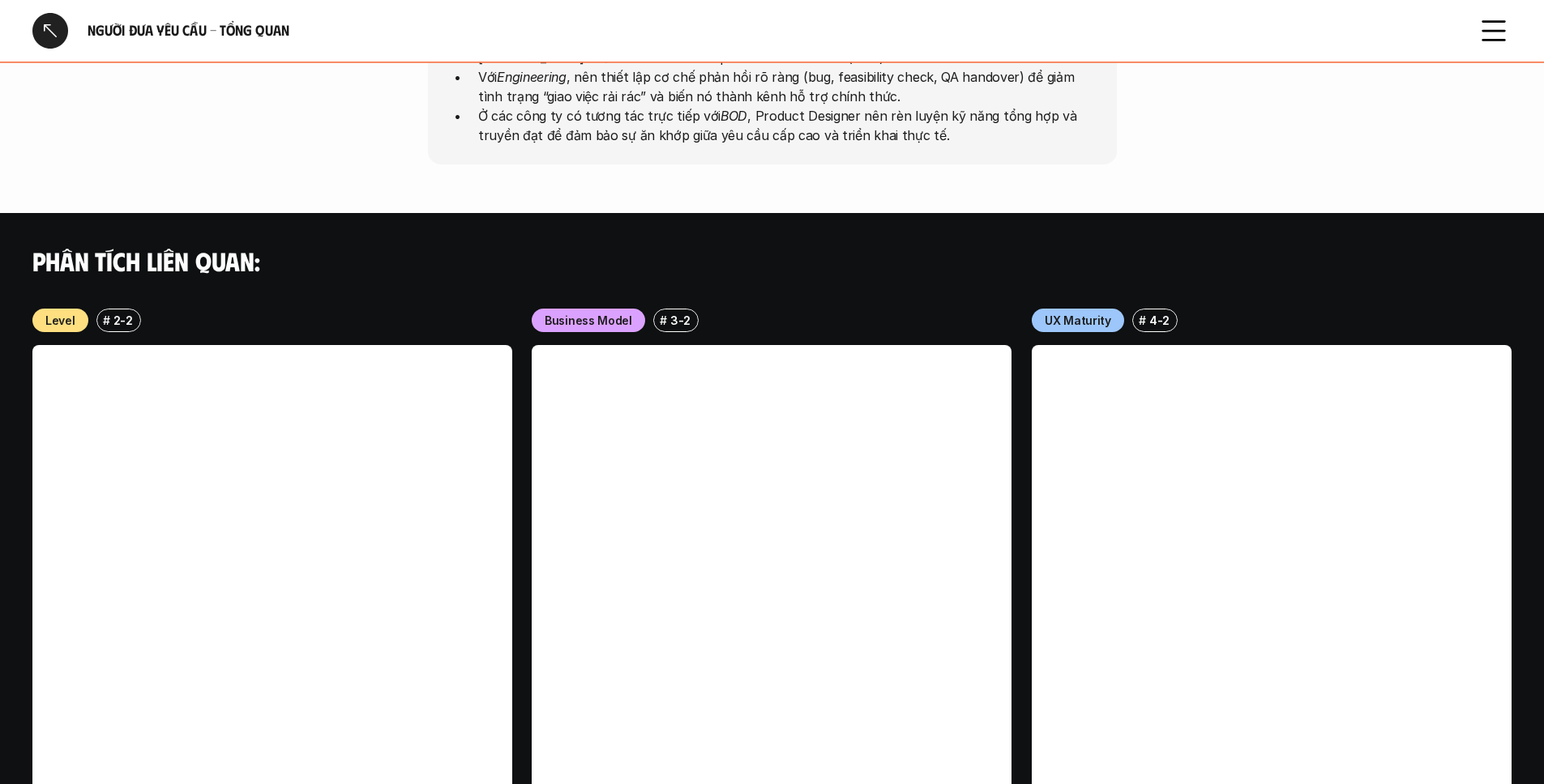
scroll to position [1153, 0]
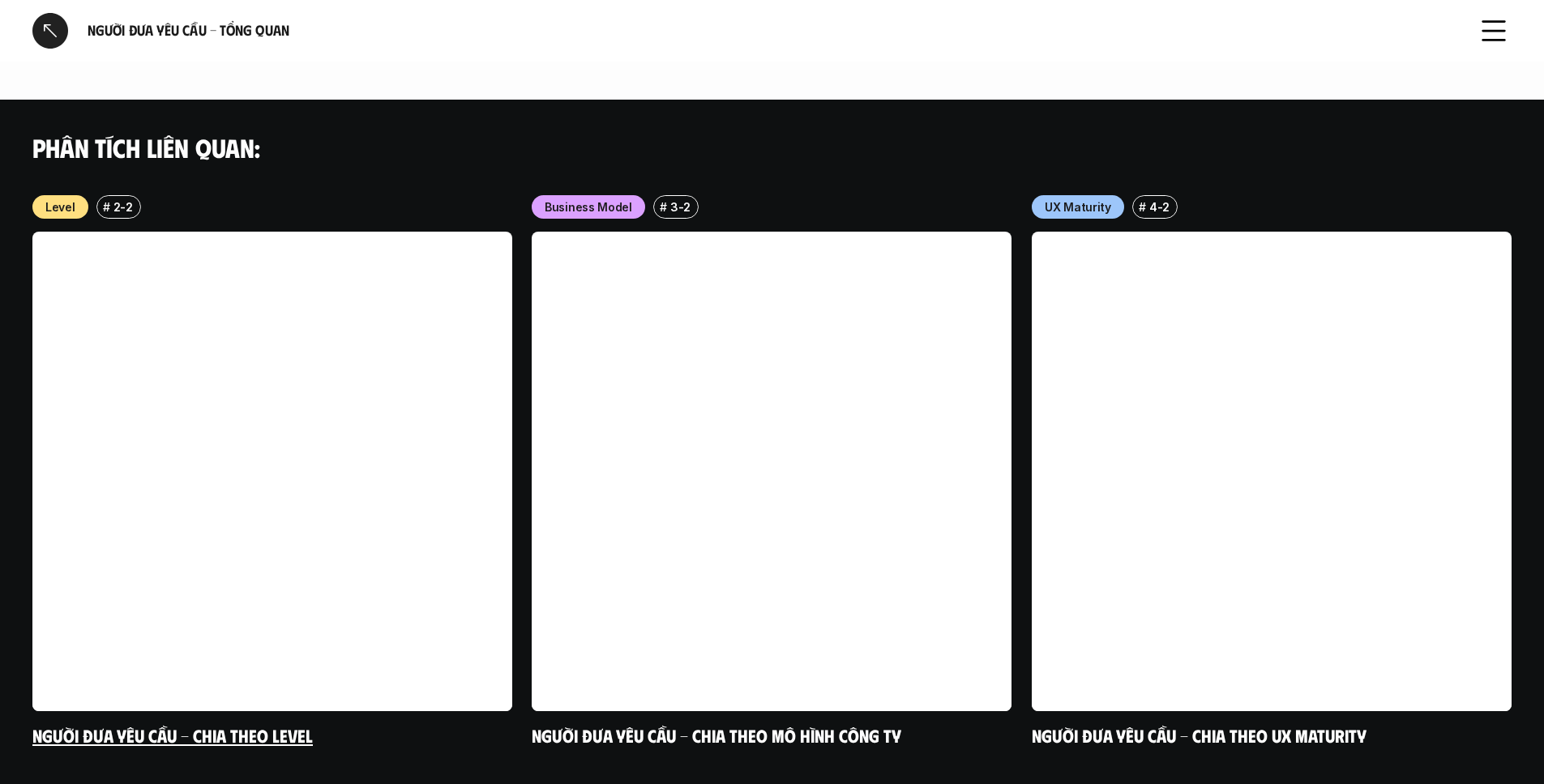
click at [47, 206] on p "Level" at bounding box center [61, 207] width 30 height 17
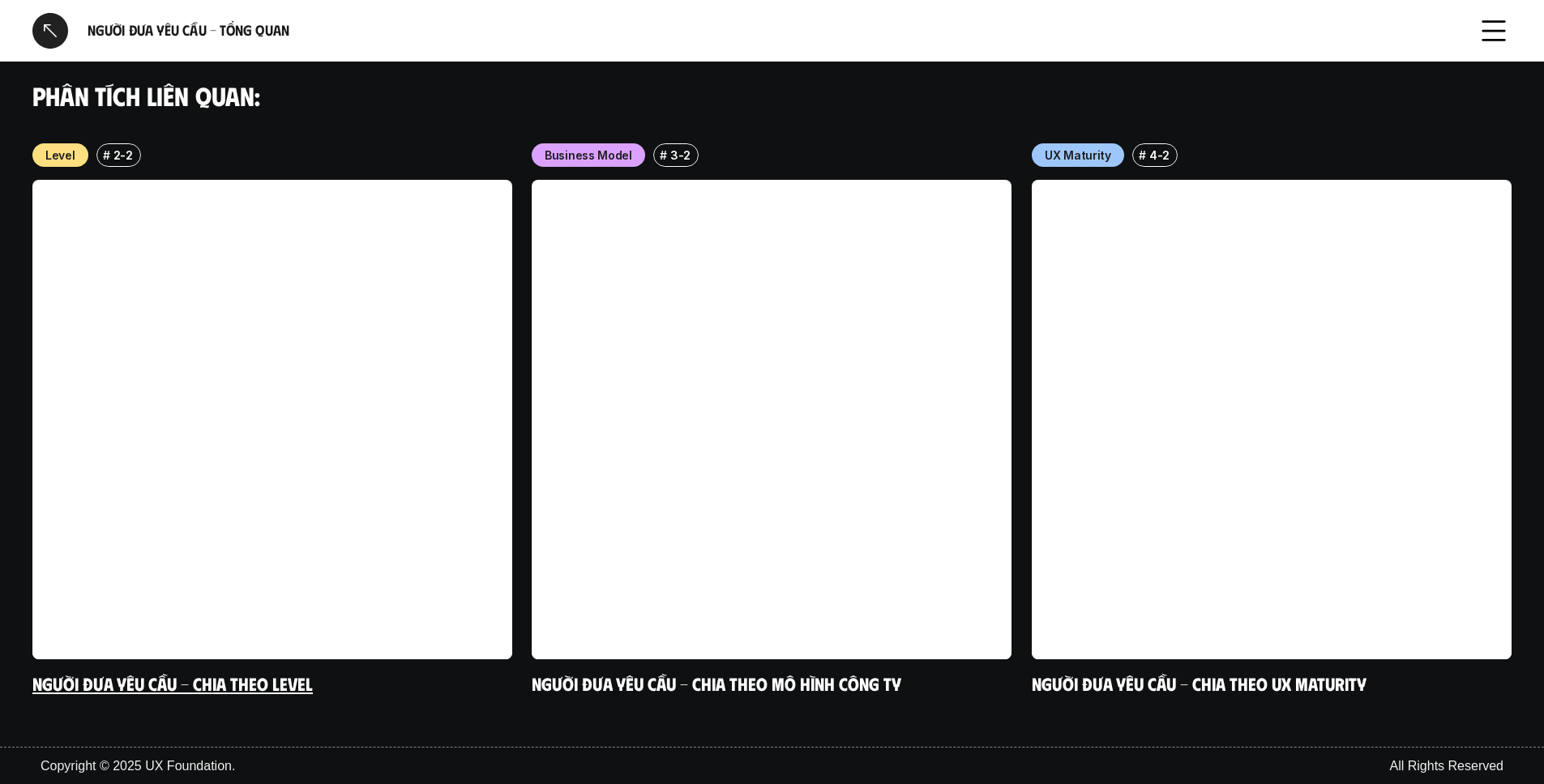
scroll to position [1206, 0]
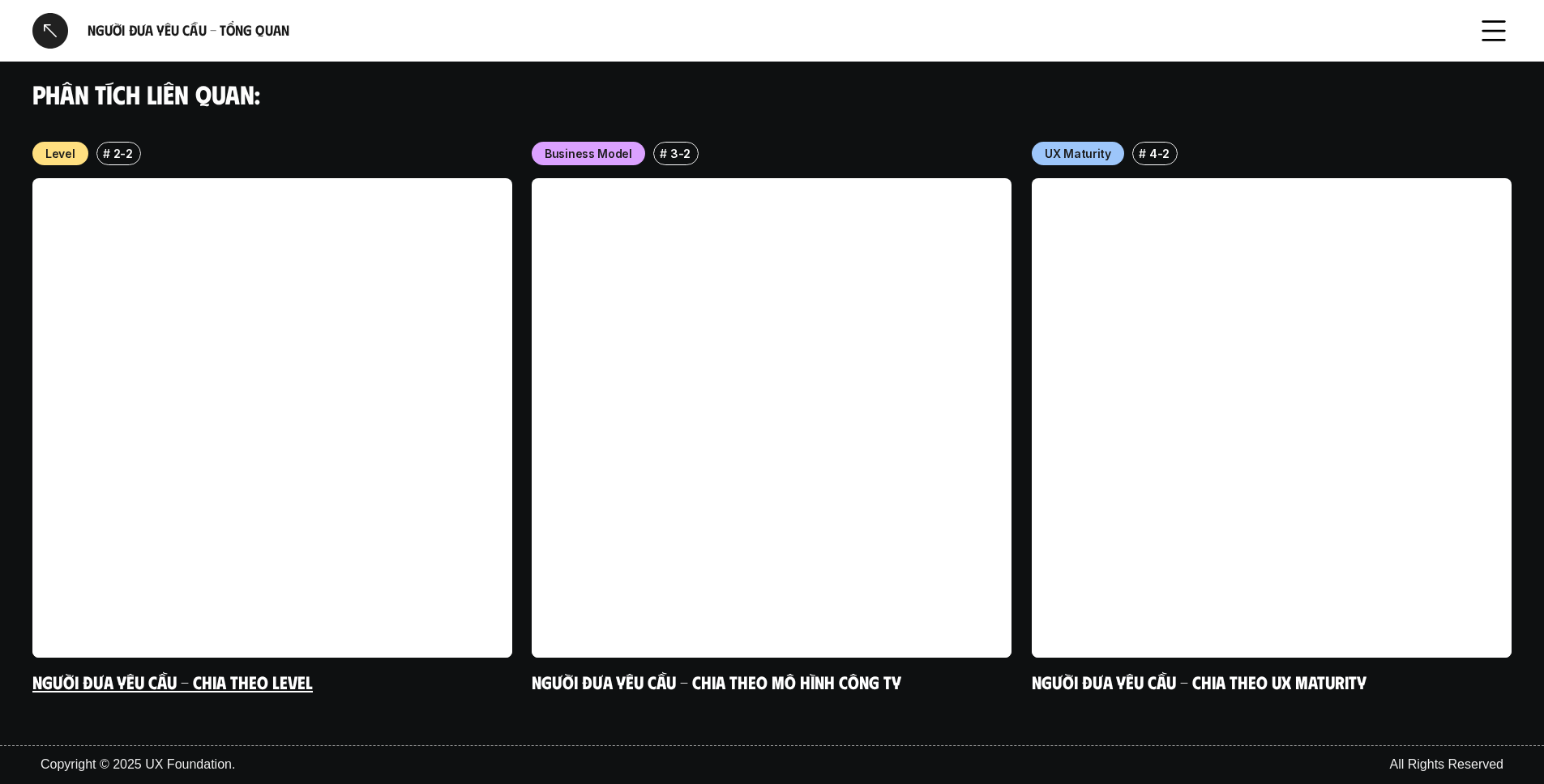
click at [420, 377] on link at bounding box center [272, 418] width 480 height 480
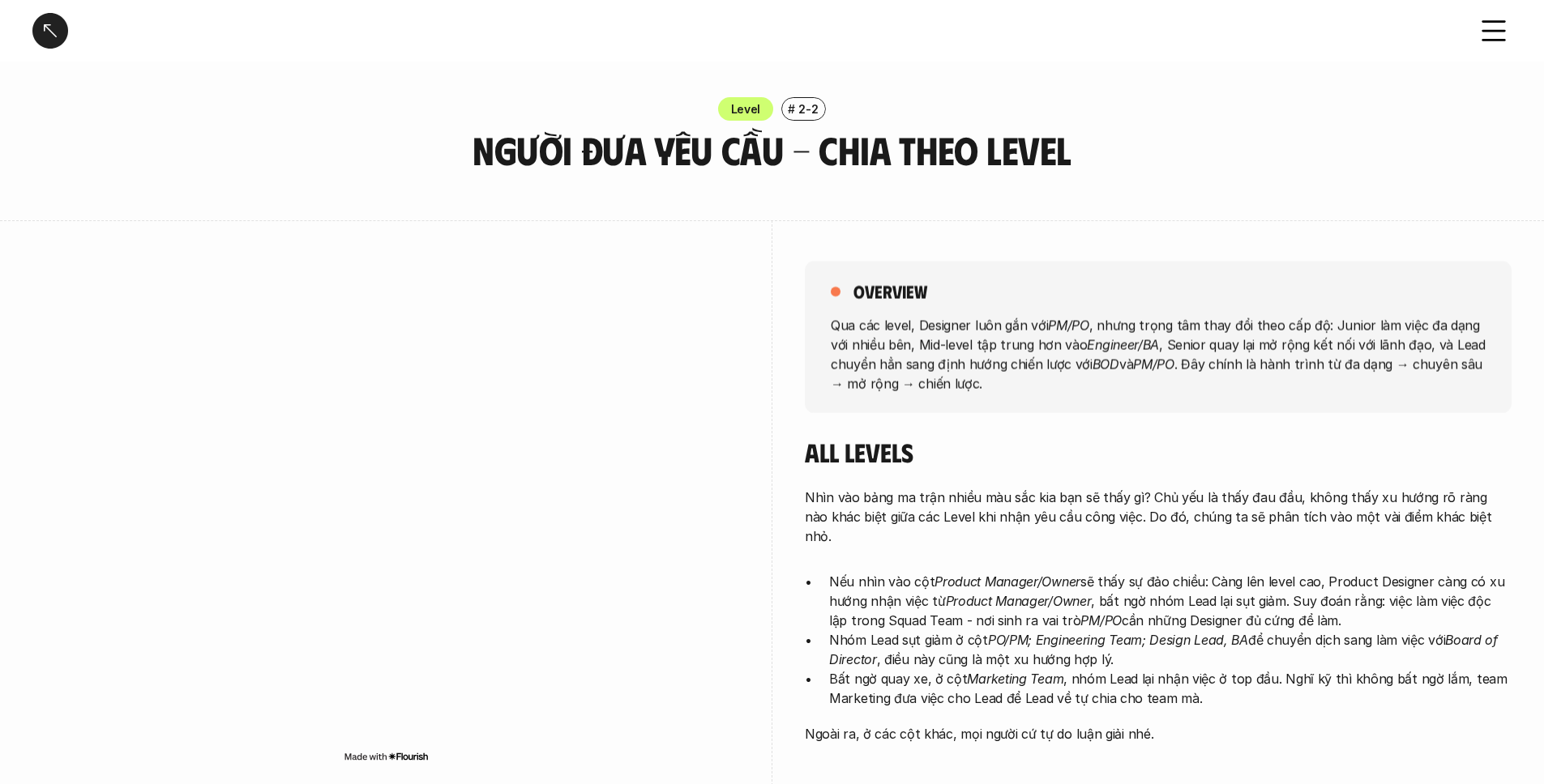
click at [47, 33] on div at bounding box center [49, 30] width 35 height 35
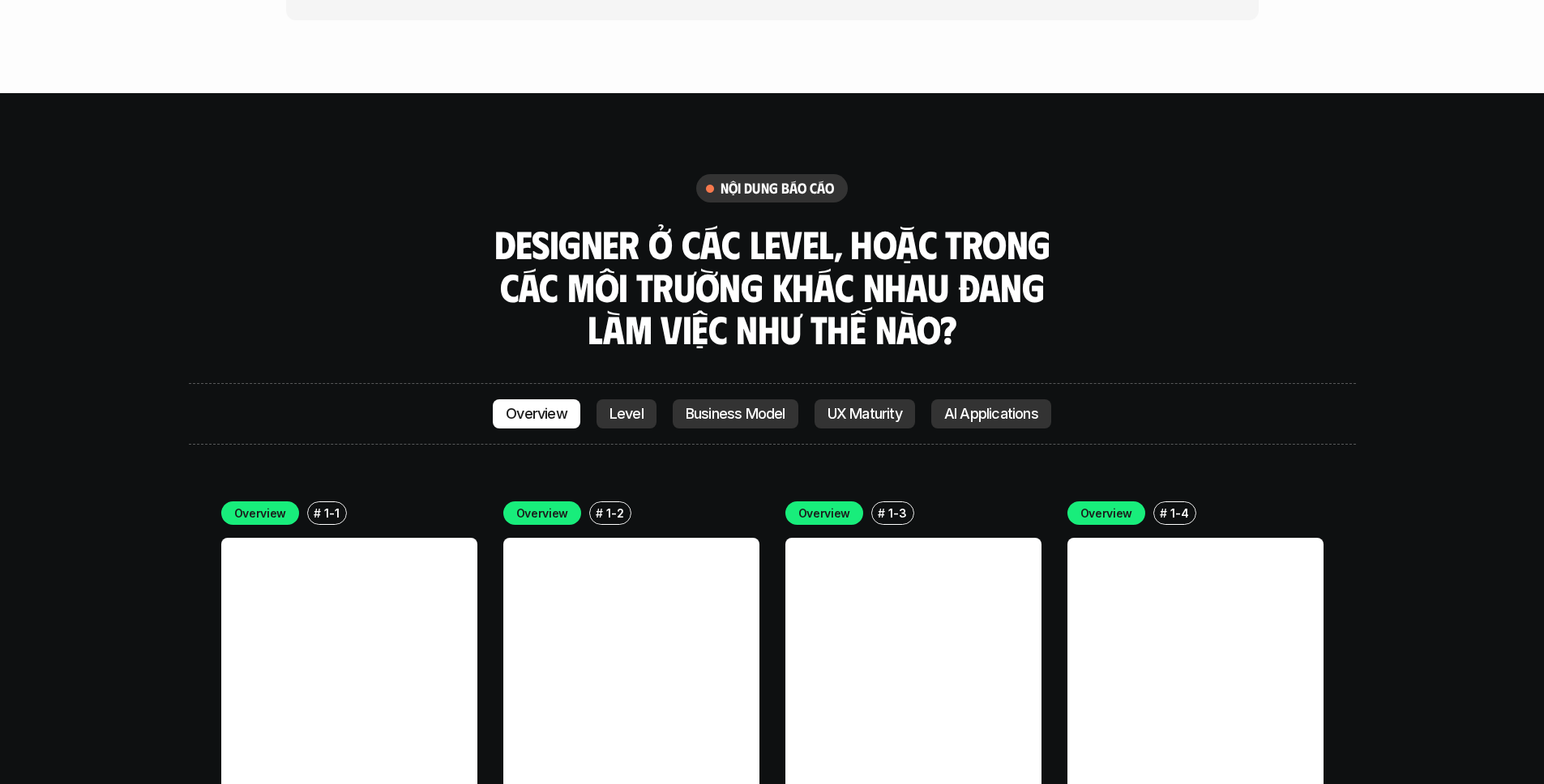
click at [735, 406] on p "Business Model" at bounding box center [735, 414] width 100 height 16
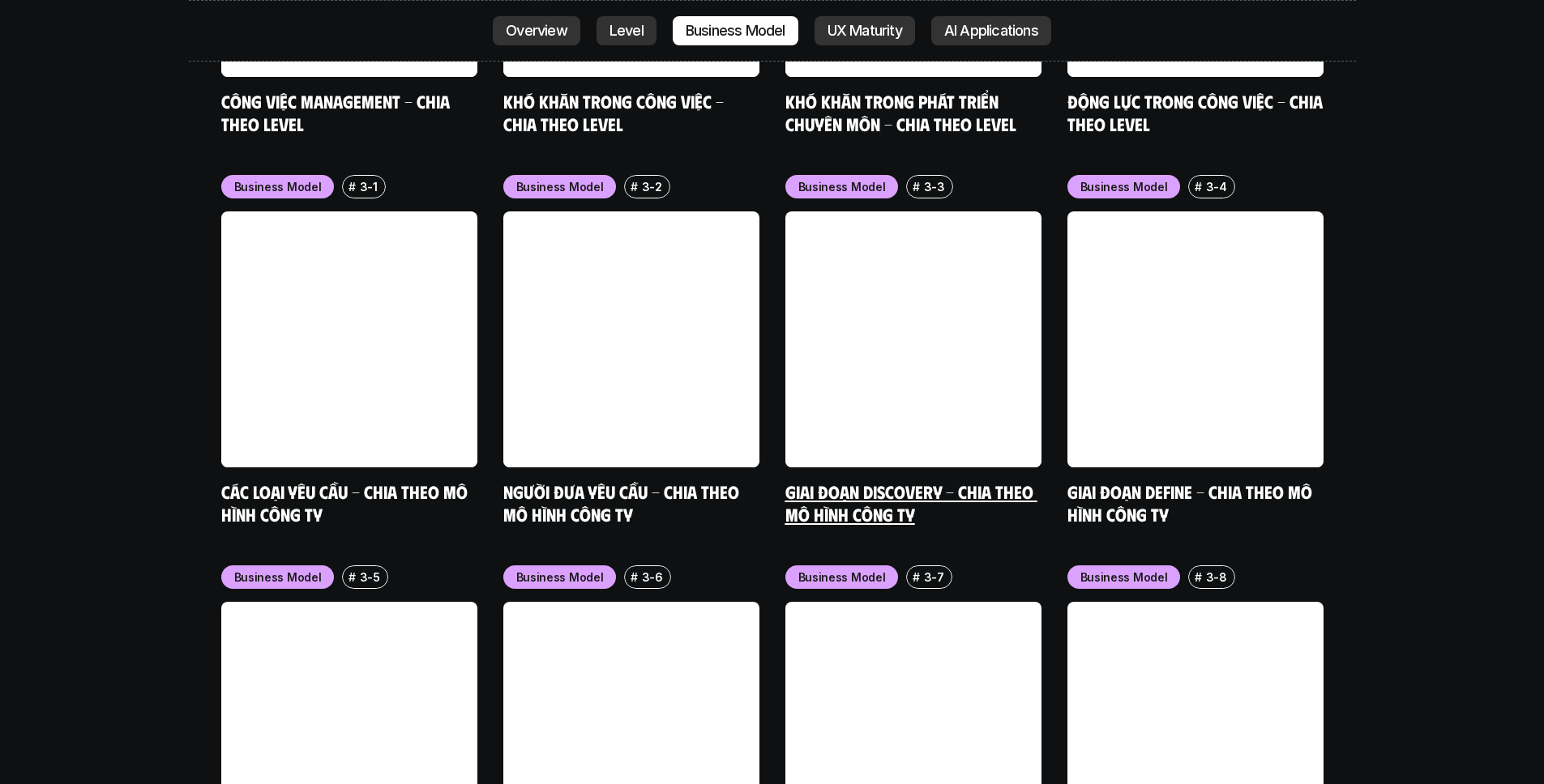
scroll to position [6735, 0]
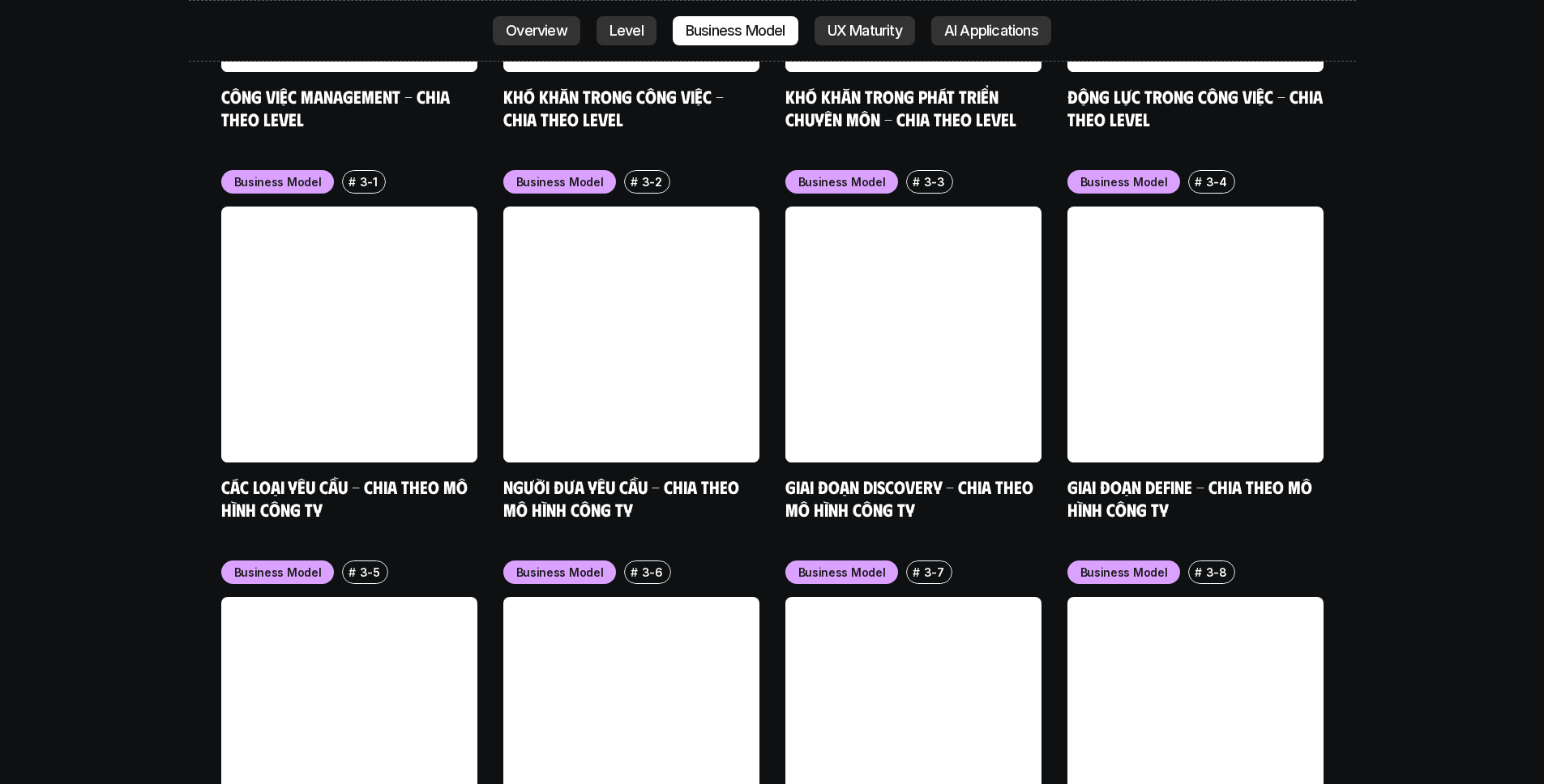
click at [978, 25] on p "AI Applications" at bounding box center [991, 30] width 94 height 16
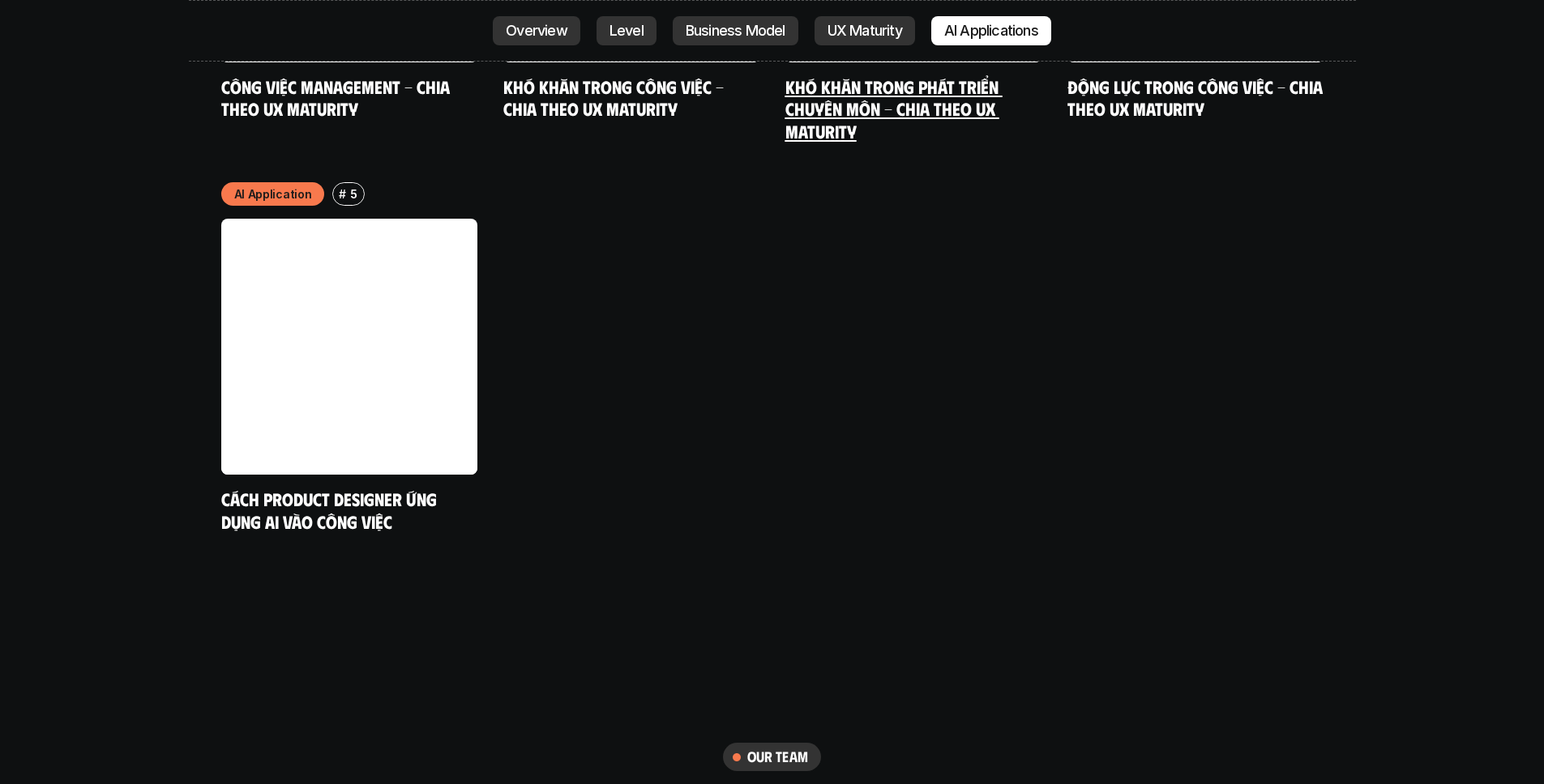
scroll to position [8732, 0]
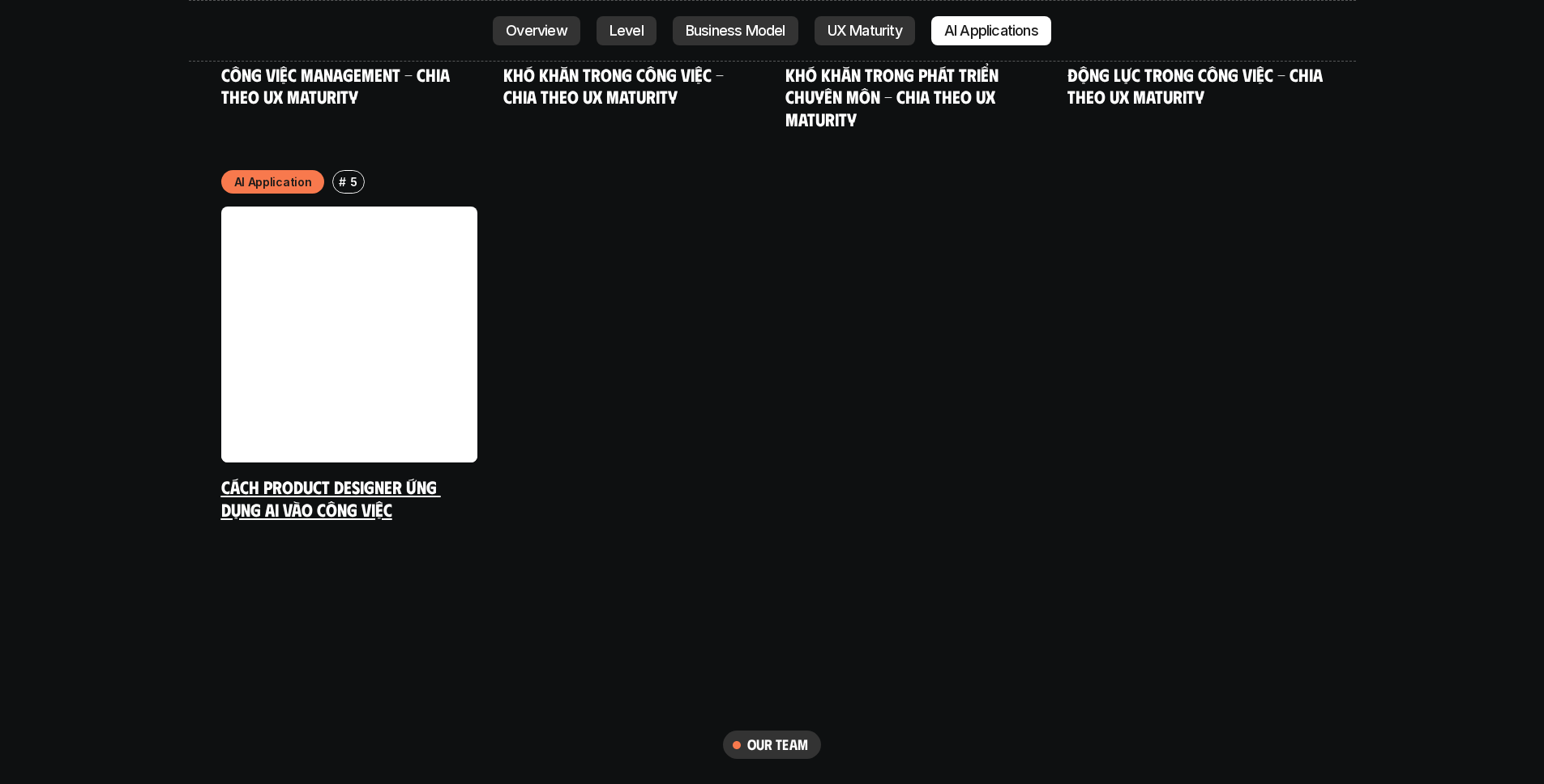
click at [390, 253] on link at bounding box center [348, 334] width 256 height 256
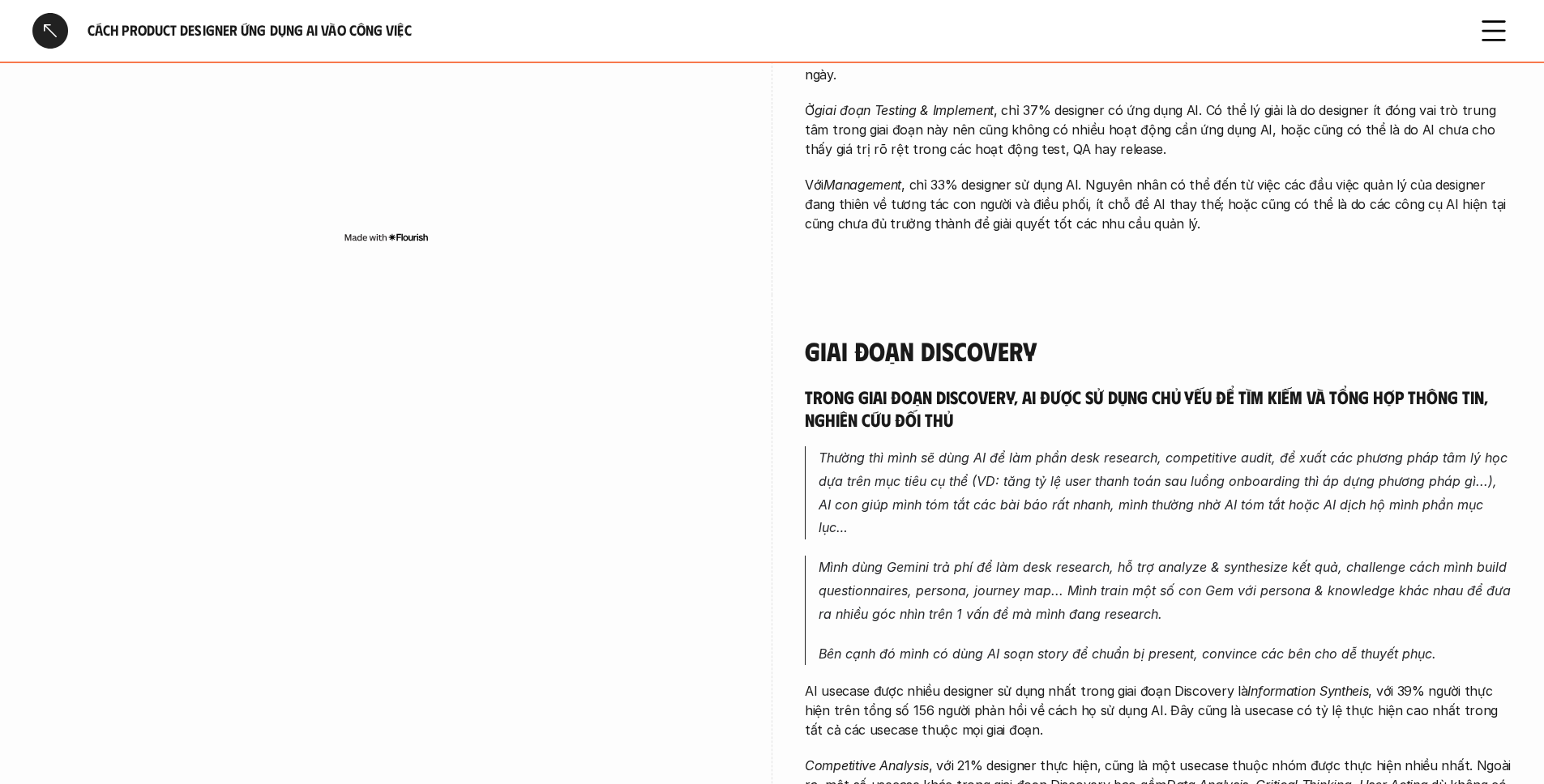
scroll to position [816, 0]
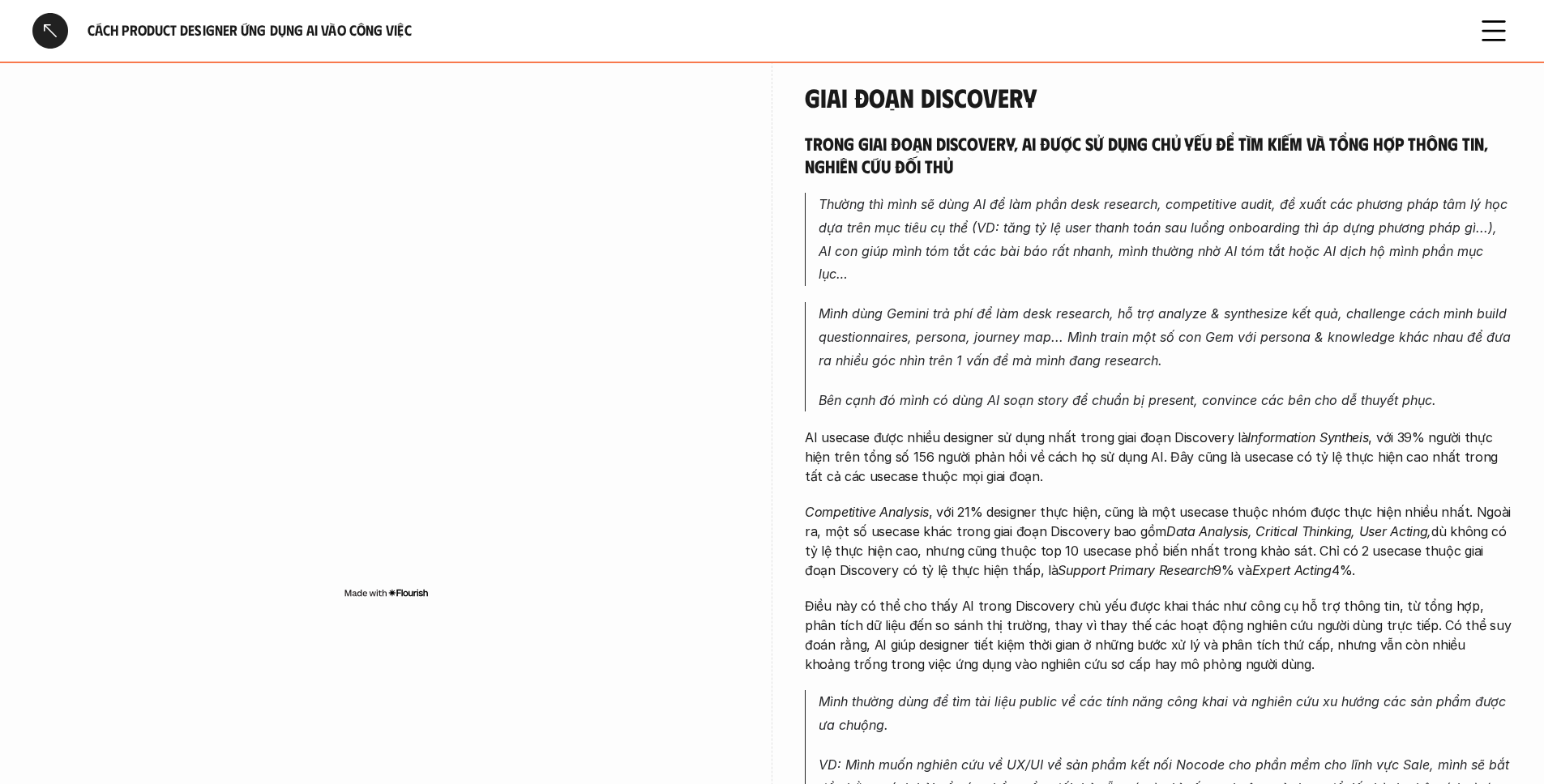
click at [1093, 245] on em "Thường thì mình sẽ dùng AI để làm phần desk research, competitive audit, đề xuấ…" at bounding box center [1165, 239] width 693 height 86
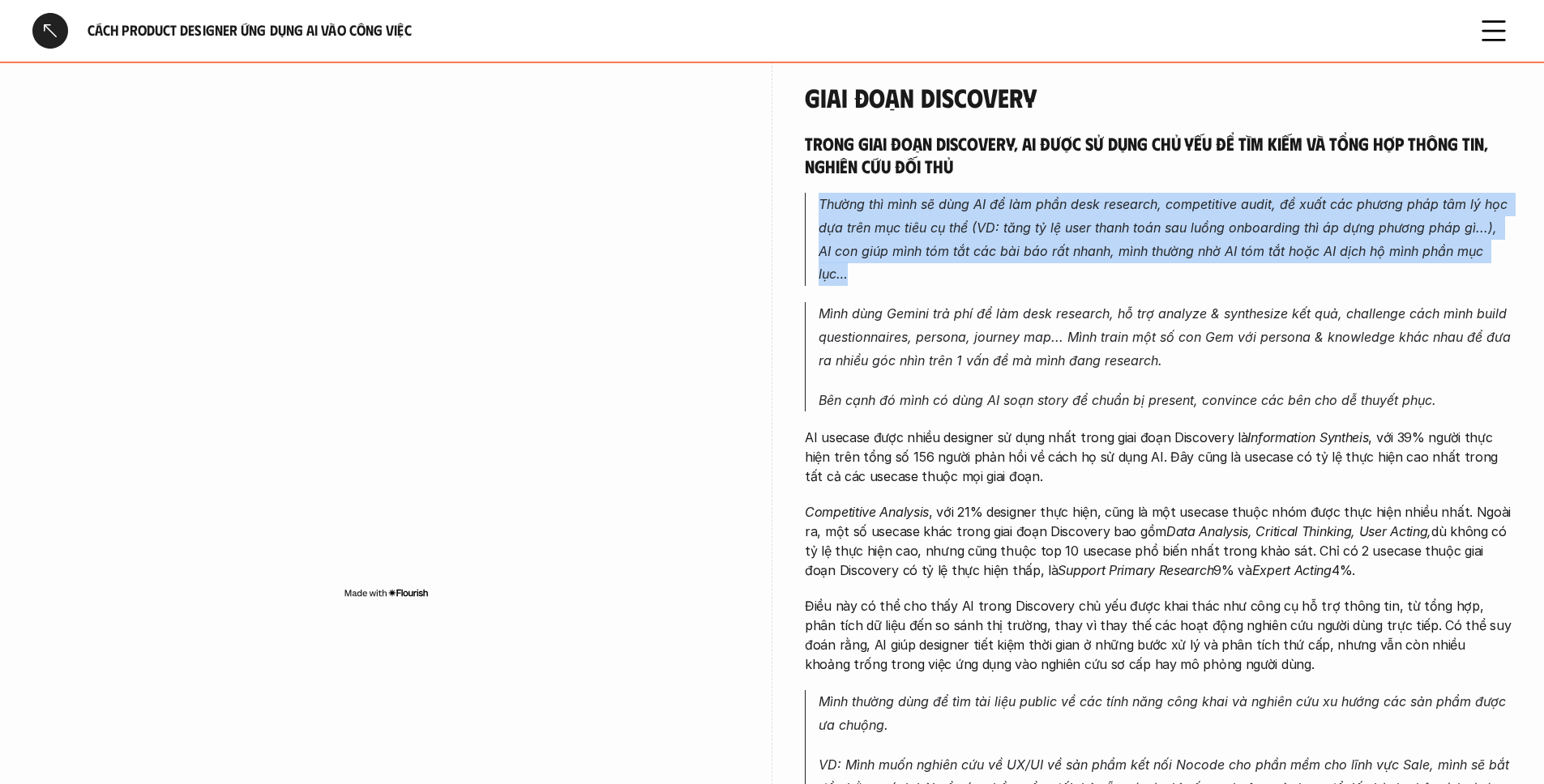
click at [1093, 245] on em "Thường thì mình sẽ dùng AI để làm phần desk research, competitive audit, đề xuấ…" at bounding box center [1165, 239] width 693 height 86
click at [1213, 231] on em "Thường thì mình sẽ dùng AI để làm phần desk research, competitive audit, đề xuấ…" at bounding box center [1165, 239] width 693 height 86
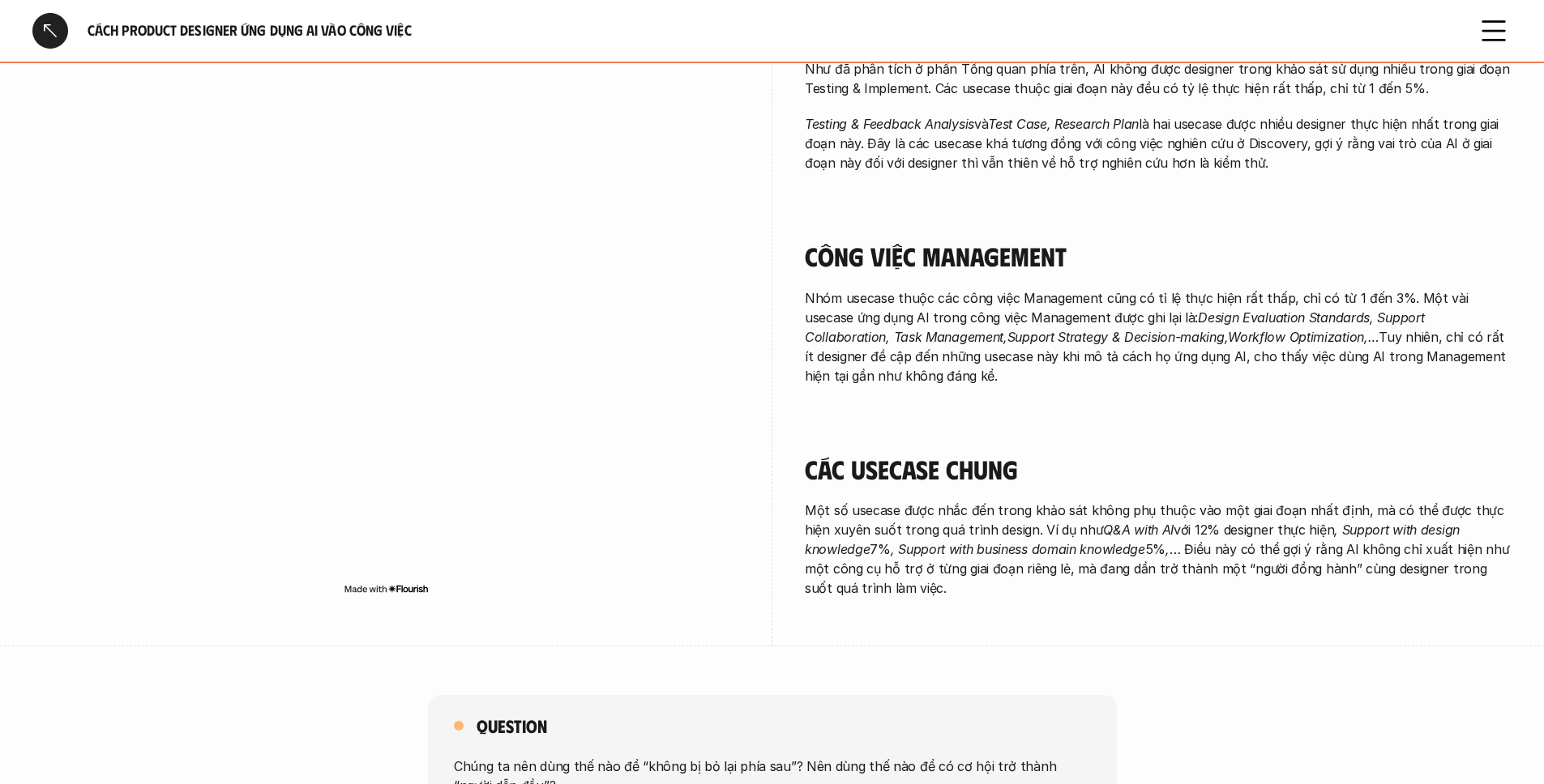
scroll to position [2769, 0]
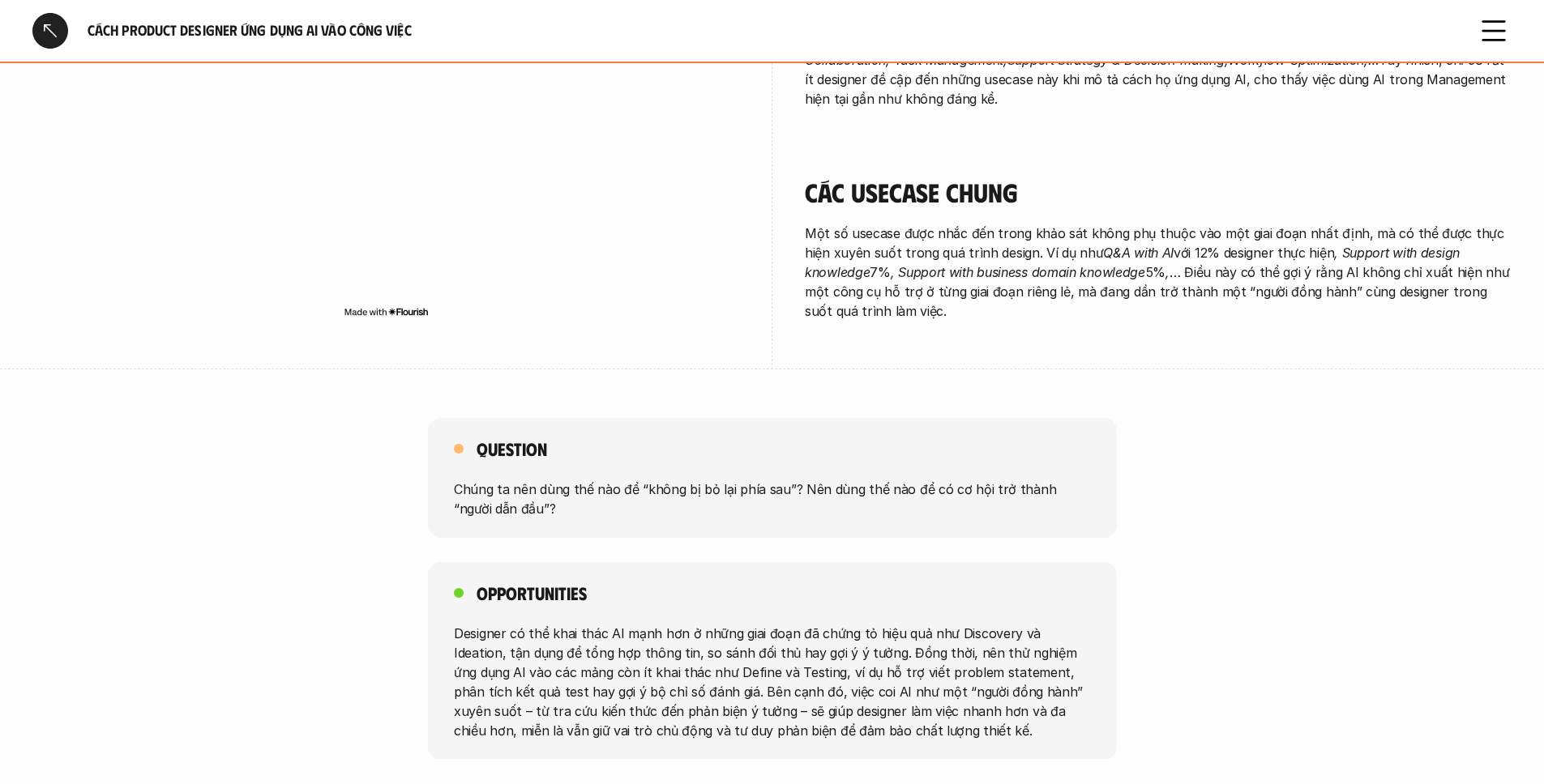
drag, startPoint x: 1168, startPoint y: 438, endPoint x: 779, endPoint y: 453, distance: 389.3
click at [779, 453] on div "Question Chúng ta nên dùng thế nào để “không bị bỏ lại phía sau”? Nên dùng thế …" at bounding box center [772, 478] width 1544 height 120
click at [779, 480] on p "Chúng ta nên dùng thế nào để “không bị bỏ lại phía sau”? Nên dùng thế nào để có…" at bounding box center [772, 499] width 637 height 39
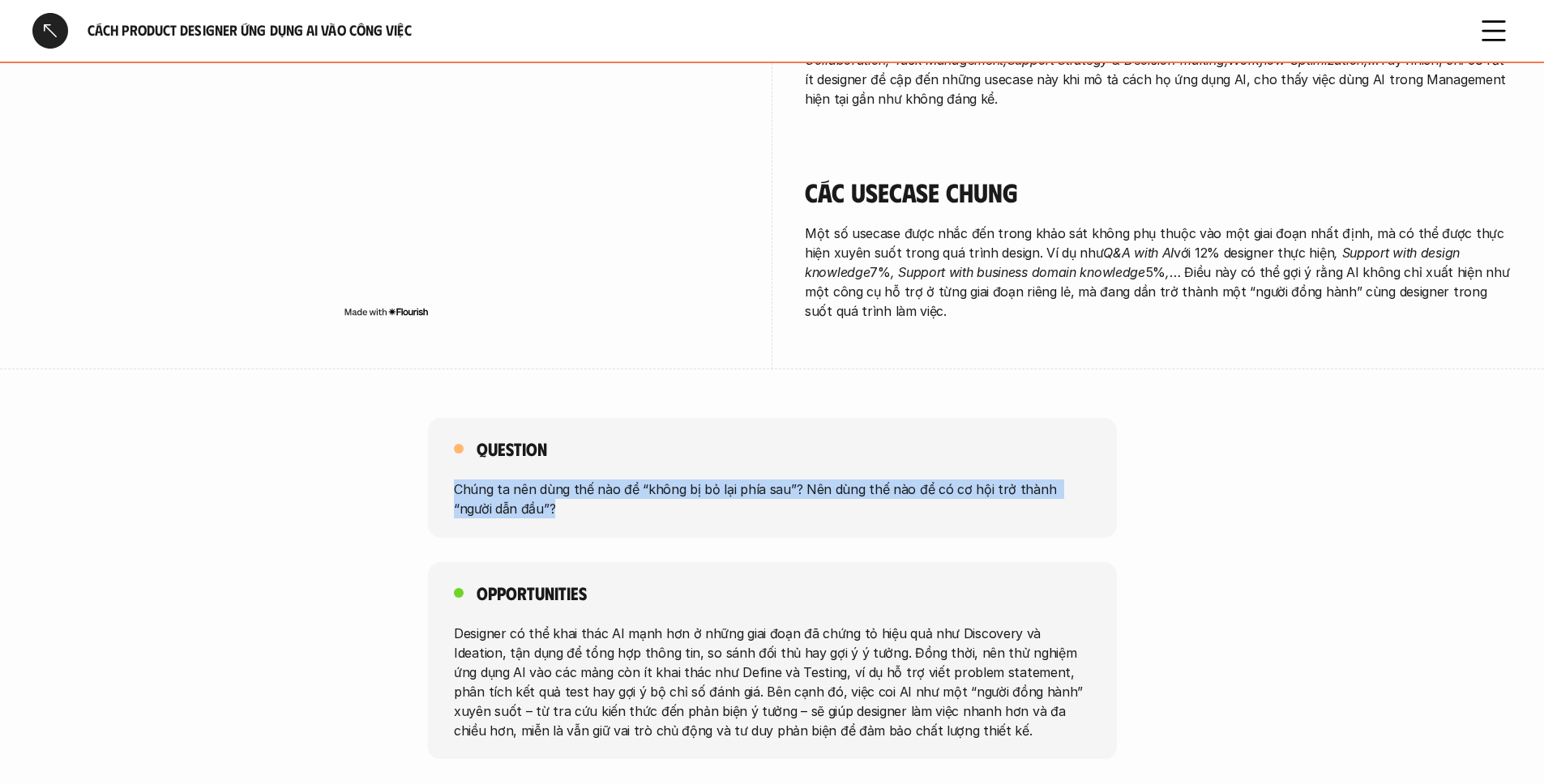
click at [779, 480] on p "Chúng ta nên dùng thế nào để “không bị bỏ lại phía sau”? Nên dùng thế nào để có…" at bounding box center [772, 499] width 637 height 39
click at [813, 480] on p "Chúng ta nên dùng thế nào để “không bị bỏ lại phía sau”? Nên dùng thế nào để có…" at bounding box center [772, 499] width 637 height 39
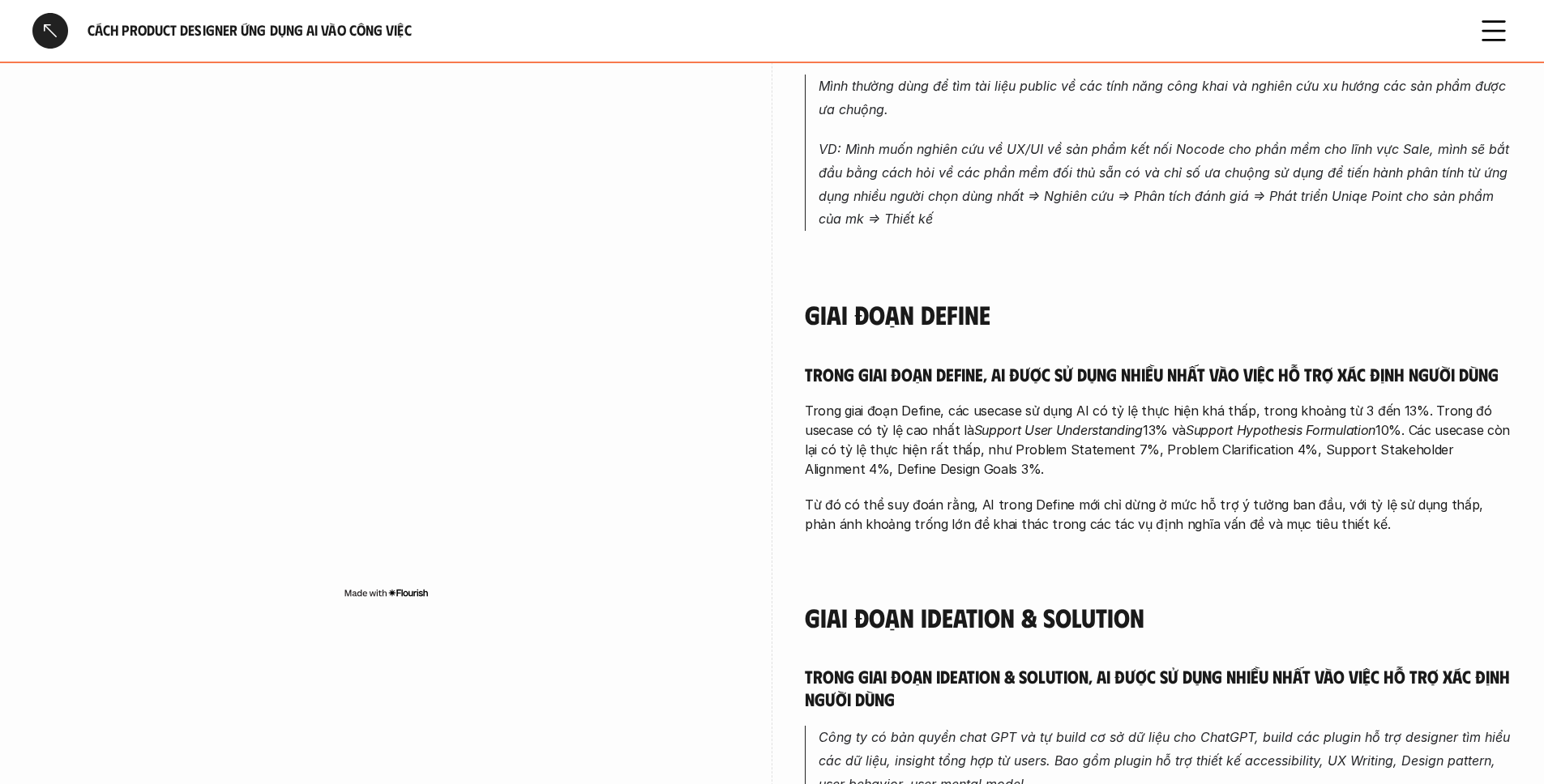
scroll to position [0, 0]
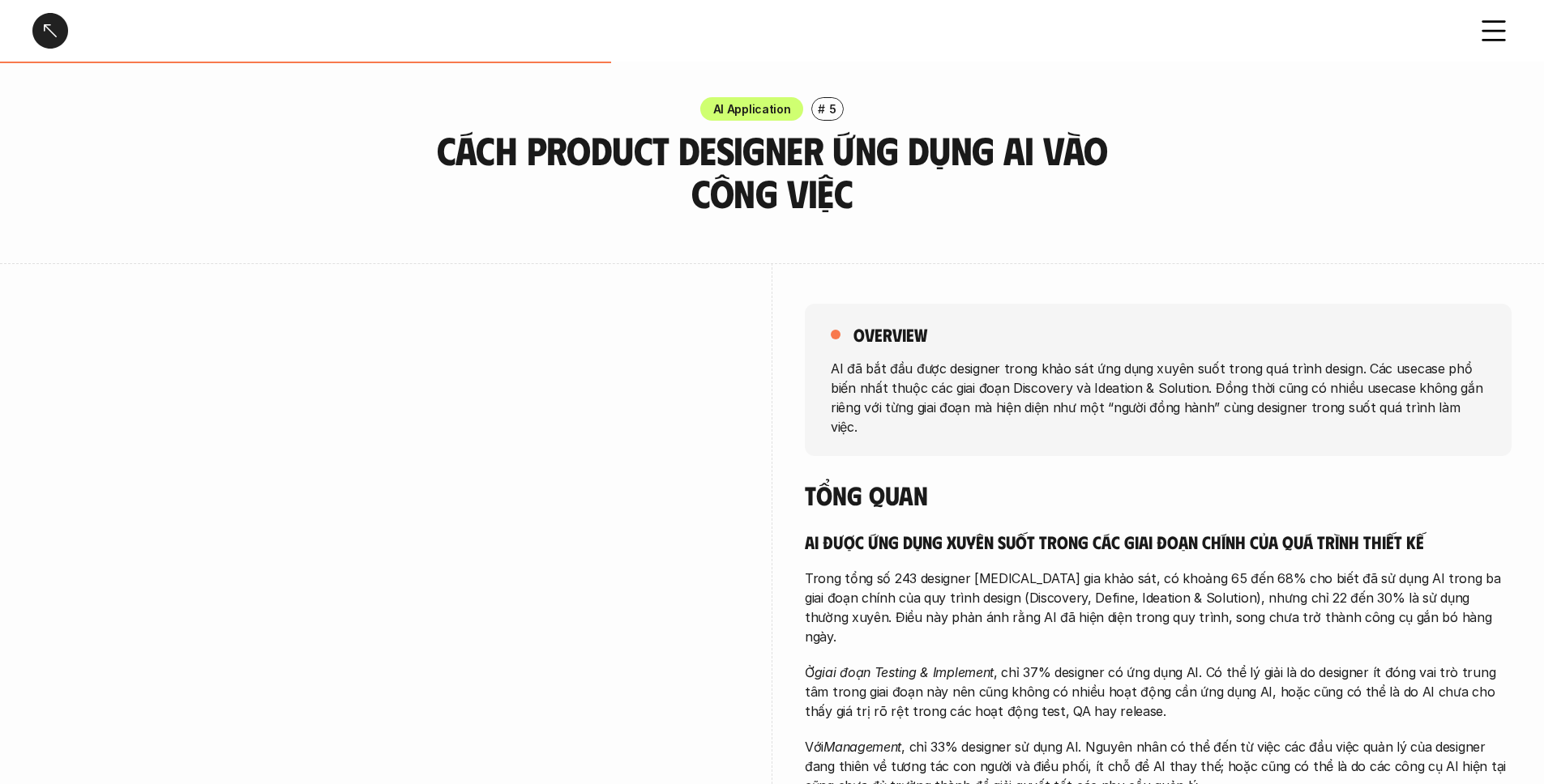
click at [57, 35] on div at bounding box center [49, 30] width 35 height 35
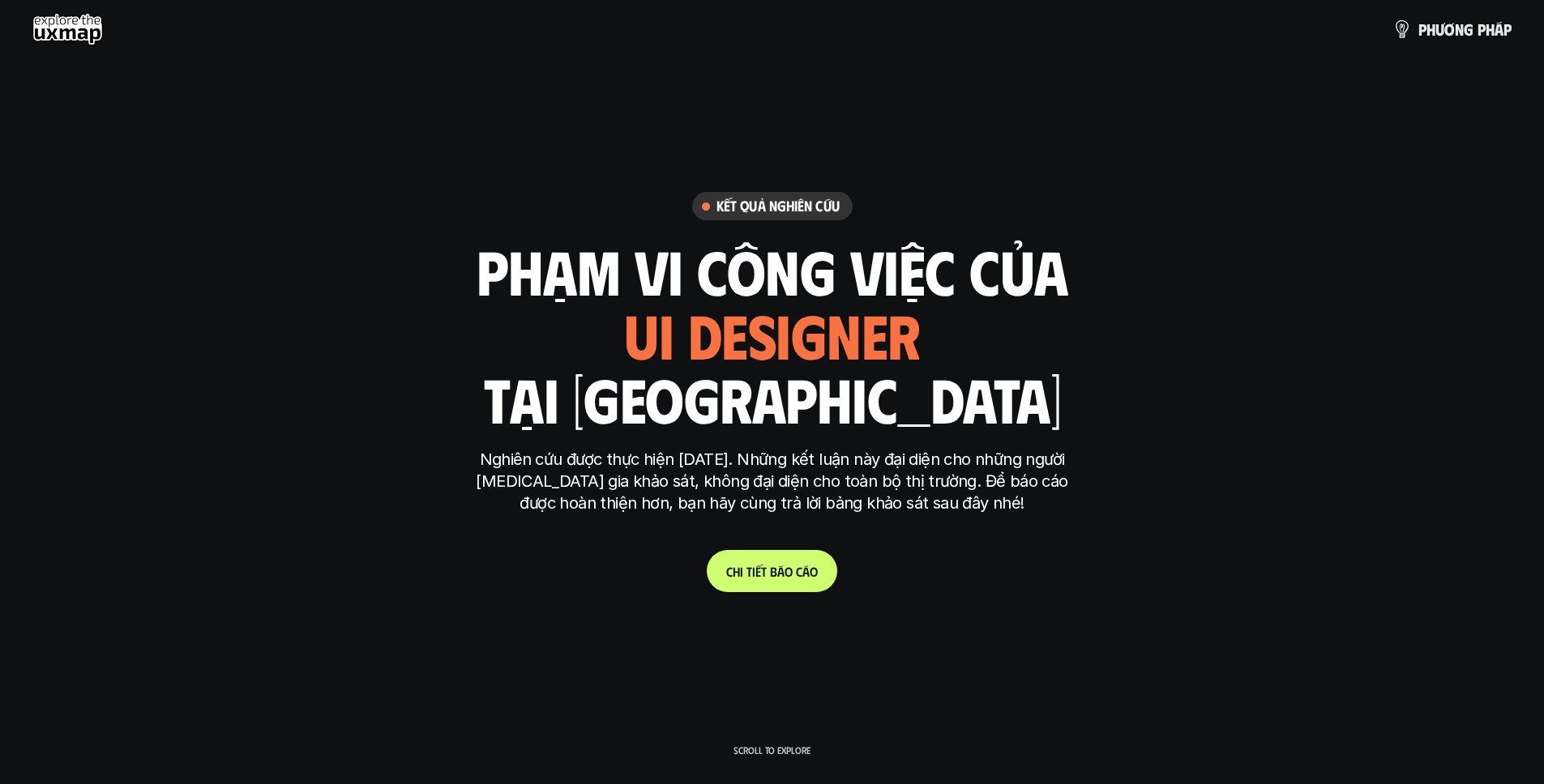
click at [774, 389] on h1 "tại [GEOGRAPHIC_DATA]" at bounding box center [772, 399] width 578 height 69
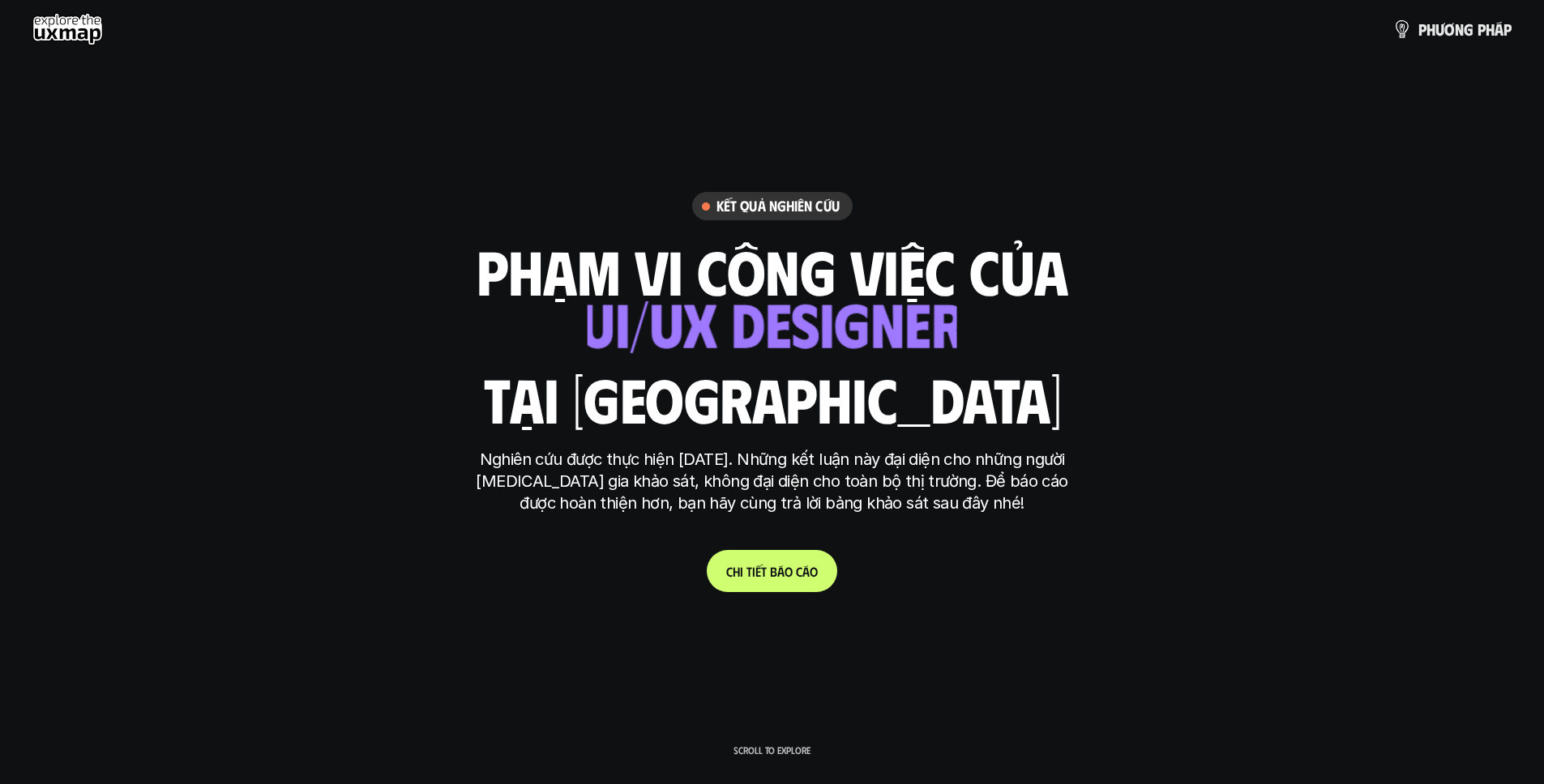
drag, startPoint x: 795, startPoint y: 317, endPoint x: 805, endPoint y: 316, distance: 10.0
click at [799, 314] on div "ui designer ui/ux designer product designer UX designer ui designer" at bounding box center [772, 335] width 369 height 67
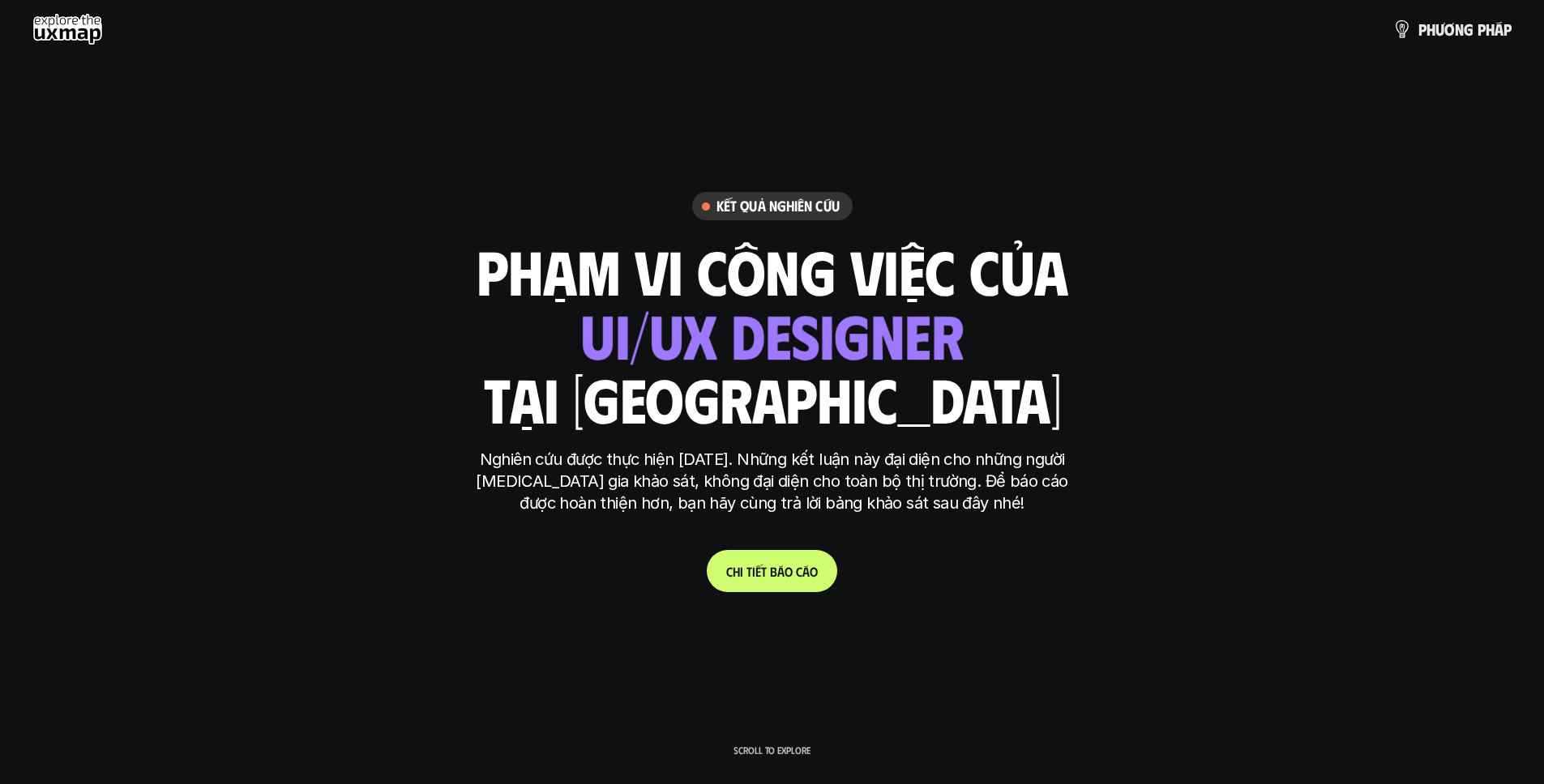
click at [809, 320] on div "ui designer ui/ux designer product designer UX designer ui designer" at bounding box center [772, 335] width 384 height 67
click at [1213, 38] on link "p h ư ơ n g p h á p" at bounding box center [1452, 29] width 119 height 32
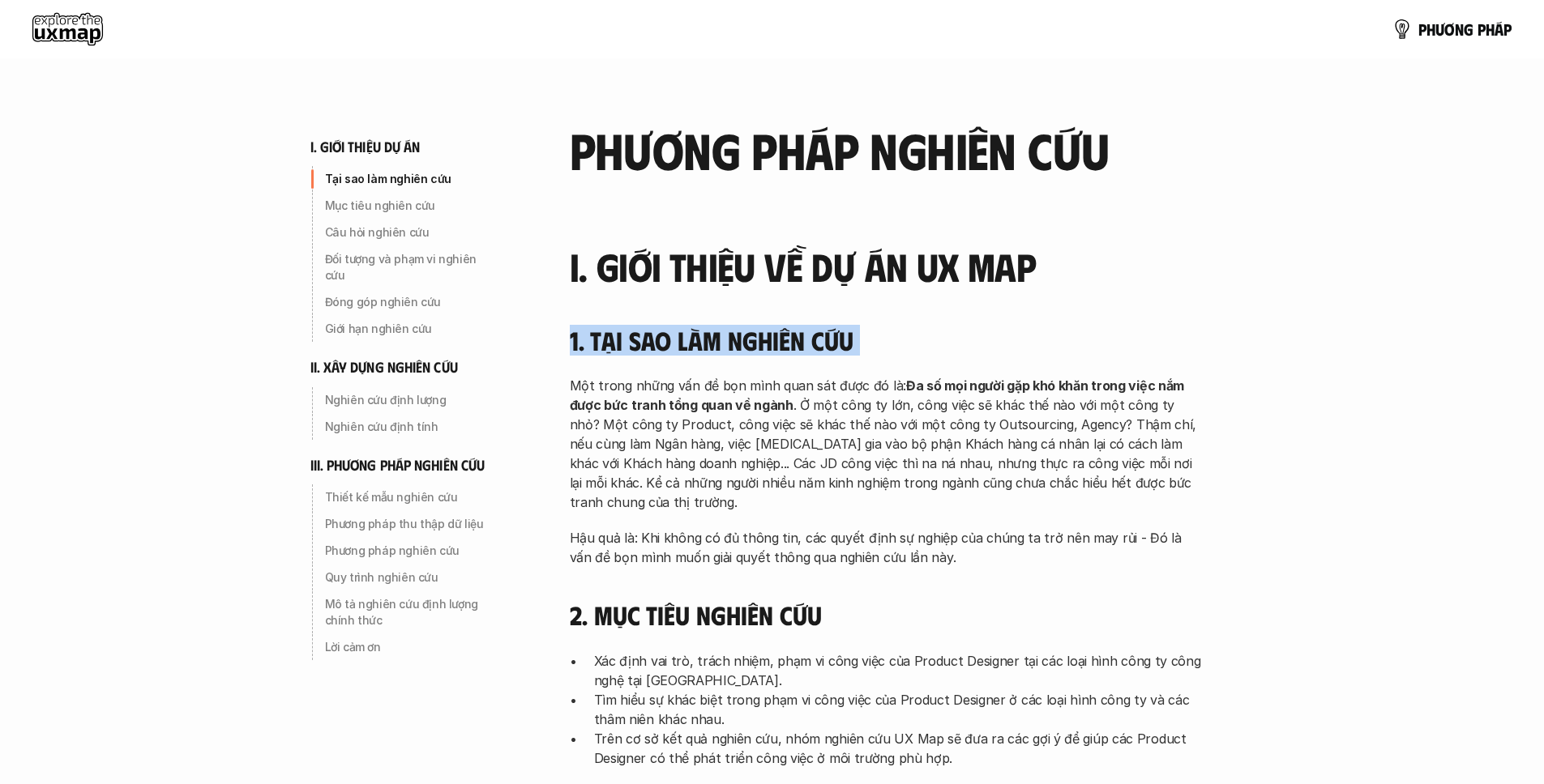
click at [824, 344] on h4 "1. Tại sao làm nghiên cứu" at bounding box center [886, 340] width 632 height 30
click at [949, 277] on h3 "I. Giới thiệu về dự án UX Map" at bounding box center [886, 266] width 632 height 43
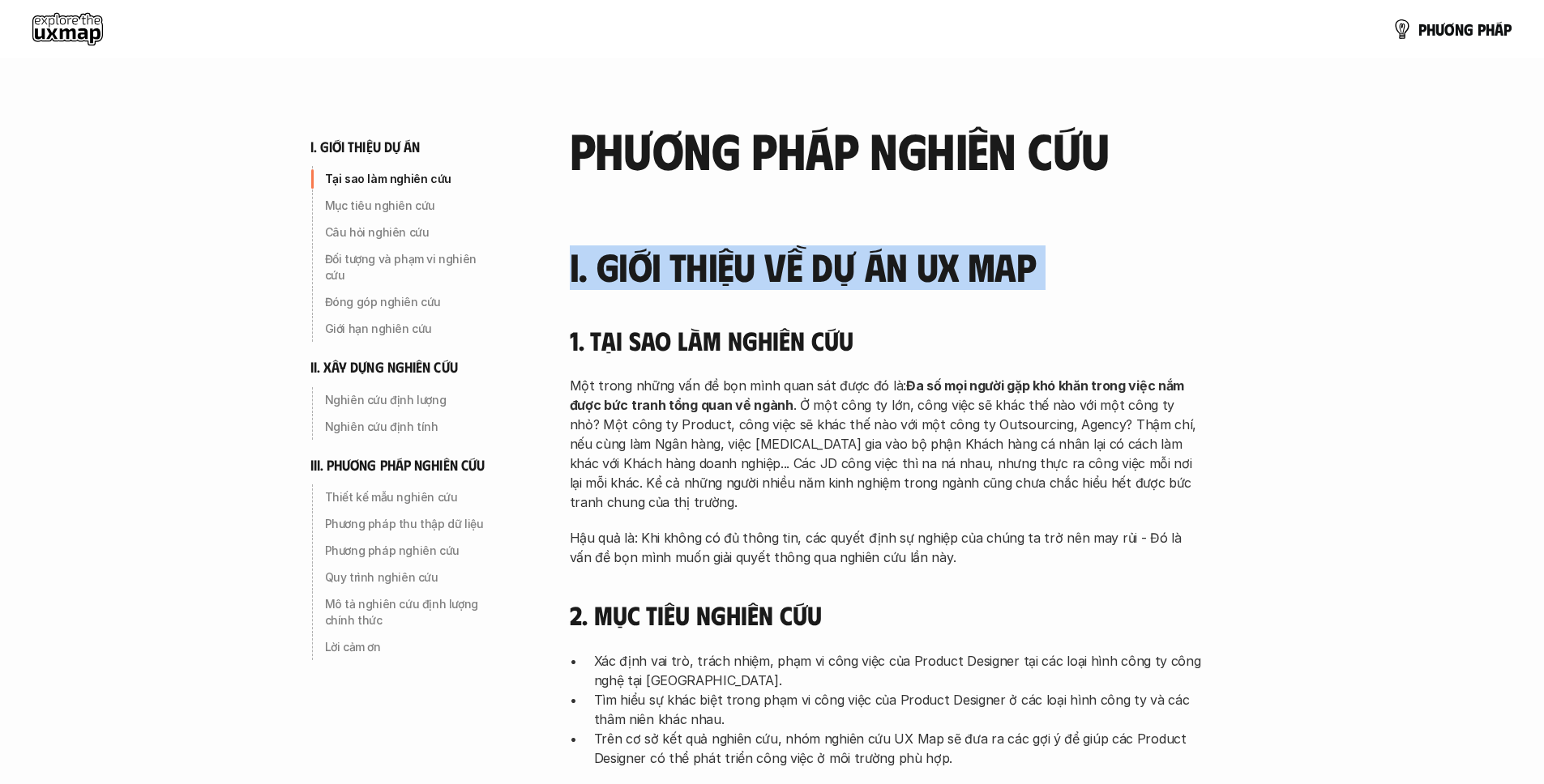
click at [949, 277] on h3 "I. Giới thiệu về dự án UX Map" at bounding box center [886, 266] width 632 height 43
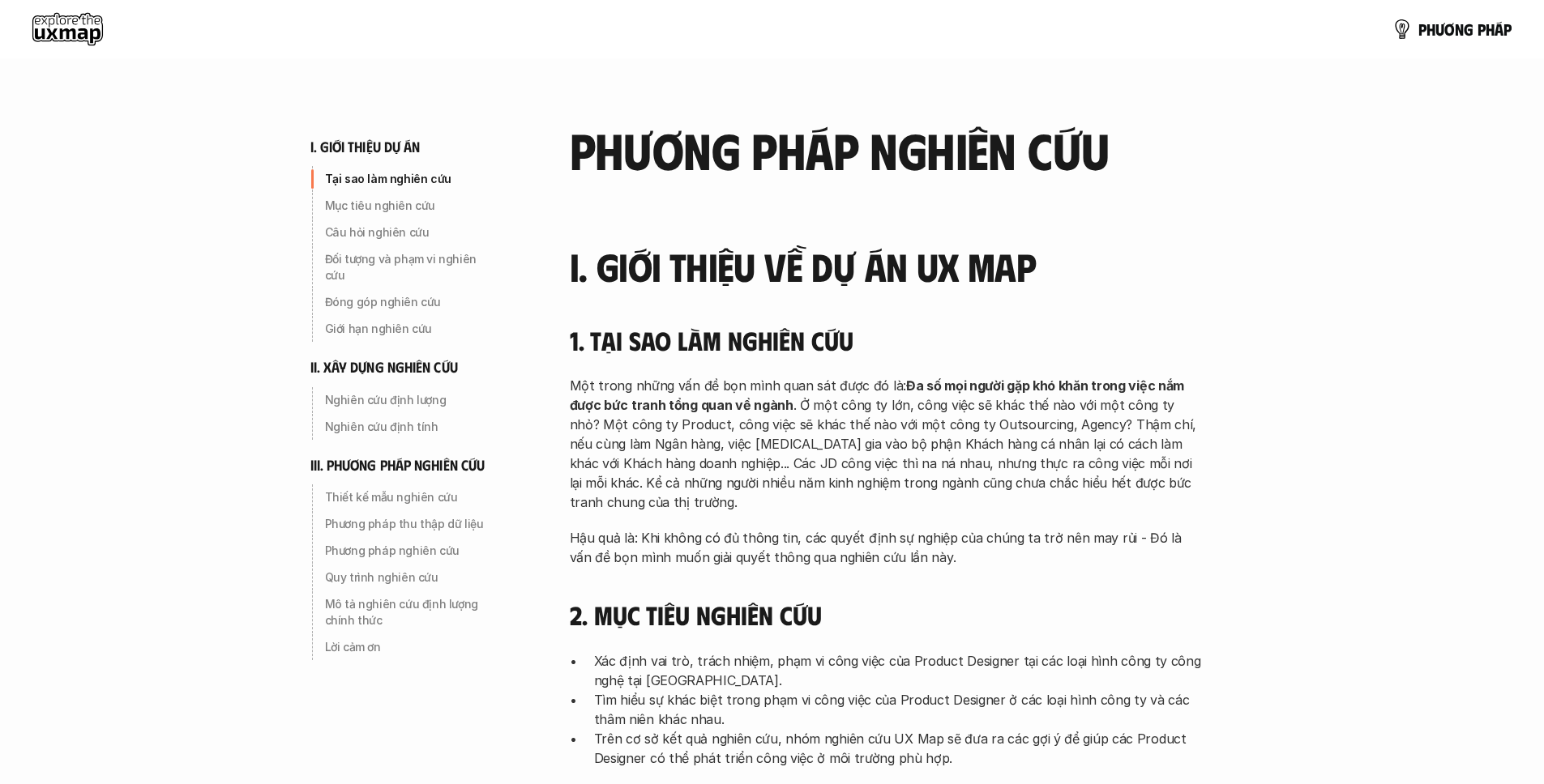
click at [917, 389] on strong "Đa số mọi người gặp khó khăn trong việc nắm được bức tranh tổng quan về ngành" at bounding box center [879, 395] width 618 height 35
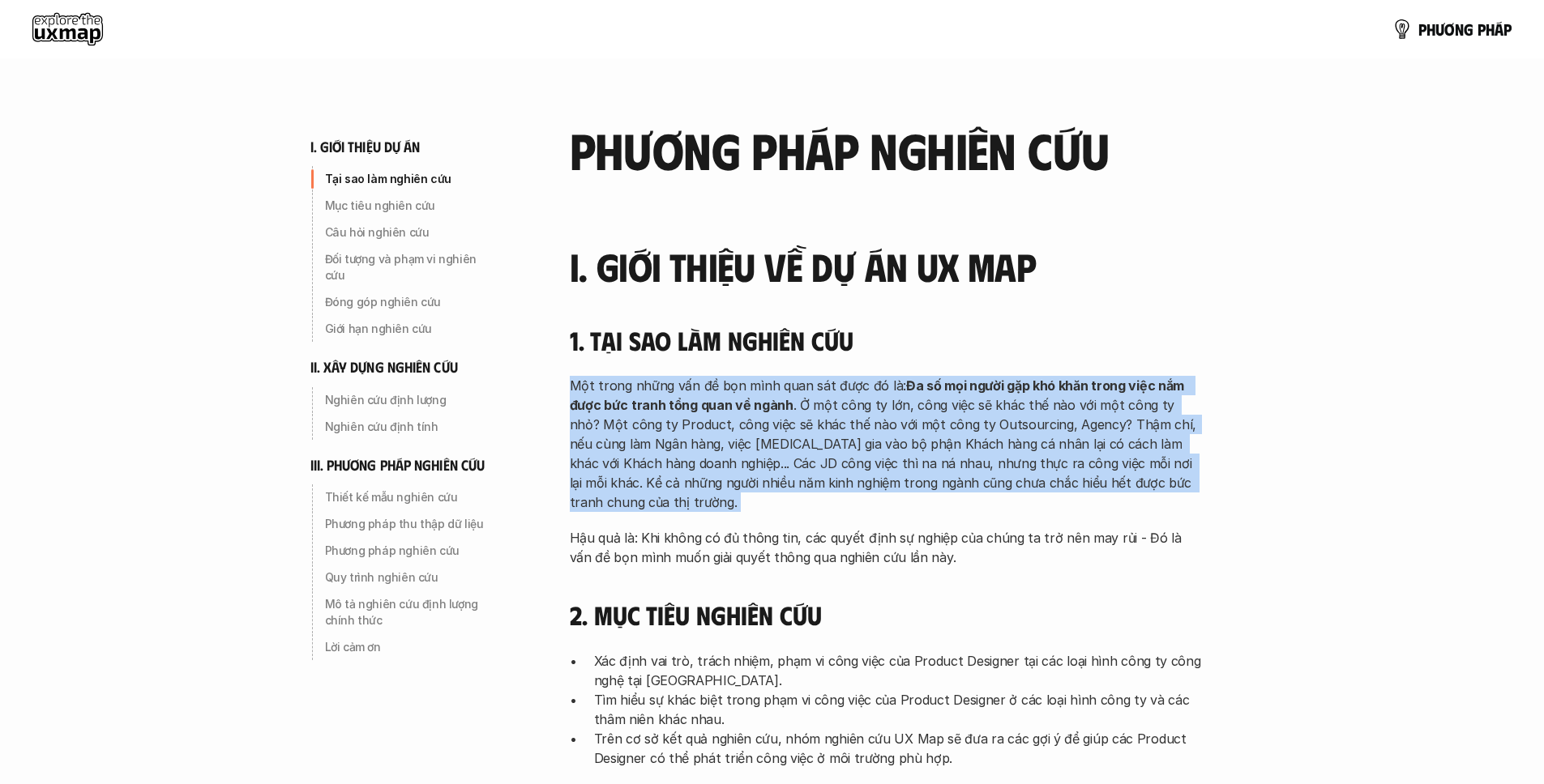
click at [917, 389] on strong "Đa số mọi người gặp khó khăn trong việc nắm được bức tranh tổng quan về ngành" at bounding box center [879, 395] width 618 height 35
click at [1086, 384] on strong "Đa số mọi người gặp khó khăn trong việc nắm được bức tranh tổng quan về ngành" at bounding box center [879, 395] width 618 height 35
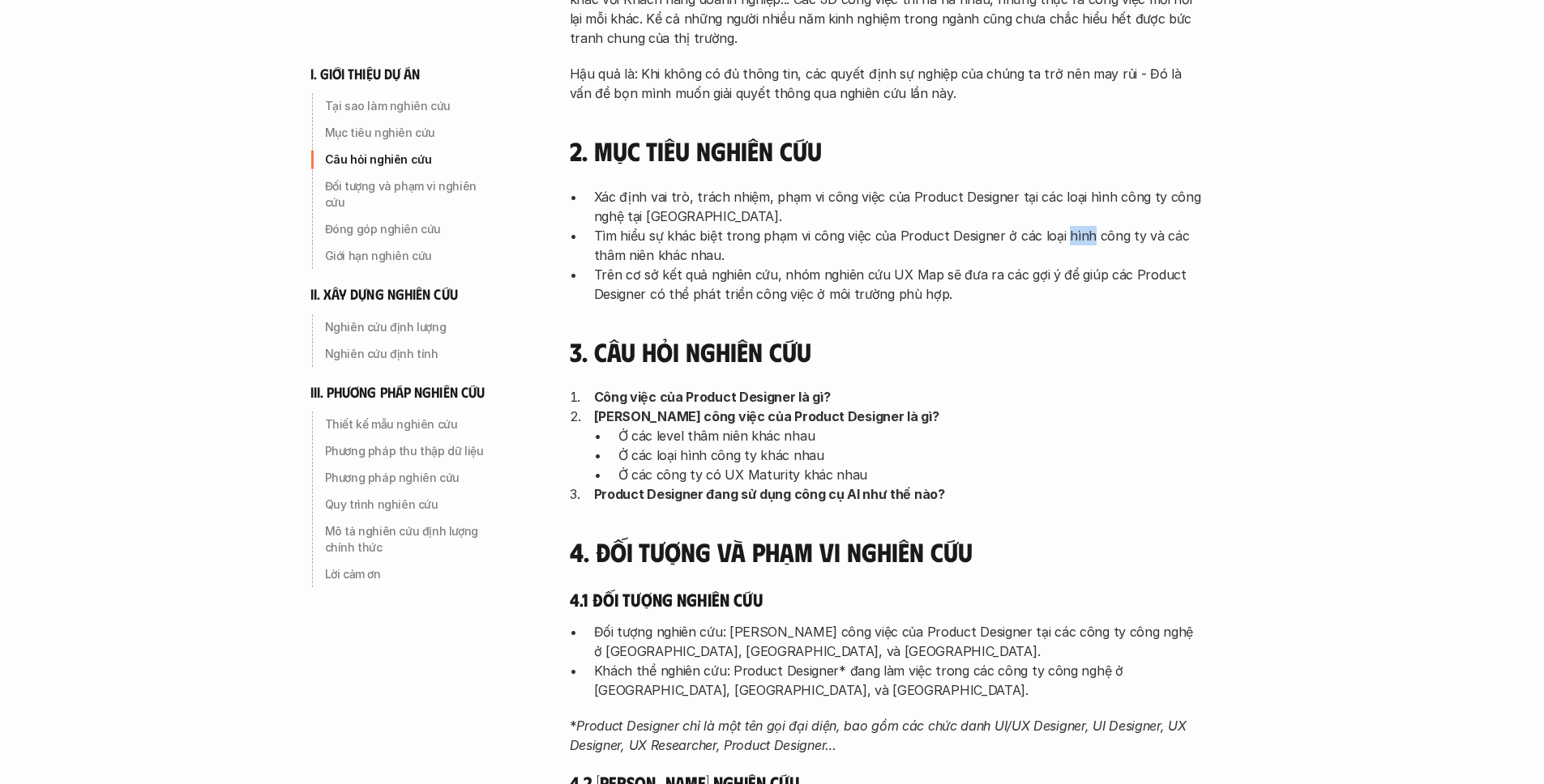
scroll to position [475, 0]
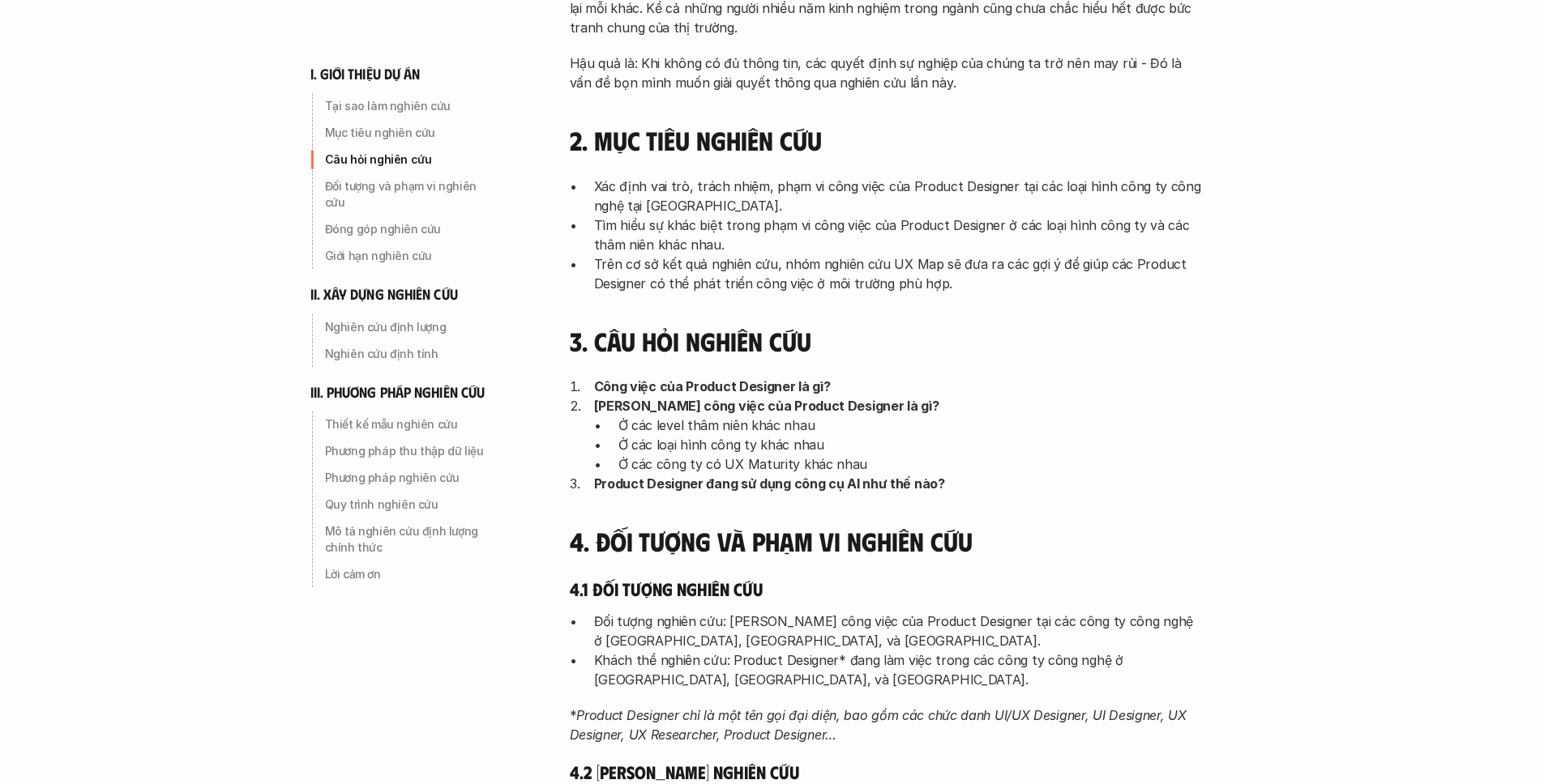
click at [931, 378] on p "Công việc của Product Designer là gì?" at bounding box center [898, 386] width 608 height 19
click at [986, 409] on p "[PERSON_NAME] công việc của Product Designer là gì?" at bounding box center [898, 405] width 608 height 19
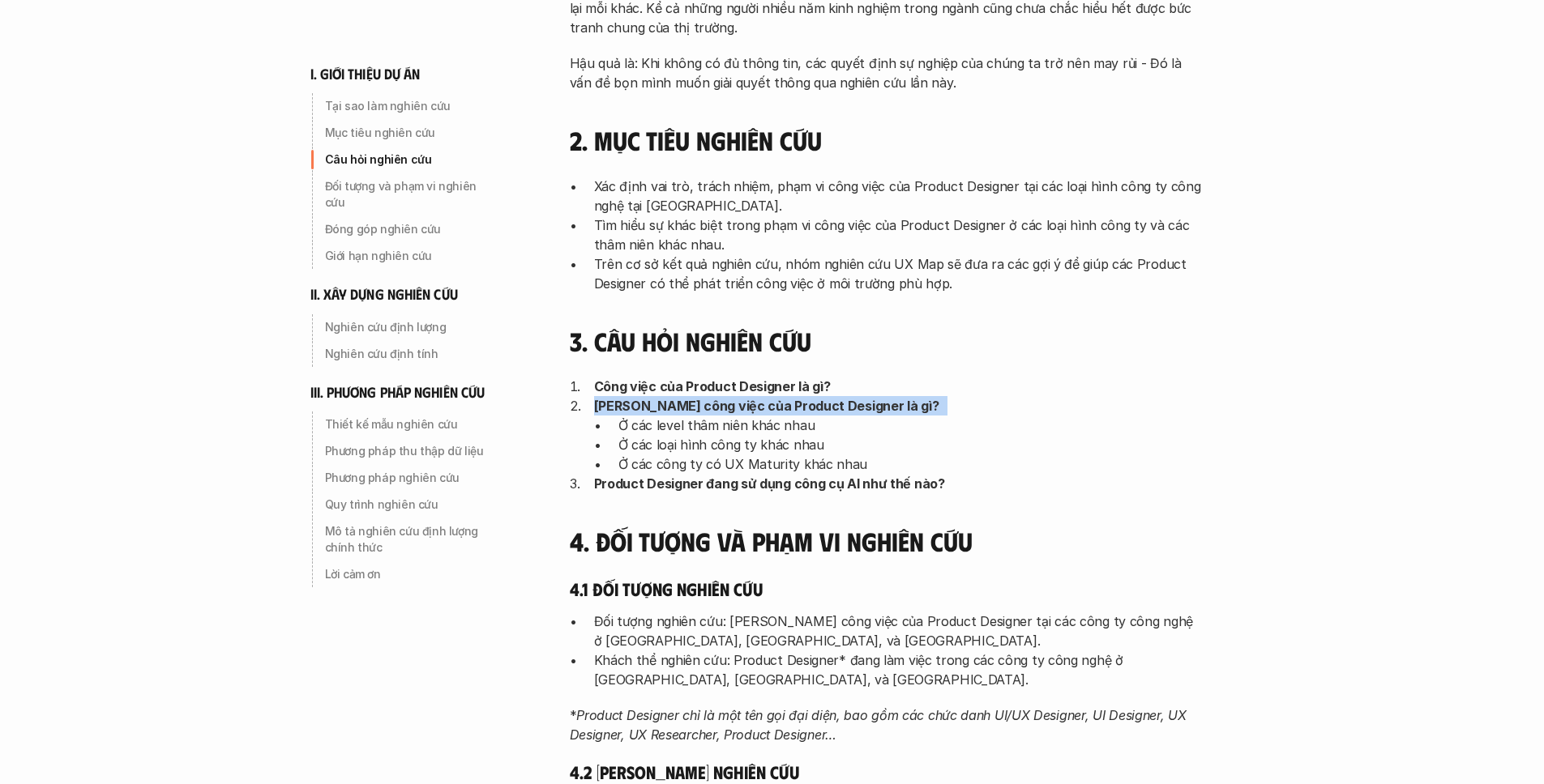
click at [986, 409] on p "[PERSON_NAME] công việc của Product Designer là gì?" at bounding box center [898, 405] width 608 height 19
click at [967, 390] on p "Công việc của Product Designer là gì?" at bounding box center [898, 386] width 608 height 19
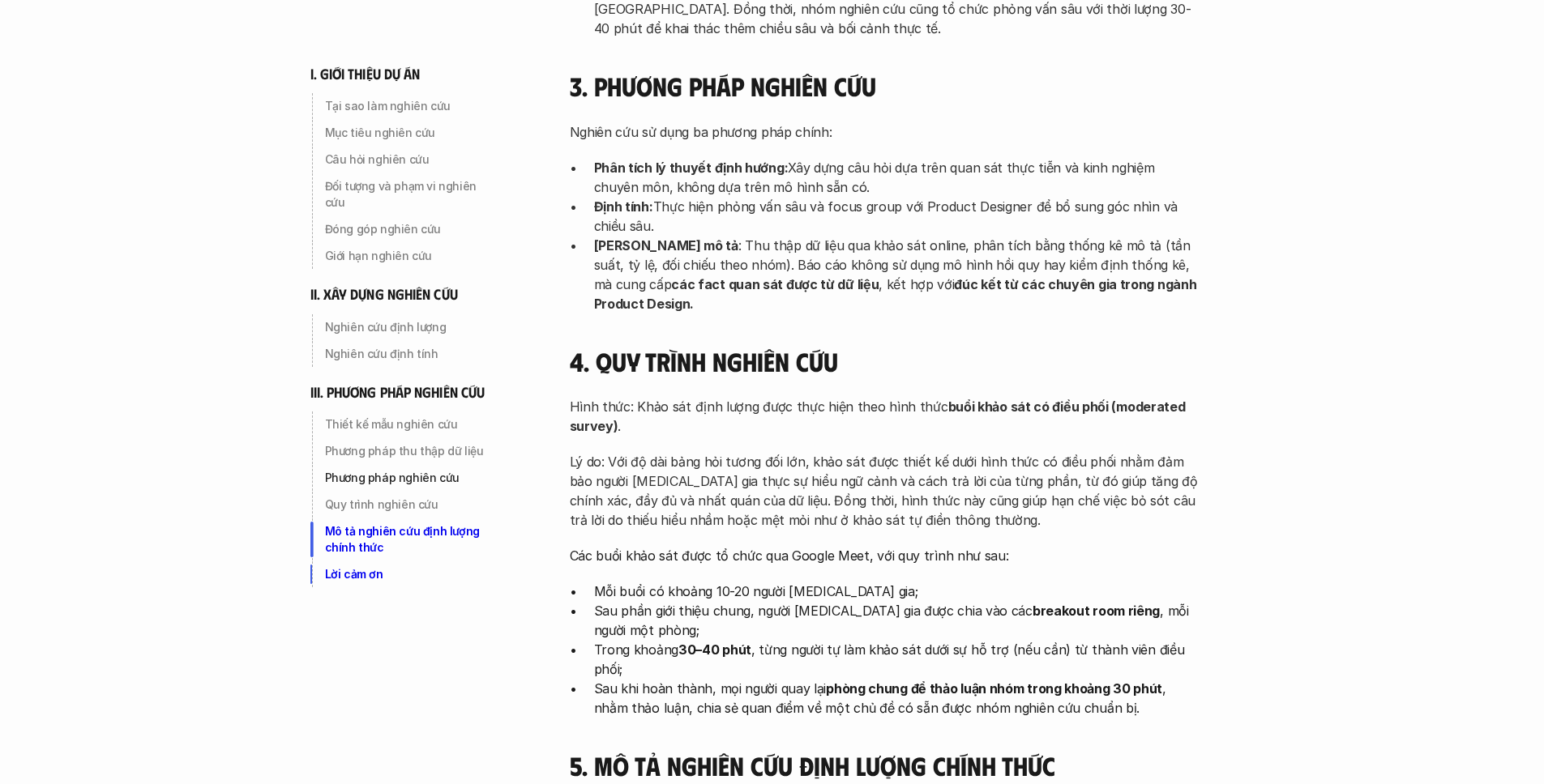
scroll to position [4930, 0]
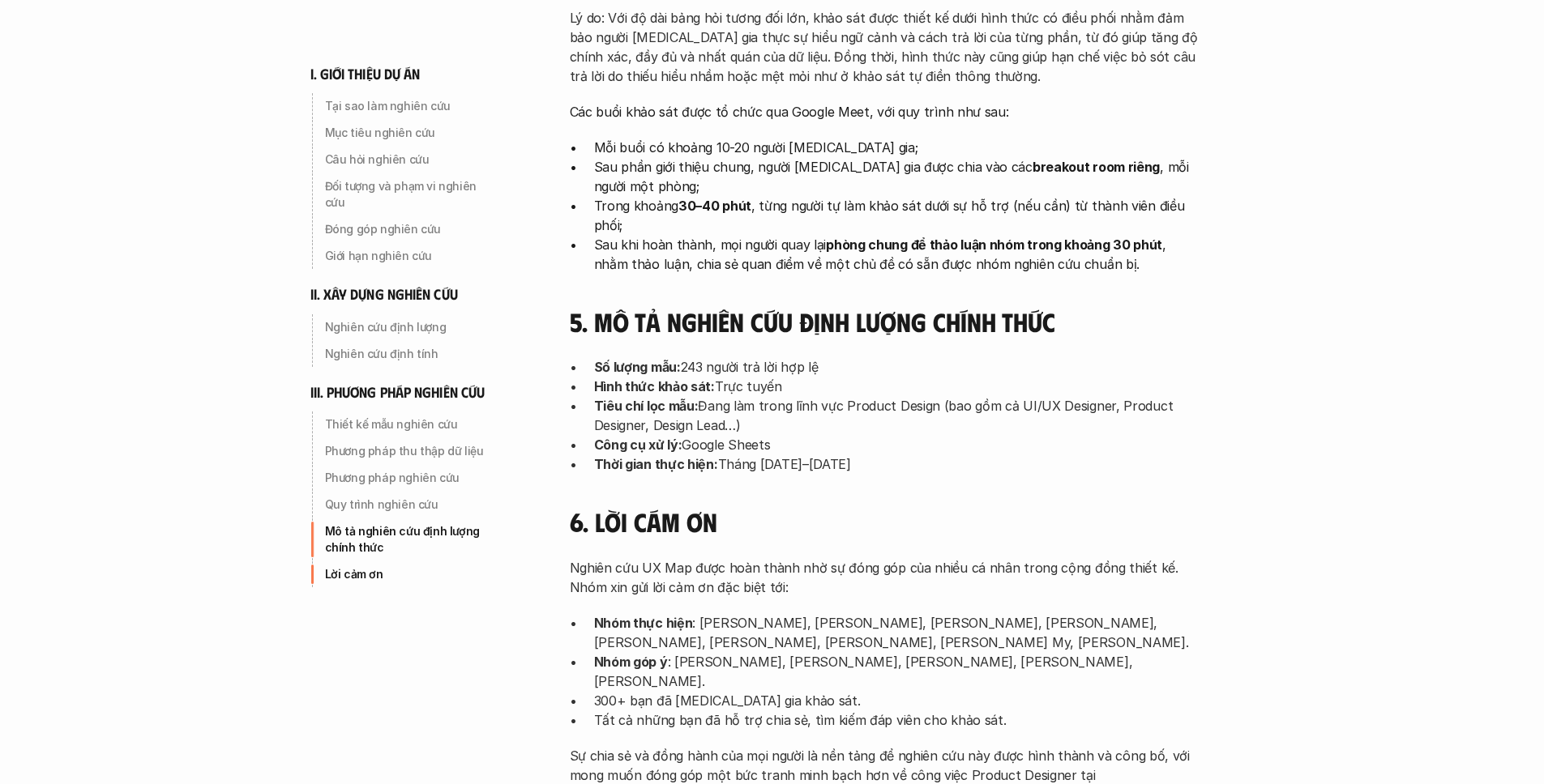
drag, startPoint x: 1072, startPoint y: 498, endPoint x: 686, endPoint y: 490, distance: 386.1
click at [686, 614] on p "Nhóm thực hiện : [PERSON_NAME], [PERSON_NAME], [PERSON_NAME], [PERSON_NAME], [P…" at bounding box center [898, 633] width 608 height 39
click at [683, 615] on strong "Nhóm thực hiện" at bounding box center [643, 622] width 99 height 16
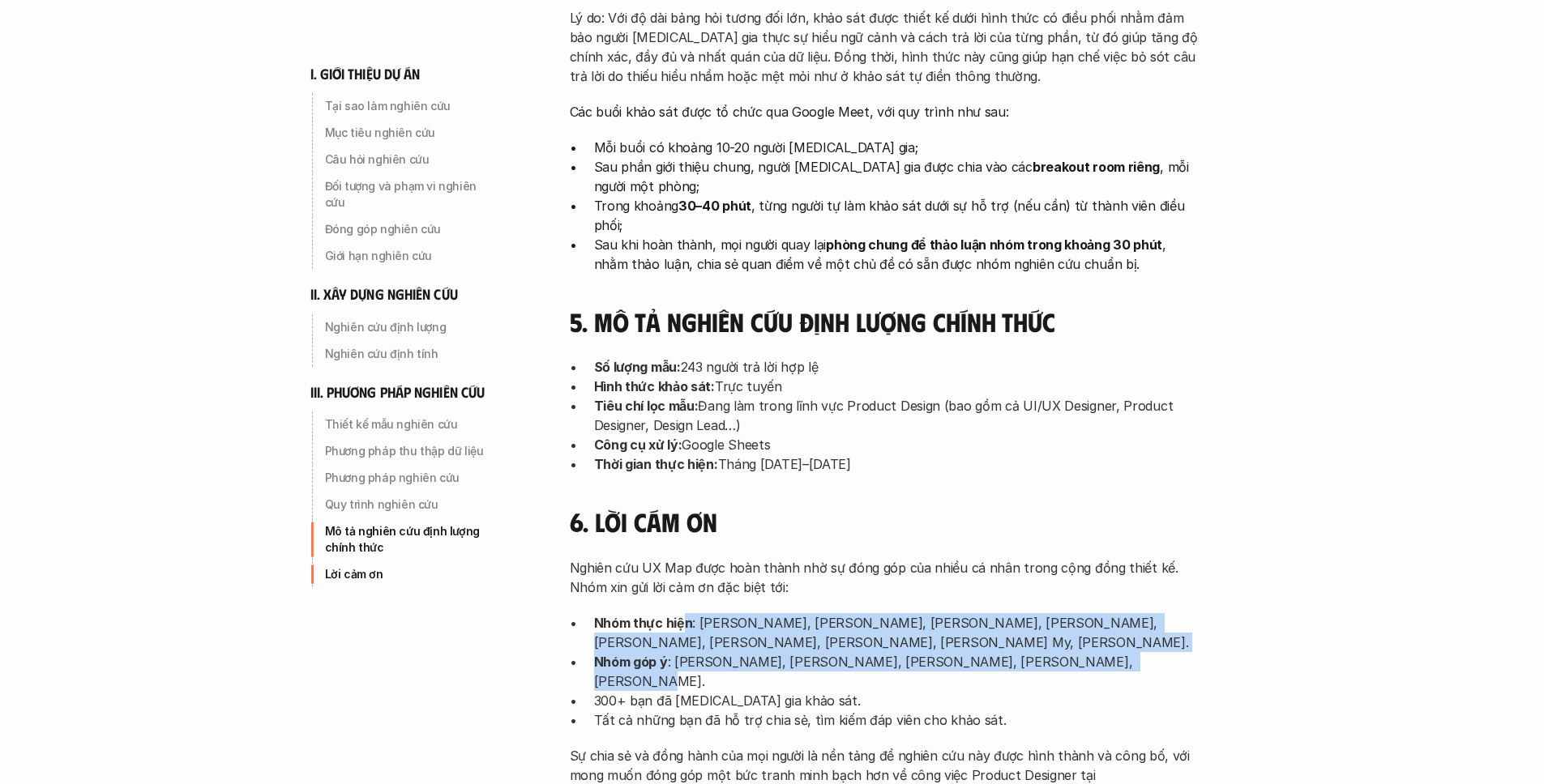
drag, startPoint x: 683, startPoint y: 484, endPoint x: 1190, endPoint y: 516, distance: 508.0
click at [1188, 614] on ul "Nhóm thực hiện : [PERSON_NAME], [PERSON_NAME], [PERSON_NAME], [PERSON_NAME], [P…" at bounding box center [886, 672] width 632 height 117
click at [1187, 614] on p "Nhóm thực hiện : [PERSON_NAME], [PERSON_NAME], [PERSON_NAME], [PERSON_NAME], [P…" at bounding box center [898, 633] width 608 height 39
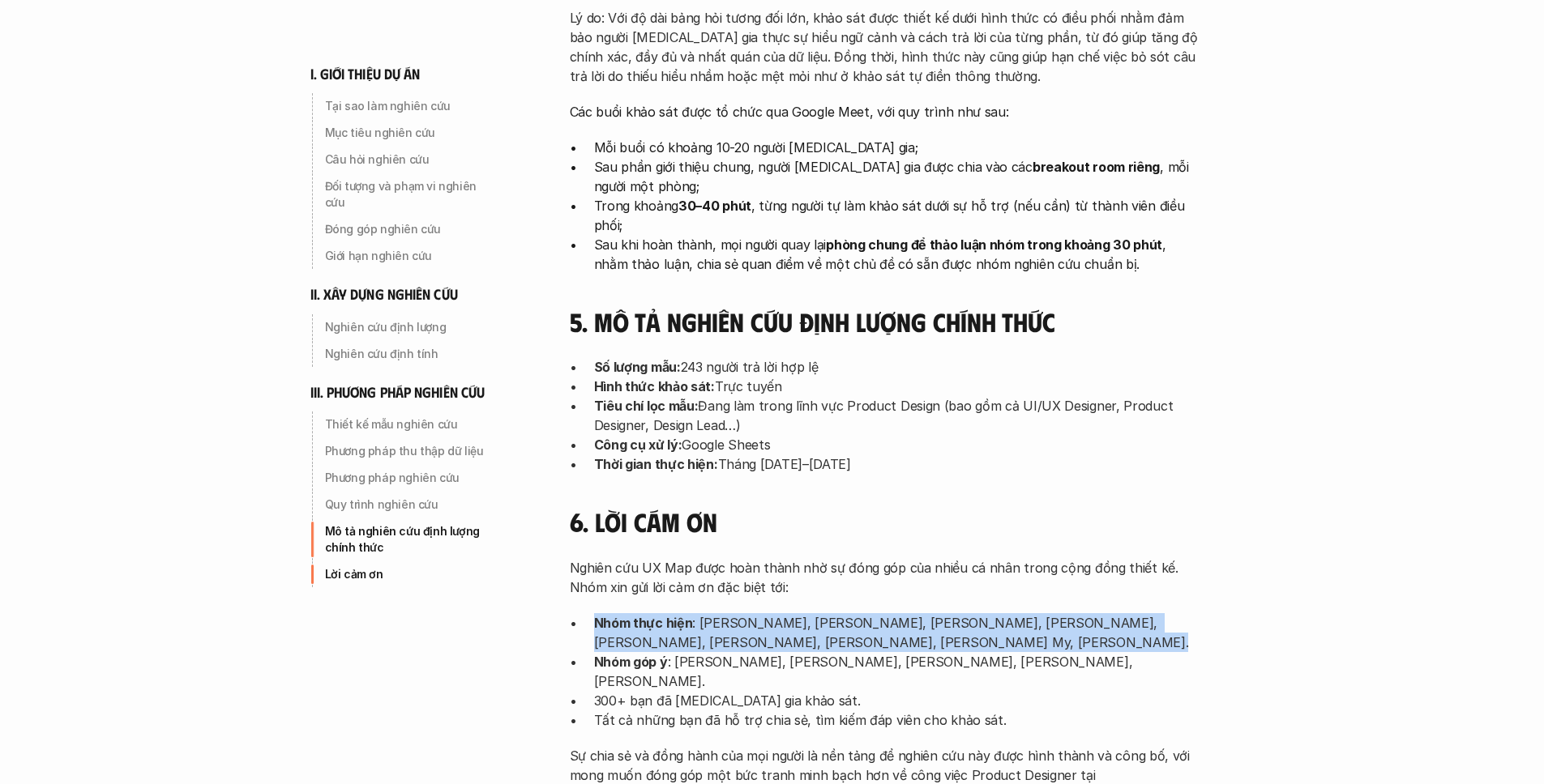
click at [1187, 614] on p "Nhóm thực hiện : [PERSON_NAME], [PERSON_NAME], [PERSON_NAME], [PERSON_NAME], [P…" at bounding box center [898, 633] width 608 height 39
click at [1150, 614] on p "Nhóm thực hiện : [PERSON_NAME], [PERSON_NAME], [PERSON_NAME], [PERSON_NAME], [P…" at bounding box center [898, 633] width 608 height 39
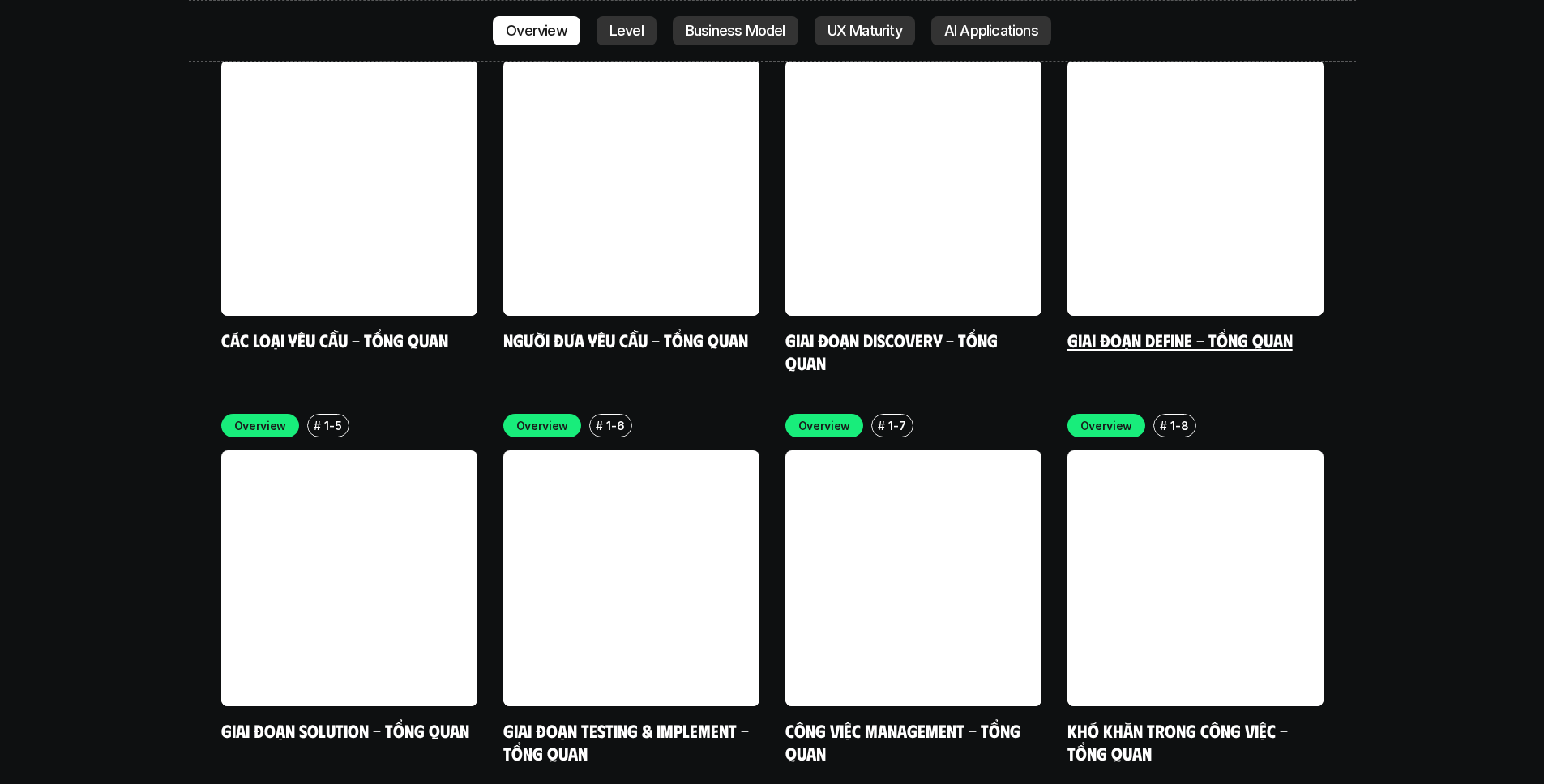
scroll to position [5323, 0]
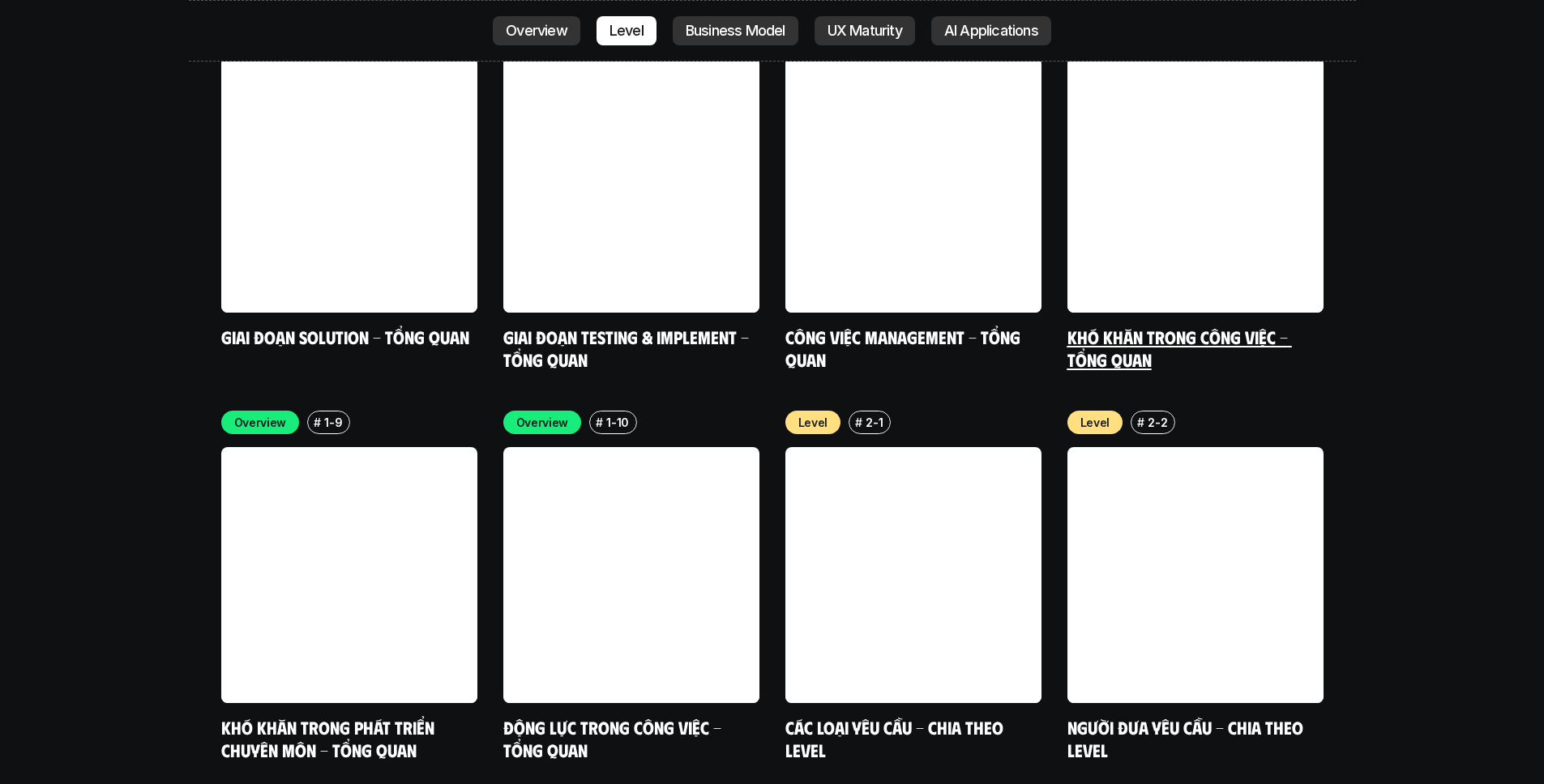
click at [1120, 325] on link "Khó khăn trong công việc - Tổng quan" at bounding box center [1179, 347] width 225 height 45
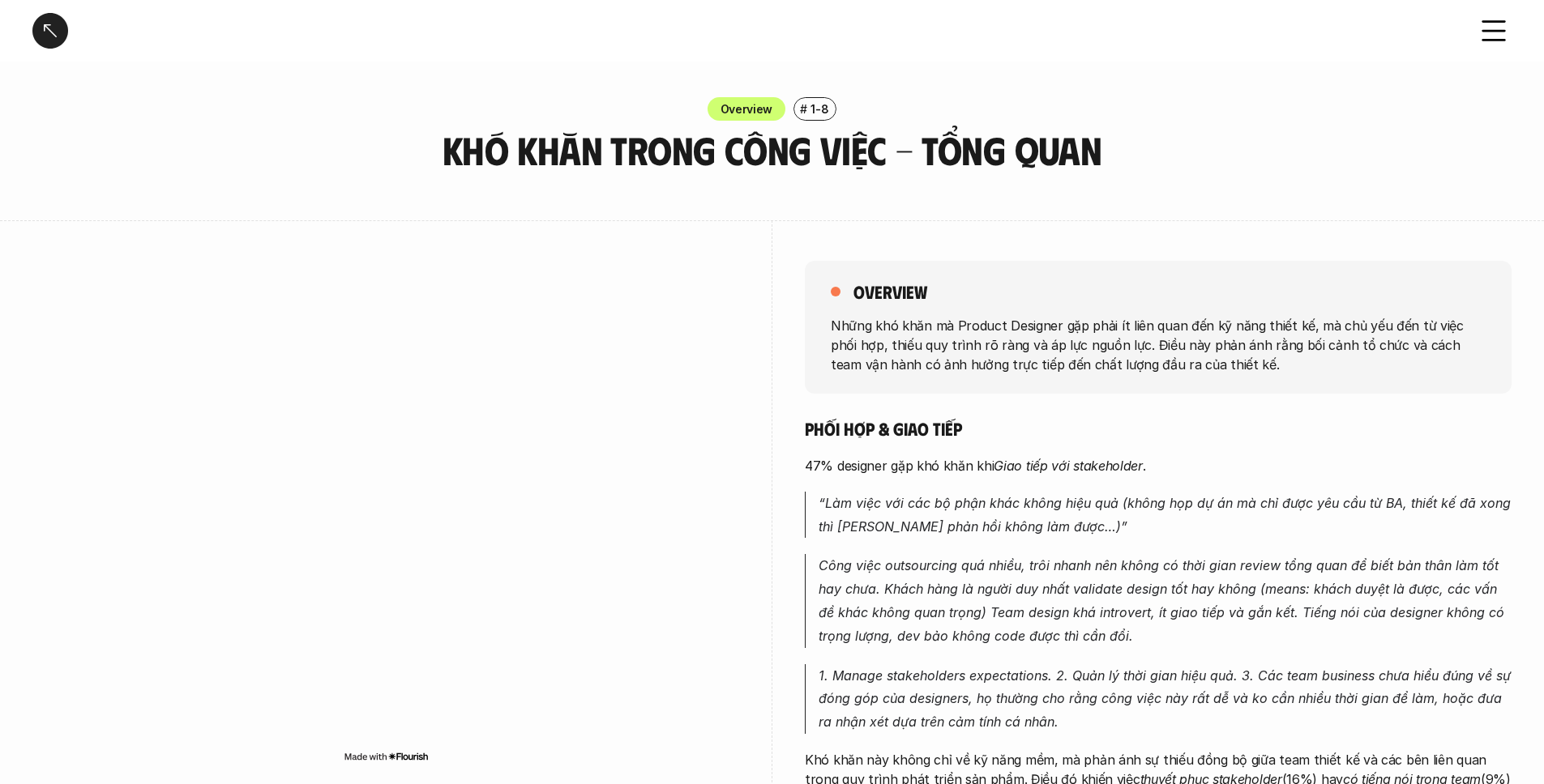
click at [1118, 464] on em "Giao tiếp với stakeholder" at bounding box center [1068, 465] width 149 height 16
click at [1025, 458] on em "Giao tiếp với stakeholder" at bounding box center [1068, 465] width 149 height 16
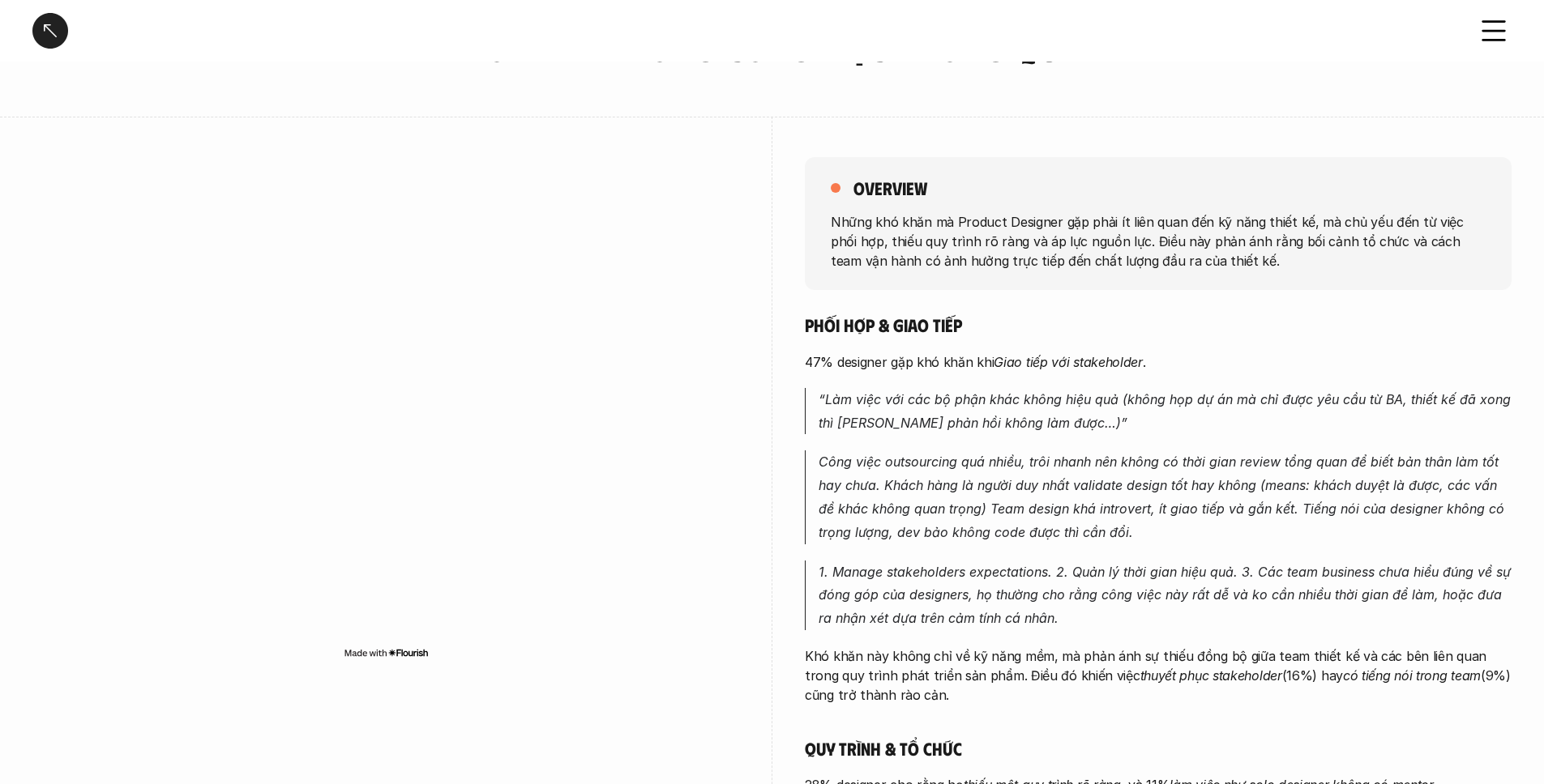
scroll to position [124, 0]
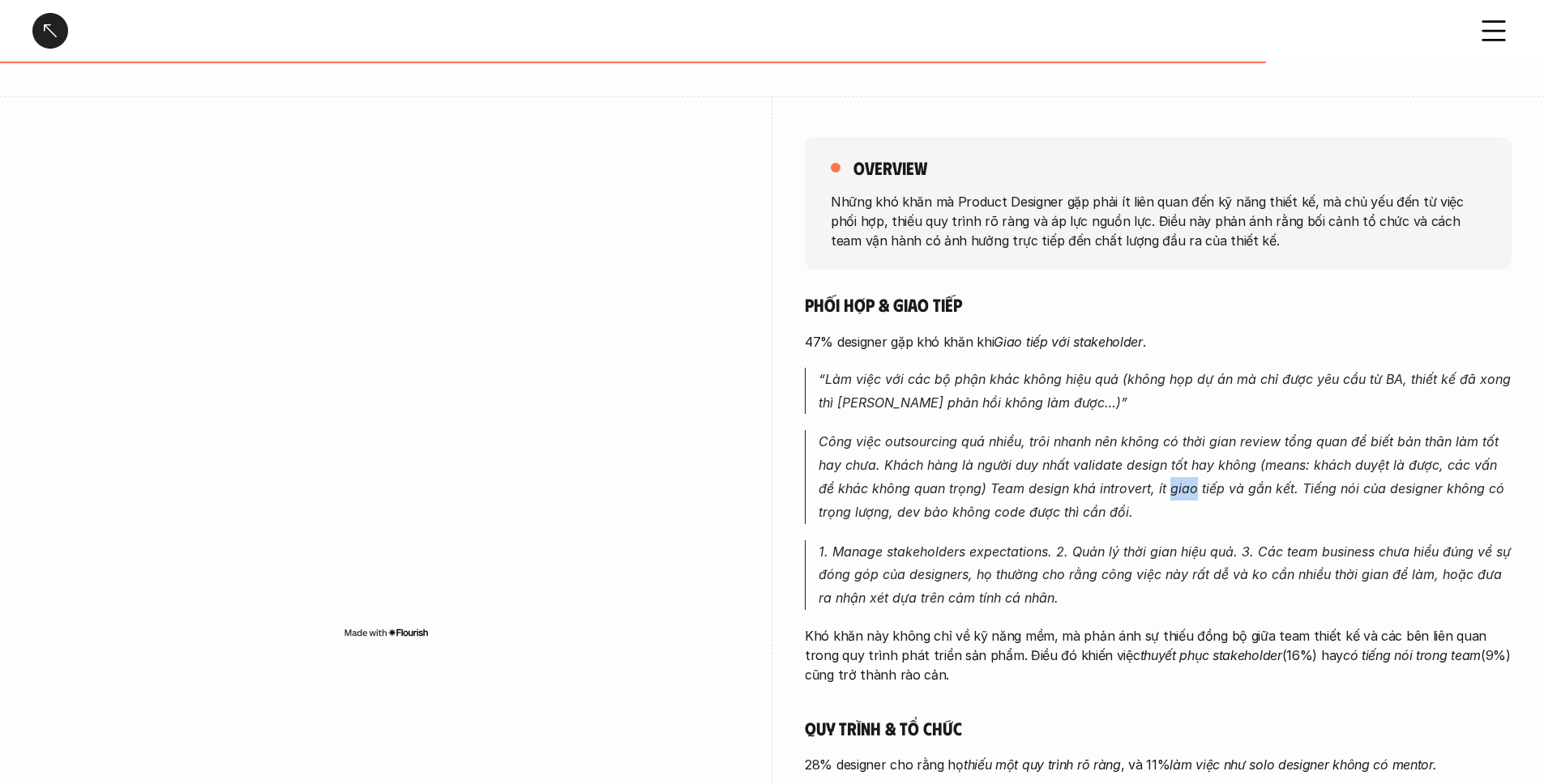
drag, startPoint x: 1155, startPoint y: 482, endPoint x: 1080, endPoint y: 488, distance: 75.2
click at [1080, 488] on em "Công việc outsourcing quá nhiều, trôi nhanh nên không có thời gian review tổng …" at bounding box center [1163, 477] width 690 height 86
click at [1128, 492] on em "Công việc outsourcing quá nhiều, trôi nhanh nên không có thời gian review tổng …" at bounding box center [1163, 477] width 690 height 86
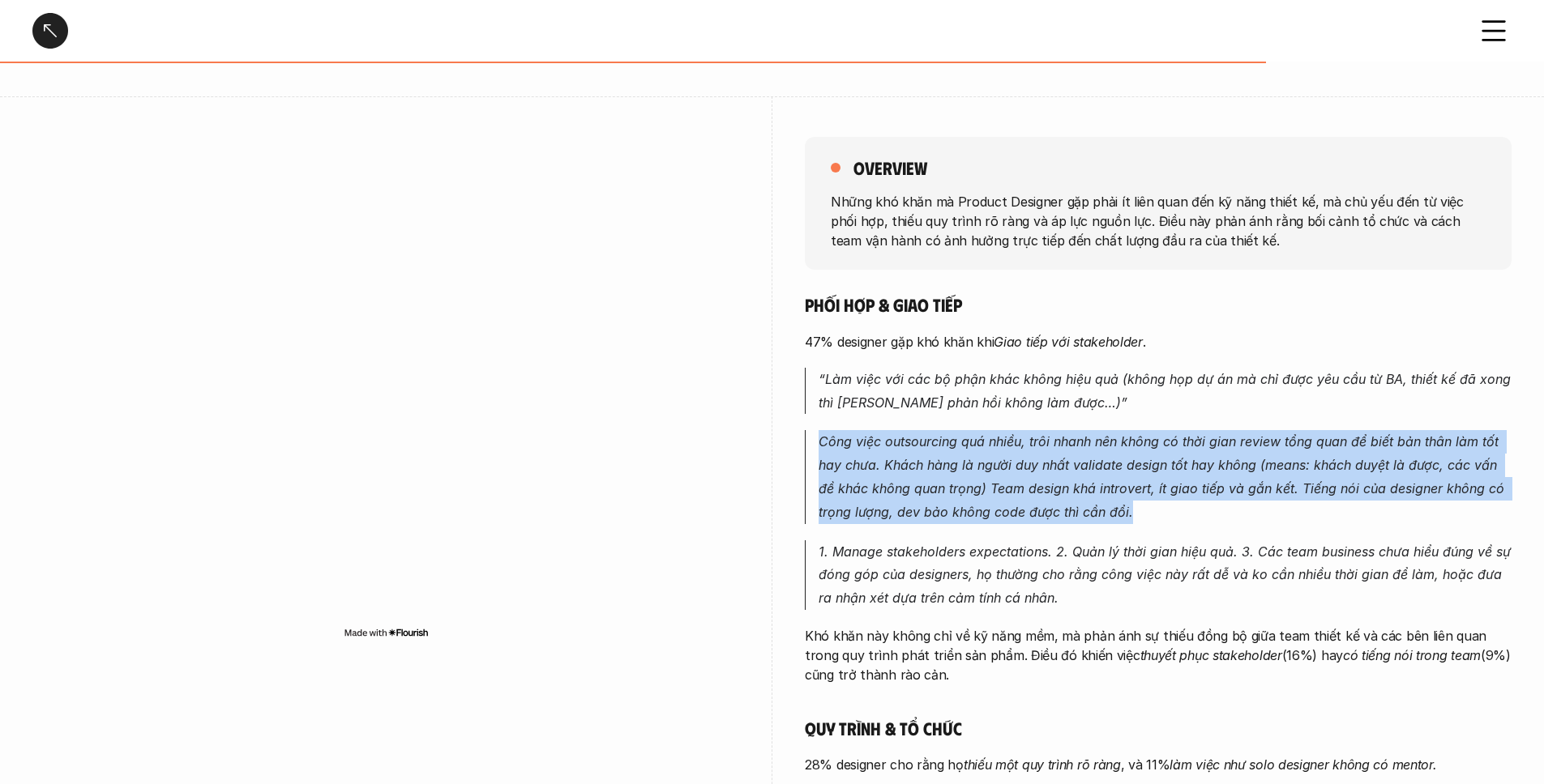
click at [1128, 492] on em "Công việc outsourcing quá nhiều, trôi nhanh nên không có thời gian review tổng …" at bounding box center [1163, 477] width 690 height 86
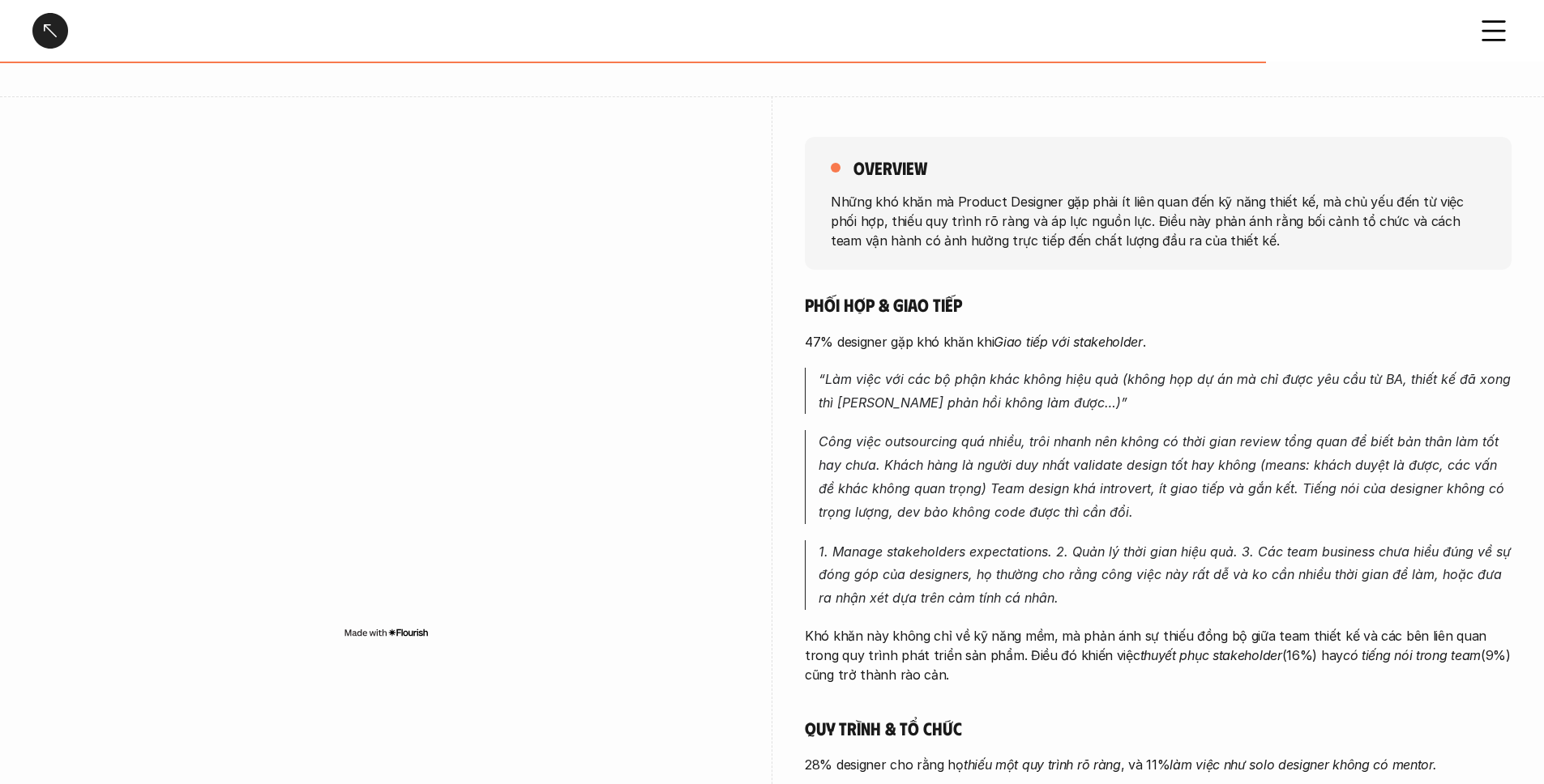
click at [1057, 487] on em "Công việc outsourcing quá nhiều, trôi nhanh nên không có thời gian review tổng …" at bounding box center [1163, 477] width 690 height 86
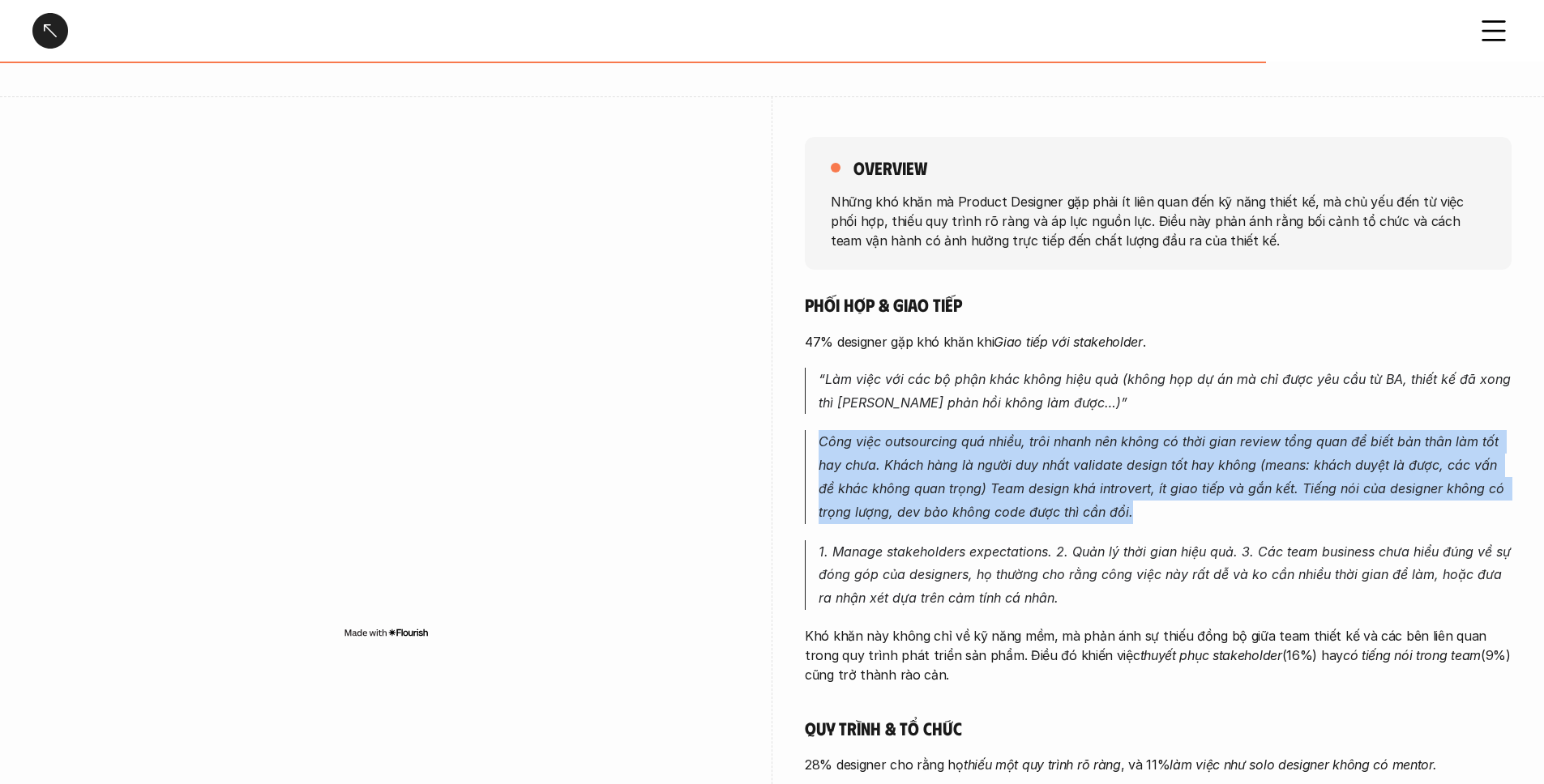
click at [1057, 487] on em "Công việc outsourcing quá nhiều, trôi nhanh nên không có thời gian review tổng …" at bounding box center [1163, 477] width 690 height 86
click at [1118, 479] on p "Công việc outsourcing quá nhiều, trôi nhanh nên không có thời gian review tổng …" at bounding box center [1165, 477] width 693 height 93
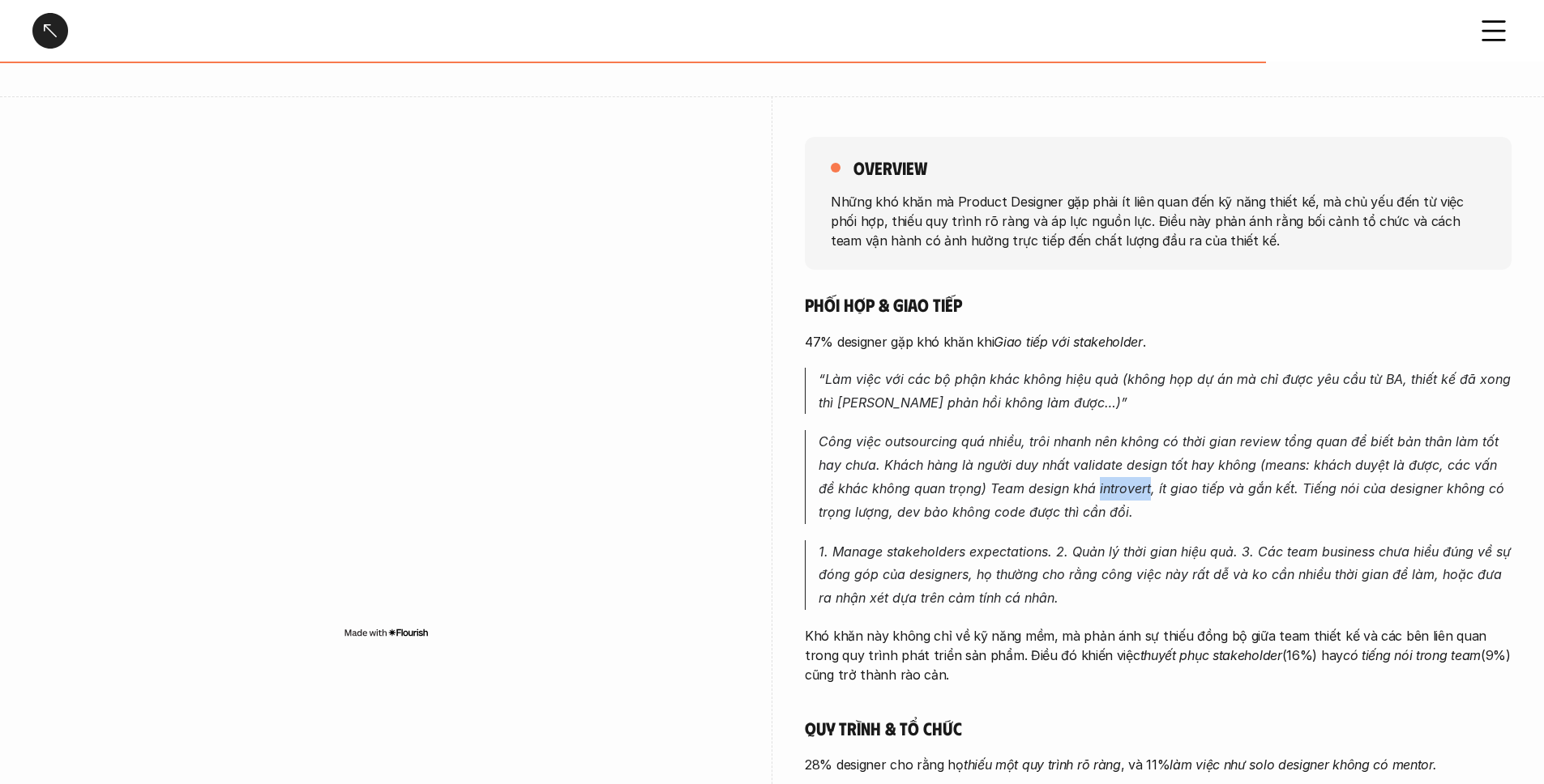
click at [1118, 479] on p "Công việc outsourcing quá nhiều, trôi nhanh nên không có thời gian review tổng …" at bounding box center [1165, 477] width 693 height 93
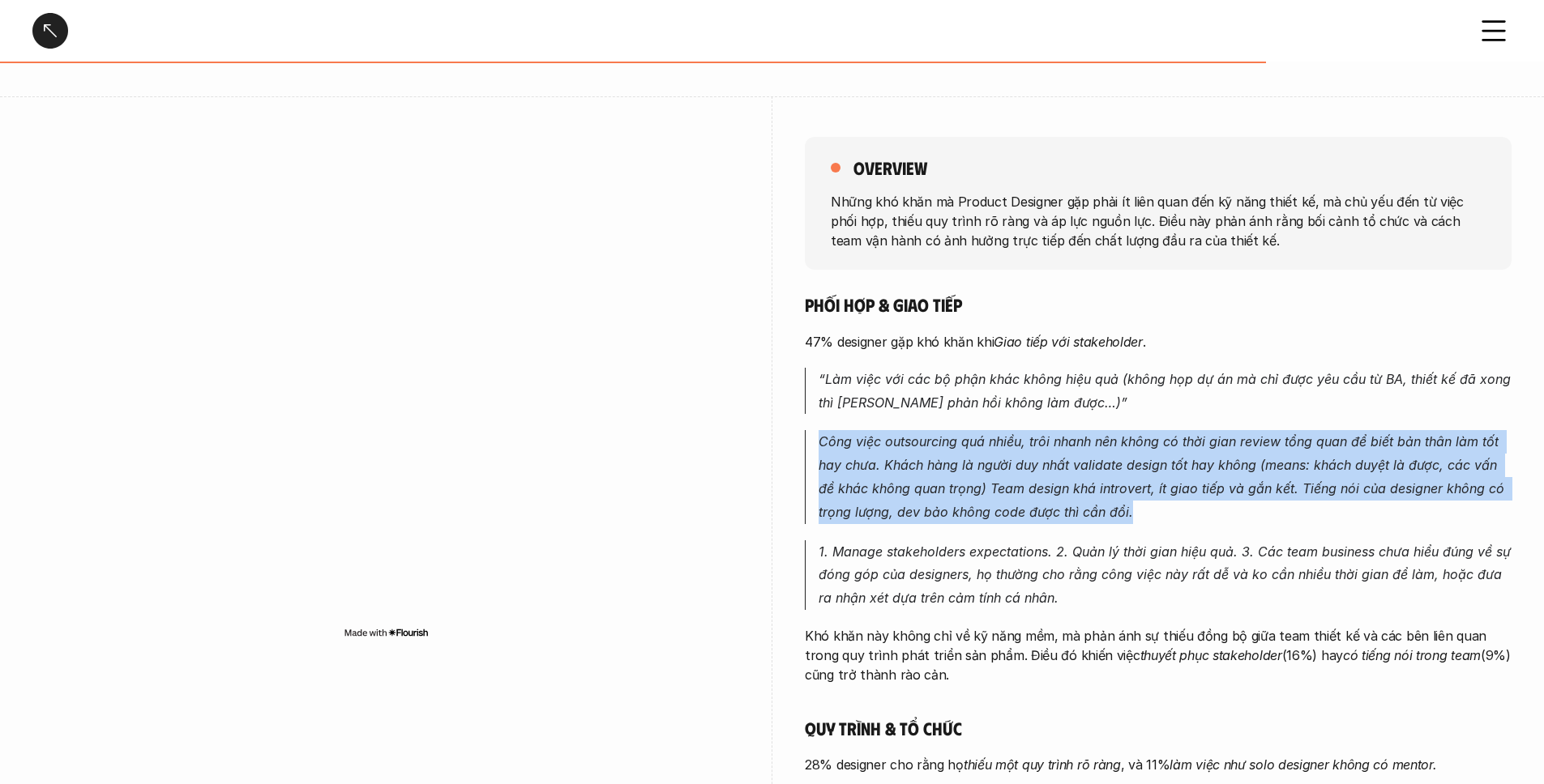
click at [1118, 479] on p "Công việc outsourcing quá nhiều, trôi nhanh nên không có thời gian review tổng …" at bounding box center [1165, 477] width 693 height 93
click at [1106, 480] on em "Công việc outsourcing quá nhiều, trôi nhanh nên không có thời gian review tổng …" at bounding box center [1163, 477] width 690 height 86
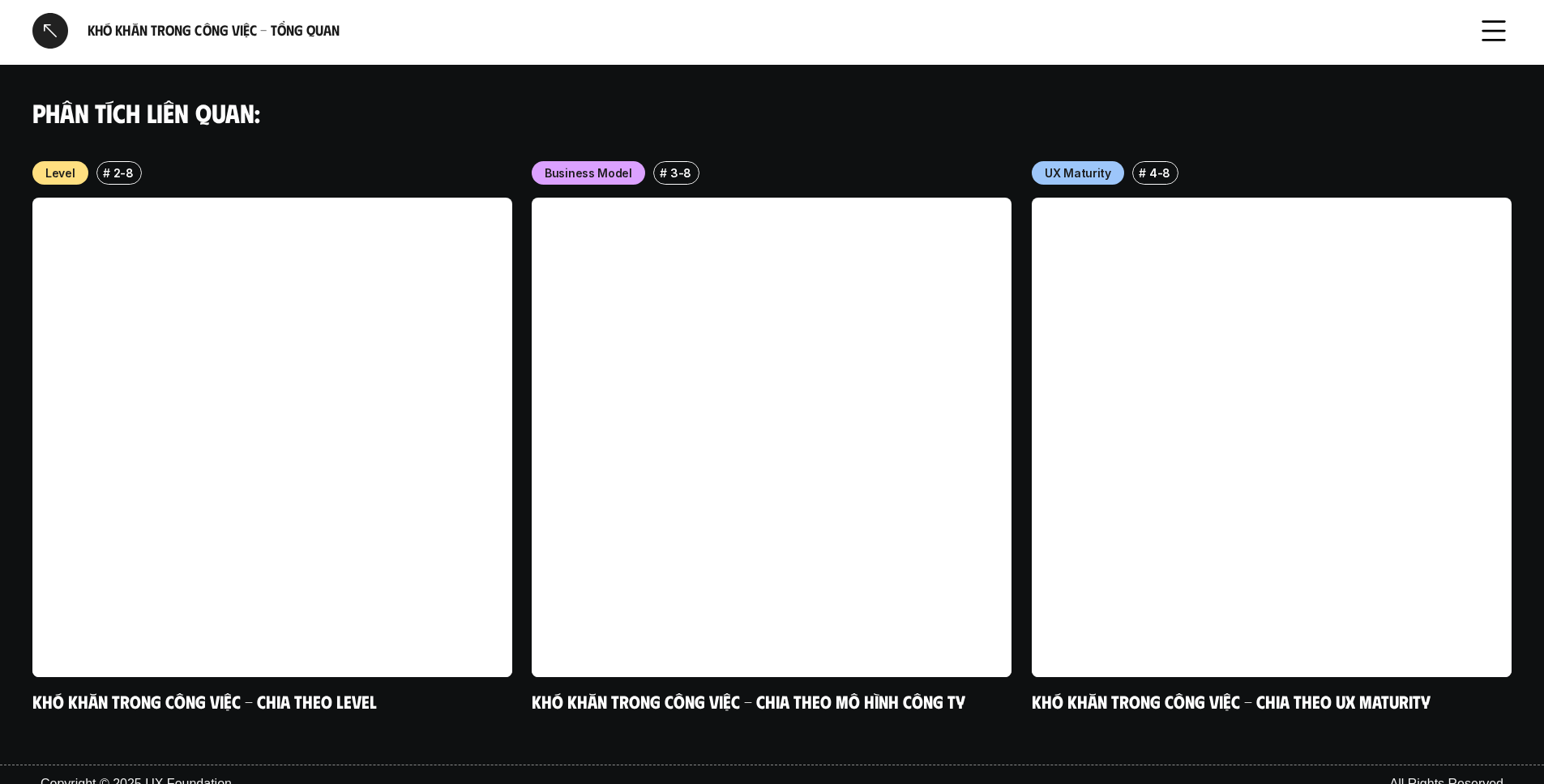
scroll to position [1637, 0]
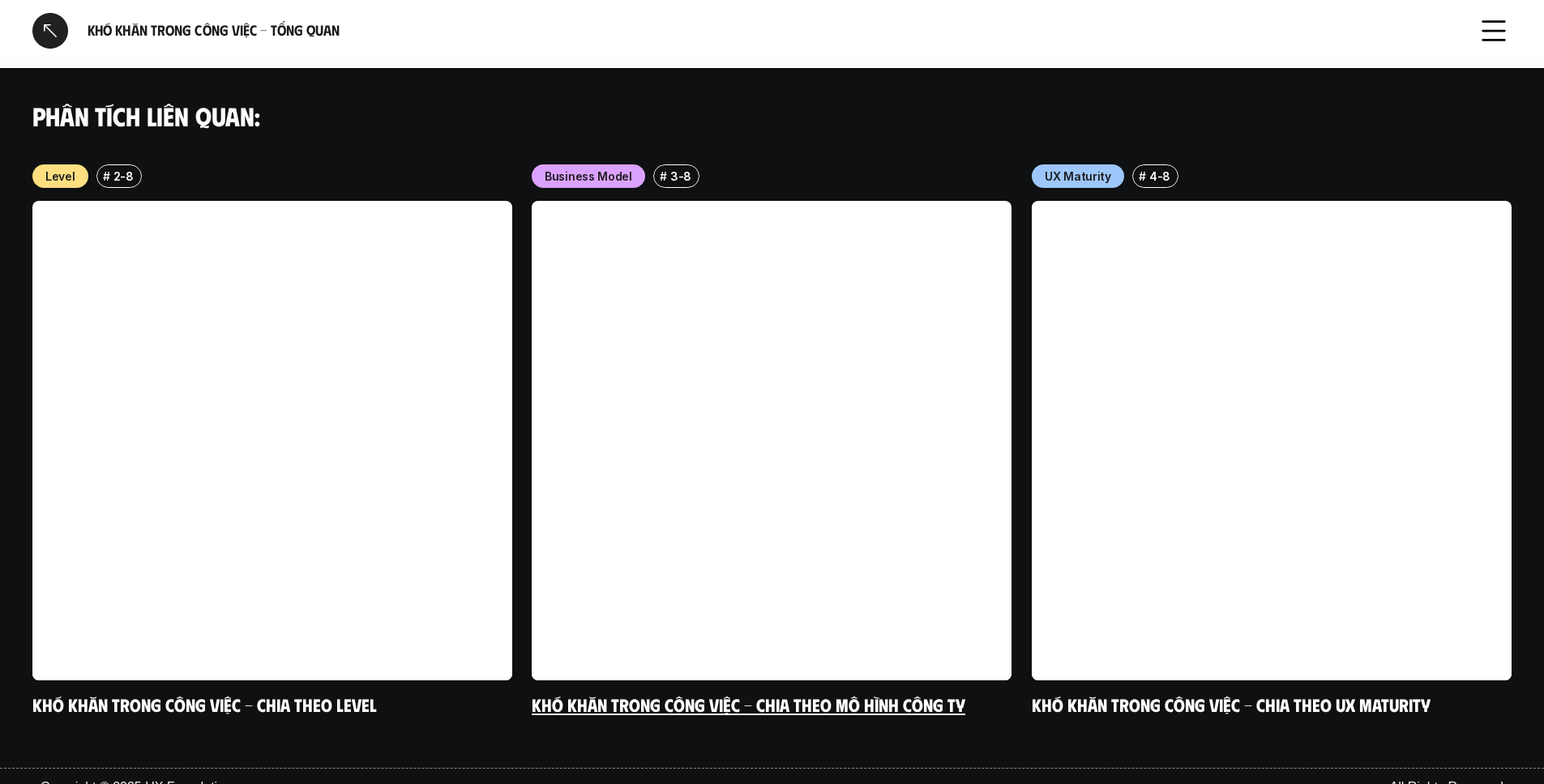
click at [612, 171] on div "Business Model # 3-8 Khó khăn trong công việc - Chia theo mô hình công ty" at bounding box center [772, 441] width 480 height 552
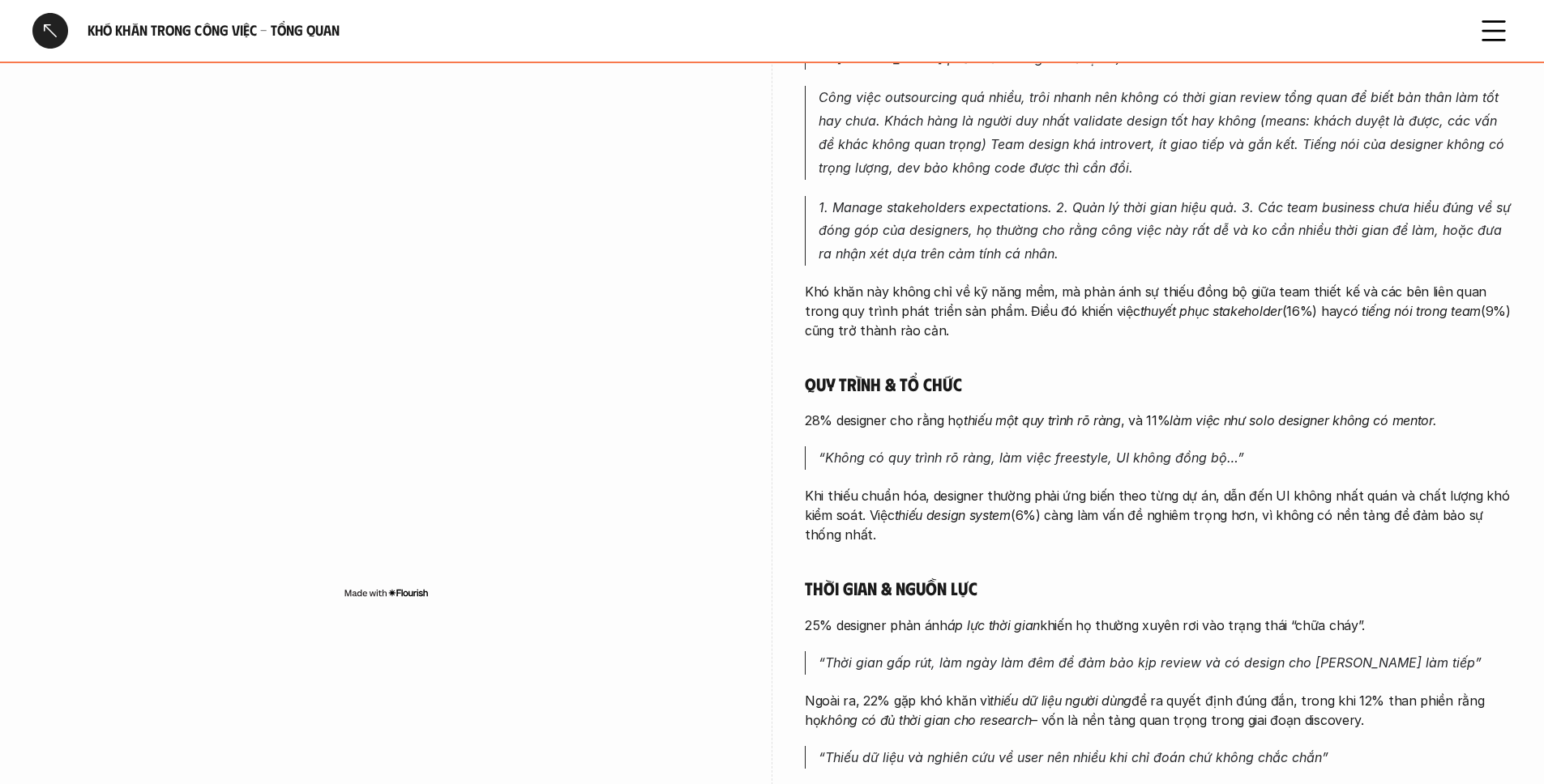
scroll to position [0, 0]
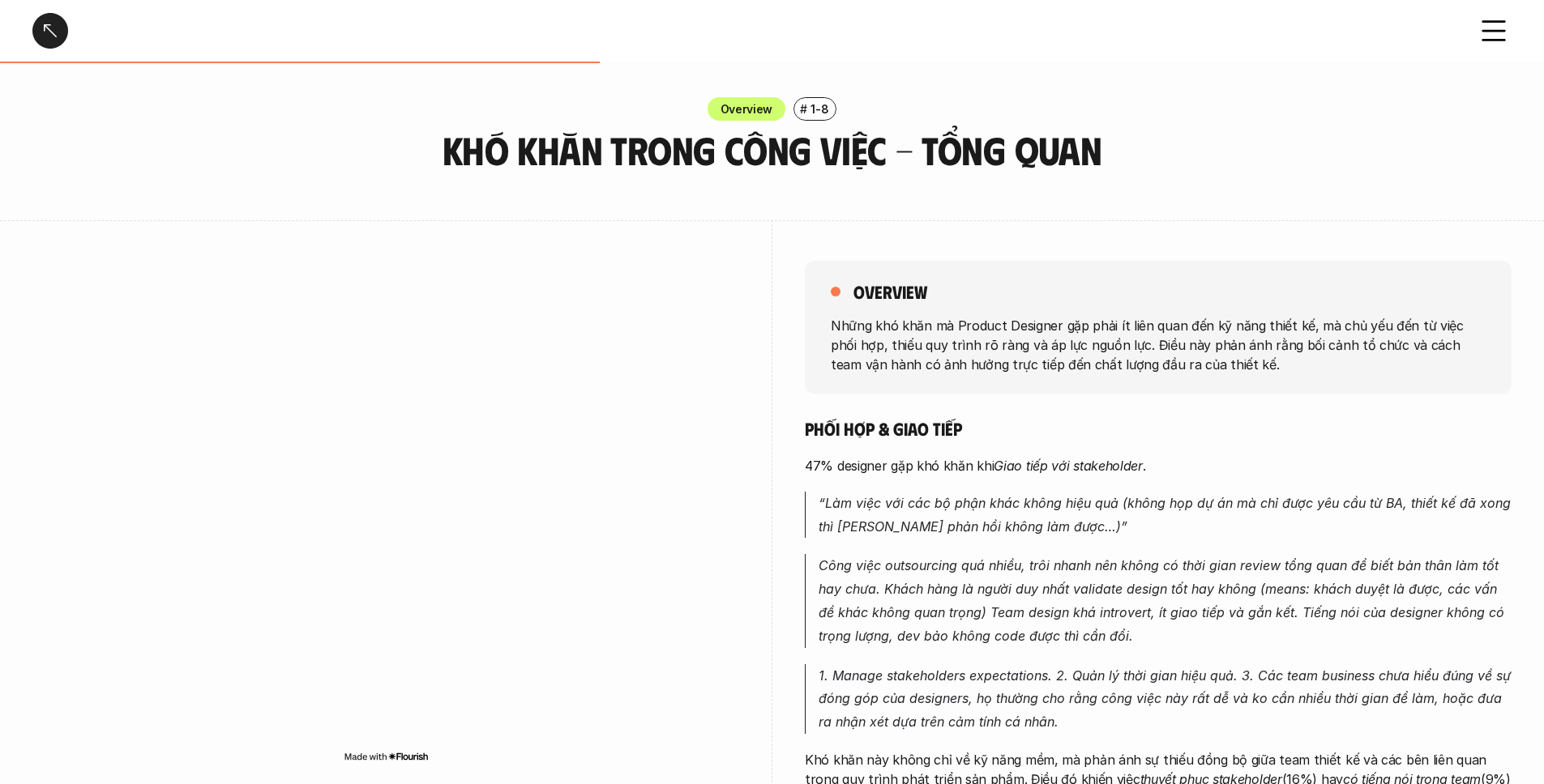
click at [64, 34] on div at bounding box center [49, 30] width 35 height 35
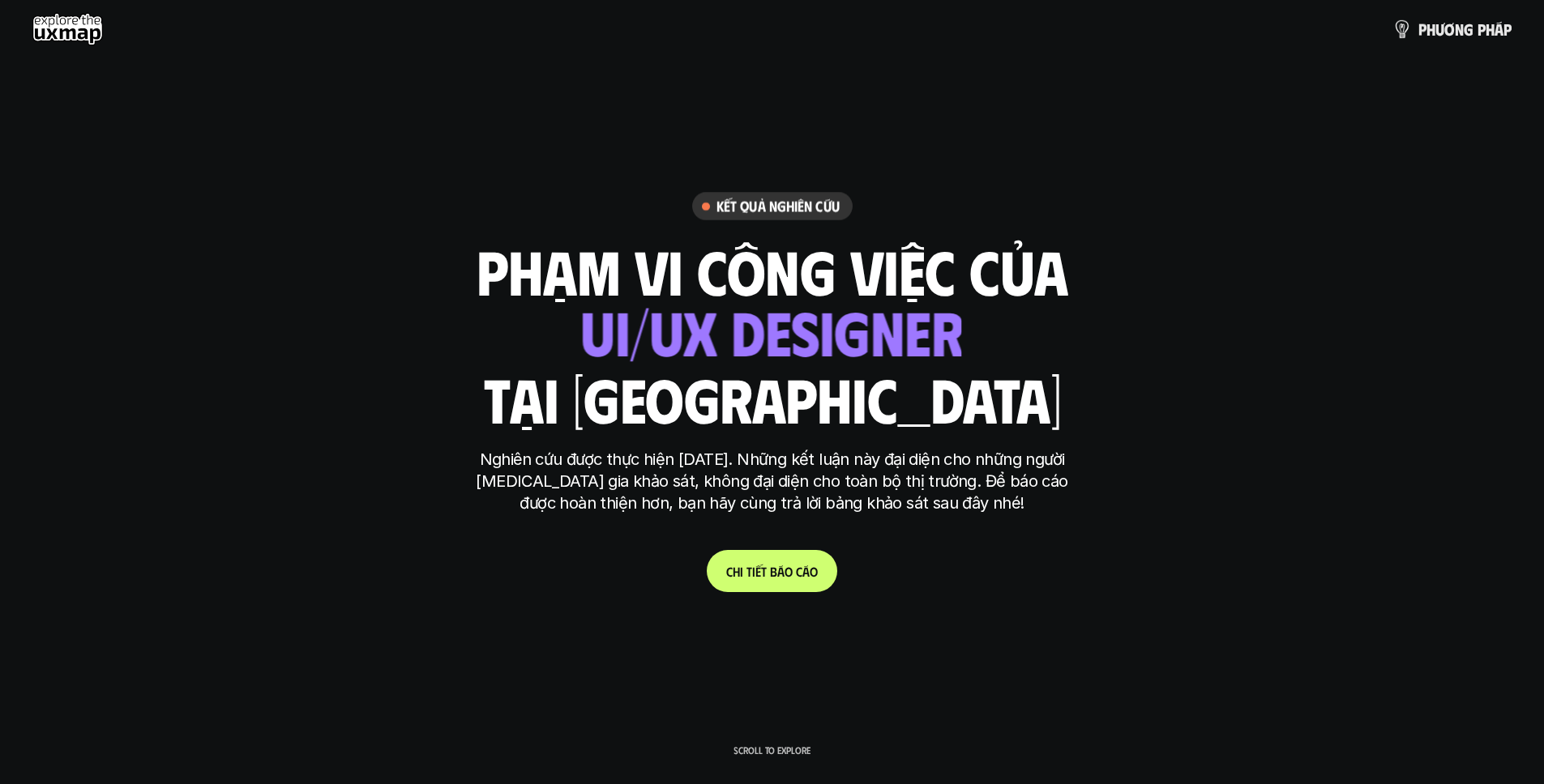
click at [1213, 25] on p "p h ư ơ n g p h á p" at bounding box center [1465, 29] width 93 height 18
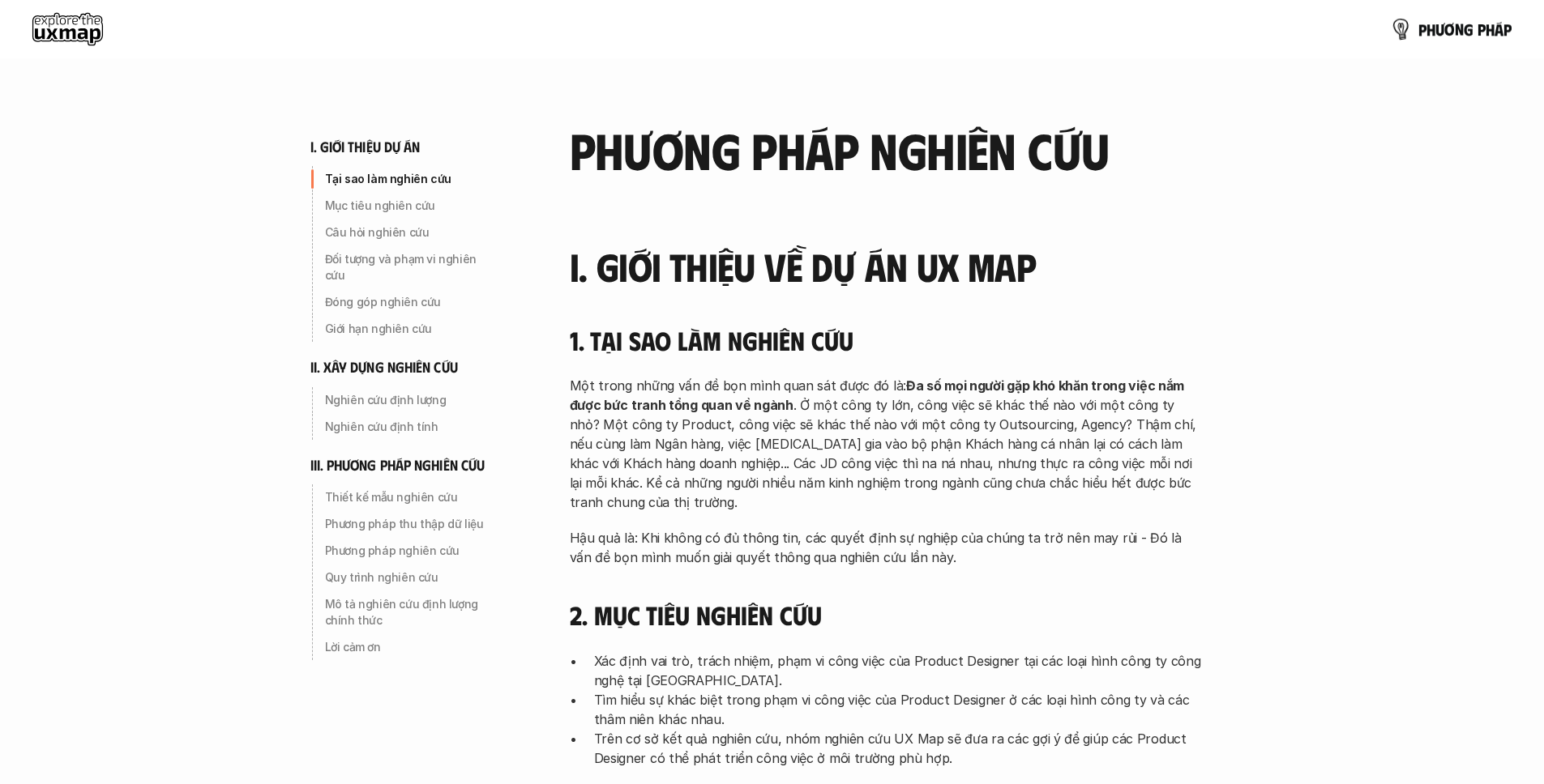
click at [1213, 25] on p "p h ư ơ n g p h á p" at bounding box center [1465, 29] width 93 height 18
click at [1213, 28] on p "p h ư ơ n g p h á p" at bounding box center [1465, 29] width 93 height 18
click at [78, 39] on use at bounding box center [68, 29] width 70 height 32
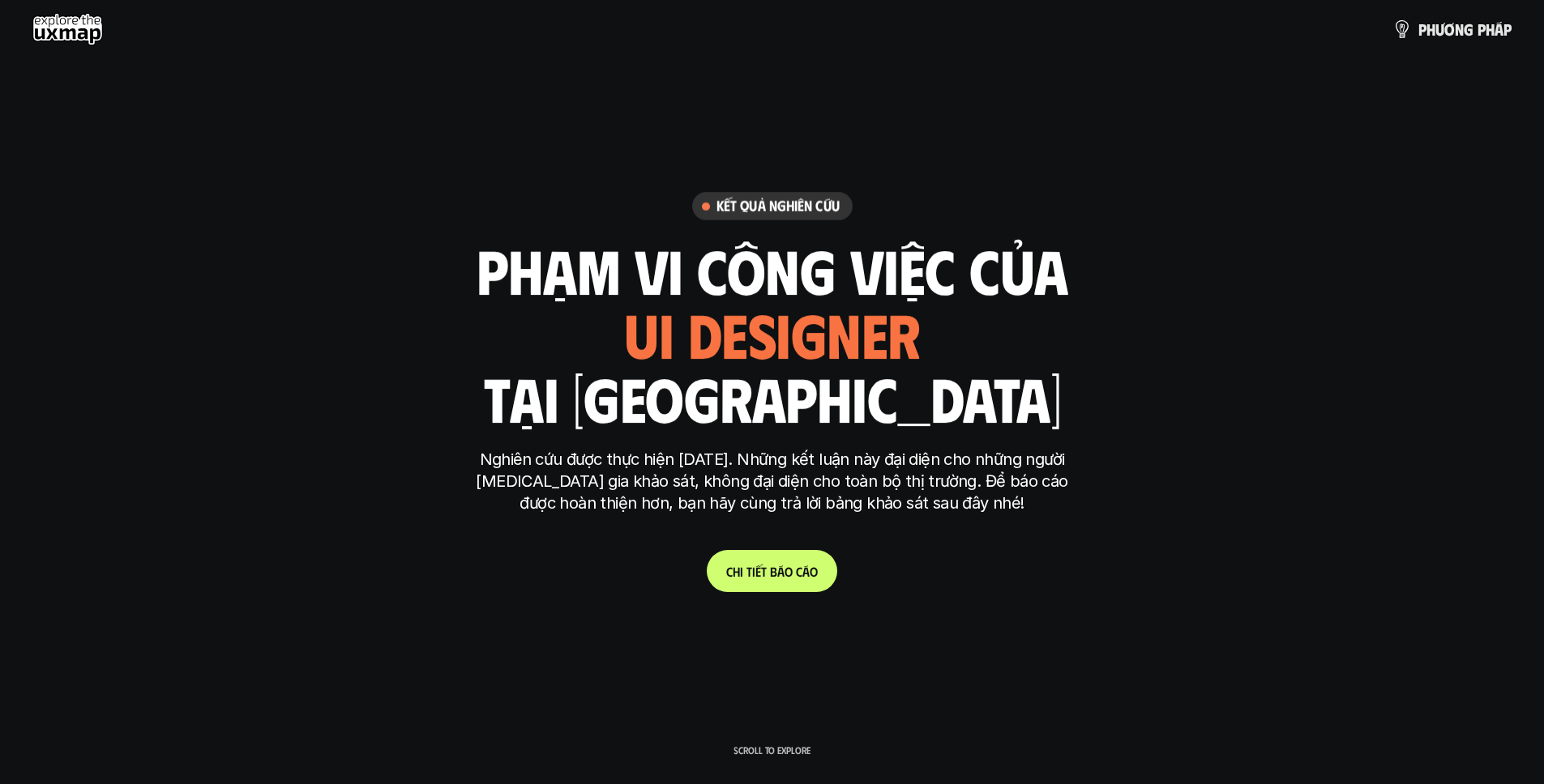
click at [798, 324] on div "ui designer ui/ux designer product designer UX designer ui designer" at bounding box center [773, 335] width 297 height 67
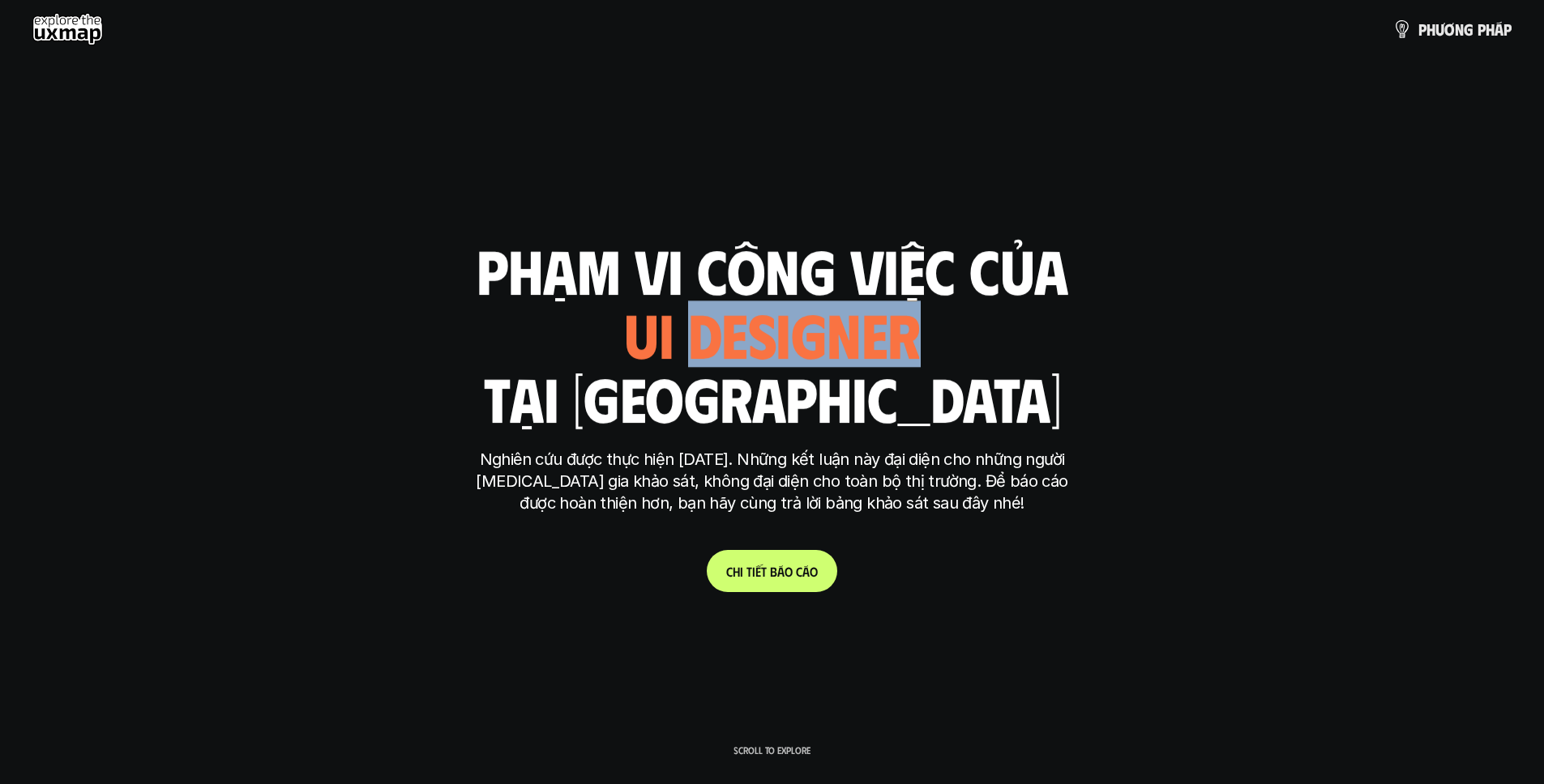
click at [799, 325] on div "ui designer ui/ux designer product designer UX designer ui designer" at bounding box center [773, 335] width 297 height 67
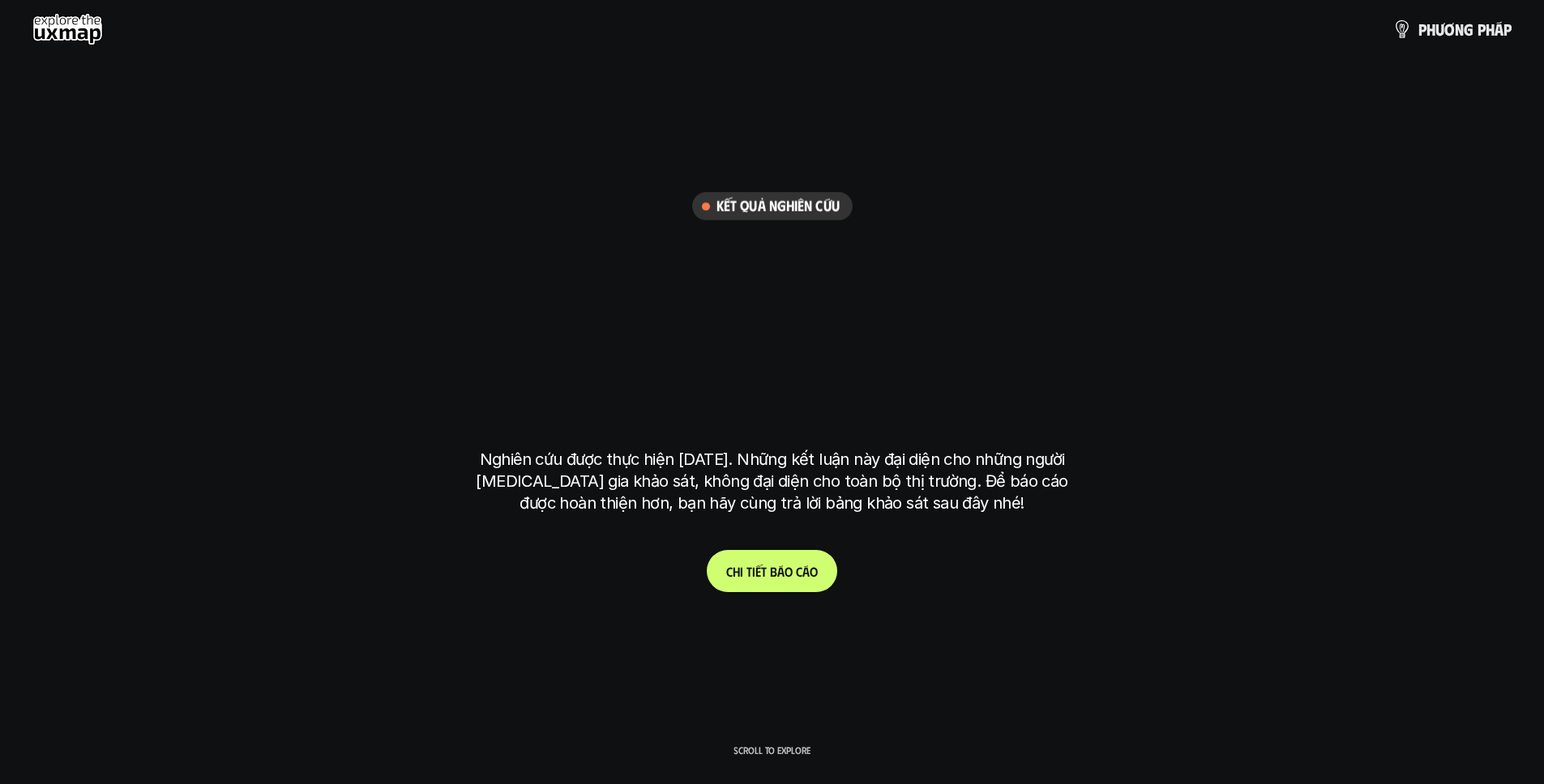
click at [799, 325] on div "ui designer ui/ux designer product designer UX designer ui designer" at bounding box center [772, 335] width 322 height 67
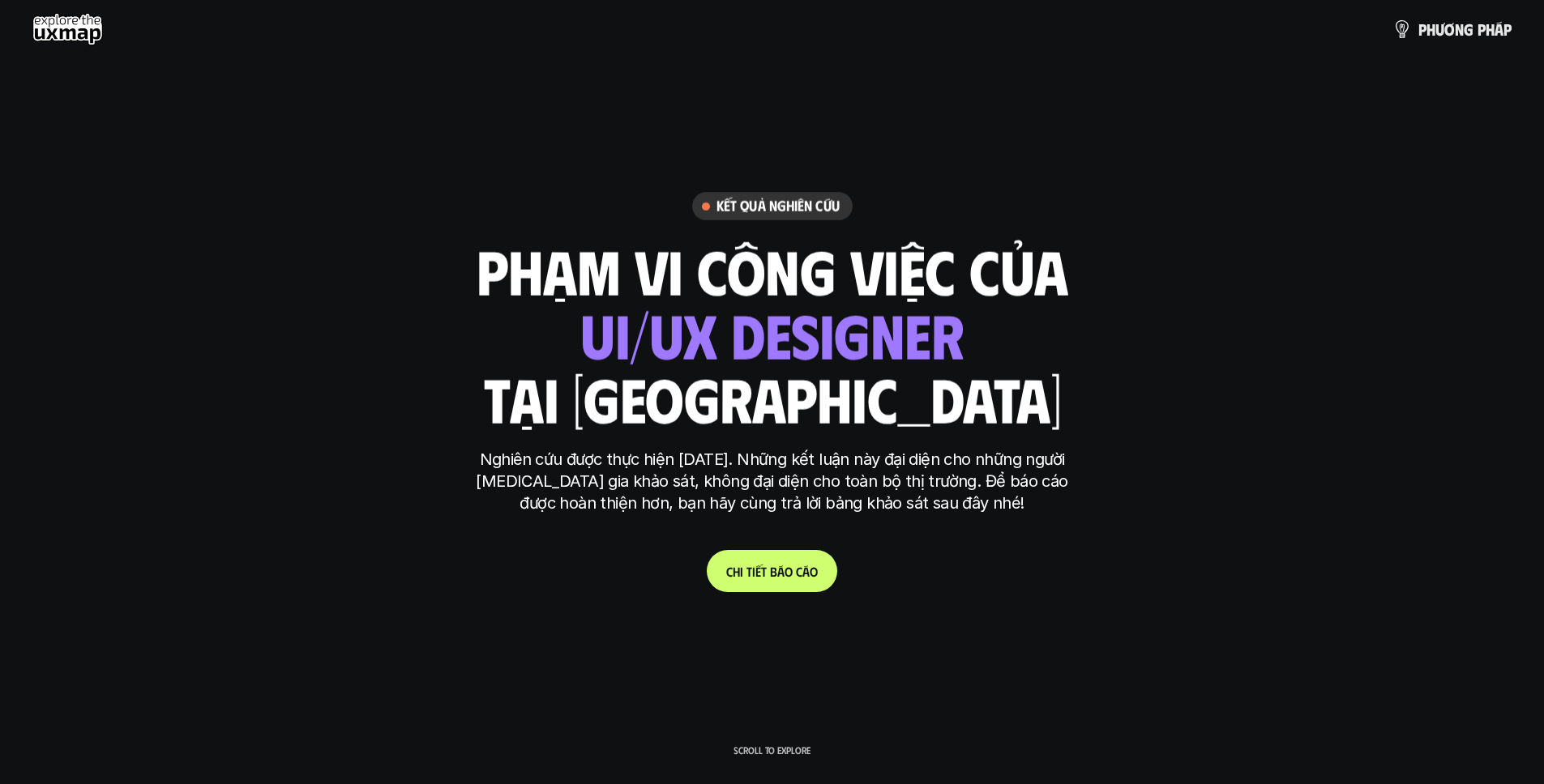
click at [753, 198] on h6 "Kết quả nghiên cứu" at bounding box center [778, 206] width 123 height 19
click at [717, 209] on h6 "Kết quả nghiên cứu" at bounding box center [778, 206] width 123 height 19
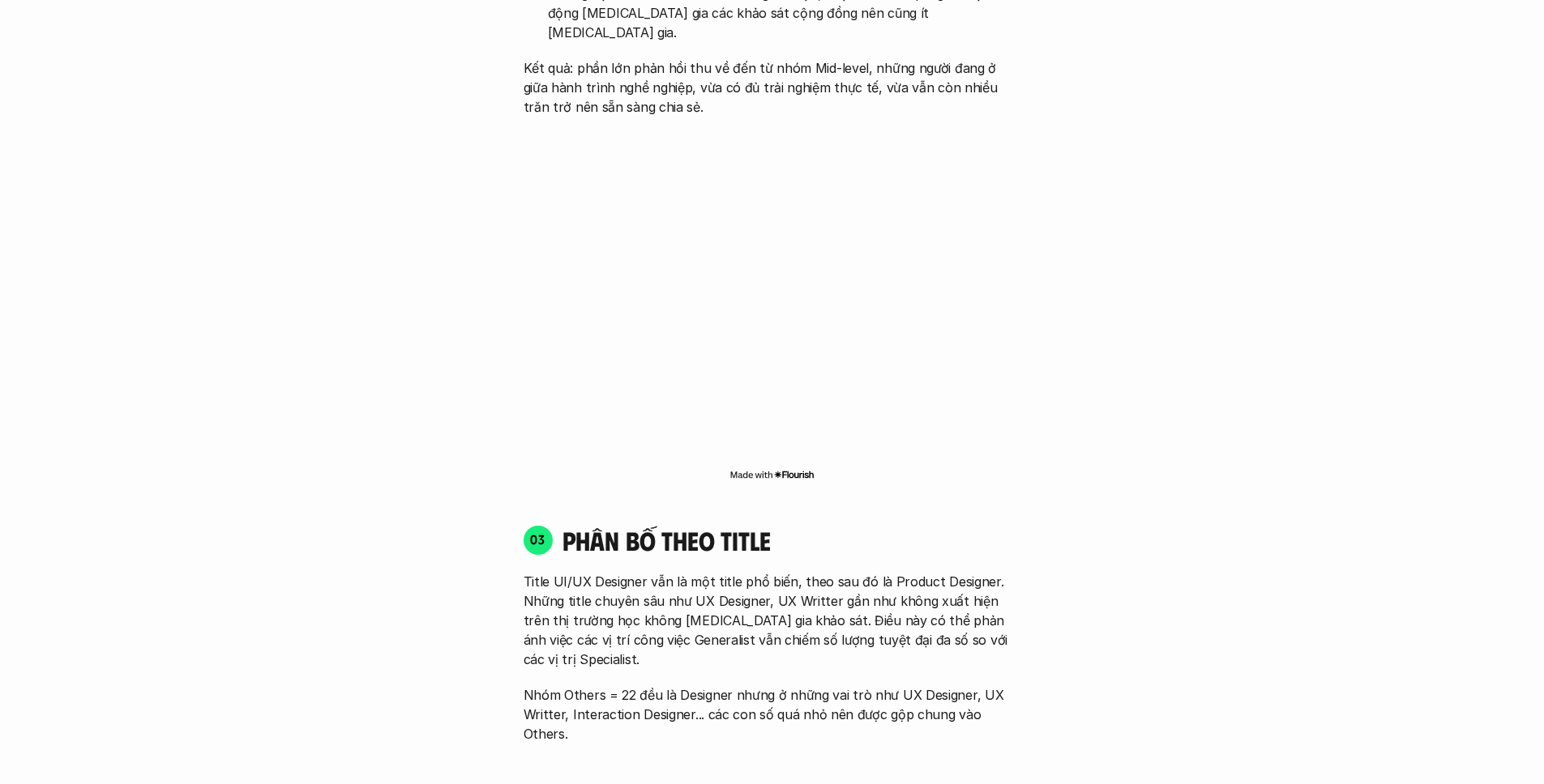
scroll to position [2029, 0]
click at [1193, 294] on div "01 Phân bố theo background 03 nhóm ngành chính của những người [MEDICAL_DATA] g…" at bounding box center [773, 660] width 1038 height 2963
click at [413, 281] on div "01 Phân bố theo background 03 nhóm ngành chính của những người [MEDICAL_DATA] g…" at bounding box center [773, 660] width 1038 height 2963
click at [801, 527] on div "03 phân bố theo title Title UI/UX Designer vẫn là một title phổ biến, theo sau …" at bounding box center [773, 637] width 527 height 220
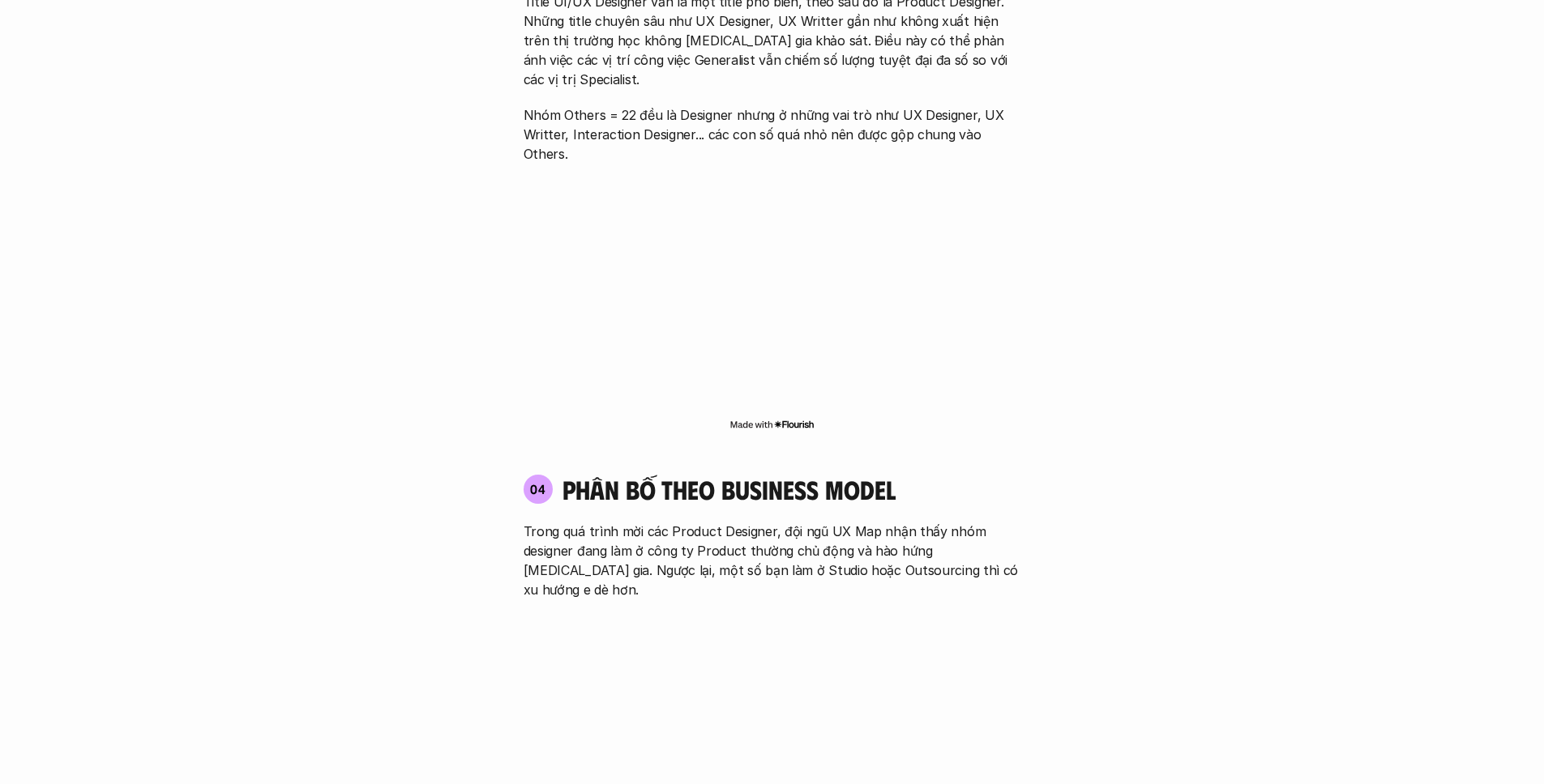
scroll to position [3079, 0]
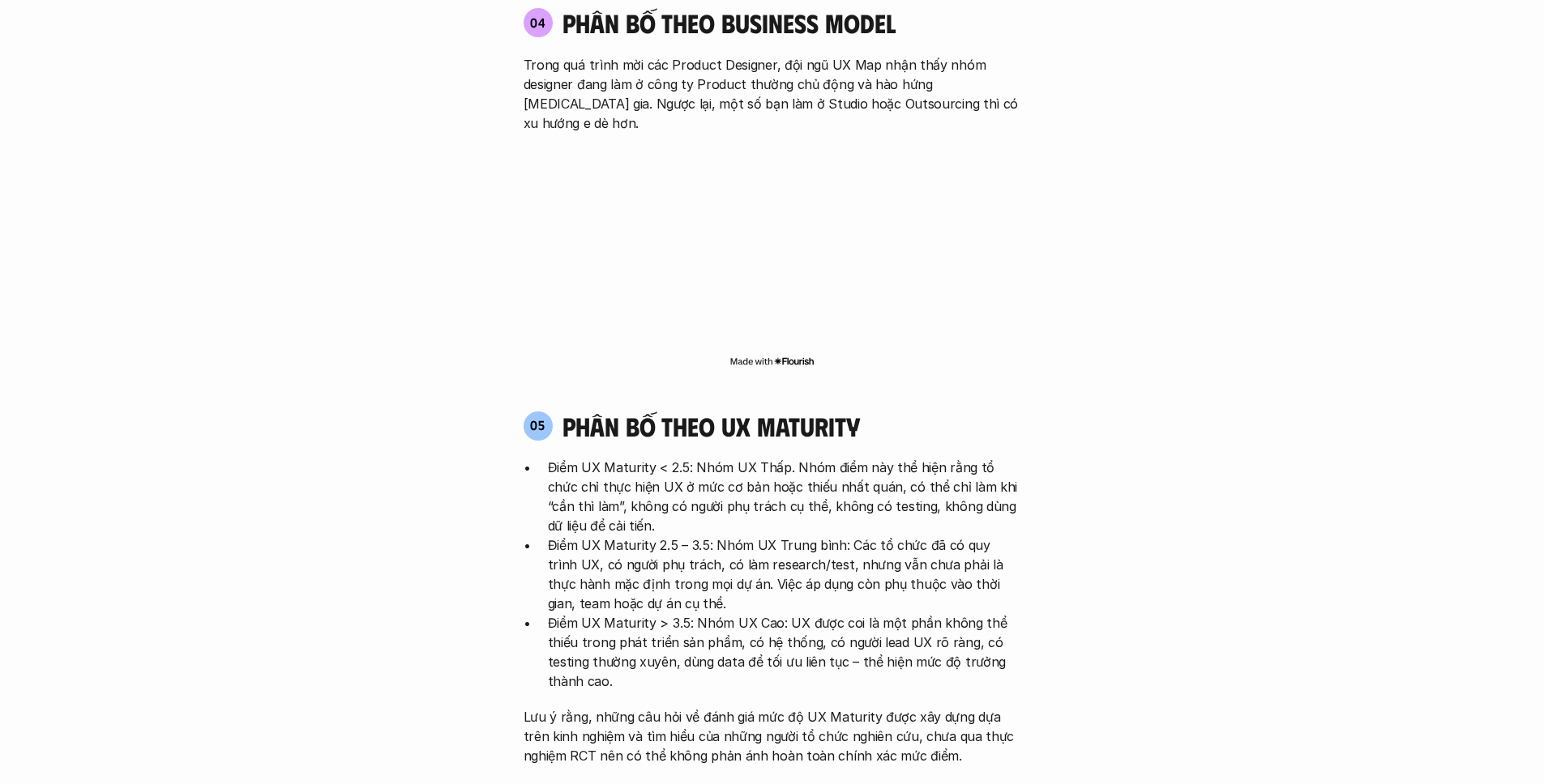
click at [815, 458] on p "Điểm UX Maturity < 2.5: Nhóm UX Thấp. Nhóm điểm này thể hiện rằng tổ chức chỉ t…" at bounding box center [784, 497] width 473 height 78
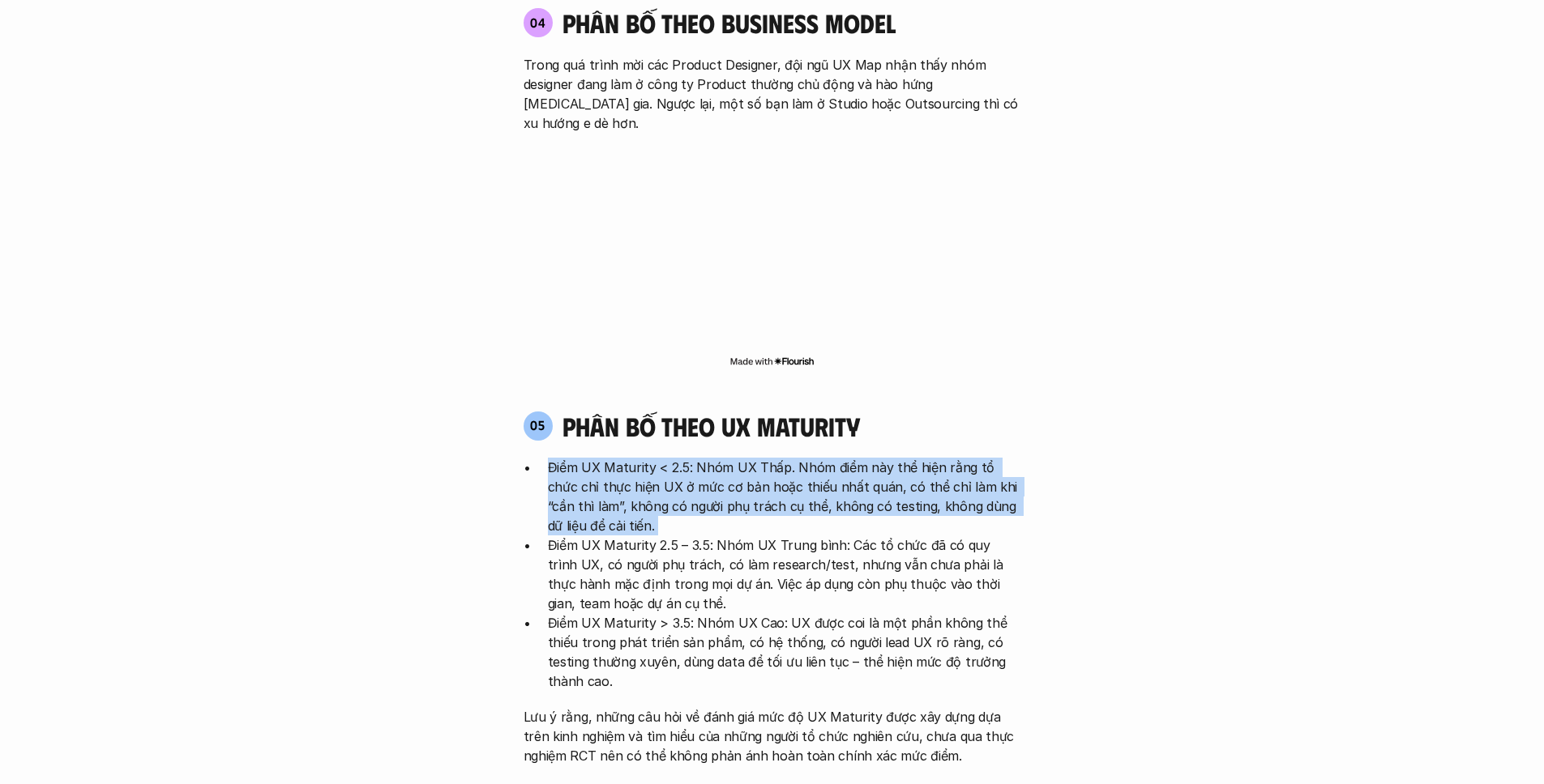
click at [816, 458] on p "Điểm UX Maturity < 2.5: Nhóm UX Thấp. Nhóm điểm này thể hiện rằng tổ chức chỉ t…" at bounding box center [784, 497] width 473 height 78
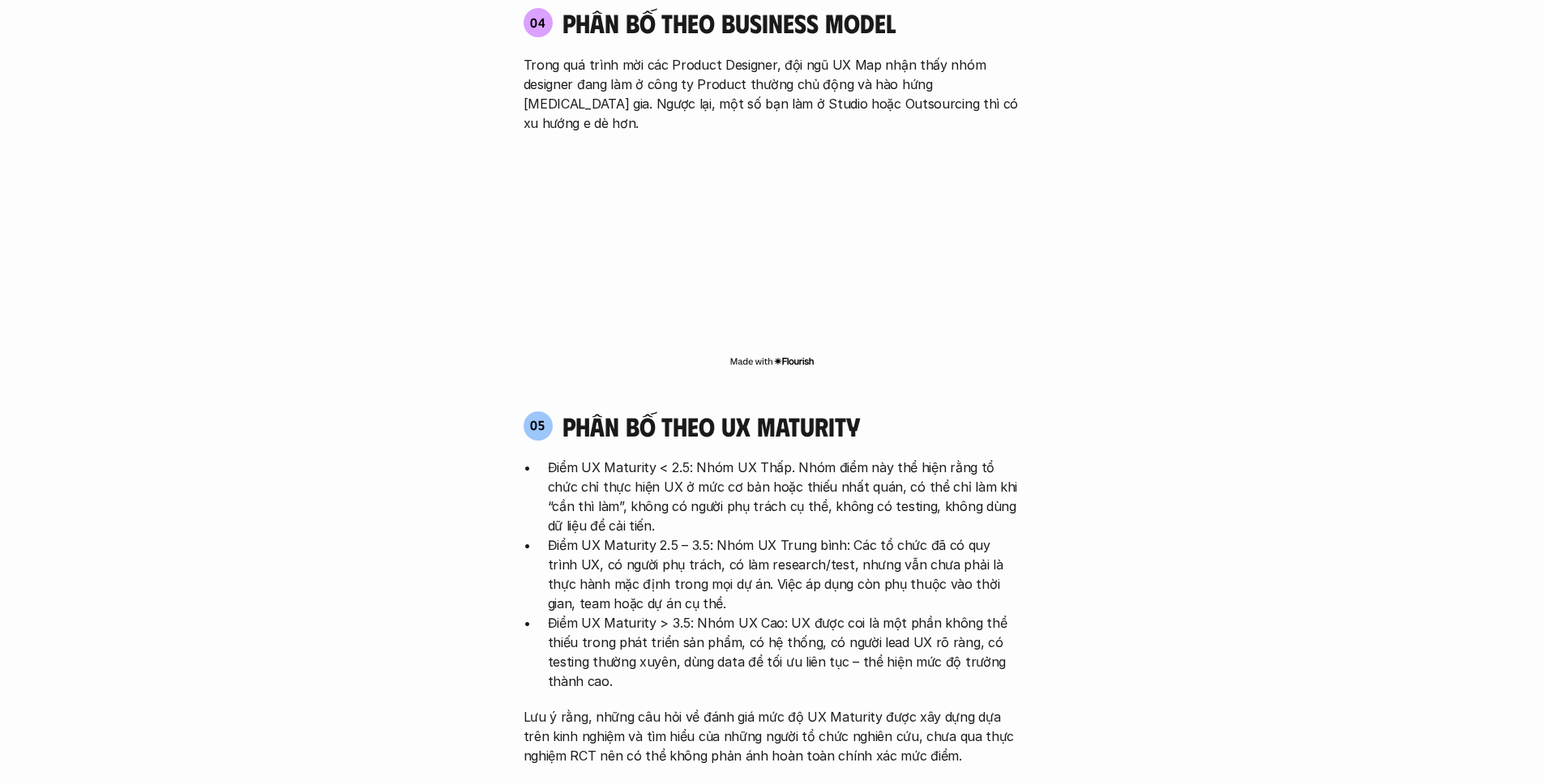
click at [709, 458] on p "Điểm UX Maturity < 2.5: Nhóm UX Thấp. Nhóm điểm này thể hiện rằng tổ chức chỉ t…" at bounding box center [784, 497] width 473 height 78
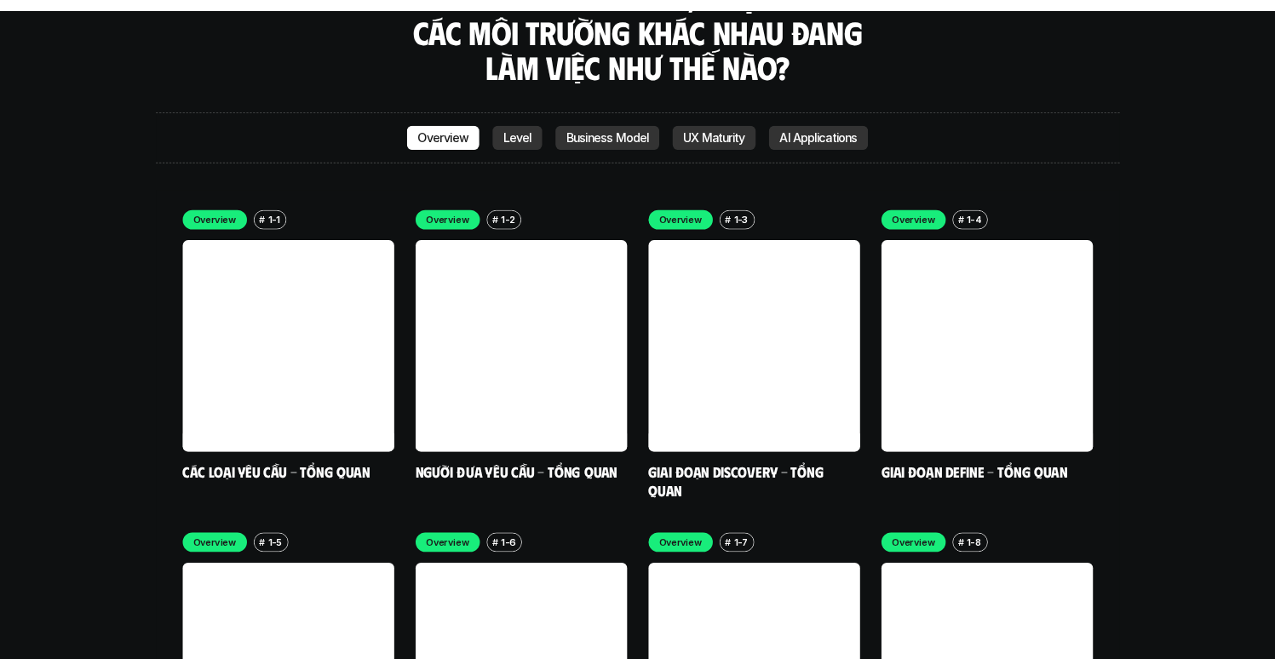
scroll to position [5083, 0]
